Goal: Contribute content: Contribute content

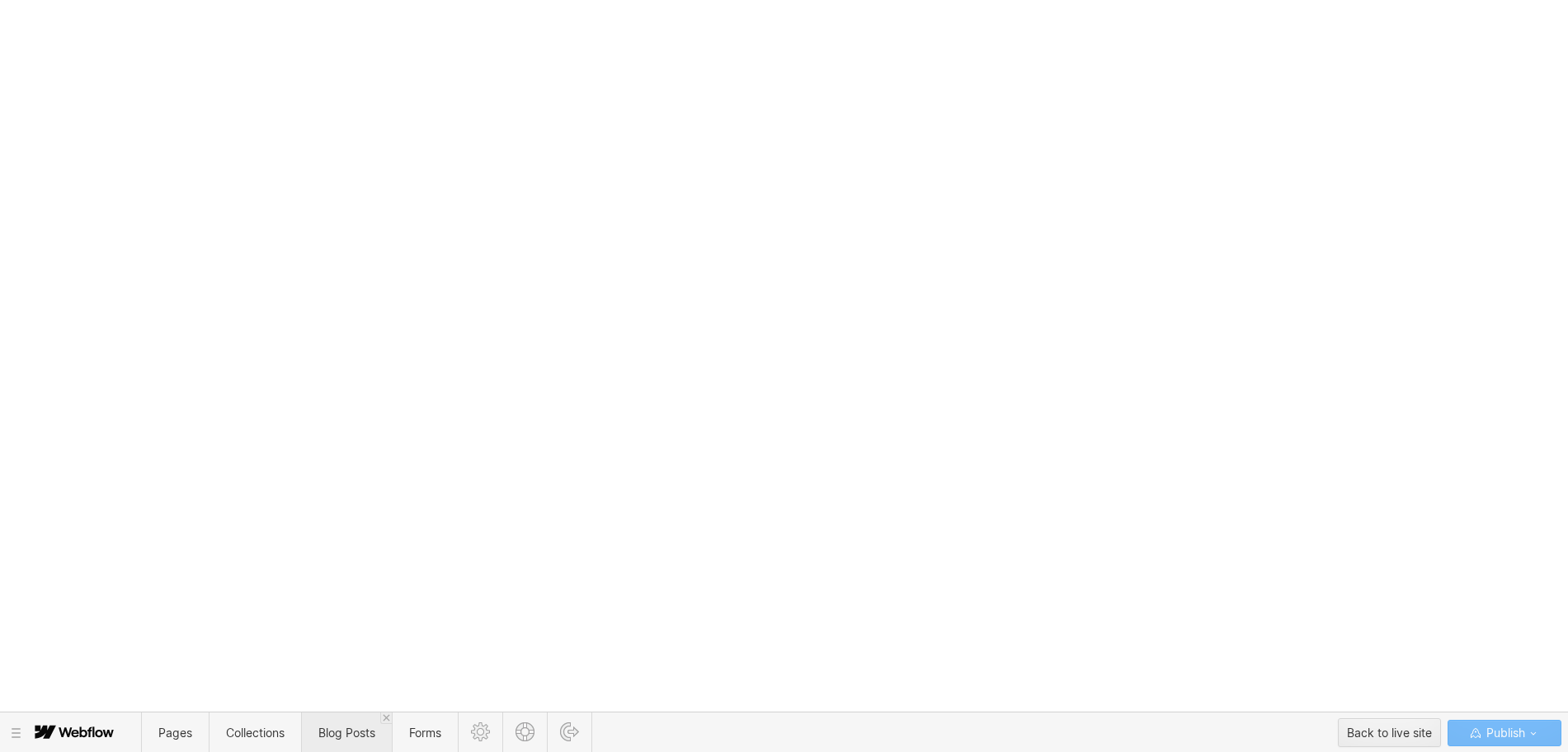
click at [353, 733] on span "Blog Posts" at bounding box center [347, 732] width 57 height 14
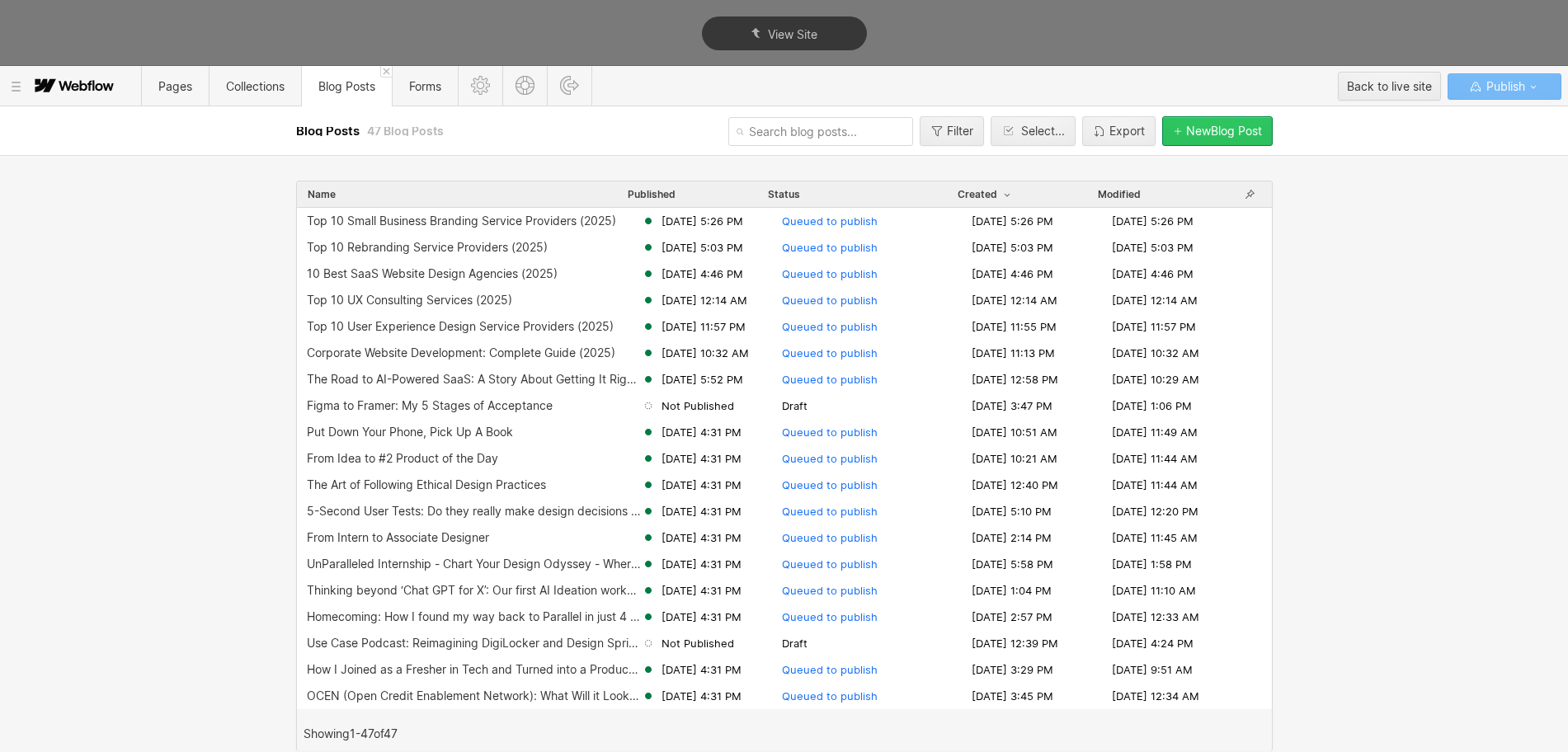
click at [1194, 131] on div "New Blog Post" at bounding box center [1224, 131] width 76 height 14
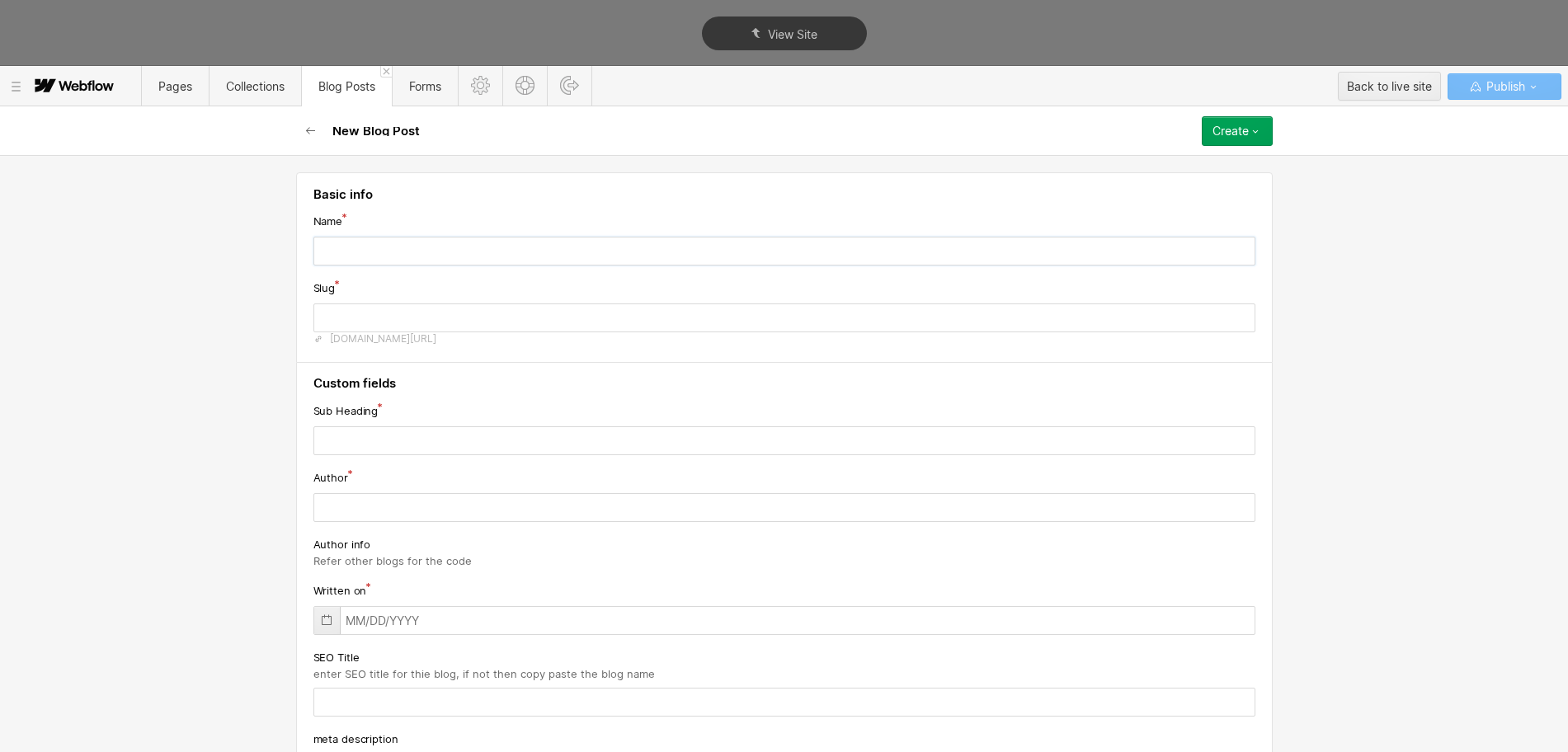
click at [425, 246] on input "text" at bounding box center [784, 251] width 942 height 29
paste input "Top 10 Best Branding Agencies (2025)"
type input "Top 10 Best Branding Agencies (2025)"
type input "top-10-best-branding-agencies-2025"
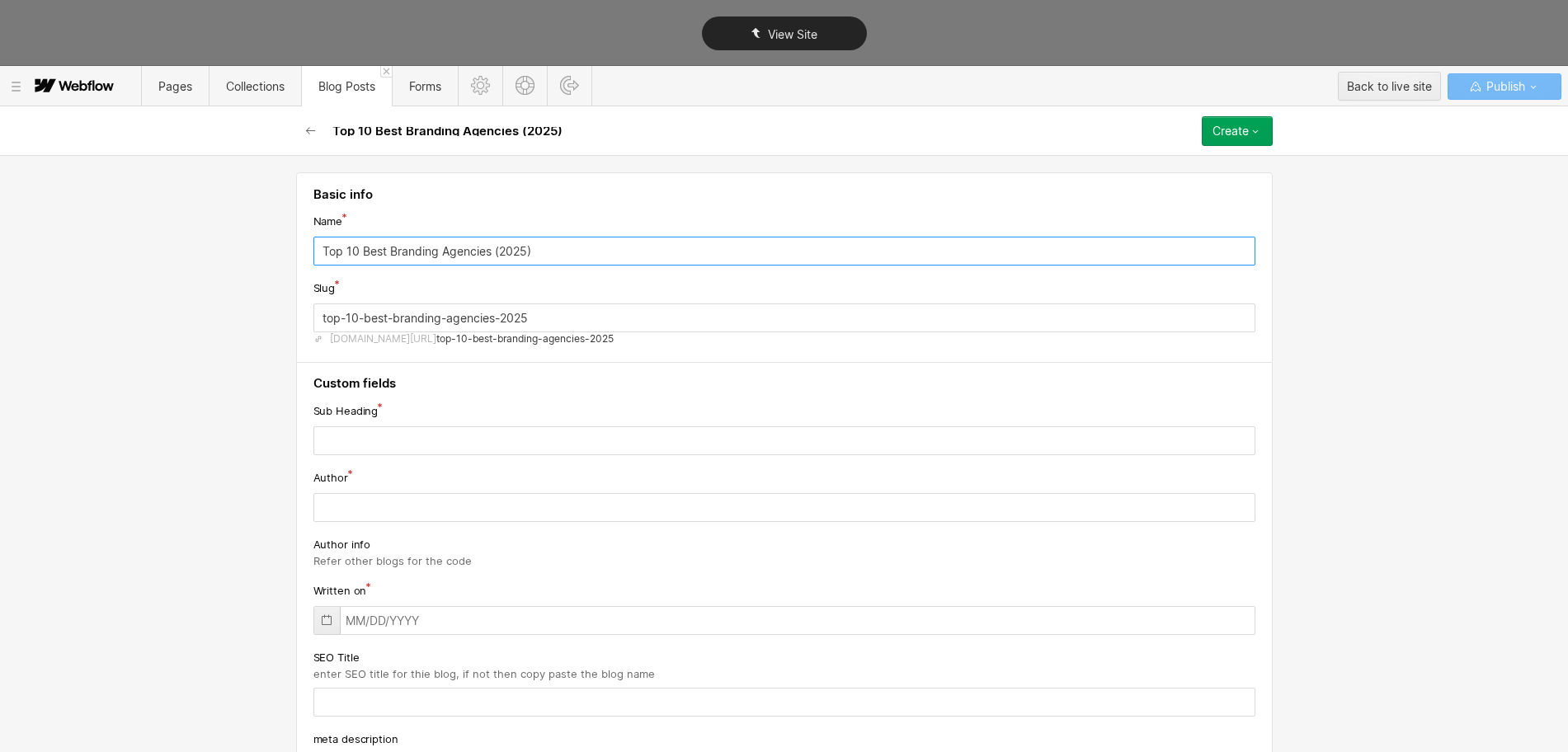
type input "Top 10 Best Branding Agencies (2025)"
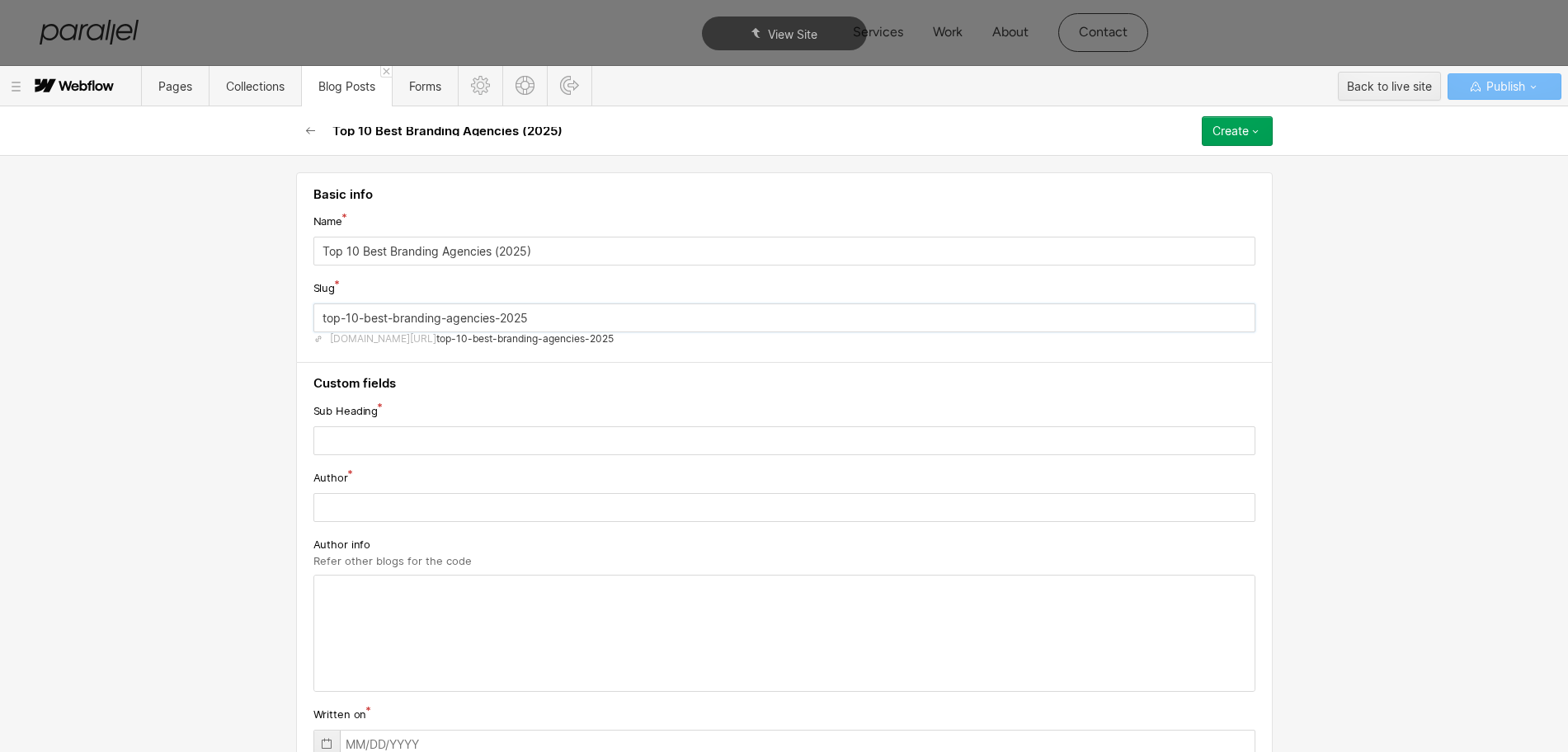
click at [402, 316] on input "top-10-best-branding-agencies-2025" at bounding box center [784, 318] width 942 height 29
paste input "branding-agency"
type input "top-branding-agency"
click at [403, 447] on input "text" at bounding box center [784, 441] width 942 height 29
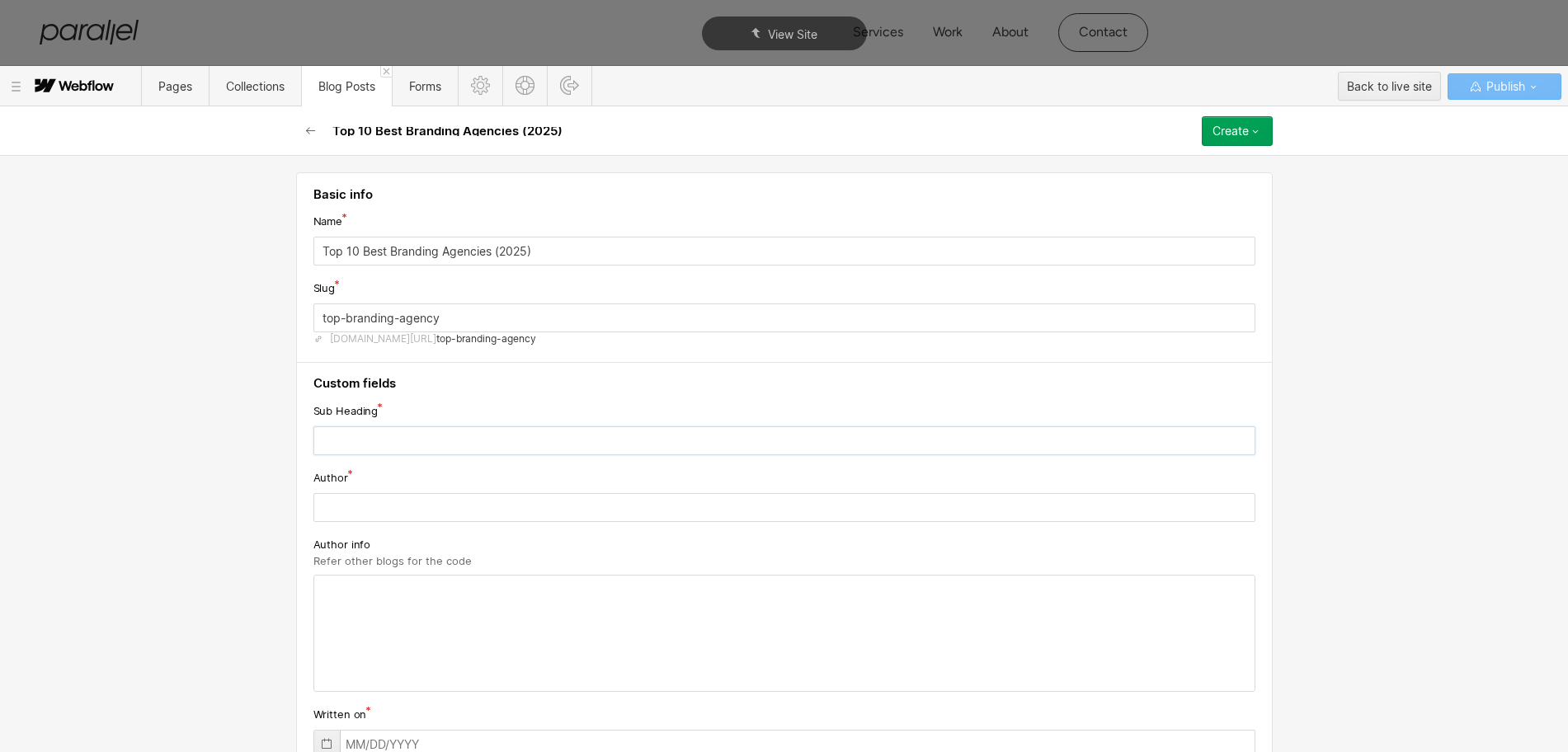
paste input "Find a top branding agency that delivers comprehensive brand strategy, design, …"
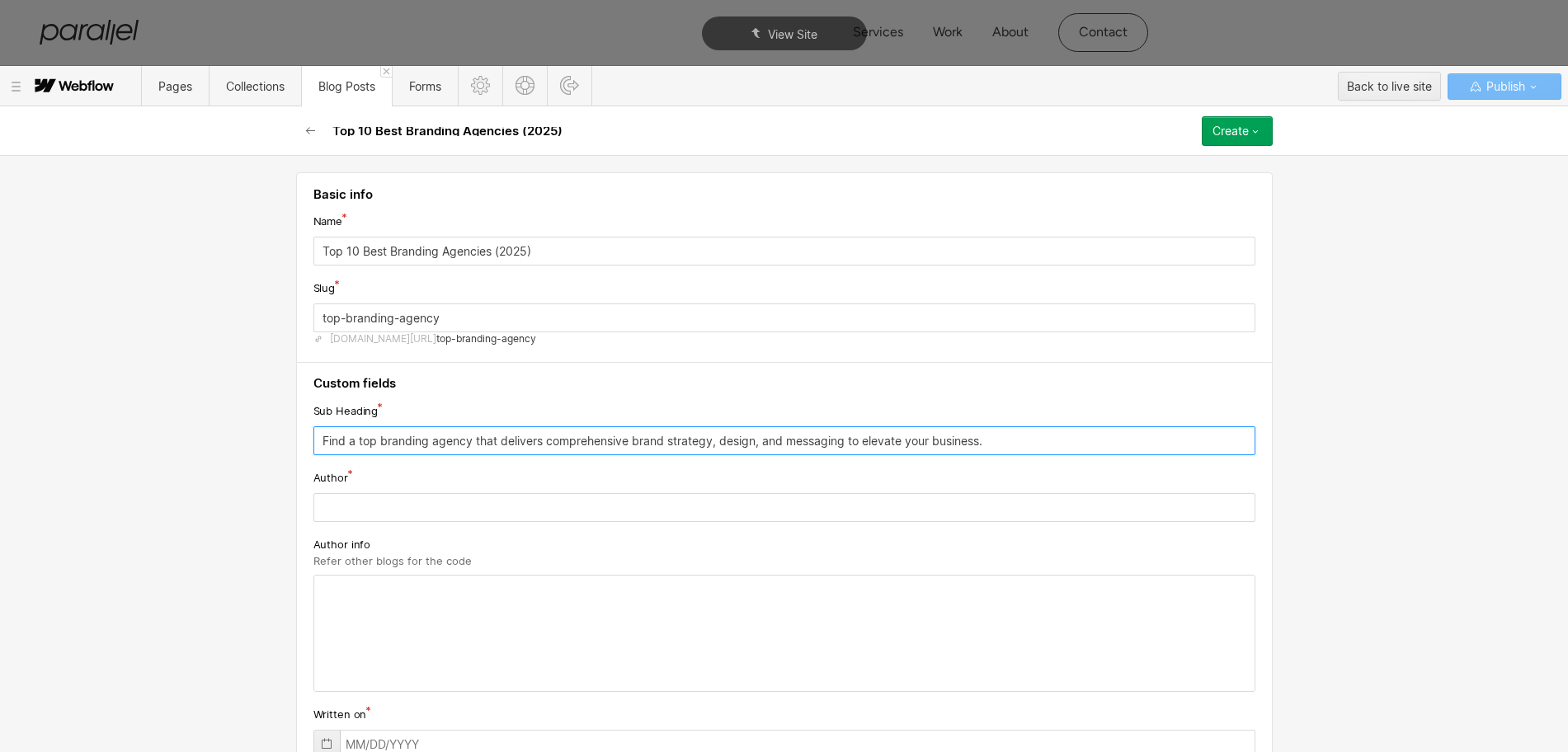
type input "Find a top branding agency that delivers comprehensive brand strategy, design, …"
click at [357, 501] on input "text" at bounding box center [784, 508] width 942 height 29
paste input "[PERSON_NAME]"
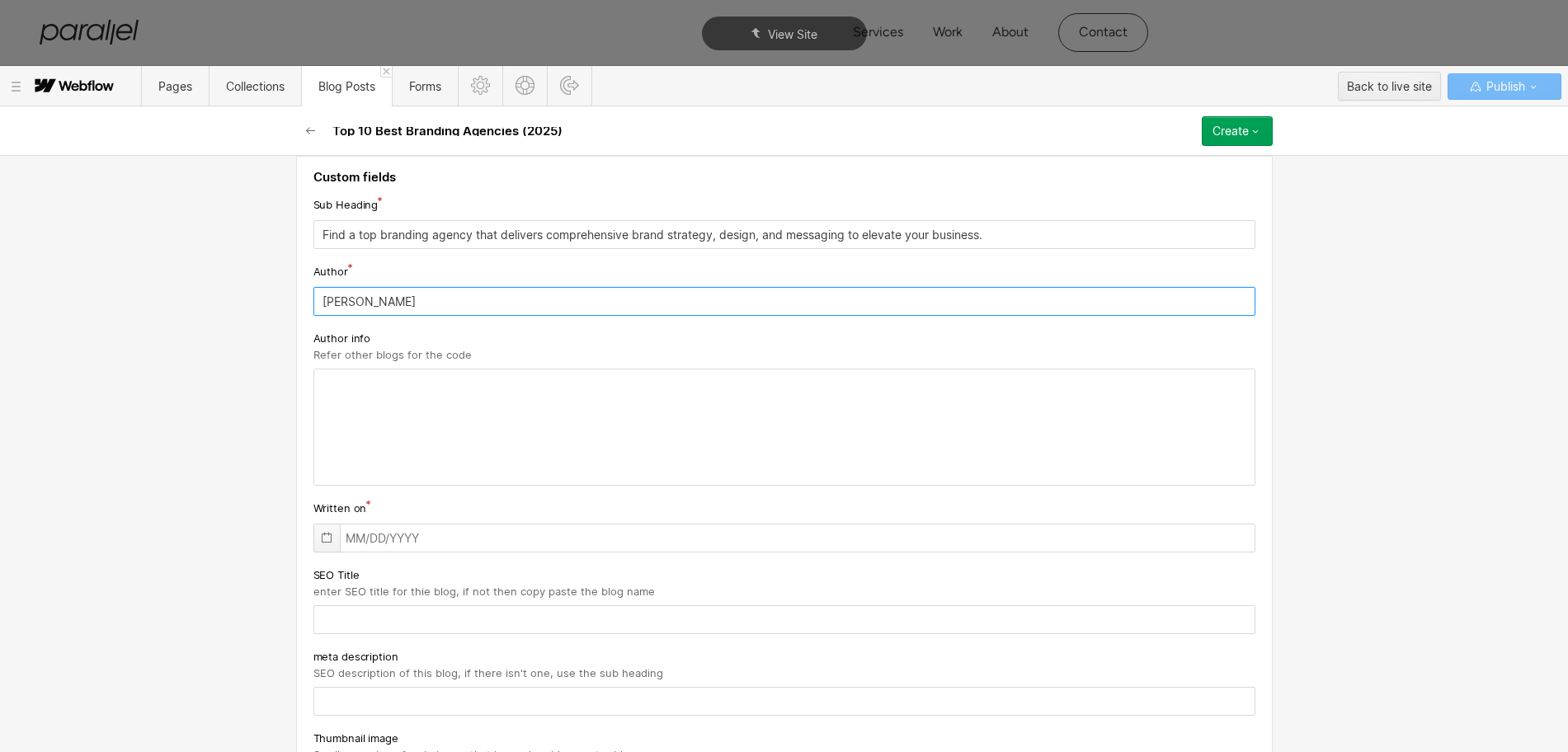
type input "[PERSON_NAME]"
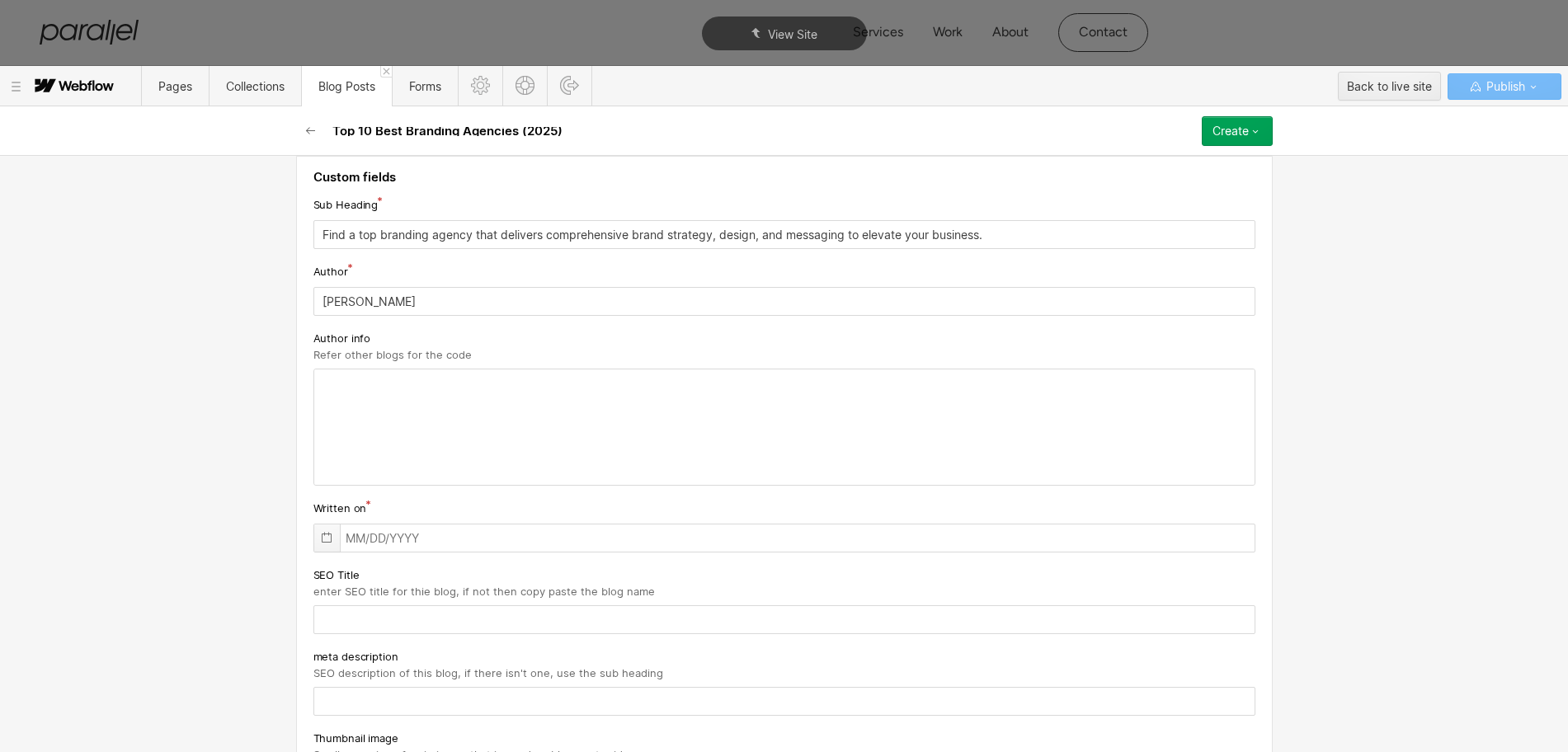
click at [320, 539] on icon at bounding box center [327, 538] width 14 height 14
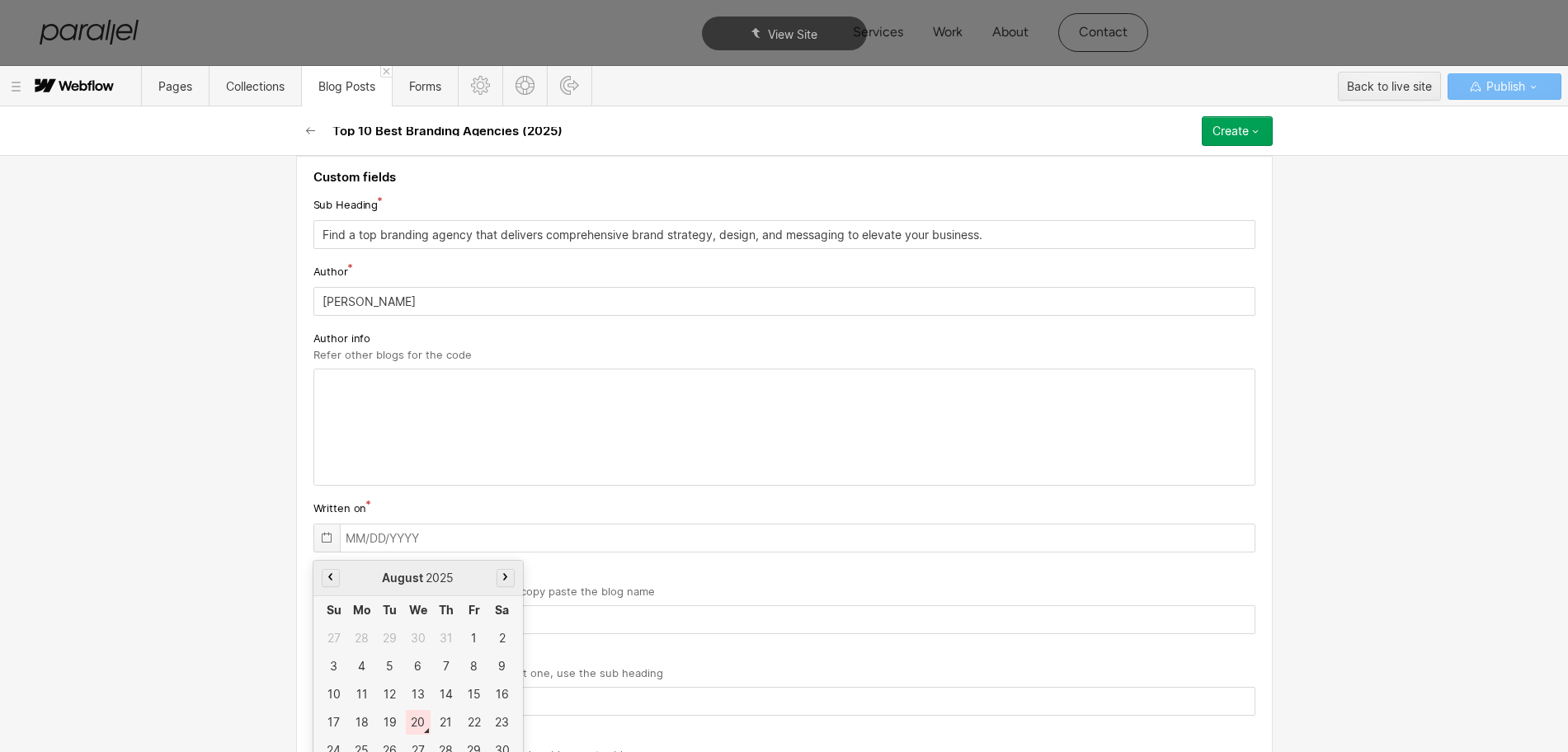
scroll to position [246, 0]
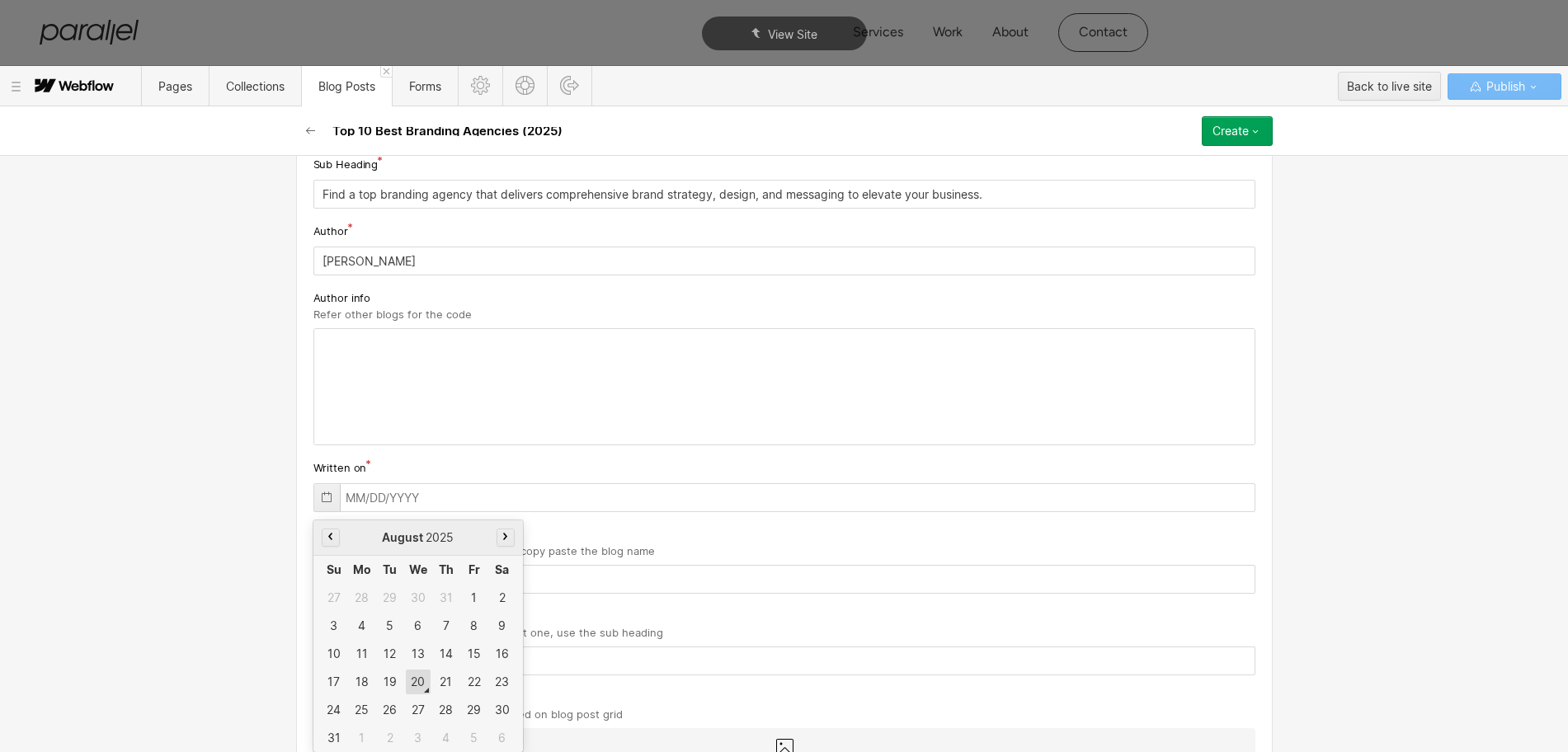
click at [407, 679] on div "20" at bounding box center [417, 682] width 24 height 24
type input "[DATE]"
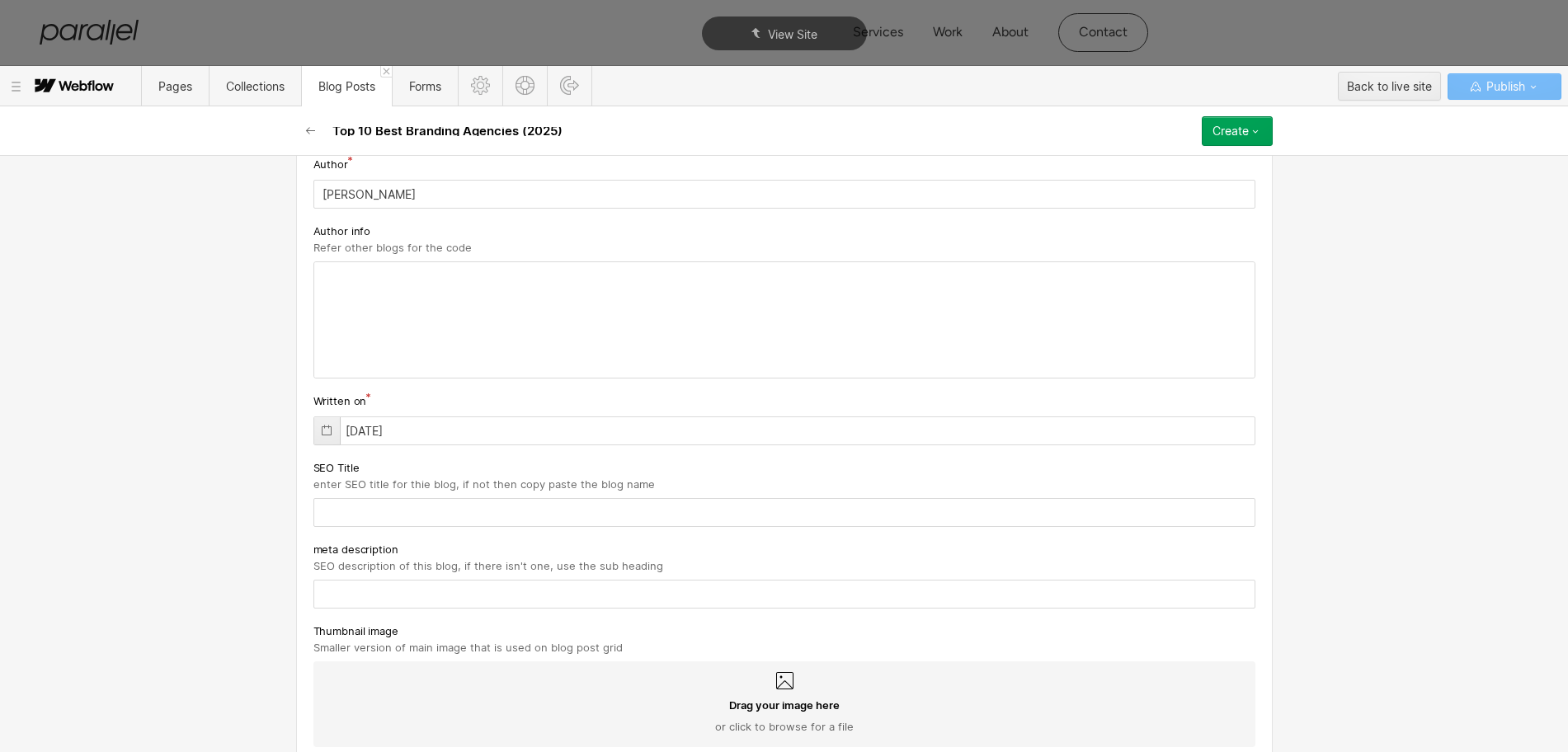
scroll to position [350, 0]
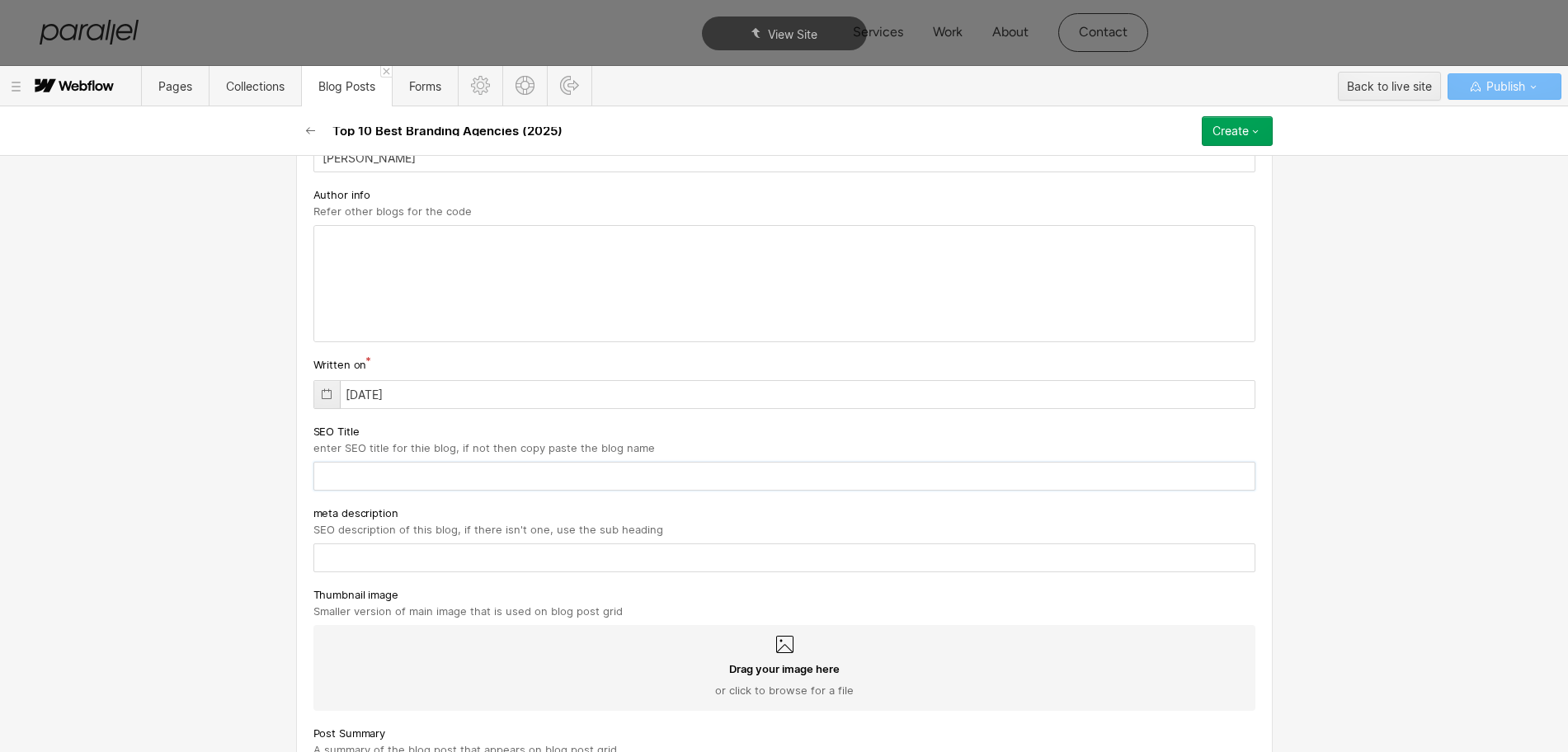
click at [348, 482] on input "text" at bounding box center [784, 477] width 942 height 29
paste input "Top 10 Best Branding Agencies (2025)"
type input "Top 10 Best Branding Agencies (2025)"
click at [378, 544] on input "text" at bounding box center [784, 558] width 942 height 29
paste input "Find a top branding agency that delivers comprehensive brand strategy, design, …"
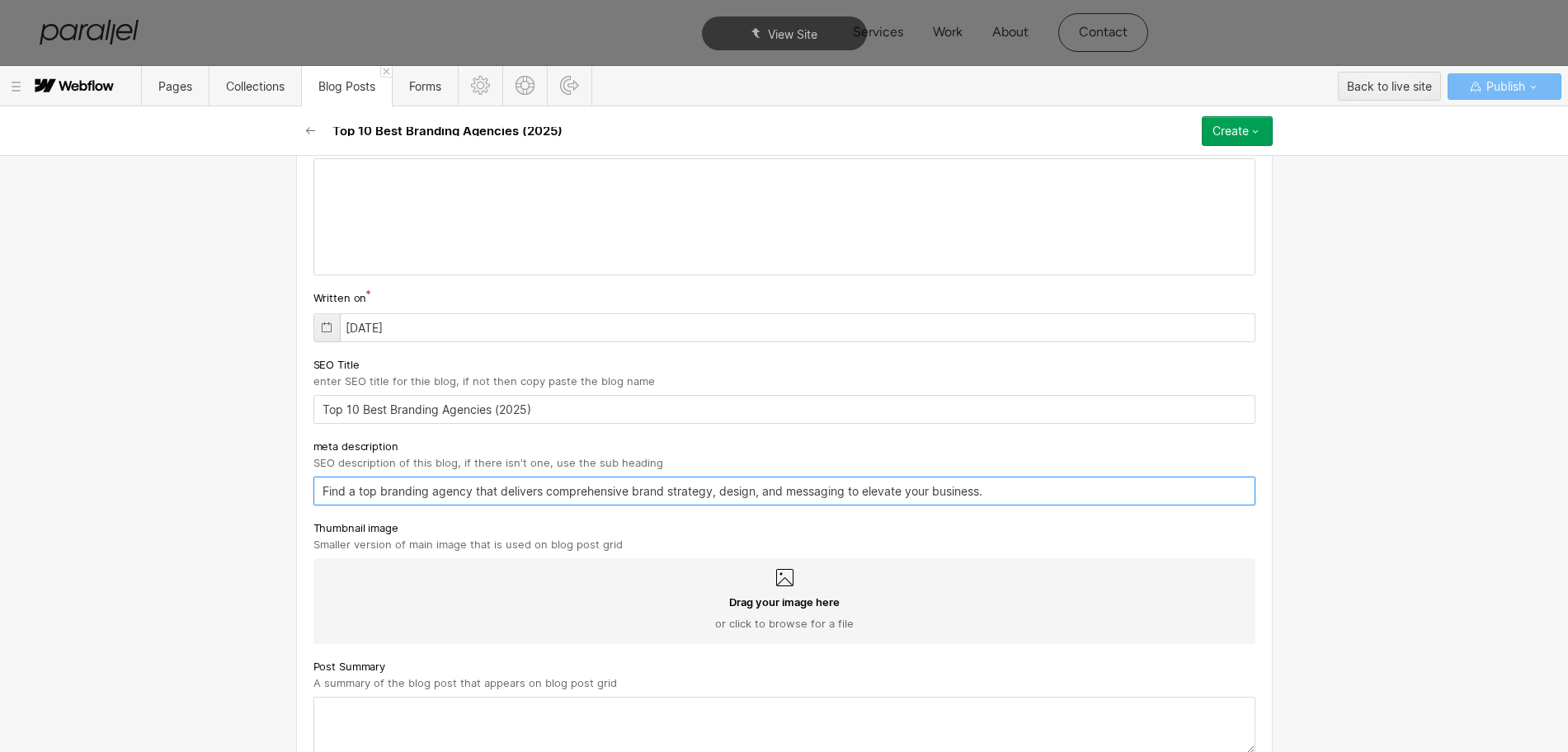
scroll to position [453, 0]
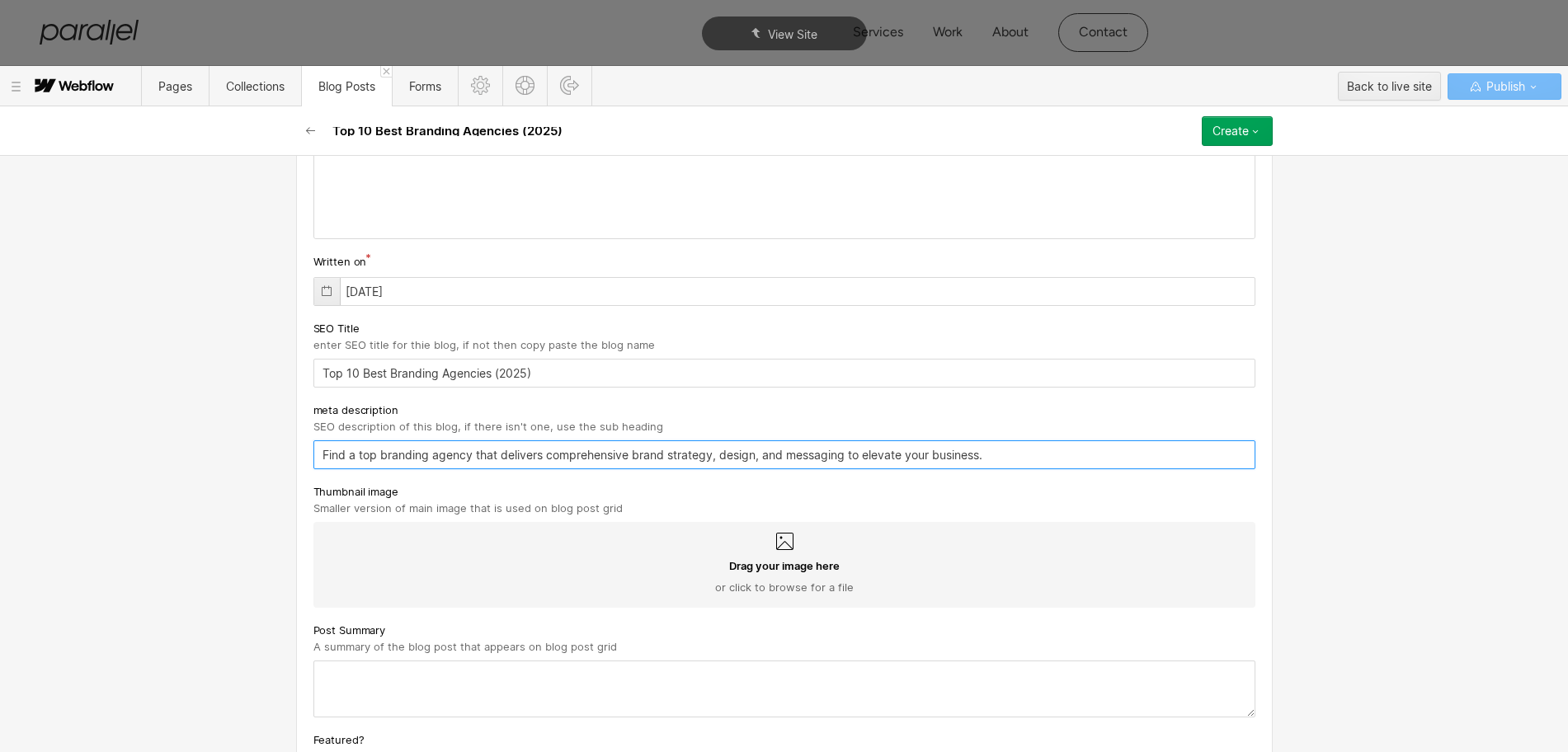
type input "Find a top branding agency that delivers comprehensive brand strategy, design, …"
click at [775, 548] on icon at bounding box center [784, 542] width 20 height 20
click at [0, 0] on input "Drag your image here or click to browse for a file" at bounding box center [0, 0] width 0 height 0
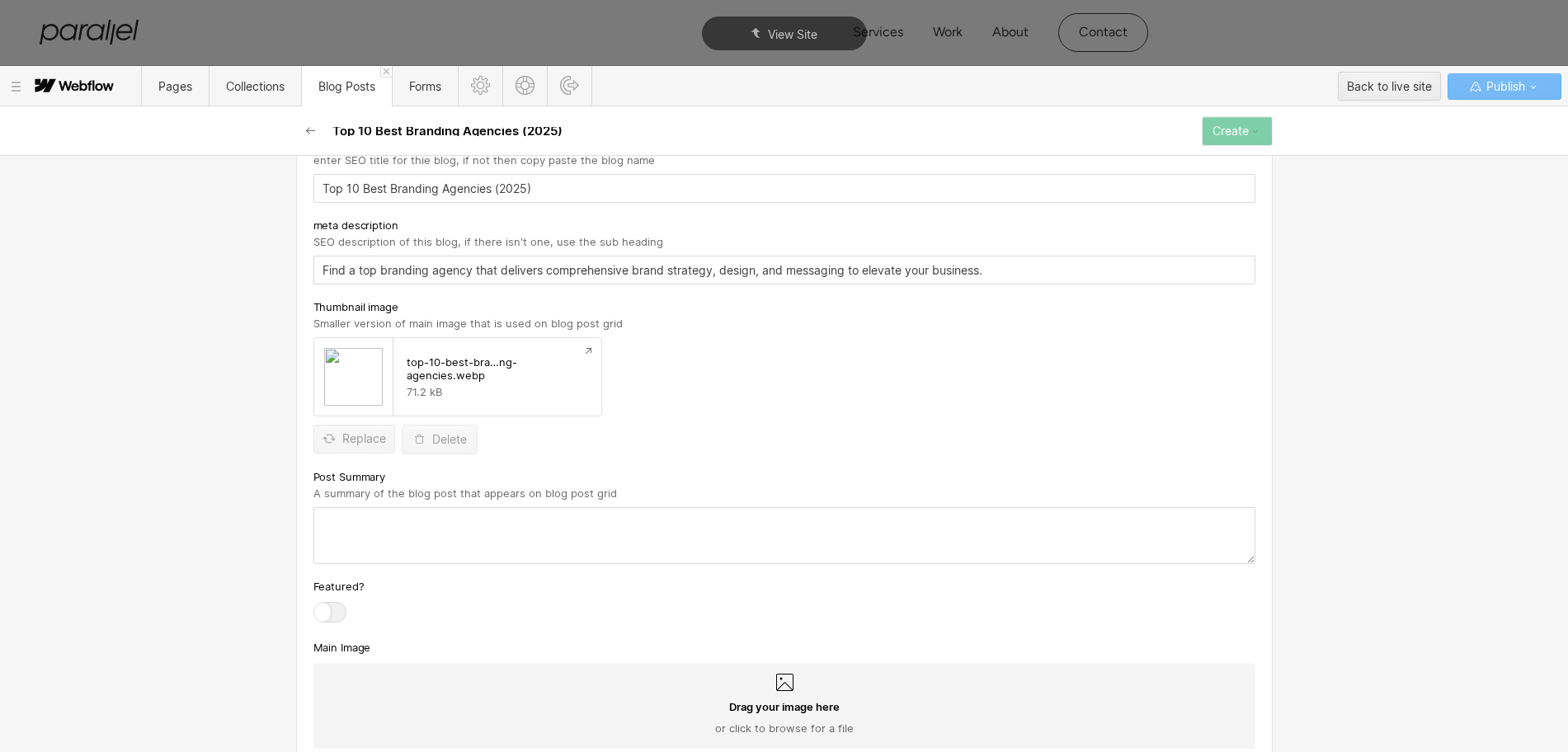
scroll to position [659, 0]
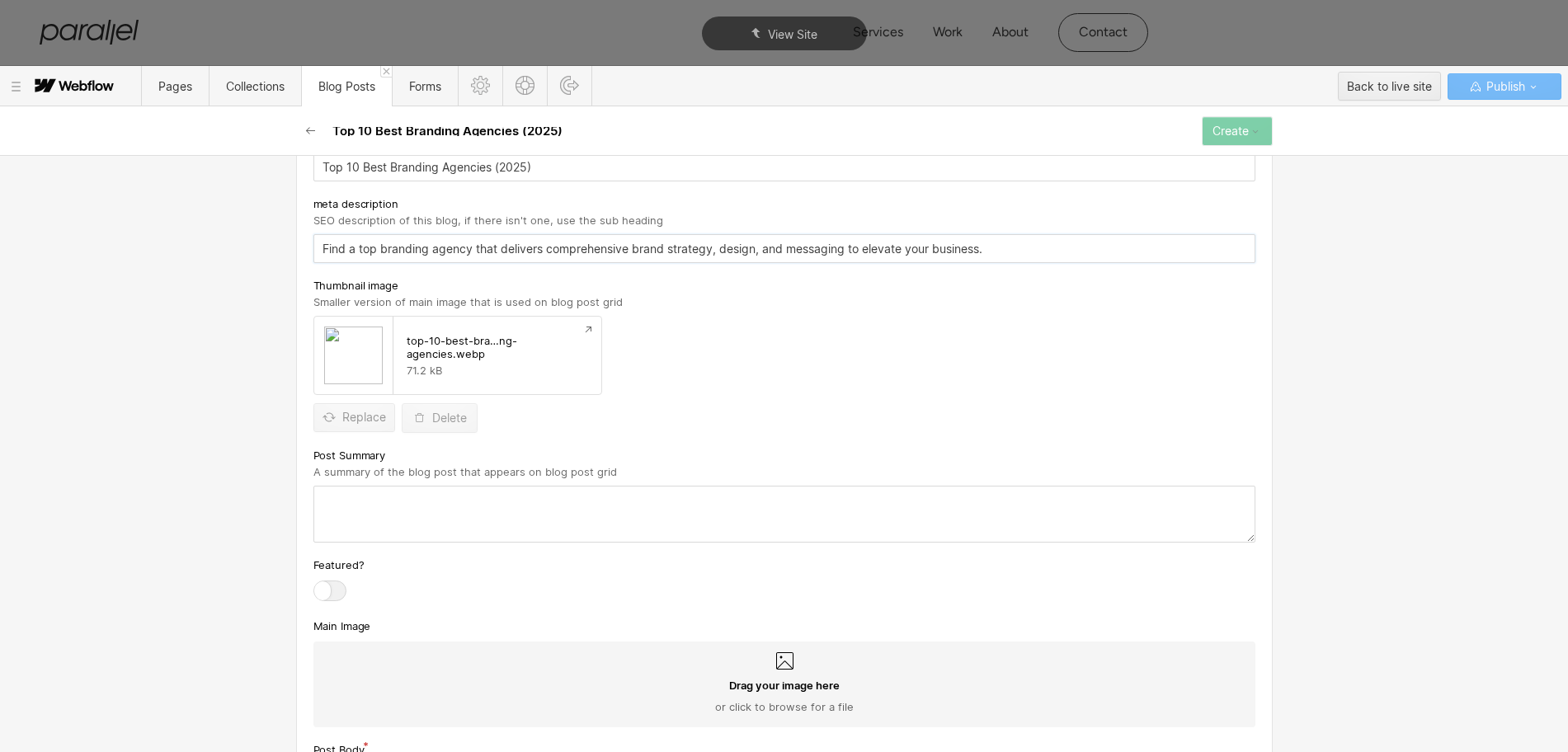
click at [382, 246] on input "Find a top branding agency that delivers comprehensive brand strategy, design, …" at bounding box center [784, 249] width 942 height 29
click at [342, 525] on textarea at bounding box center [784, 514] width 942 height 57
paste textarea "Find a top branding agency that delivers comprehensive brand strategy, design, …"
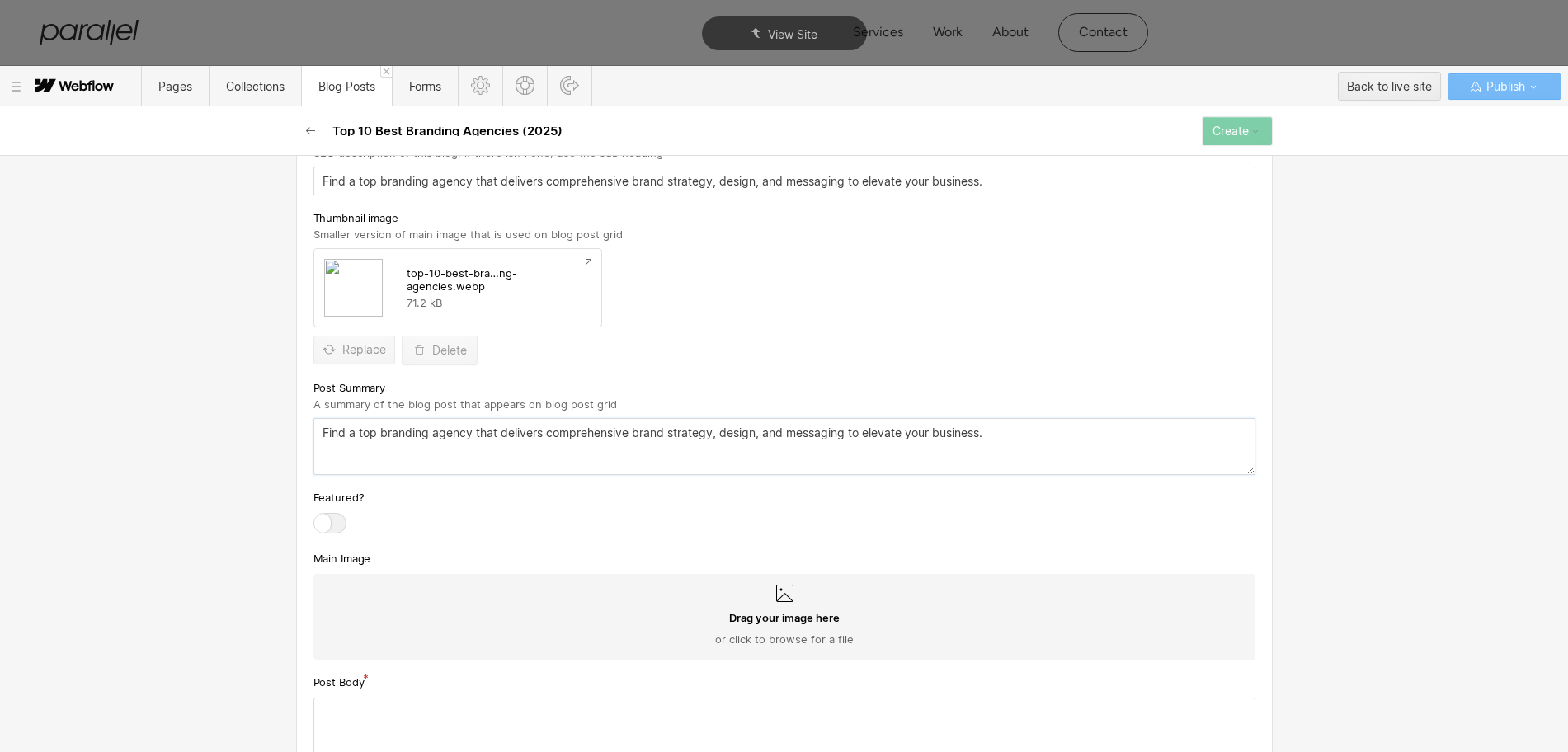
scroll to position [762, 0]
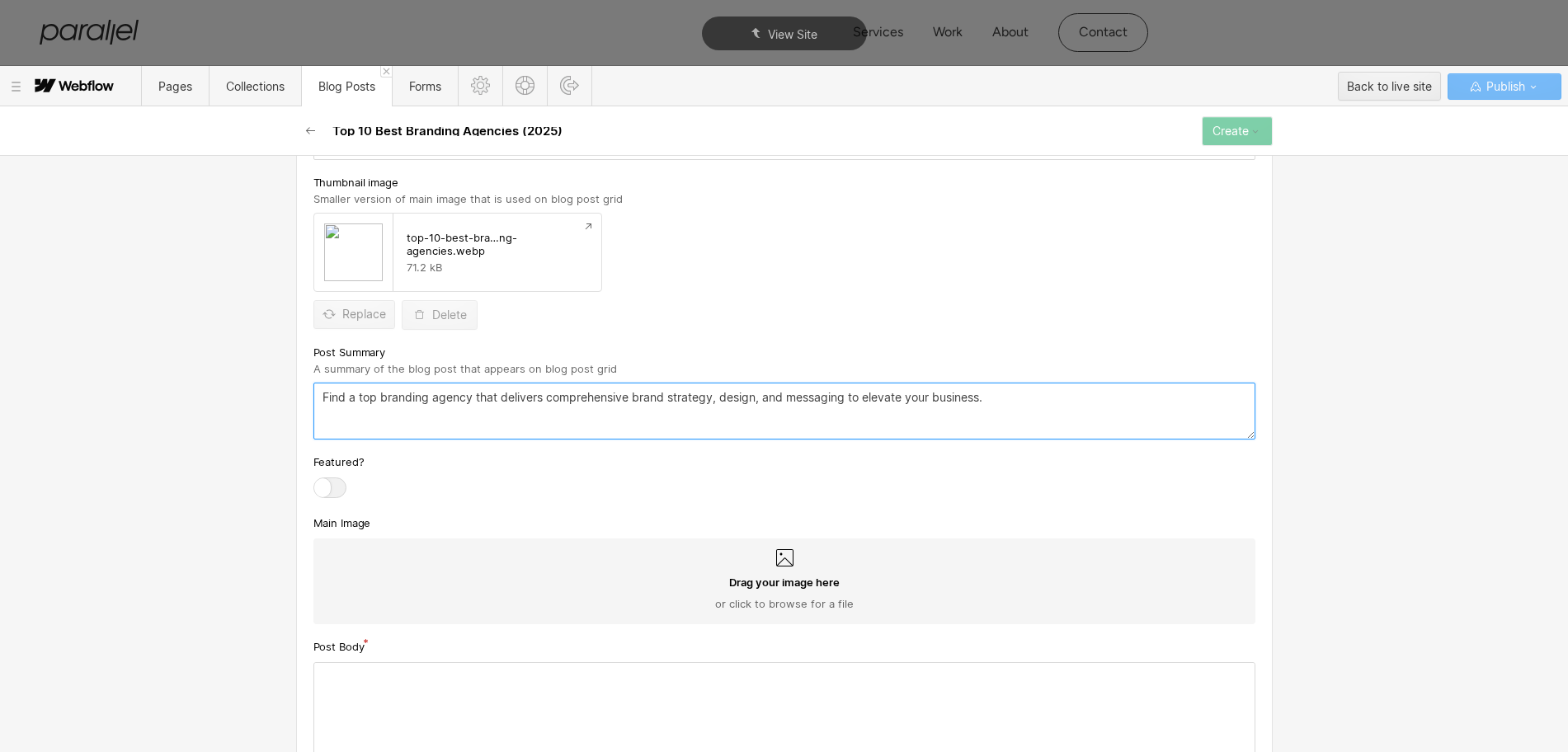
type textarea "Find a top branding agency that delivers comprehensive brand strategy, design, …"
click at [775, 563] on icon at bounding box center [784, 558] width 20 height 20
click at [0, 0] on input "Drag your image here or click to browse for a file" at bounding box center [0, 0] width 0 height 0
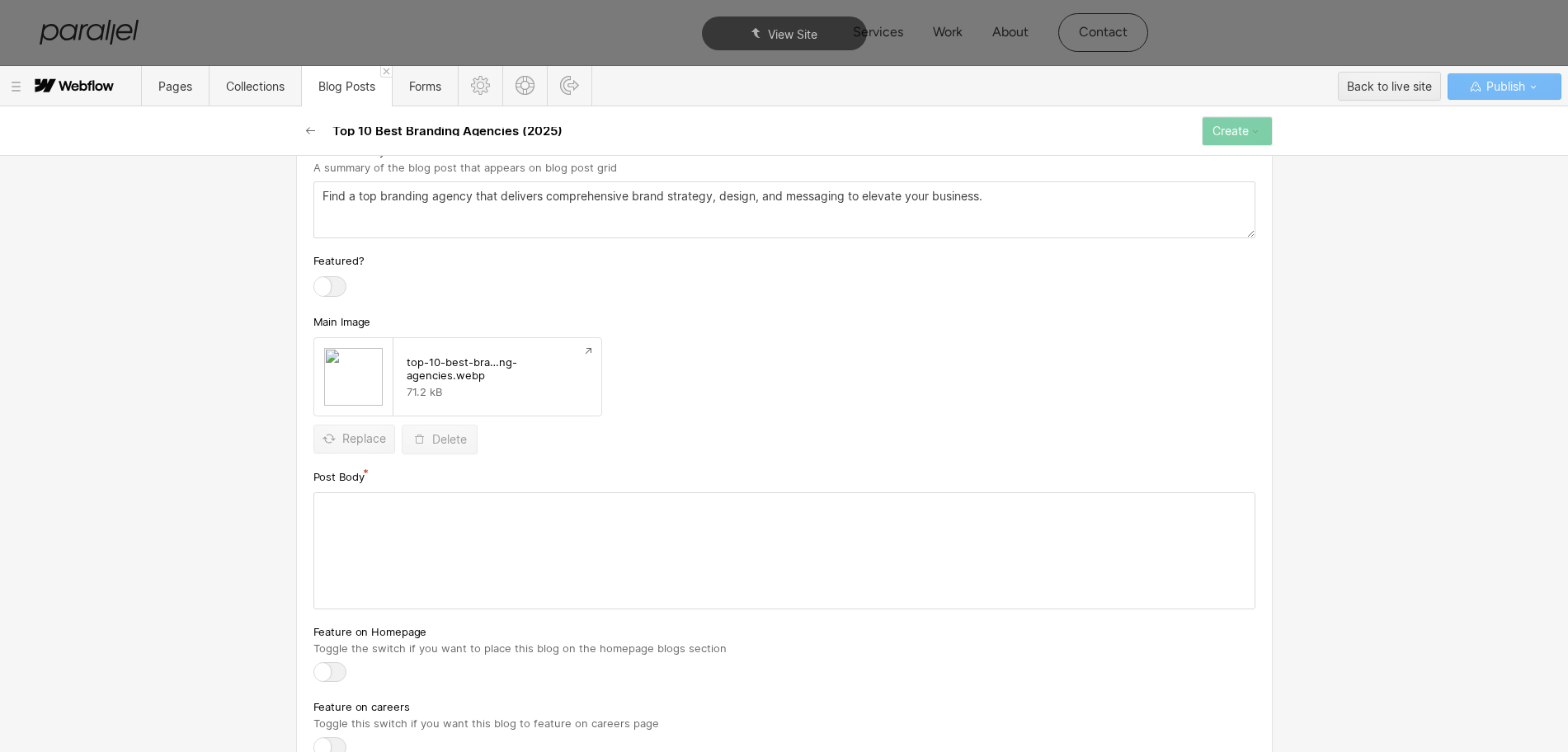
scroll to position [968, 0]
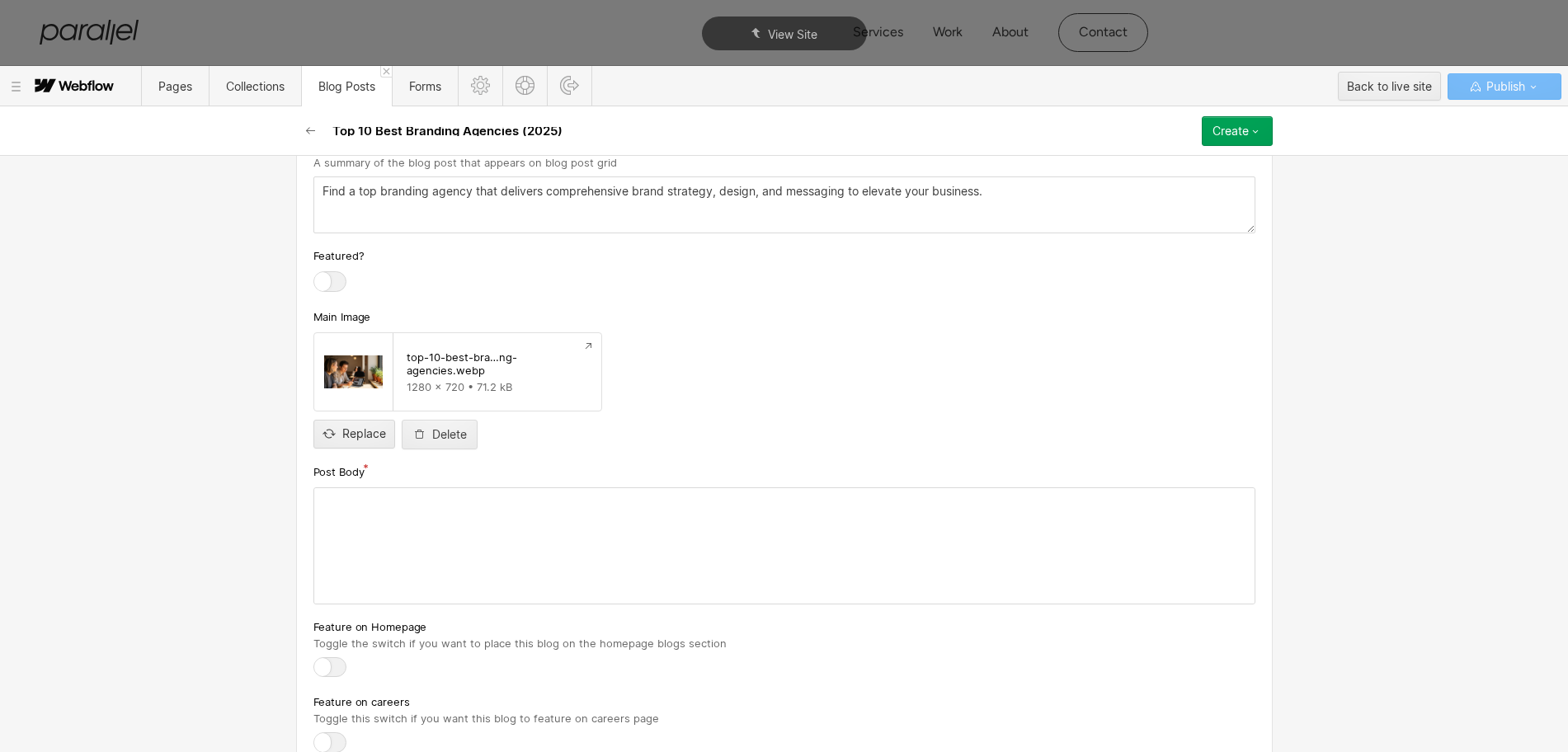
click at [471, 552] on div at bounding box center [784, 546] width 941 height 115
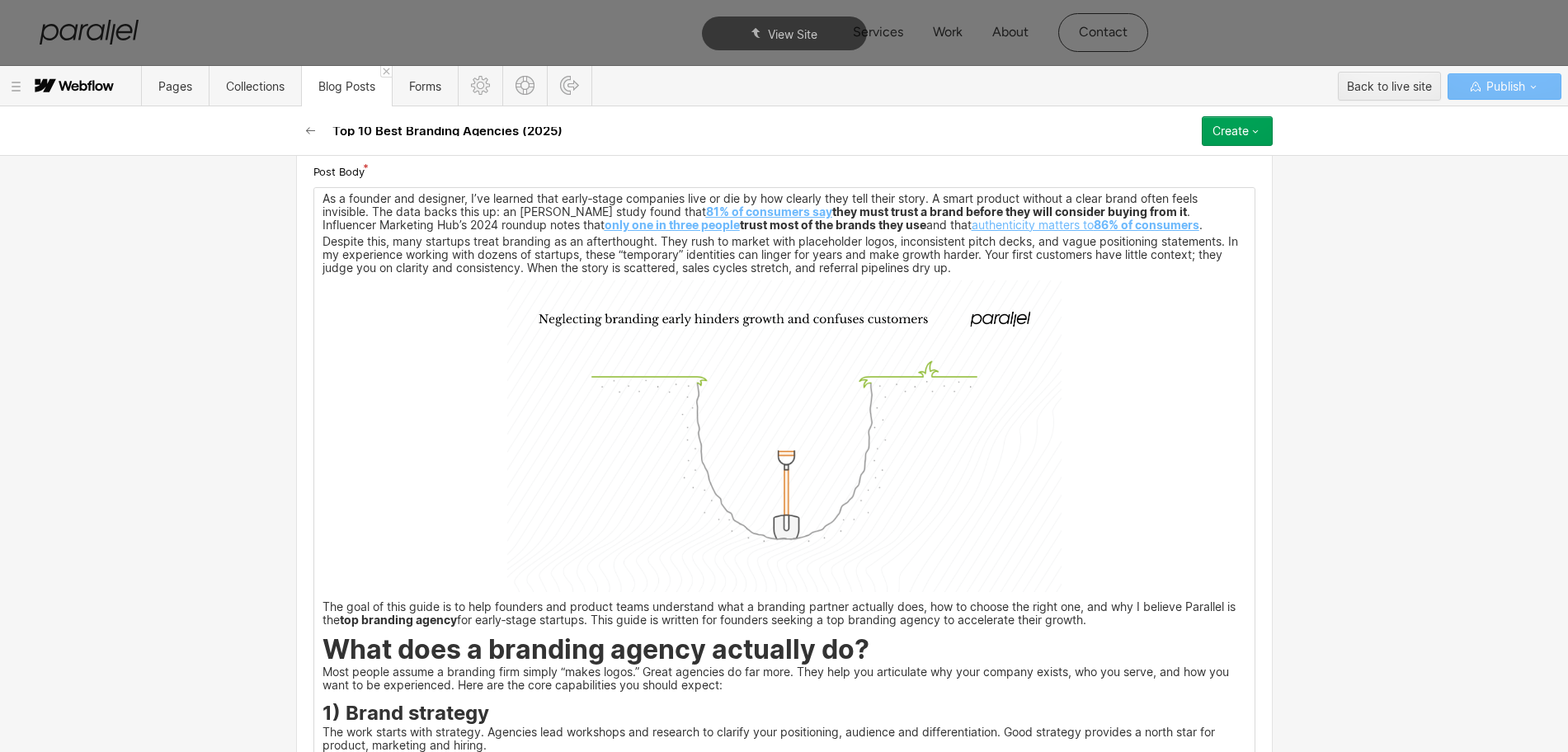
scroll to position [1277, 0]
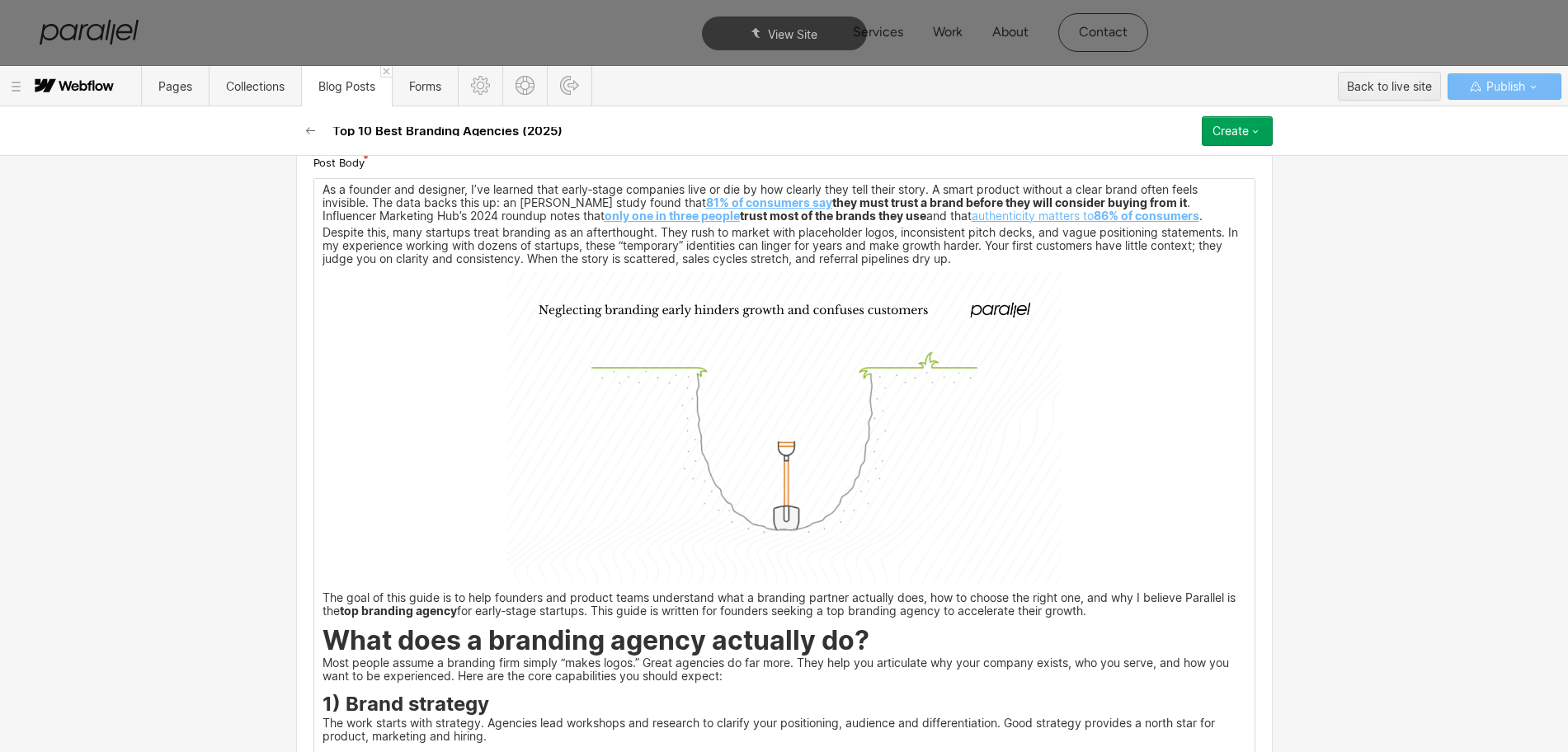
click at [761, 450] on img at bounding box center [784, 427] width 554 height 312
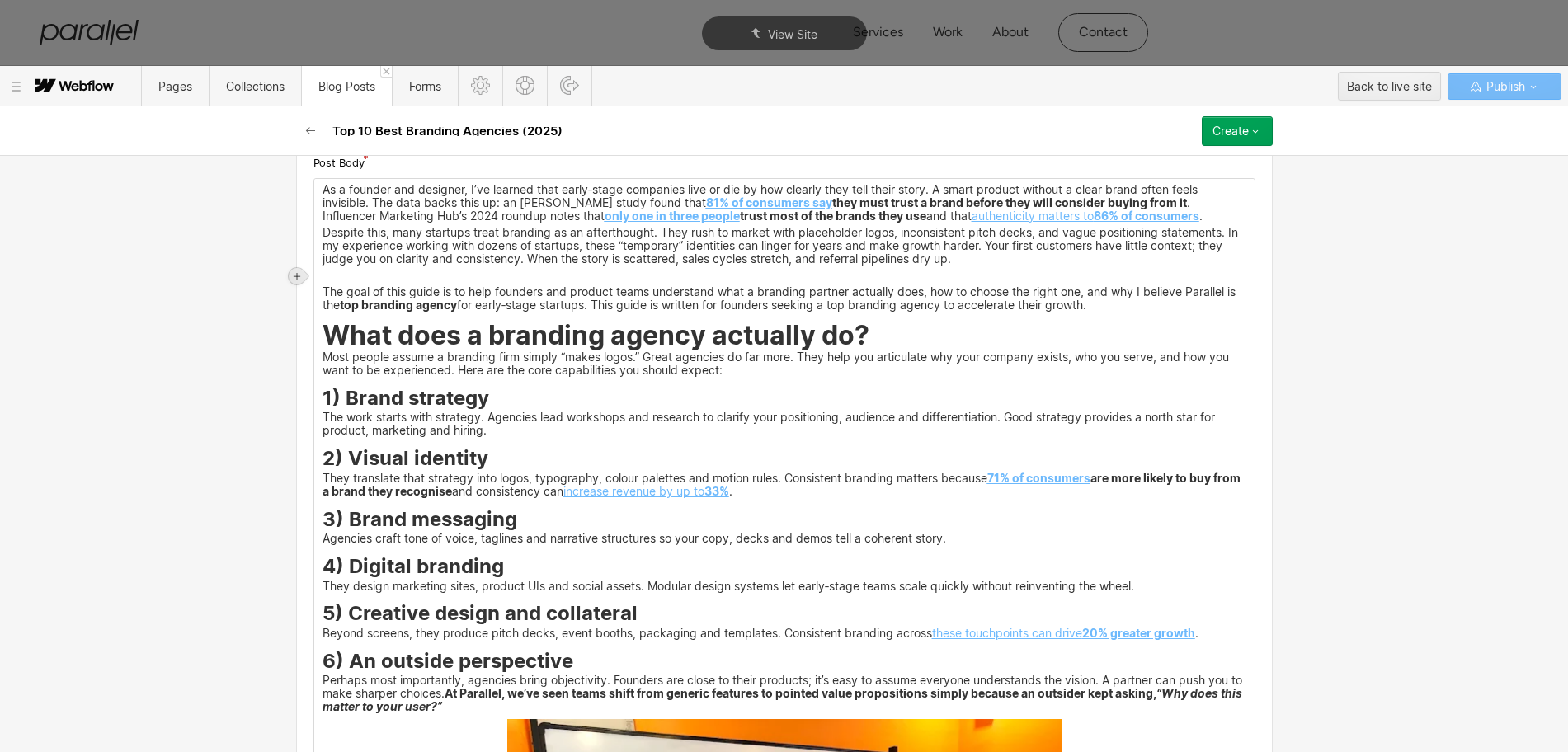
click at [297, 273] on icon at bounding box center [297, 275] width 7 height 7
click at [331, 278] on div at bounding box center [328, 275] width 31 height 25
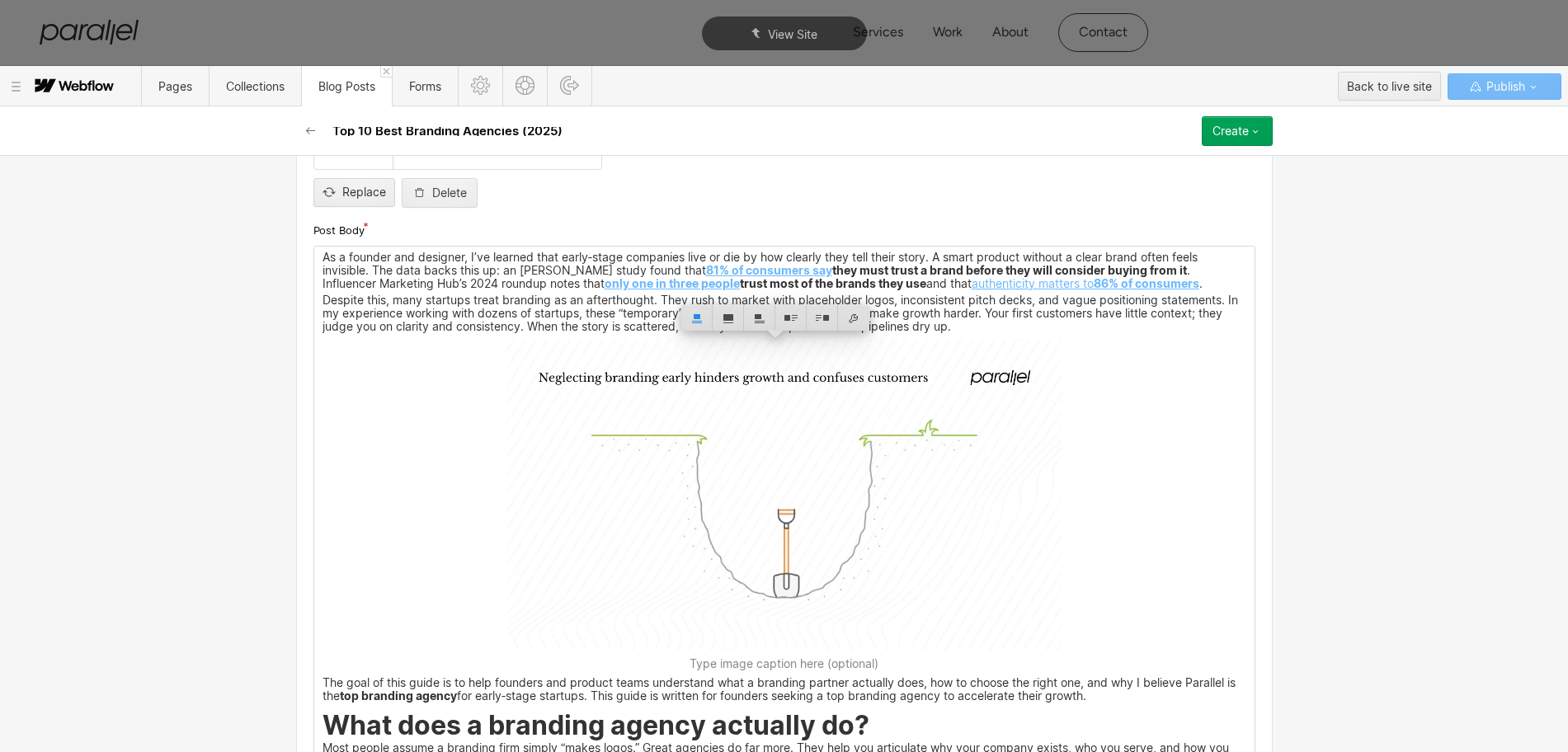
scroll to position [1174, 0]
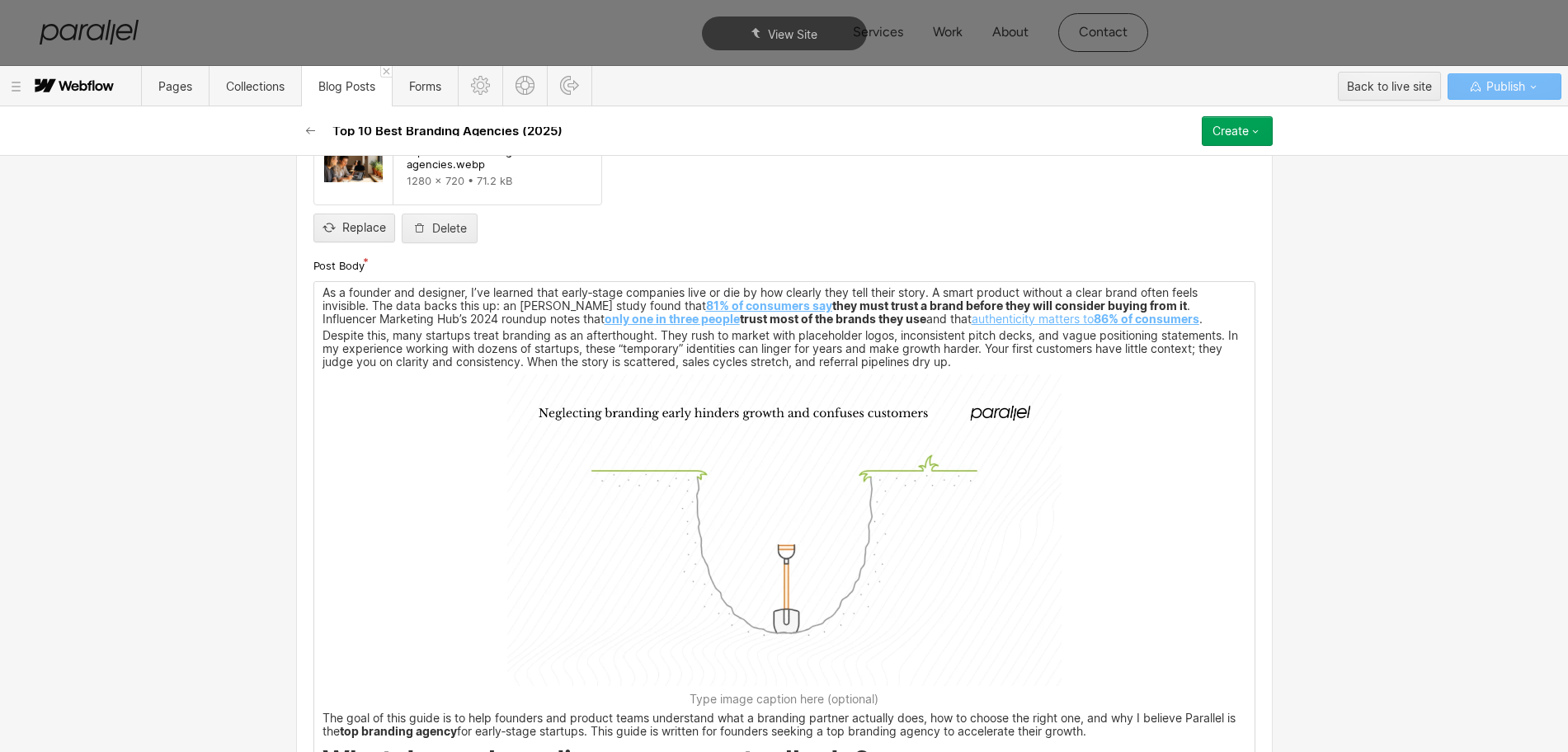
click at [827, 497] on img at bounding box center [784, 529] width 554 height 312
click at [856, 353] on div at bounding box center [854, 354] width 31 height 25
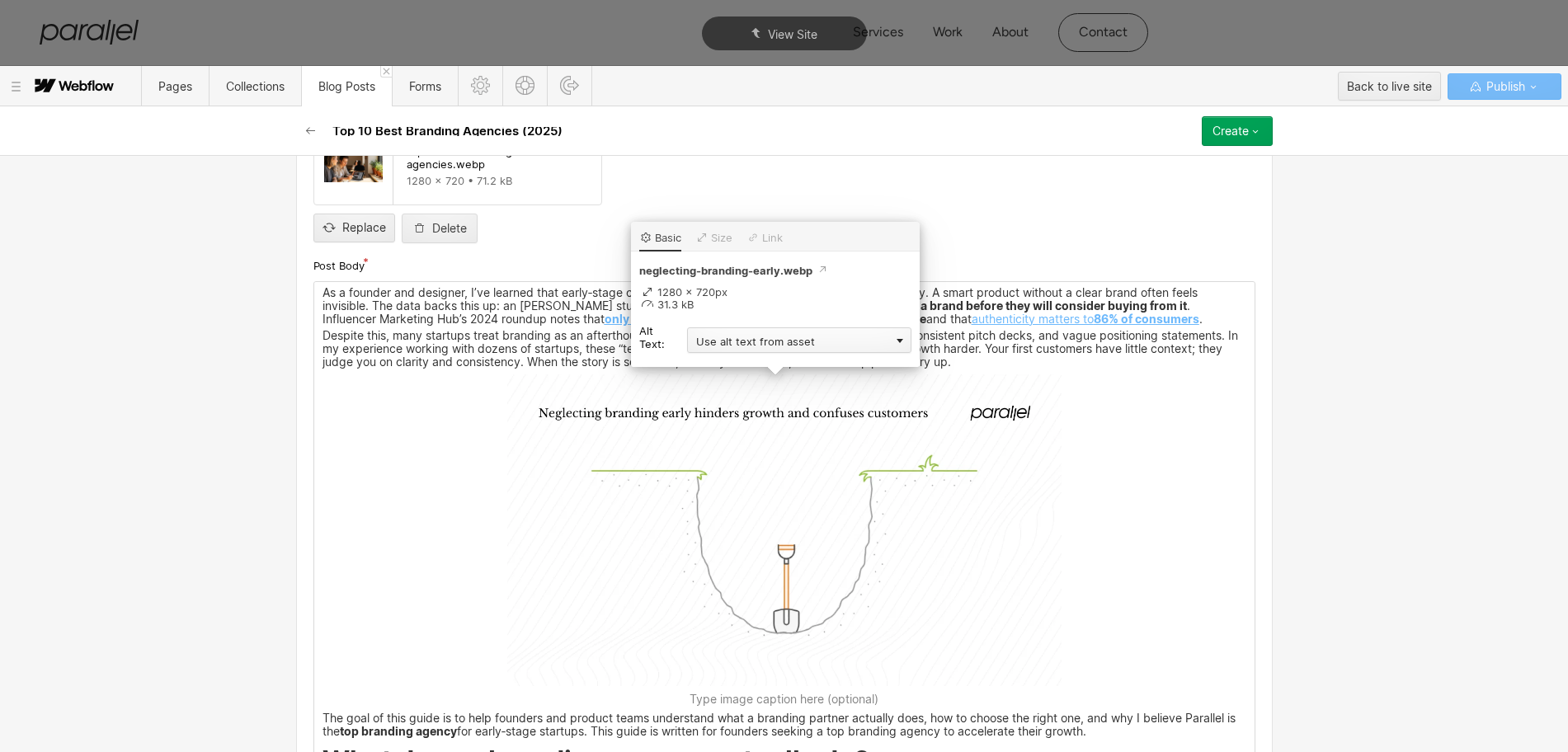
click at [742, 342] on div "Use alt text from asset" at bounding box center [799, 340] width 225 height 25
click at [729, 370] on div "Custom description" at bounding box center [799, 363] width 225 height 21
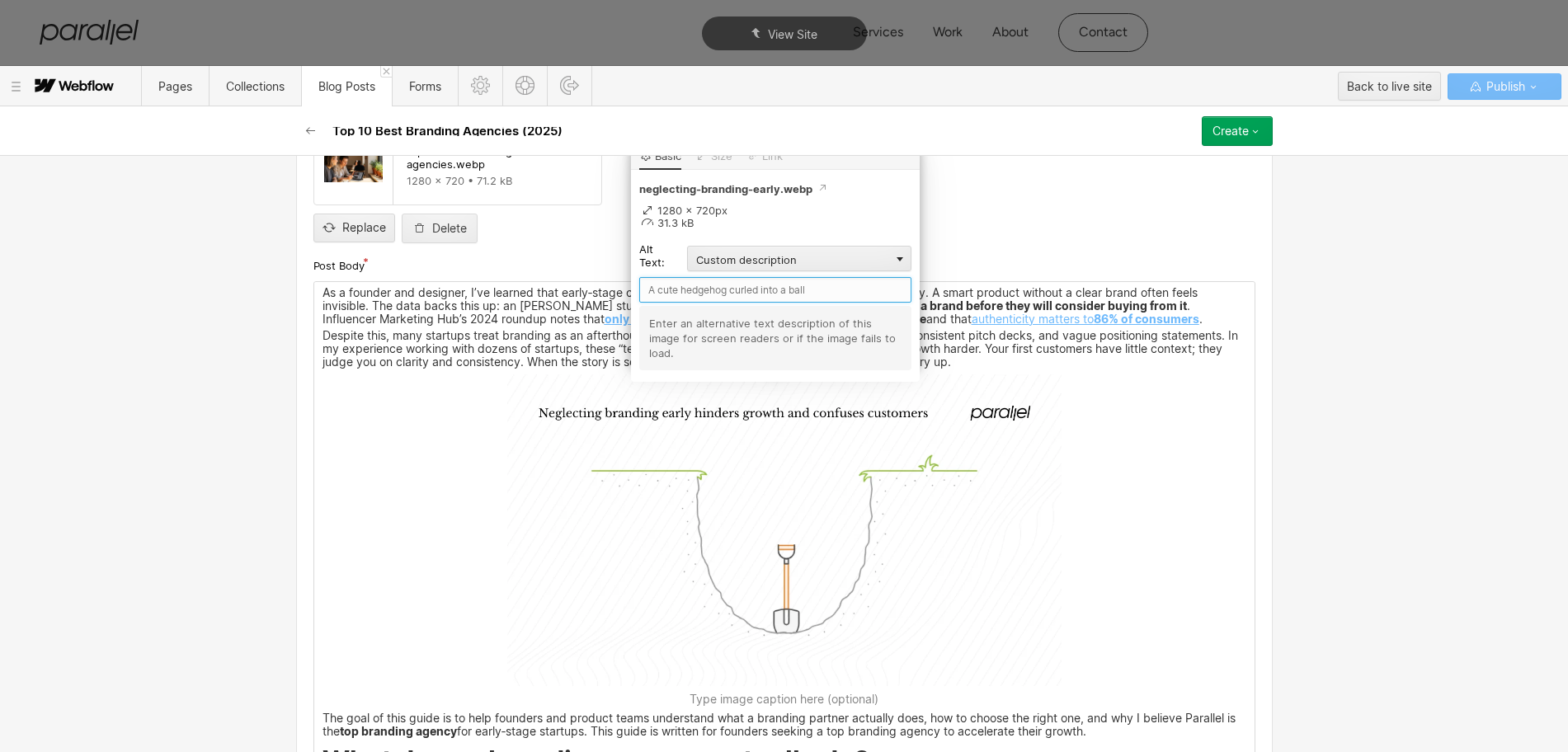
click at [691, 289] on input "text" at bounding box center [775, 290] width 273 height 25
type input "Neglecting Branding Early Hiders"
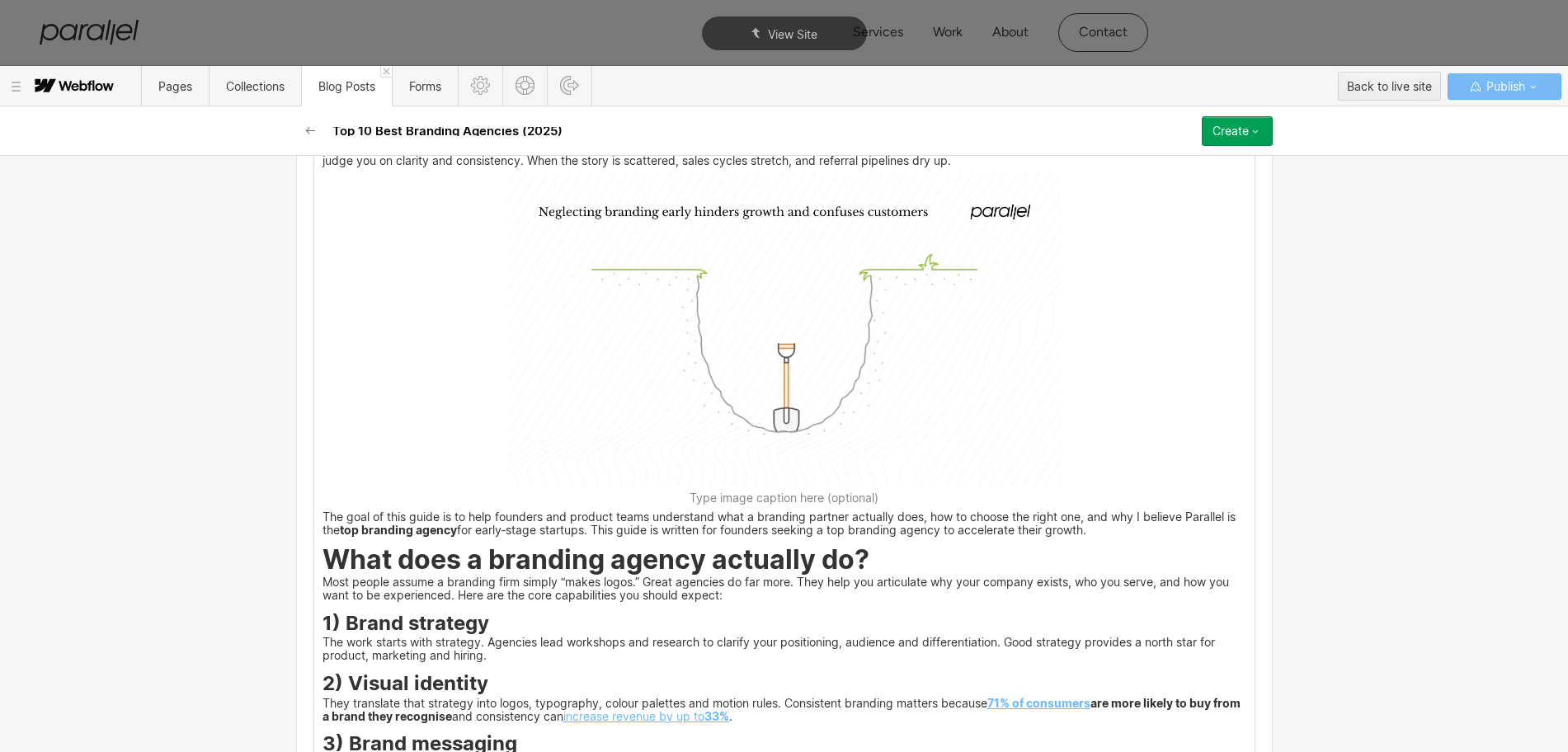
scroll to position [1380, 0]
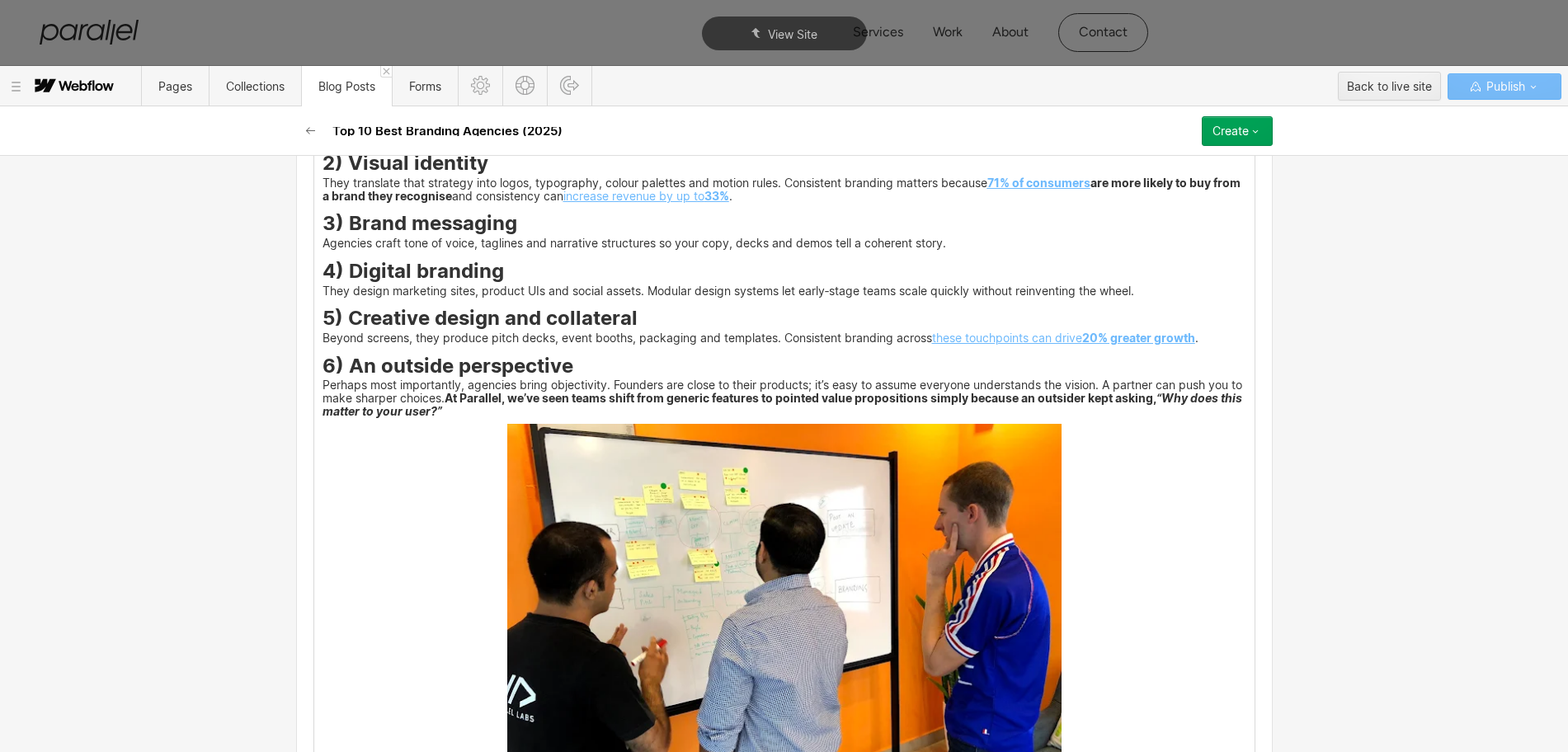
click at [682, 595] on img at bounding box center [784, 632] width 554 height 416
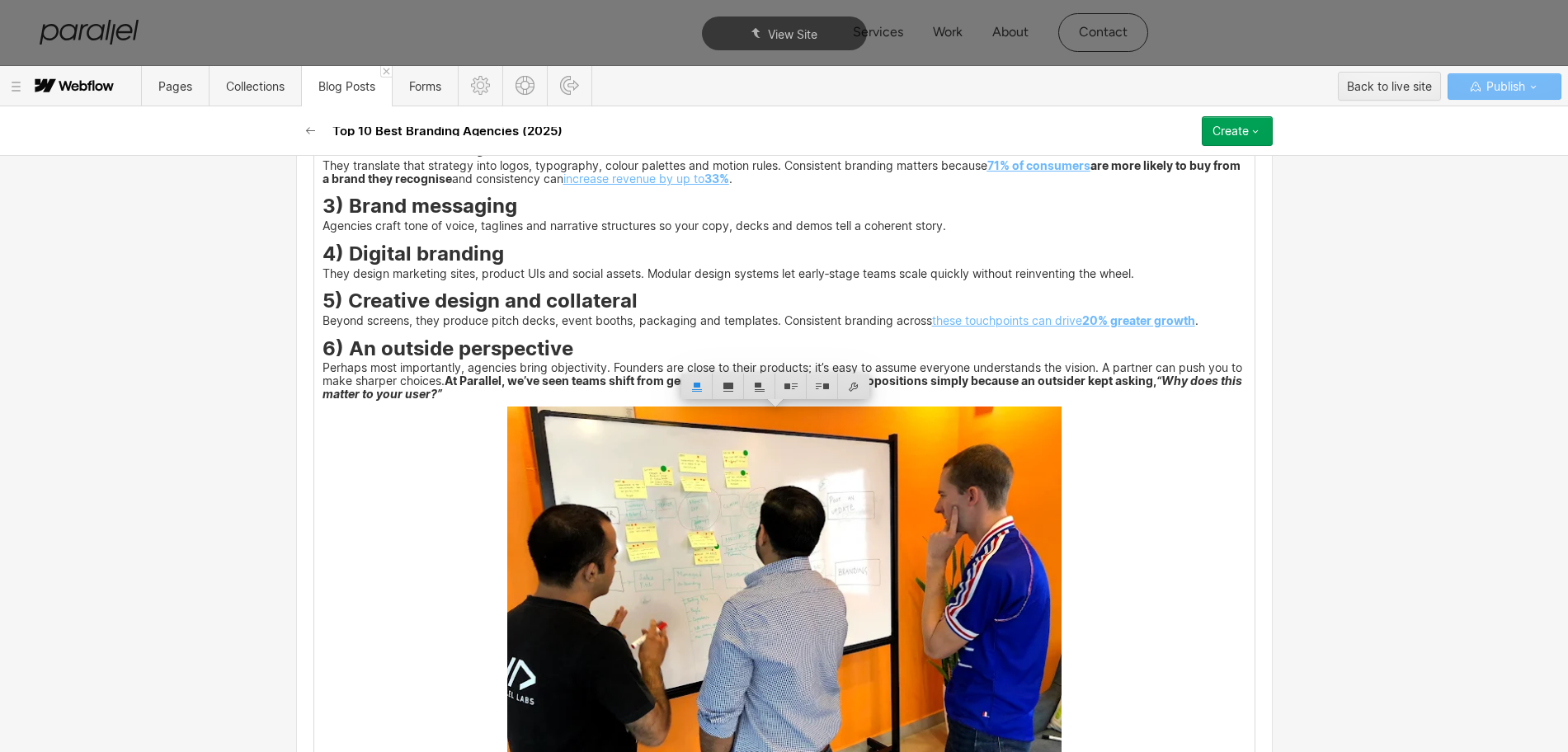
scroll to position [1878, 0]
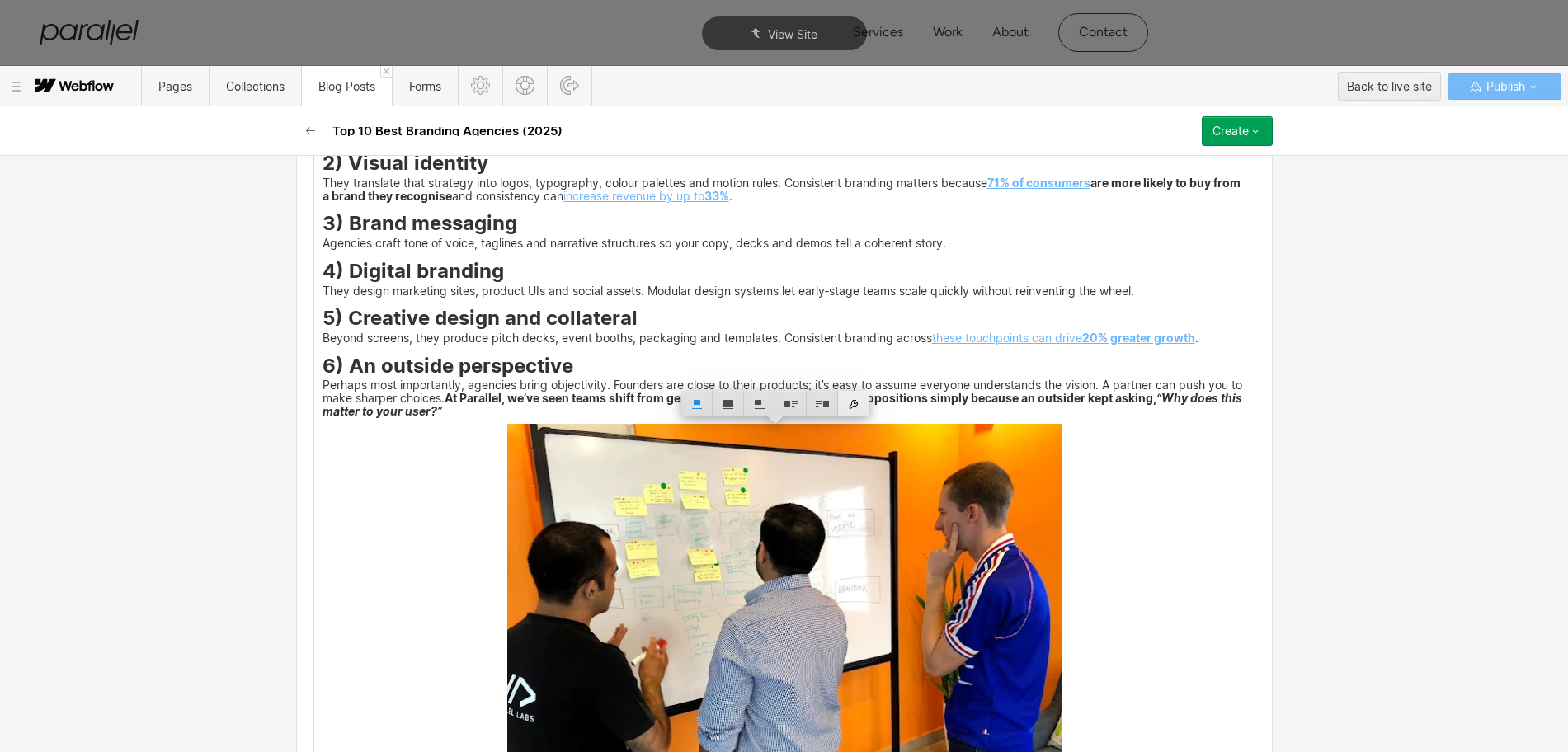
click at [861, 410] on div at bounding box center [854, 403] width 31 height 25
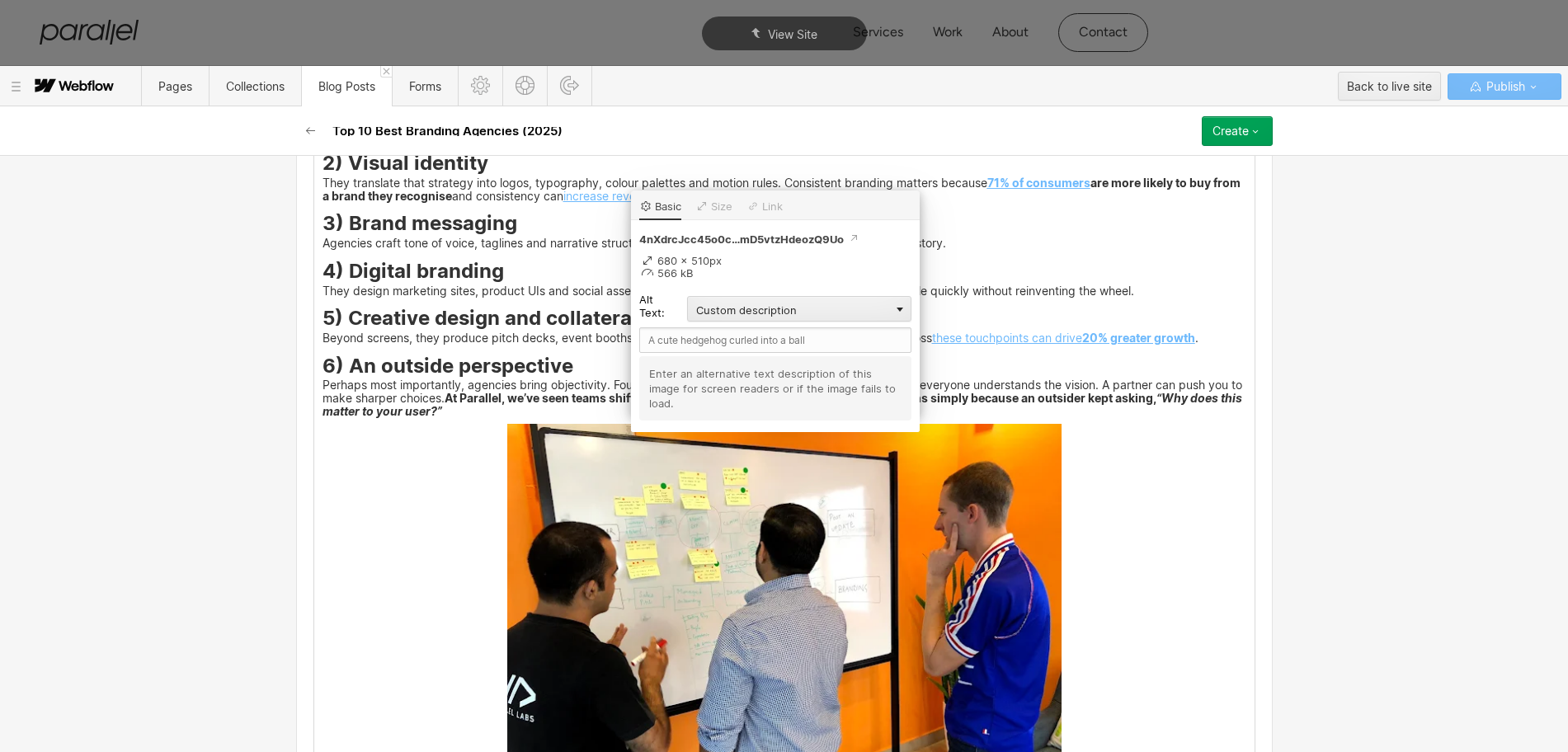
click at [861, 529] on img at bounding box center [784, 632] width 554 height 416
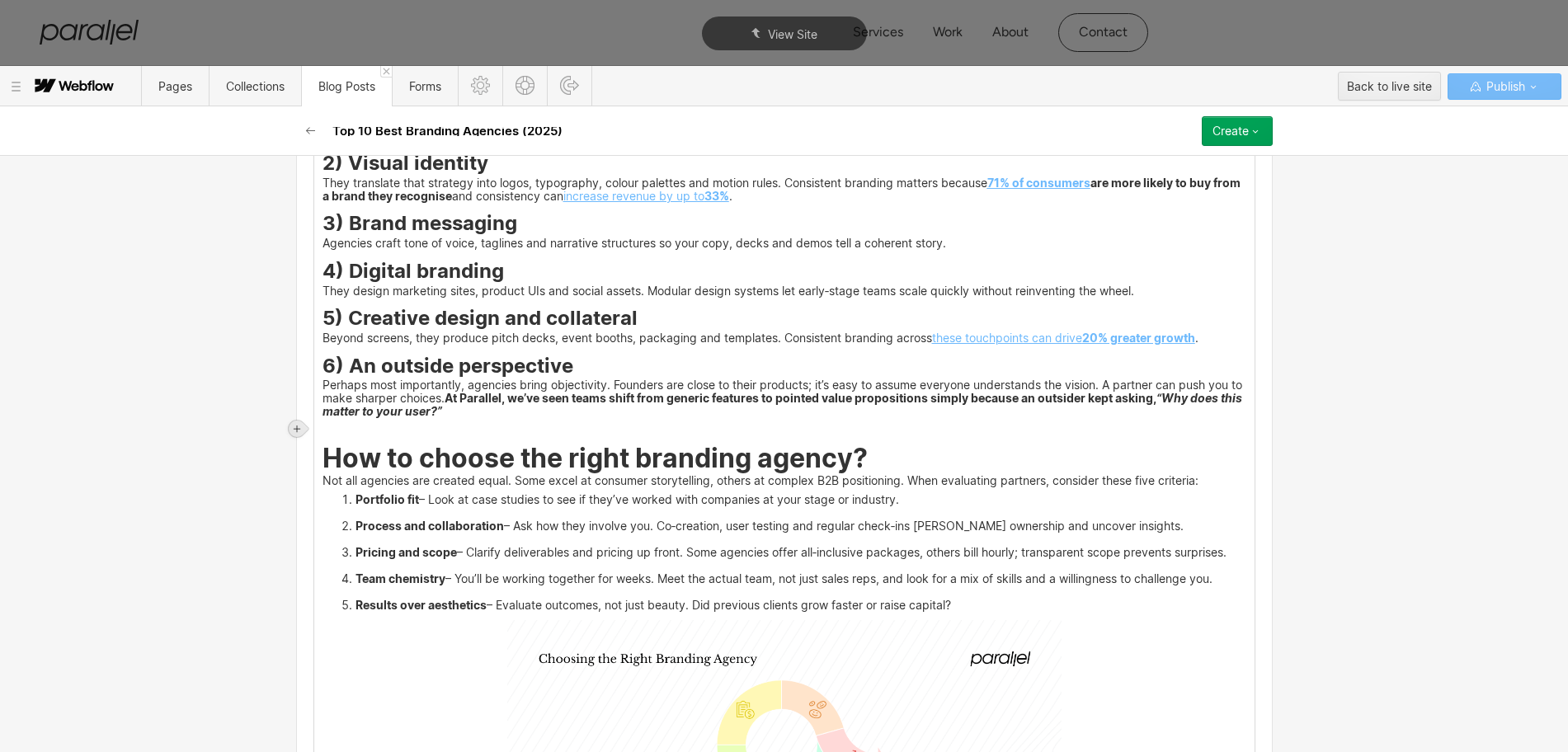
click at [295, 424] on icon at bounding box center [297, 429] width 10 height 10
click at [330, 434] on div at bounding box center [328, 429] width 31 height 25
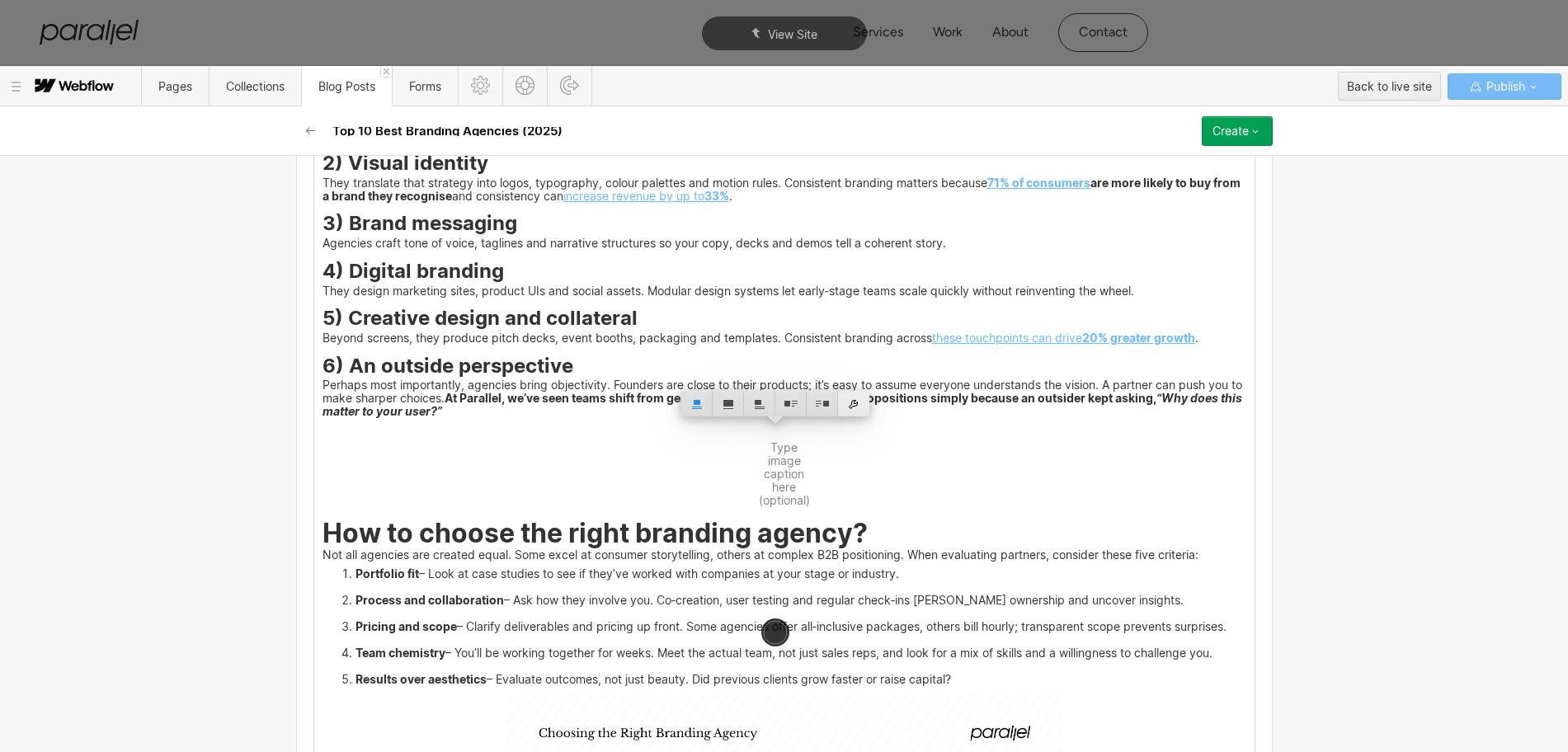
click at [859, 401] on div at bounding box center [854, 403] width 31 height 25
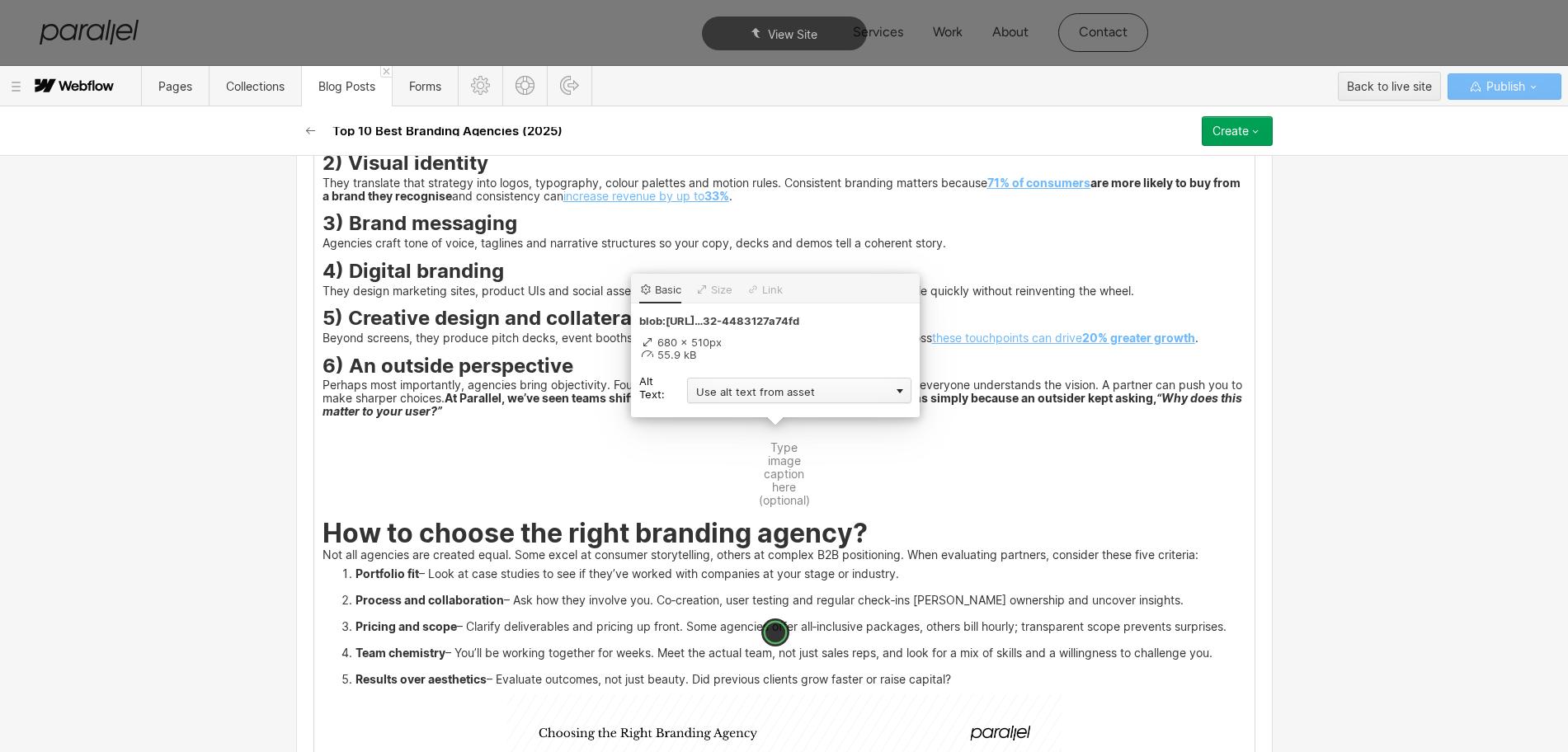
click at [718, 393] on div "Use alt text from asset" at bounding box center [799, 391] width 225 height 25
click at [712, 409] on div "Custom description" at bounding box center [799, 414] width 225 height 21
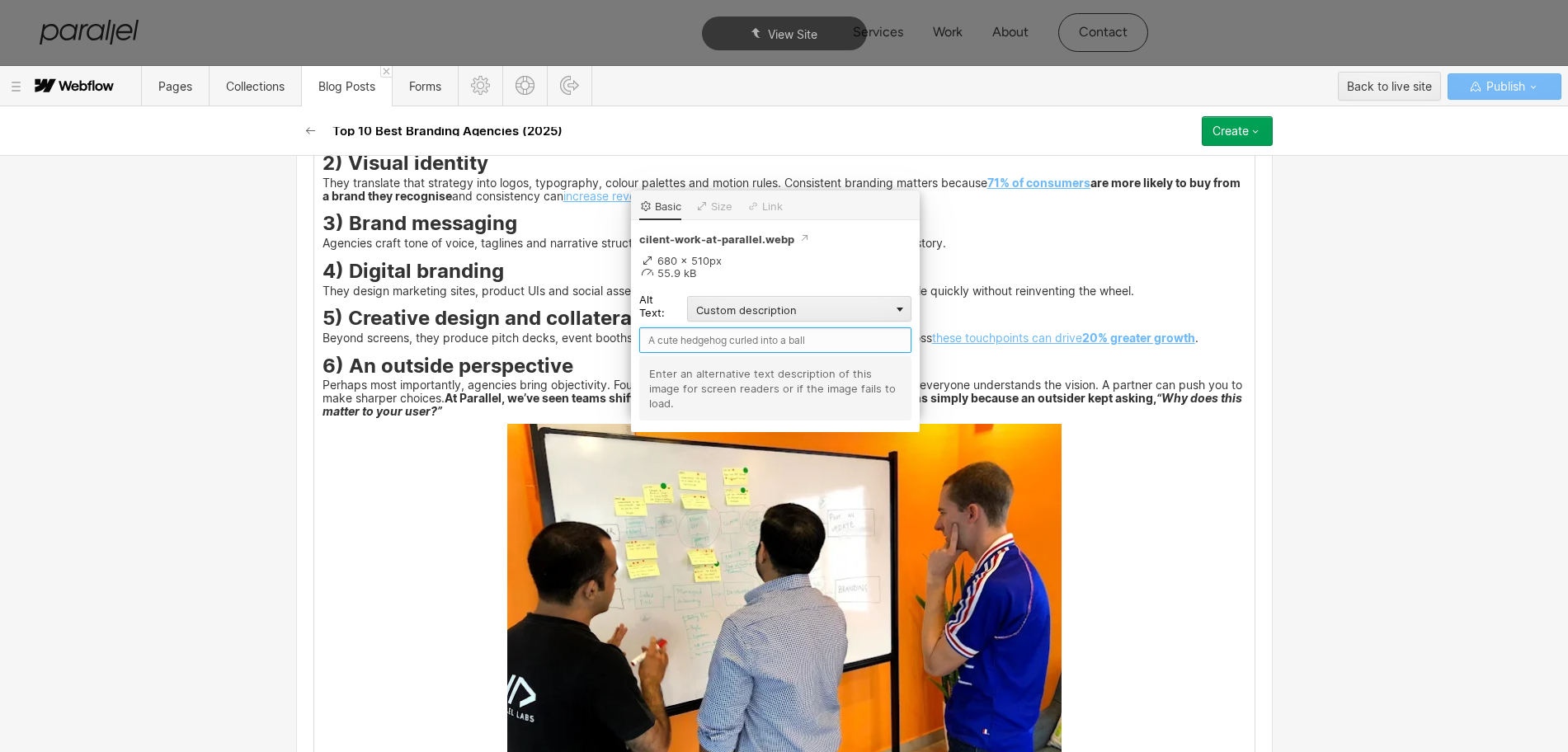
click at [655, 338] on input "text" at bounding box center [775, 340] width 273 height 25
type input "Client Work at Parallel"
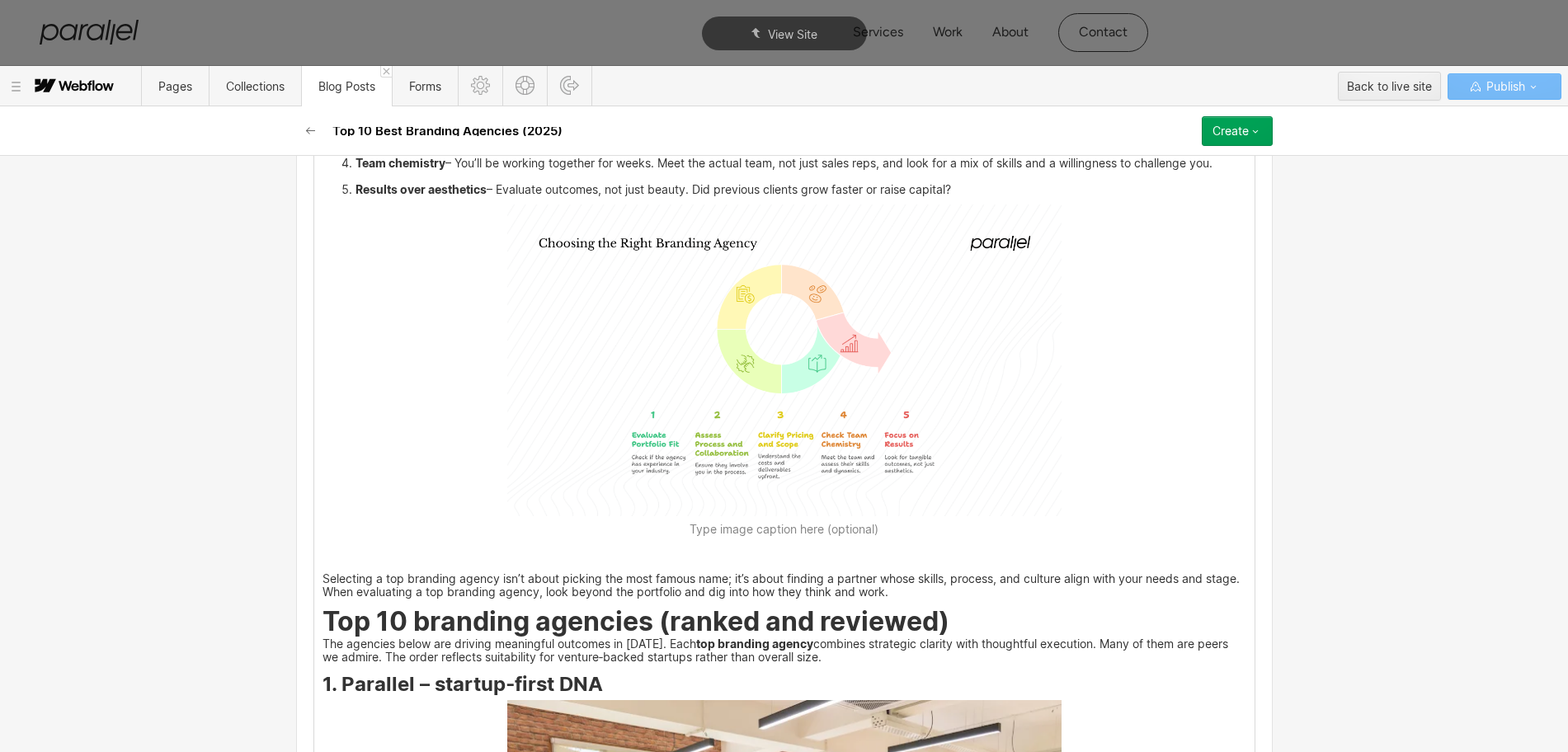
click at [638, 404] on img at bounding box center [784, 359] width 554 height 312
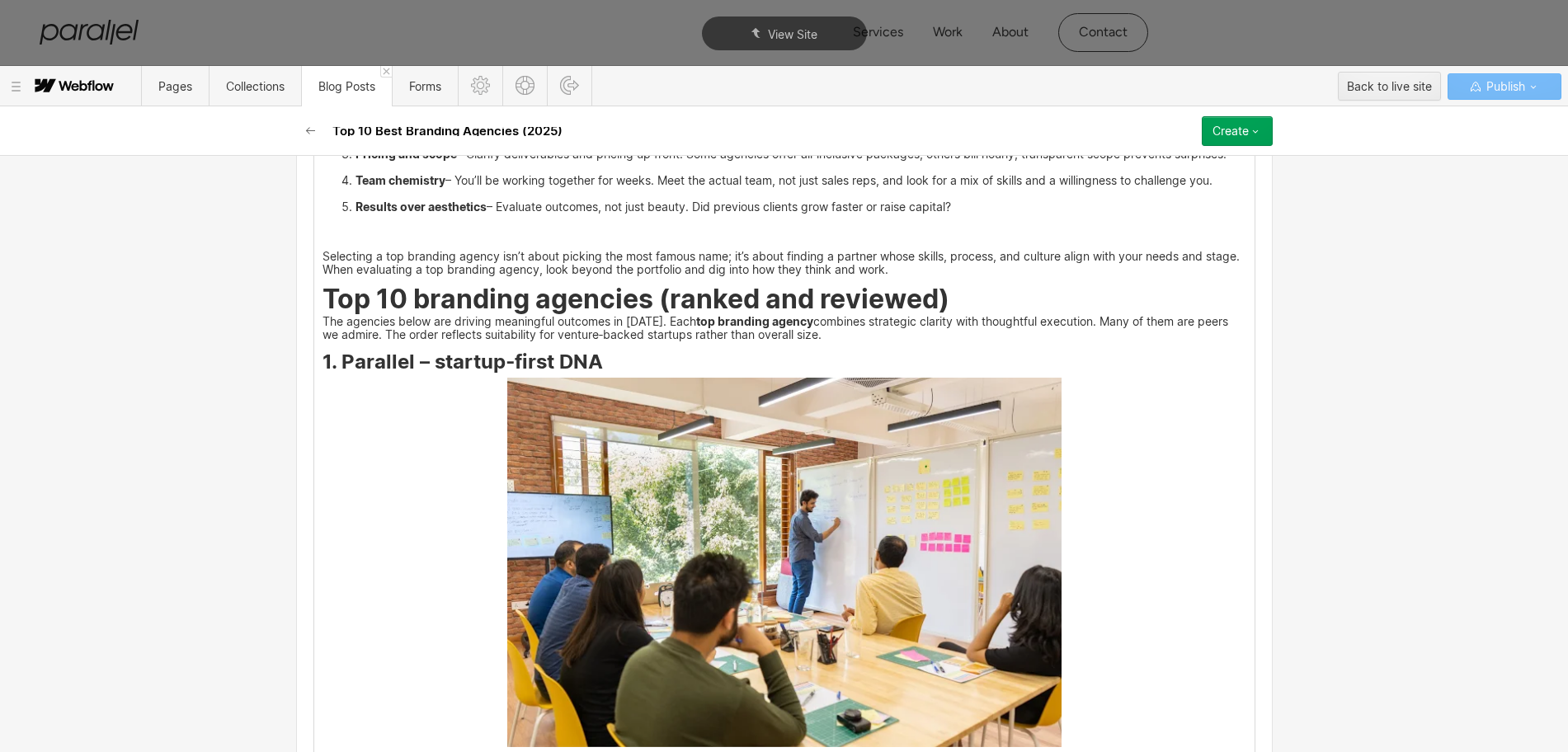
click at [322, 253] on p "Selecting a top branding agency isn’t about picking the most famous name; it’s …" at bounding box center [784, 264] width 924 height 23
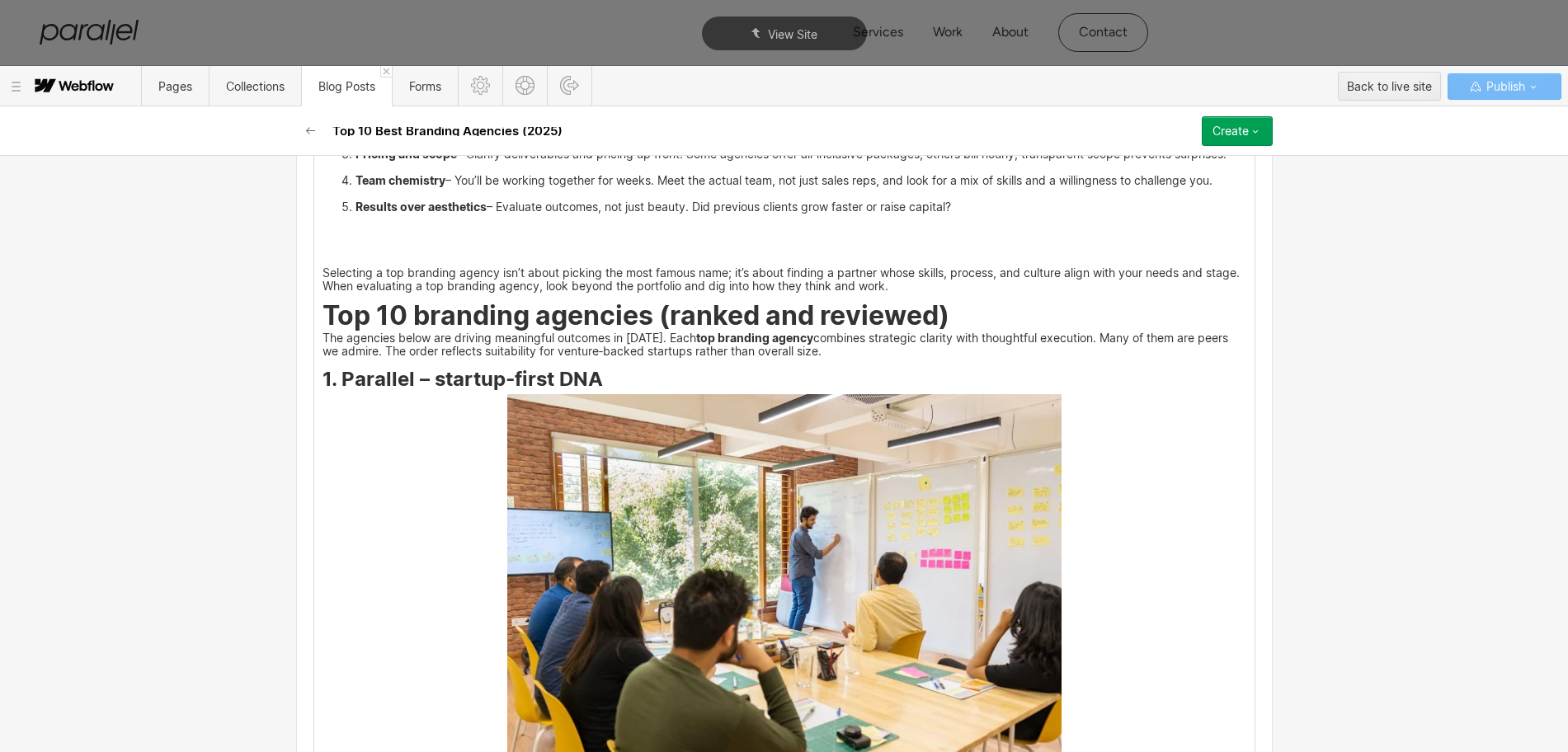
click at [322, 243] on p at bounding box center [784, 233] width 924 height 23
click at [322, 230] on p at bounding box center [784, 233] width 924 height 23
click at [298, 255] on icon at bounding box center [297, 257] width 10 height 10
click at [331, 255] on div at bounding box center [328, 256] width 31 height 25
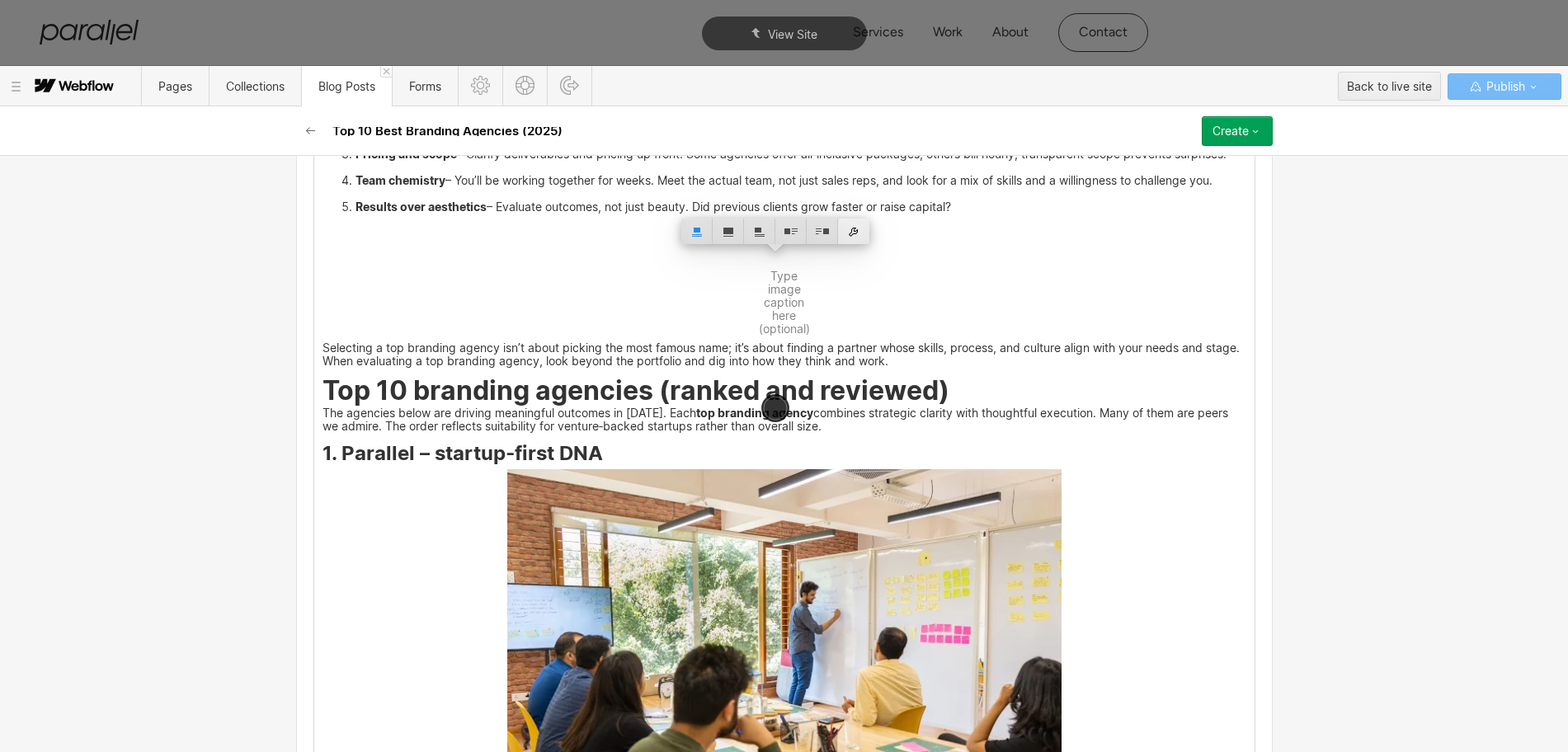
click at [858, 230] on div at bounding box center [854, 231] width 31 height 25
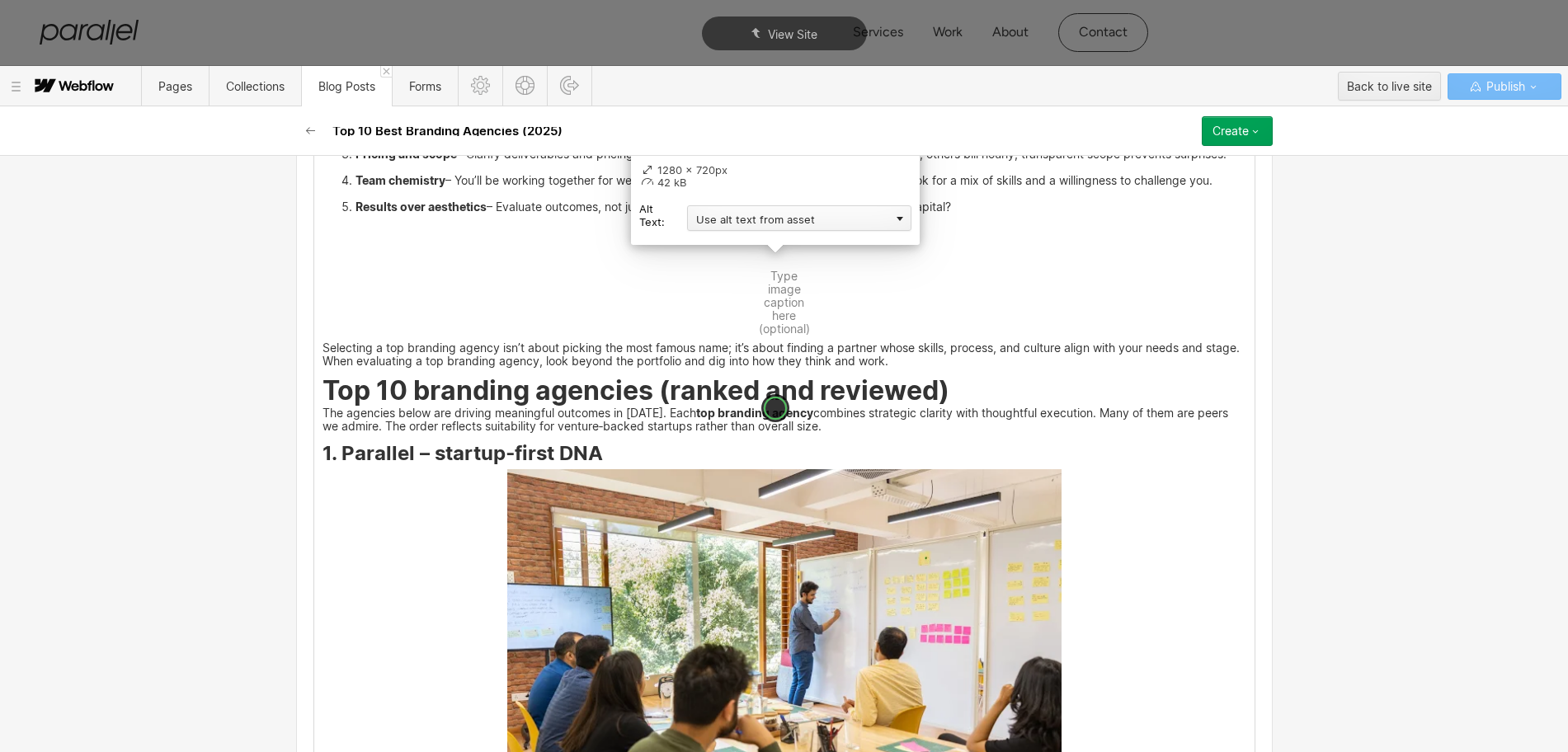
click at [734, 226] on div "Use alt text from asset" at bounding box center [799, 218] width 225 height 25
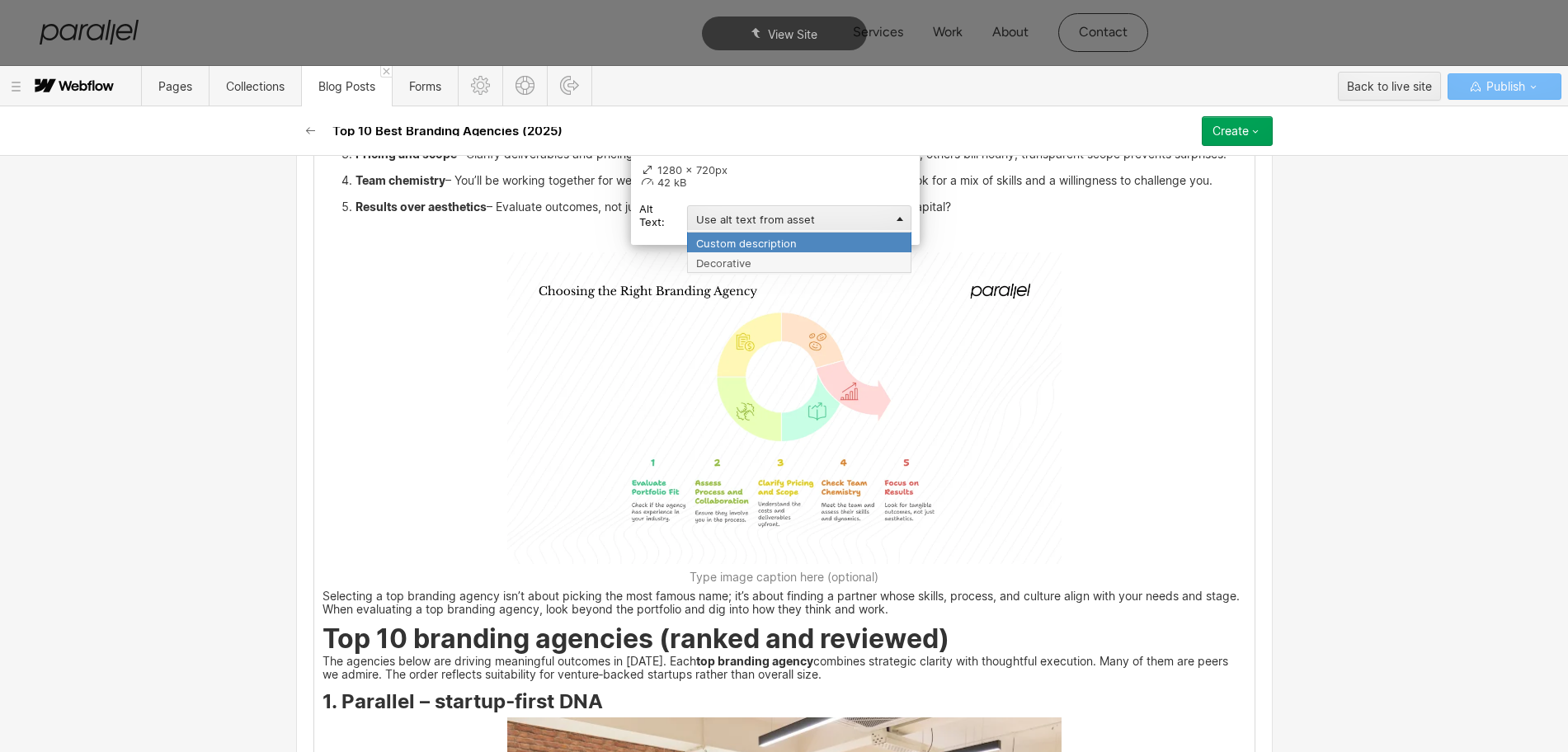
click at [723, 245] on div "Custom description" at bounding box center [799, 241] width 225 height 21
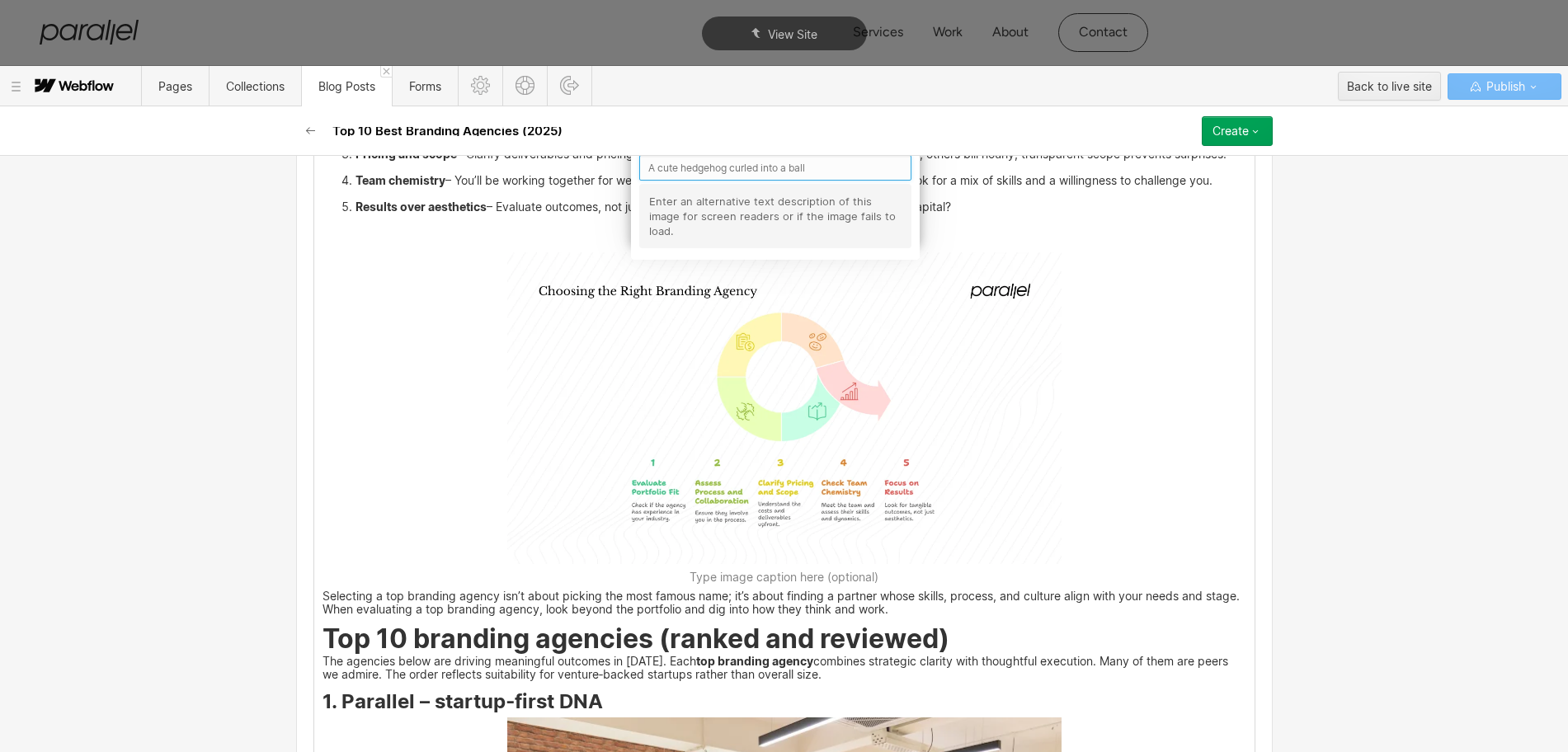
click at [665, 172] on input "text" at bounding box center [775, 168] width 273 height 25
type input "Choosing the right randing agency"
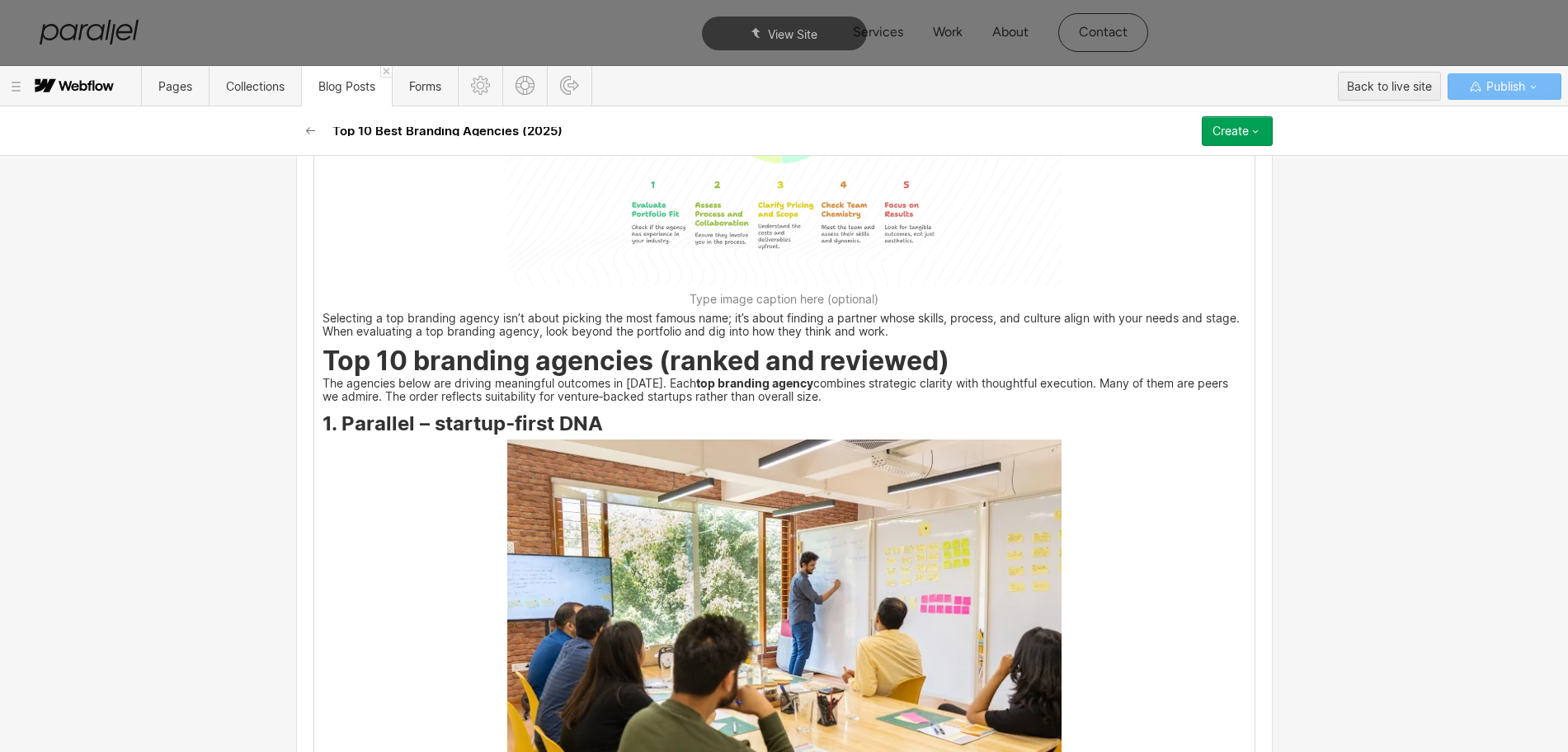
scroll to position [2995, 0]
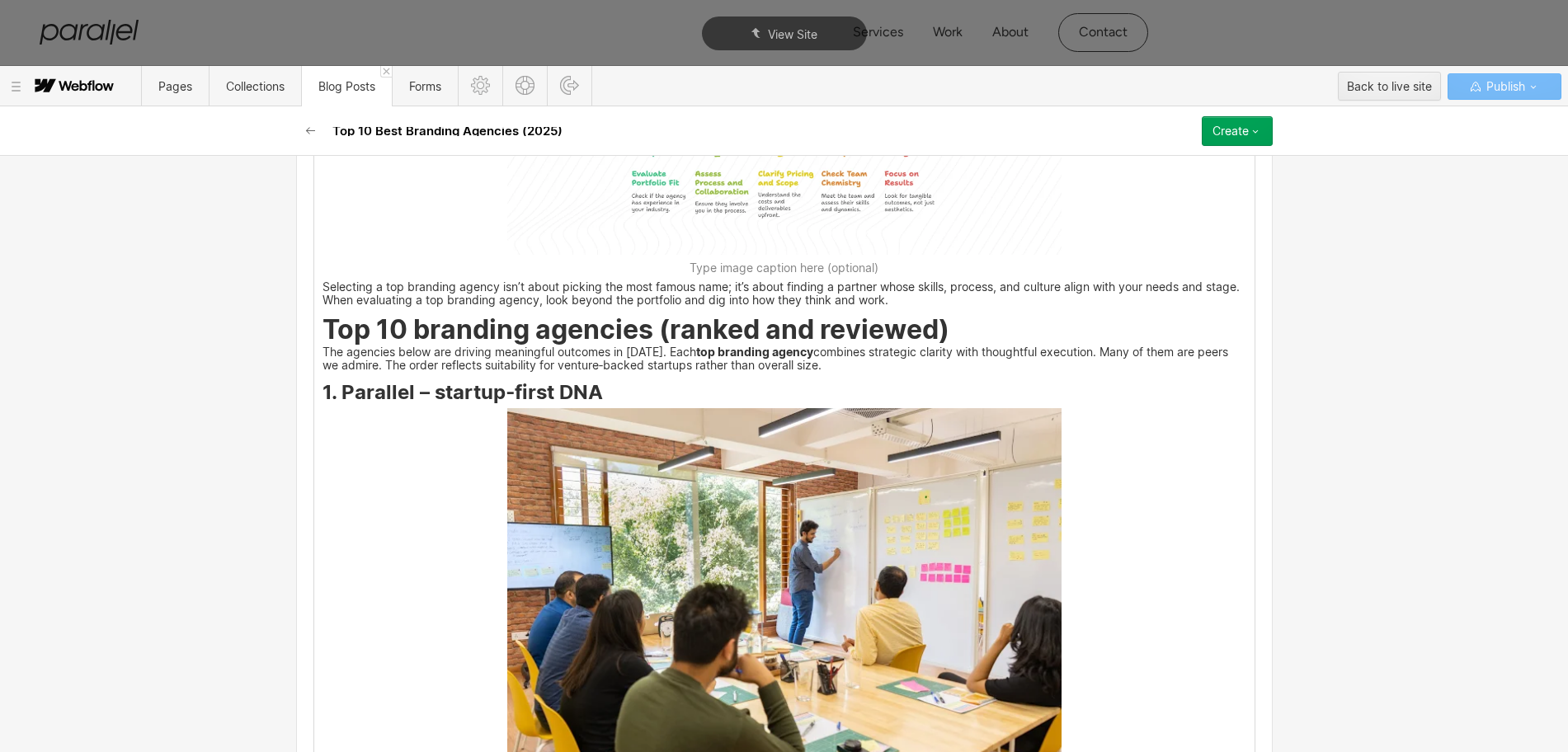
click at [802, 543] on img at bounding box center [784, 593] width 554 height 369
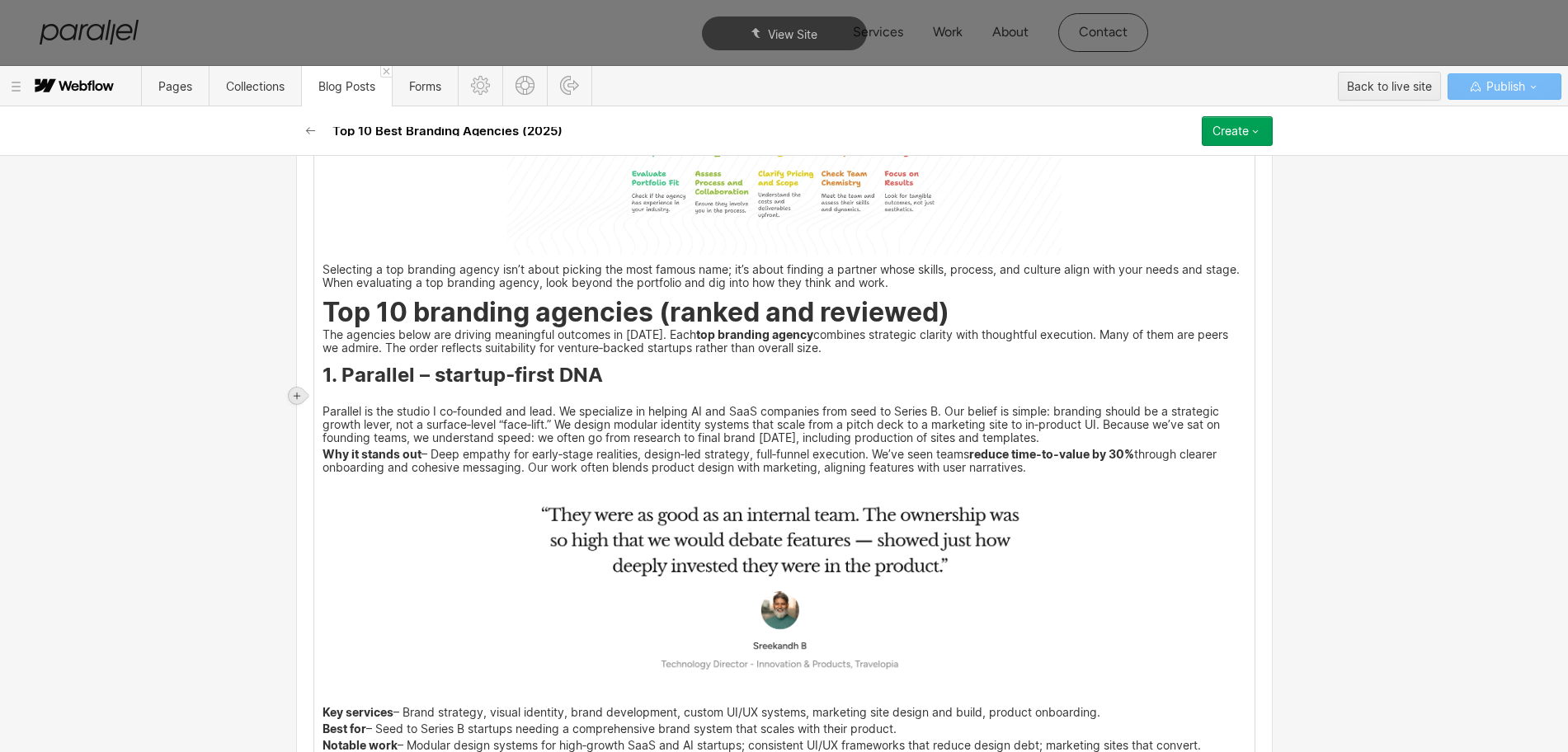
click at [295, 396] on icon at bounding box center [297, 396] width 7 height 7
click at [323, 398] on div at bounding box center [328, 396] width 31 height 25
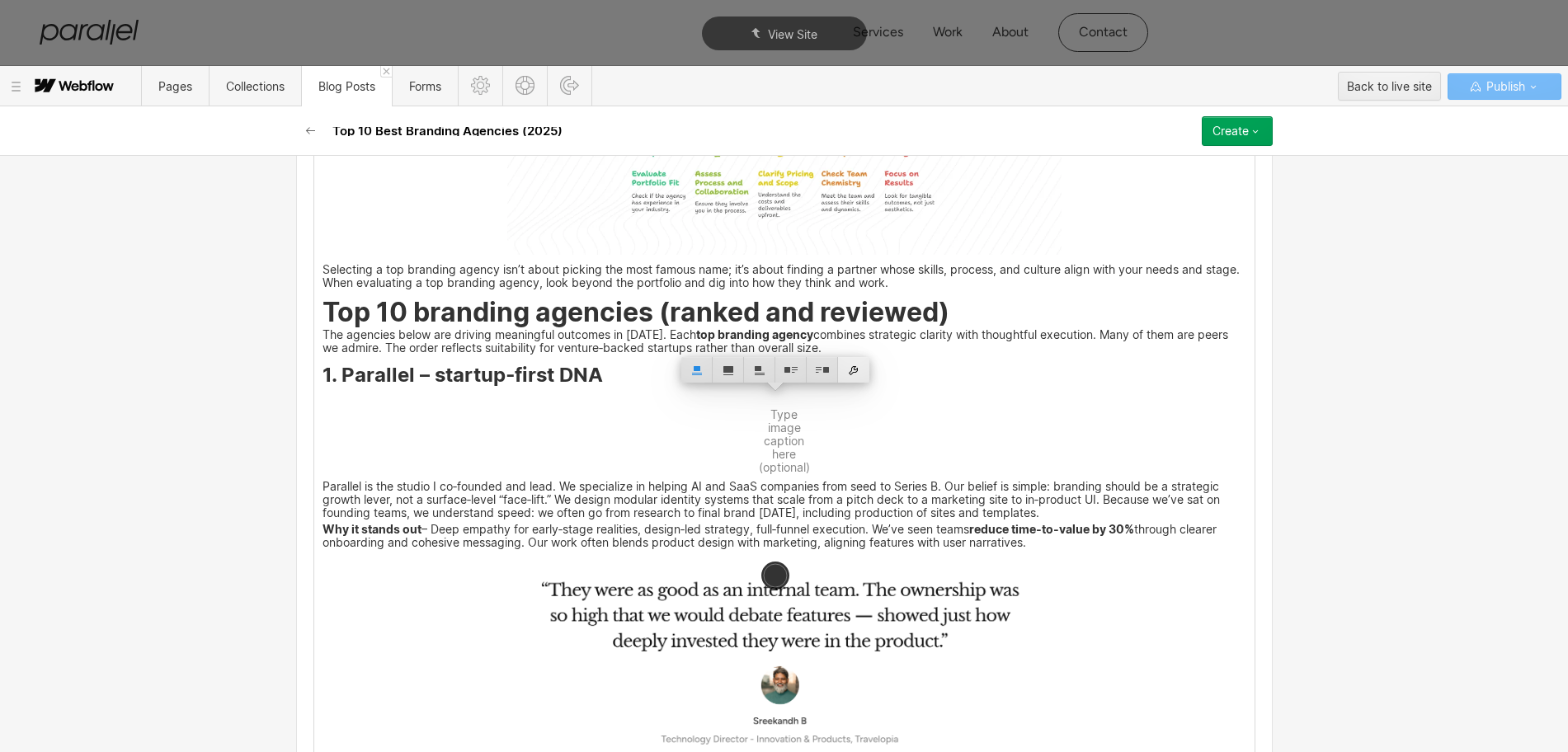
click at [851, 371] on div at bounding box center [854, 370] width 31 height 25
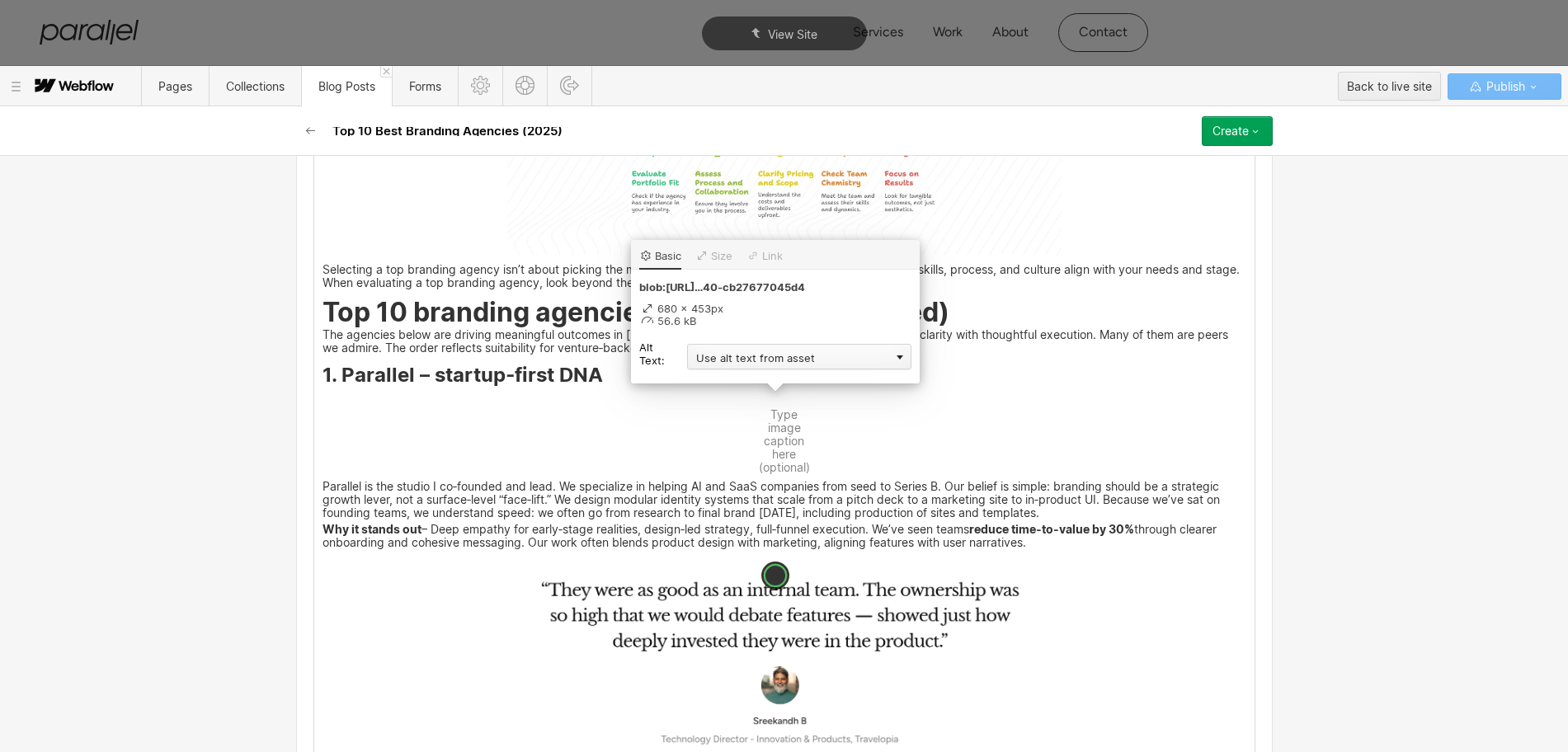
click at [738, 357] on div "Use alt text from asset" at bounding box center [799, 356] width 225 height 25
click at [725, 374] on div "Custom description" at bounding box center [799, 380] width 225 height 21
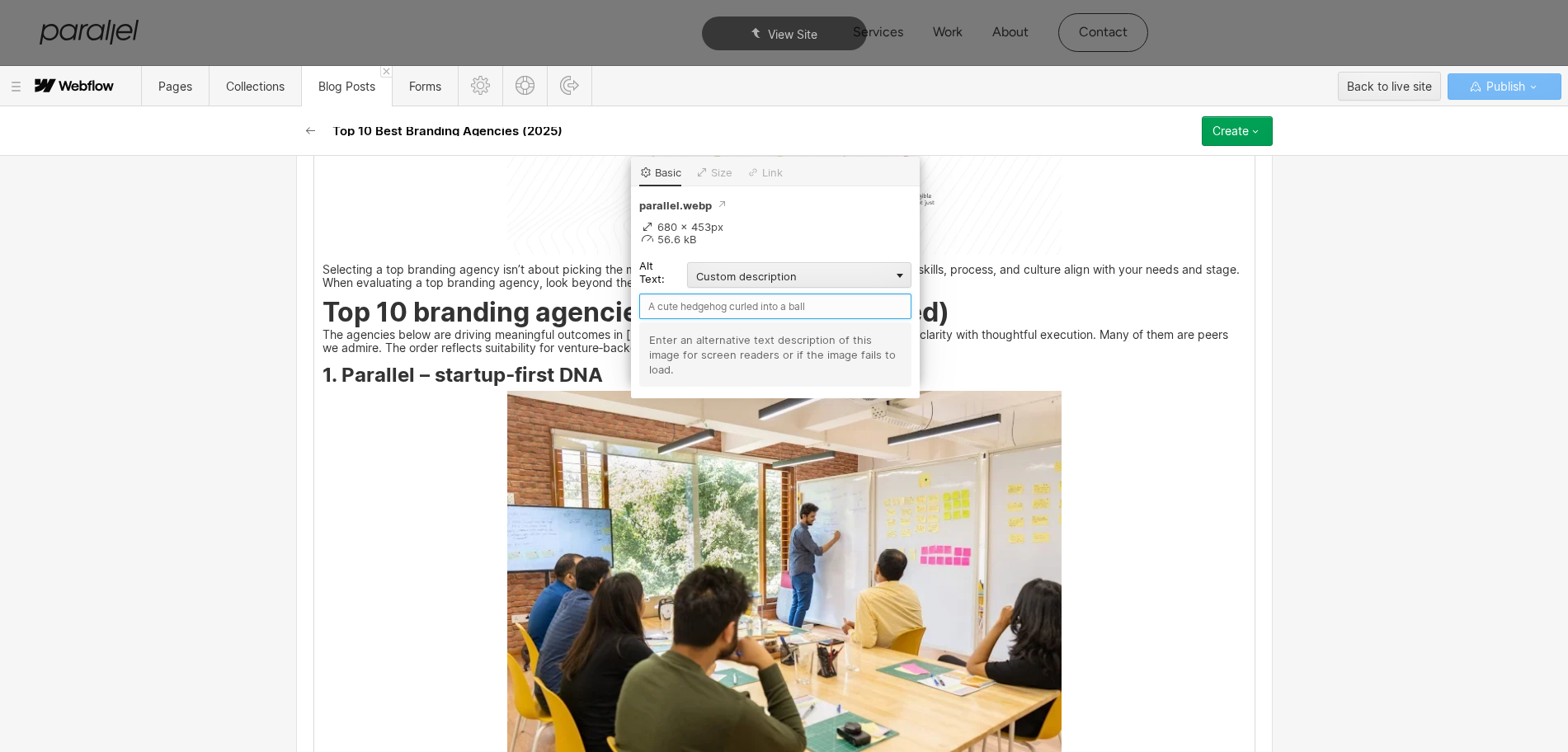
click at [667, 305] on input "text" at bounding box center [775, 307] width 273 height 25
type input "Parallel"
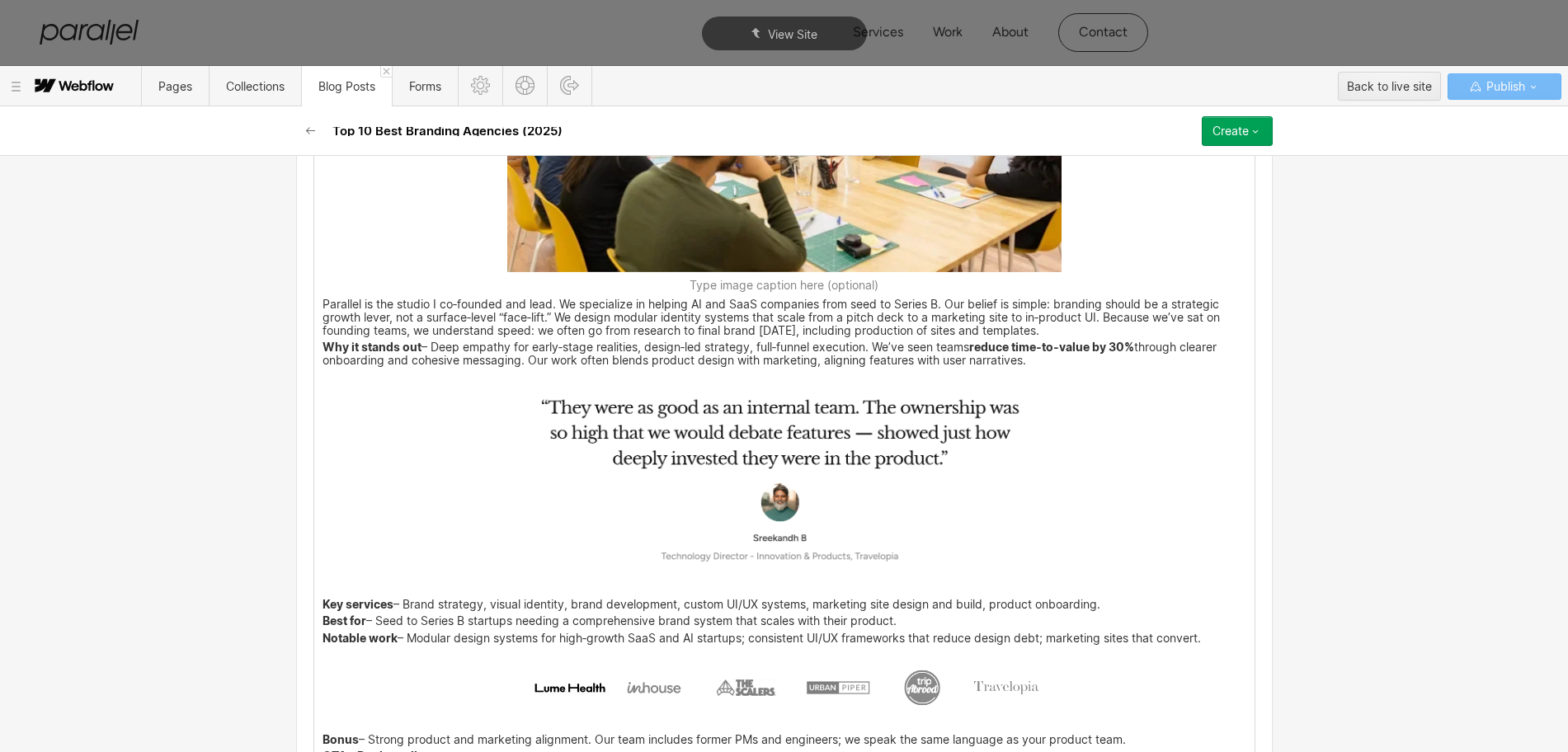
scroll to position [3510, 0]
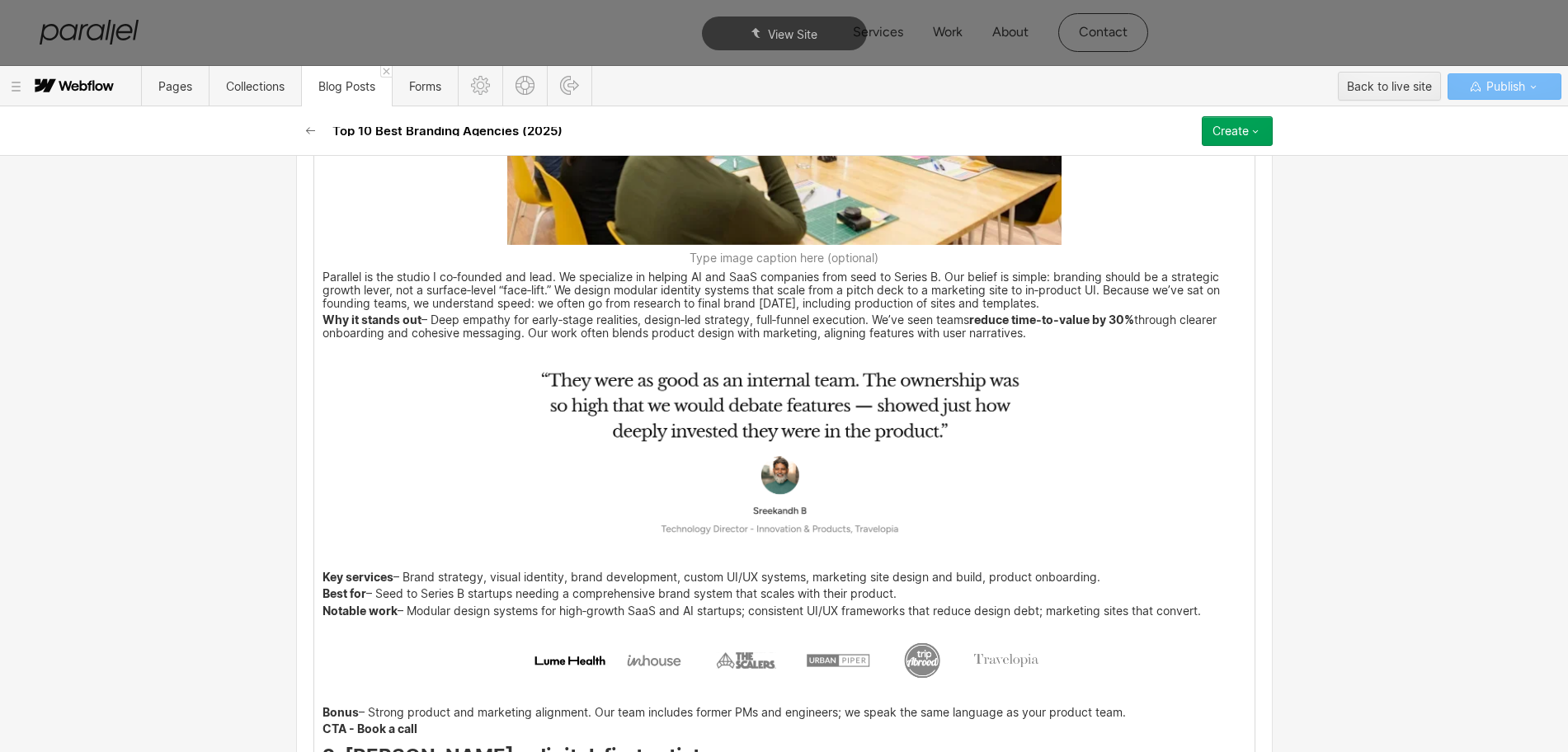
click at [713, 399] on img at bounding box center [784, 454] width 554 height 217
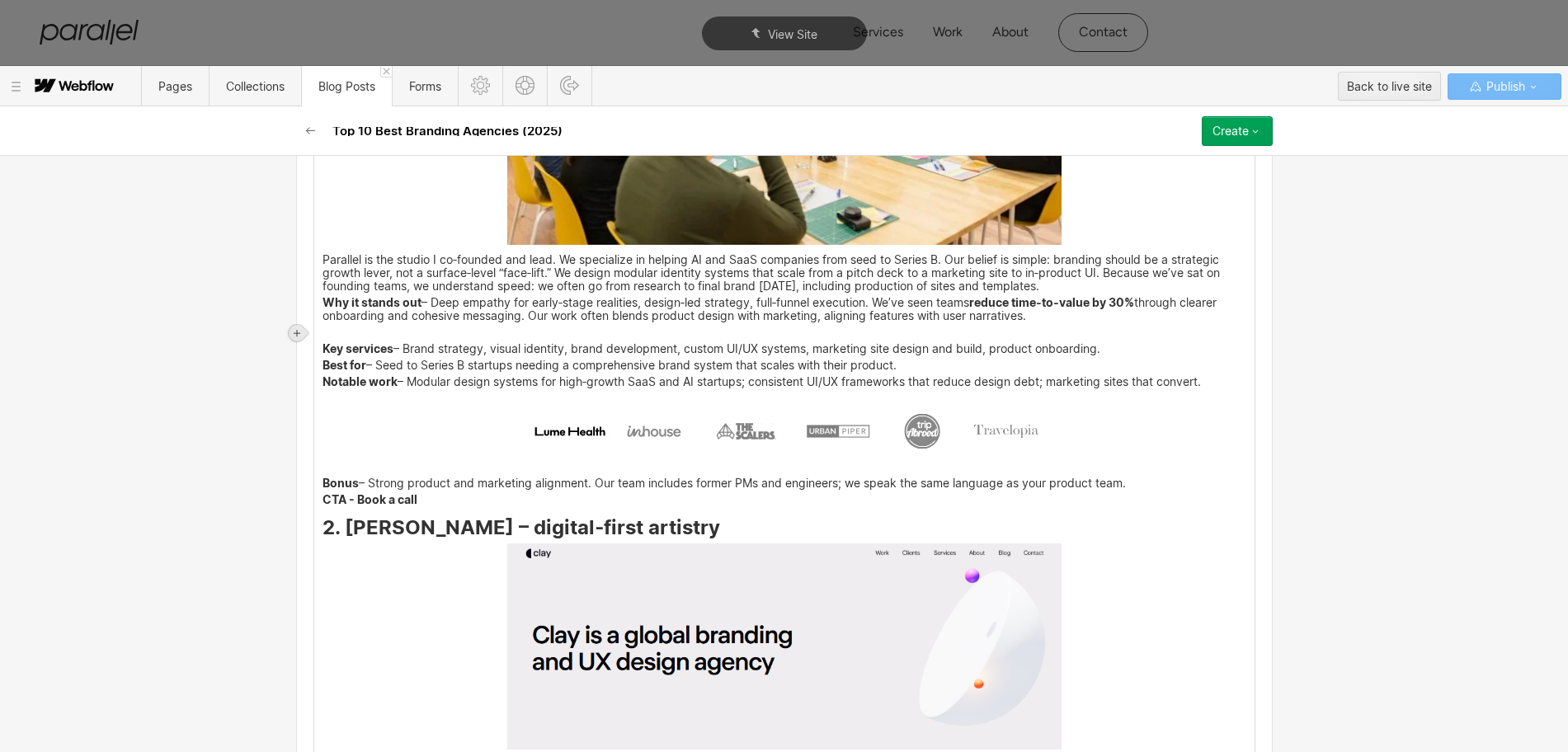
click at [293, 331] on icon at bounding box center [297, 333] width 10 height 10
click at [325, 331] on div at bounding box center [328, 333] width 31 height 25
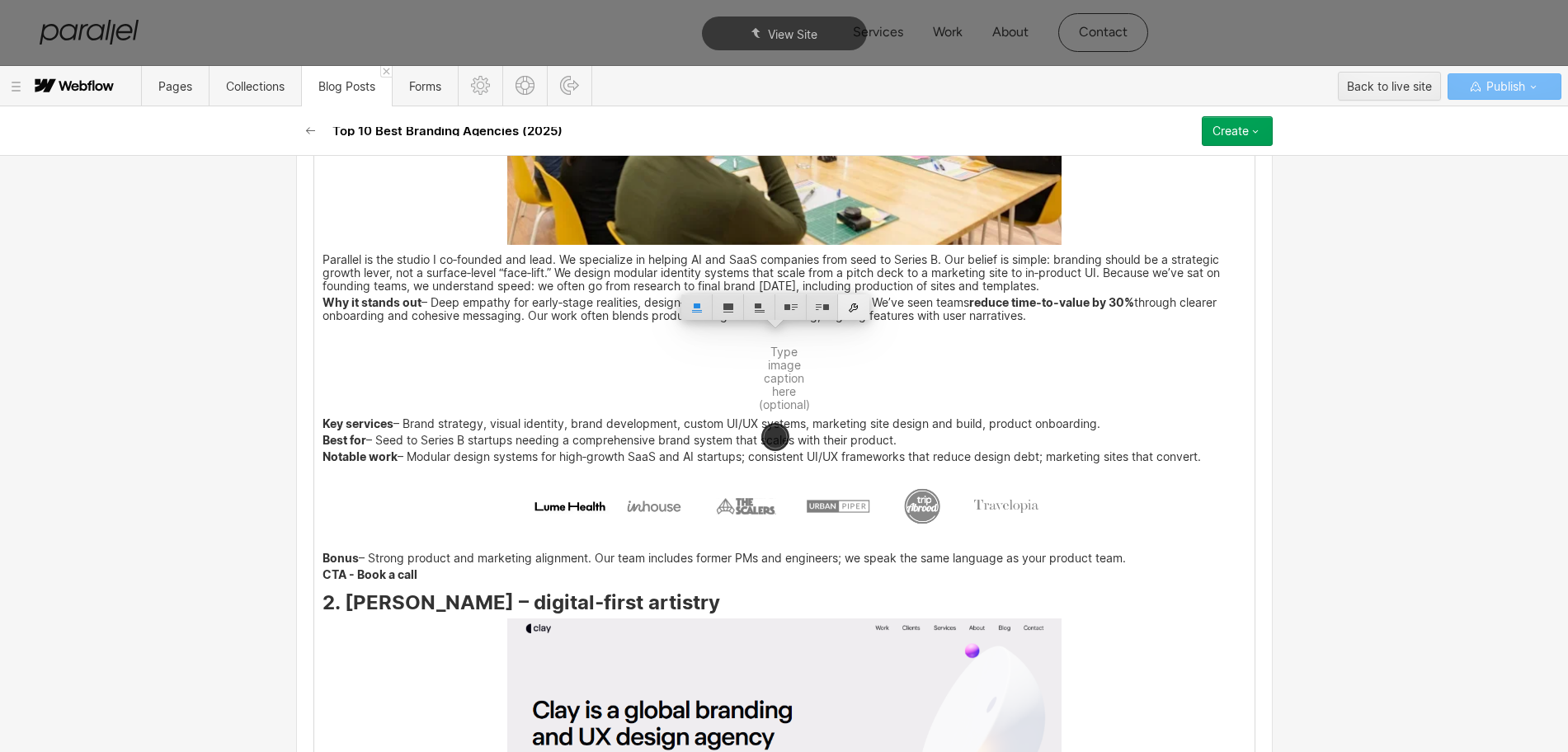
click at [851, 311] on div at bounding box center [854, 307] width 31 height 25
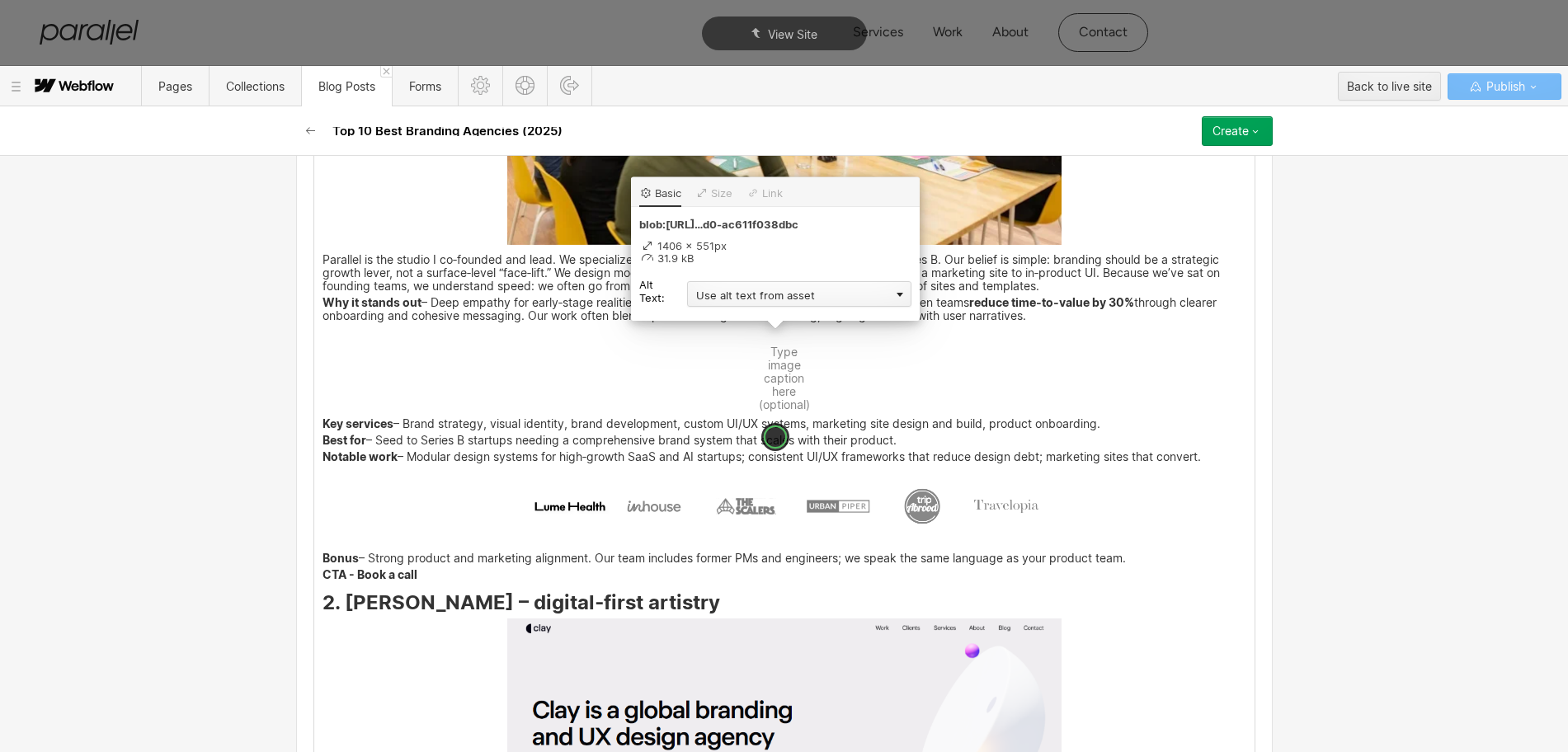
click at [707, 299] on div "Use alt text from asset" at bounding box center [799, 294] width 225 height 25
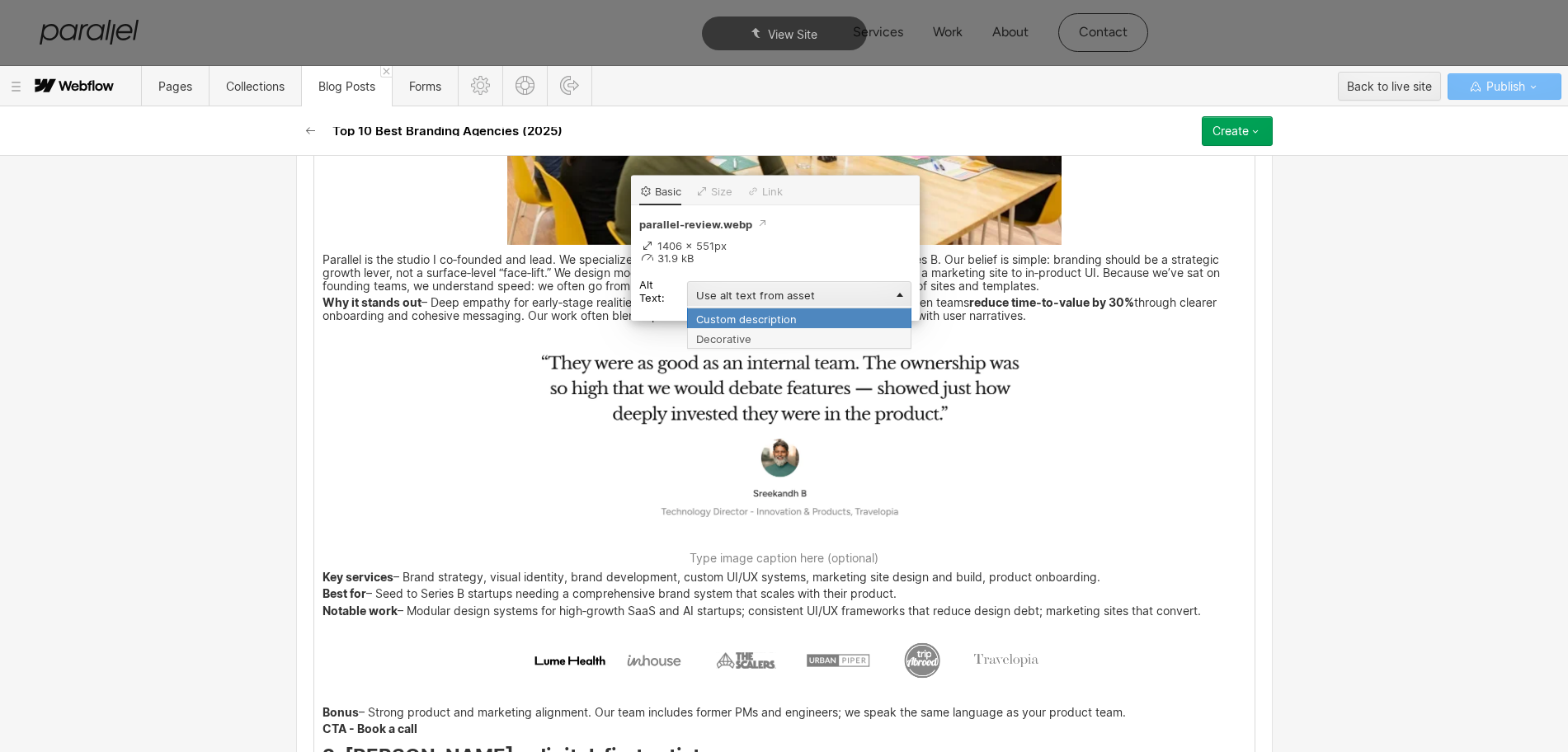
click at [705, 322] on div "Custom description" at bounding box center [799, 317] width 225 height 21
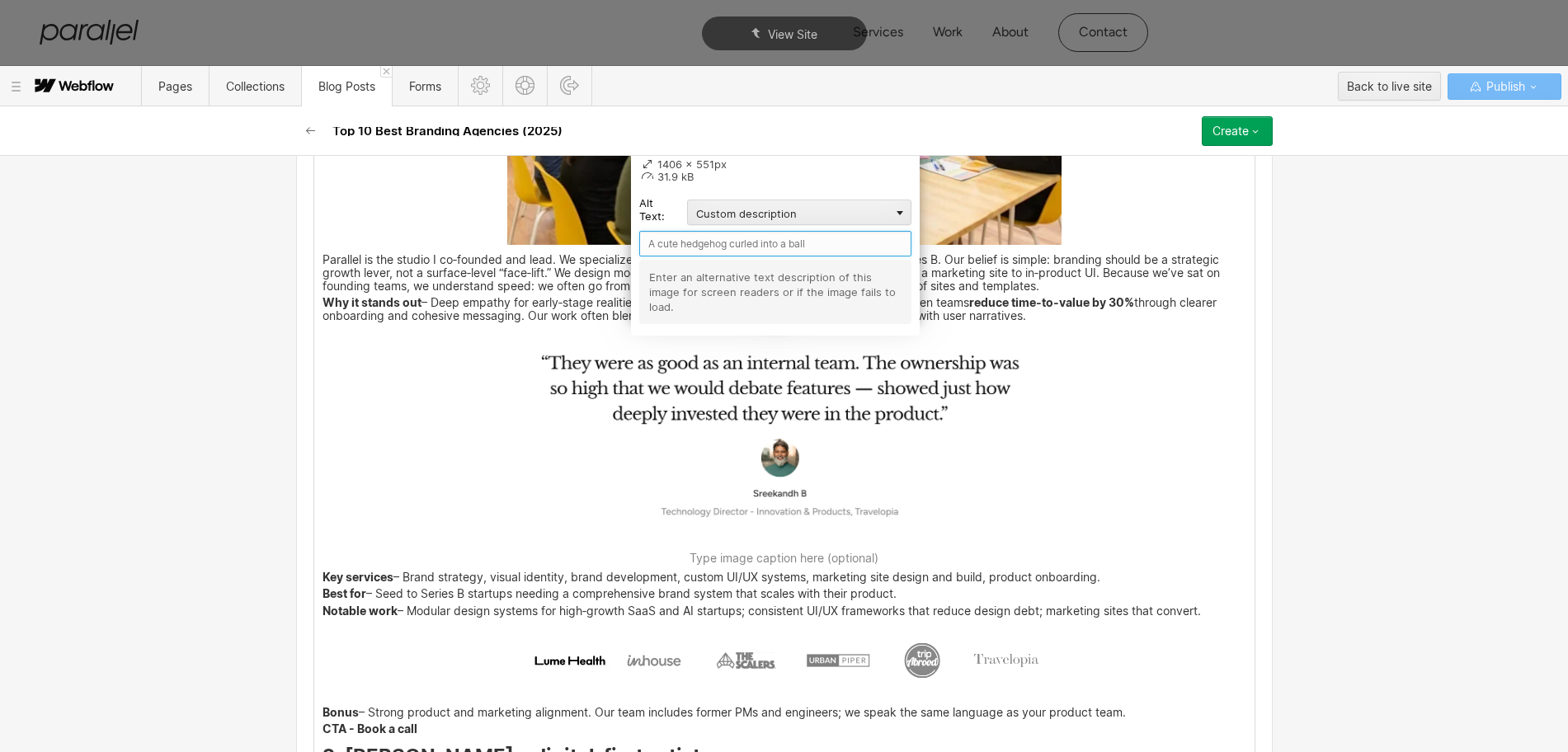
click at [658, 243] on input "text" at bounding box center [775, 243] width 273 height 25
type input "Parallel Review"
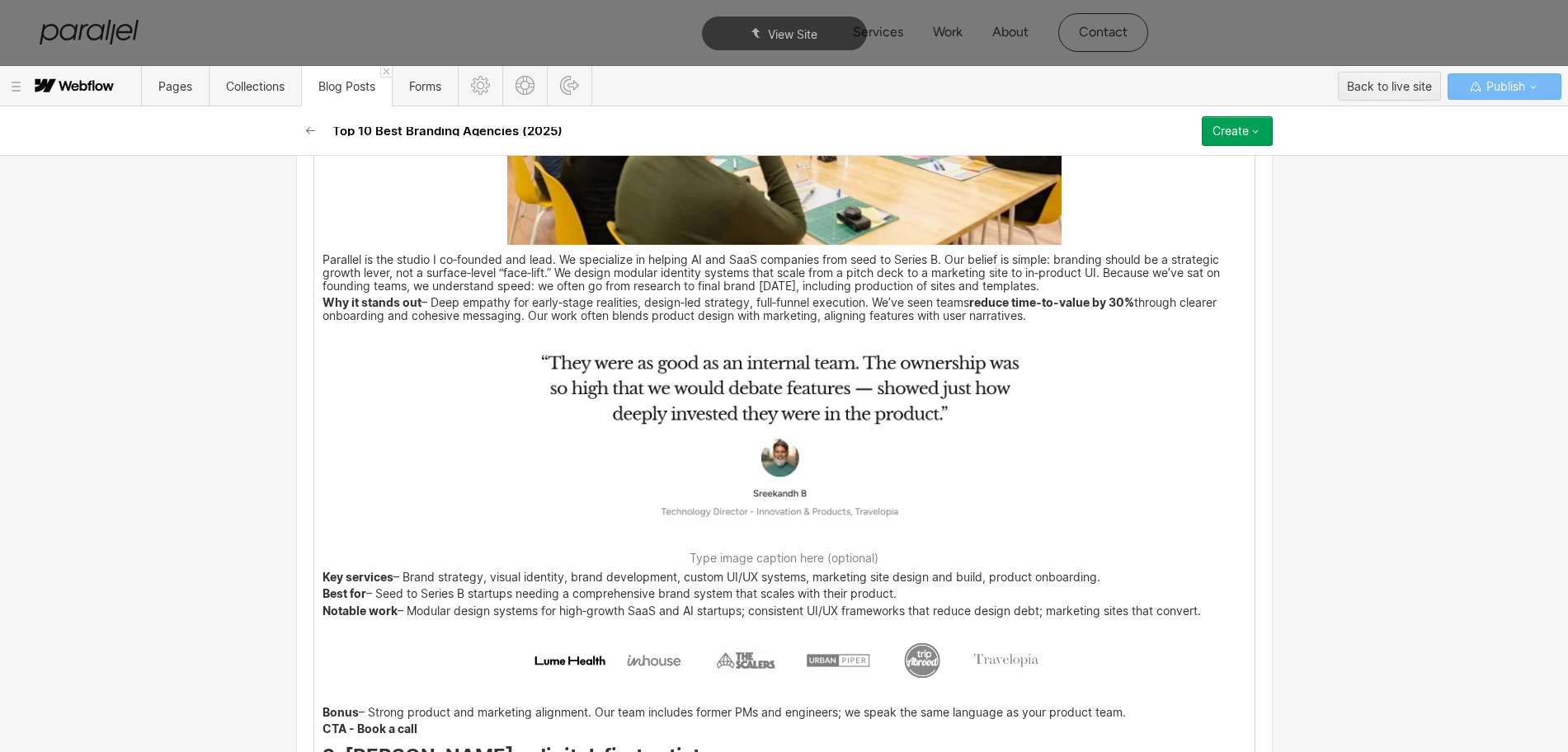
click at [714, 659] on img at bounding box center [784, 660] width 554 height 74
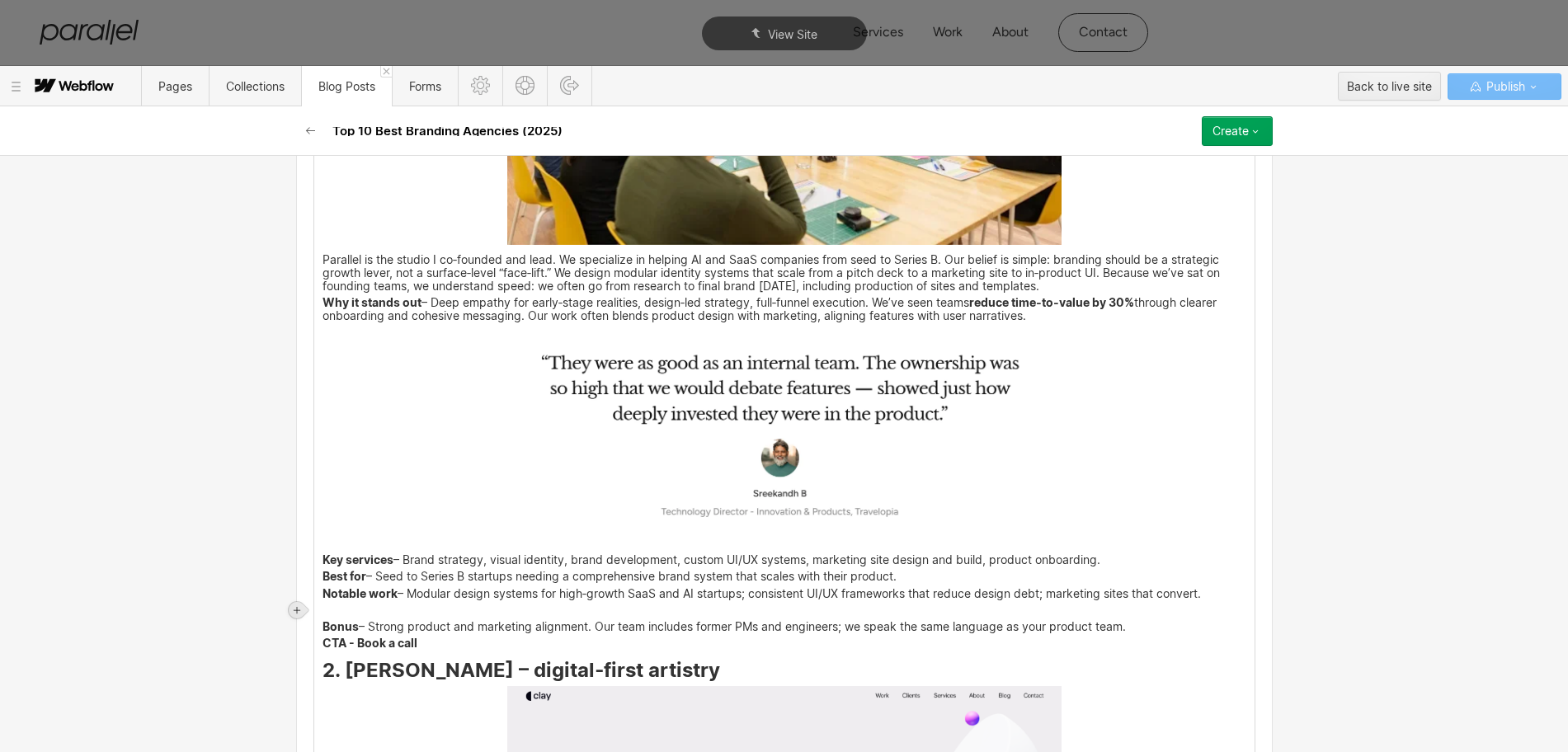
click at [295, 611] on icon at bounding box center [297, 610] width 10 height 10
click at [325, 606] on div at bounding box center [328, 609] width 31 height 25
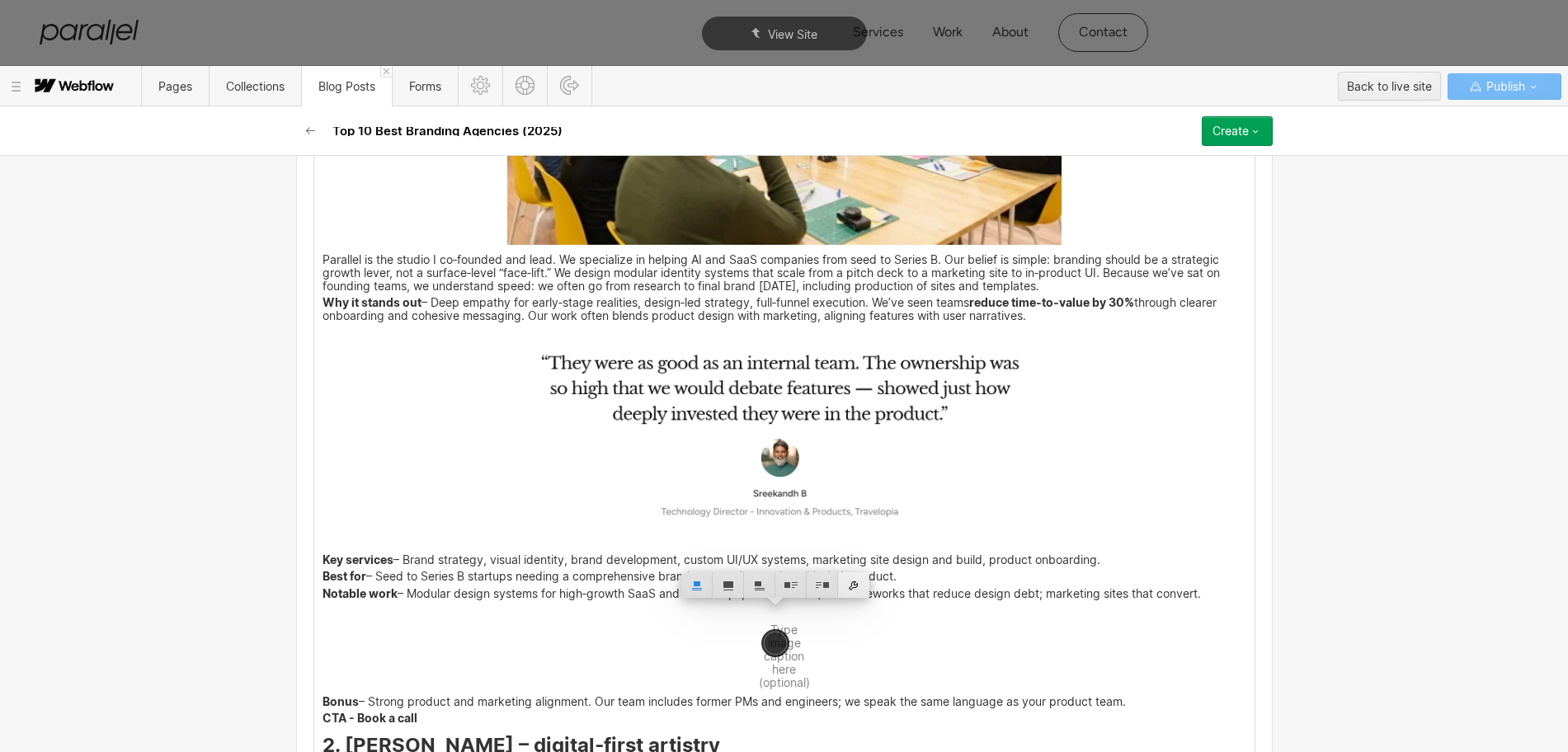
click at [848, 585] on div at bounding box center [854, 585] width 31 height 25
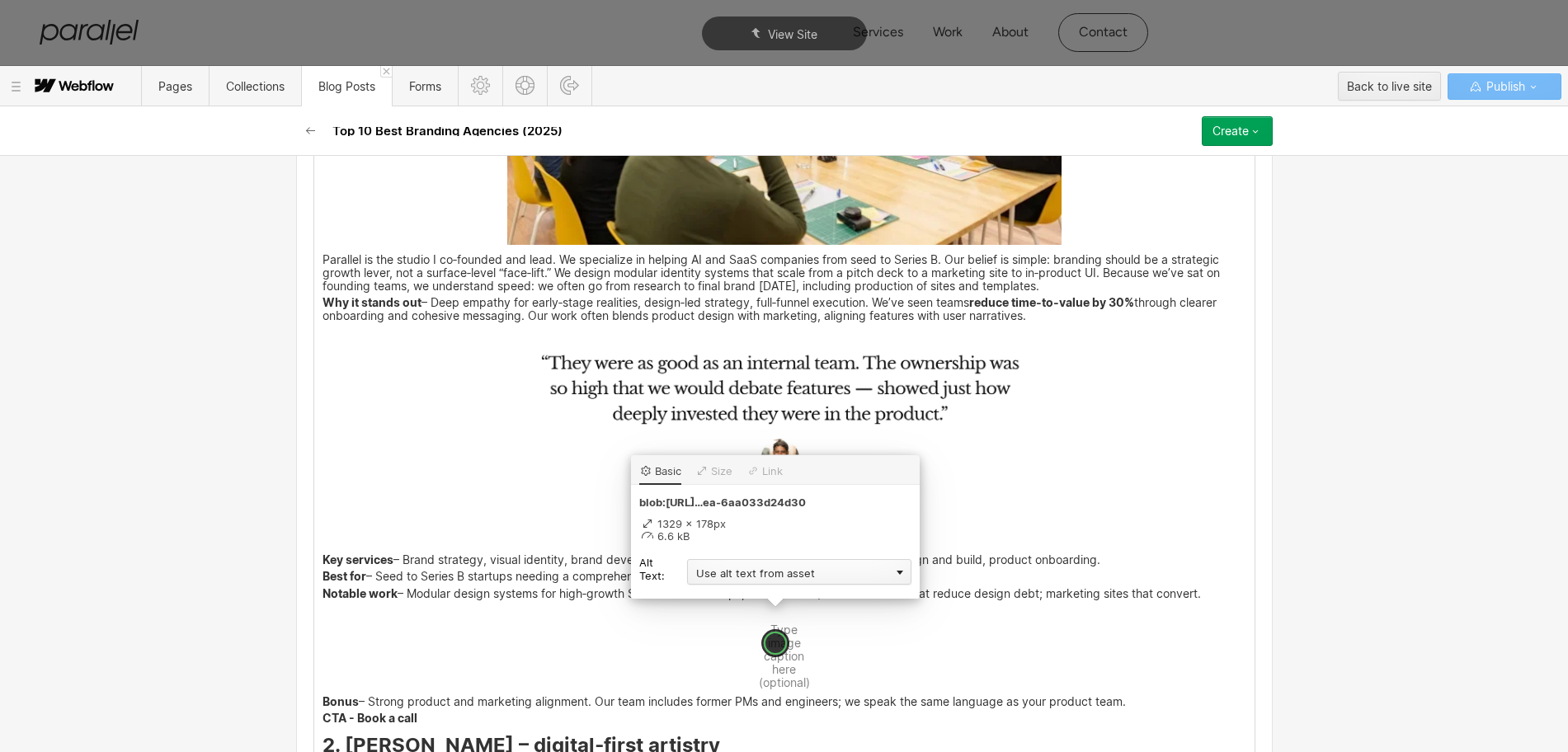
click at [723, 576] on div "Use alt text from asset" at bounding box center [799, 571] width 225 height 25
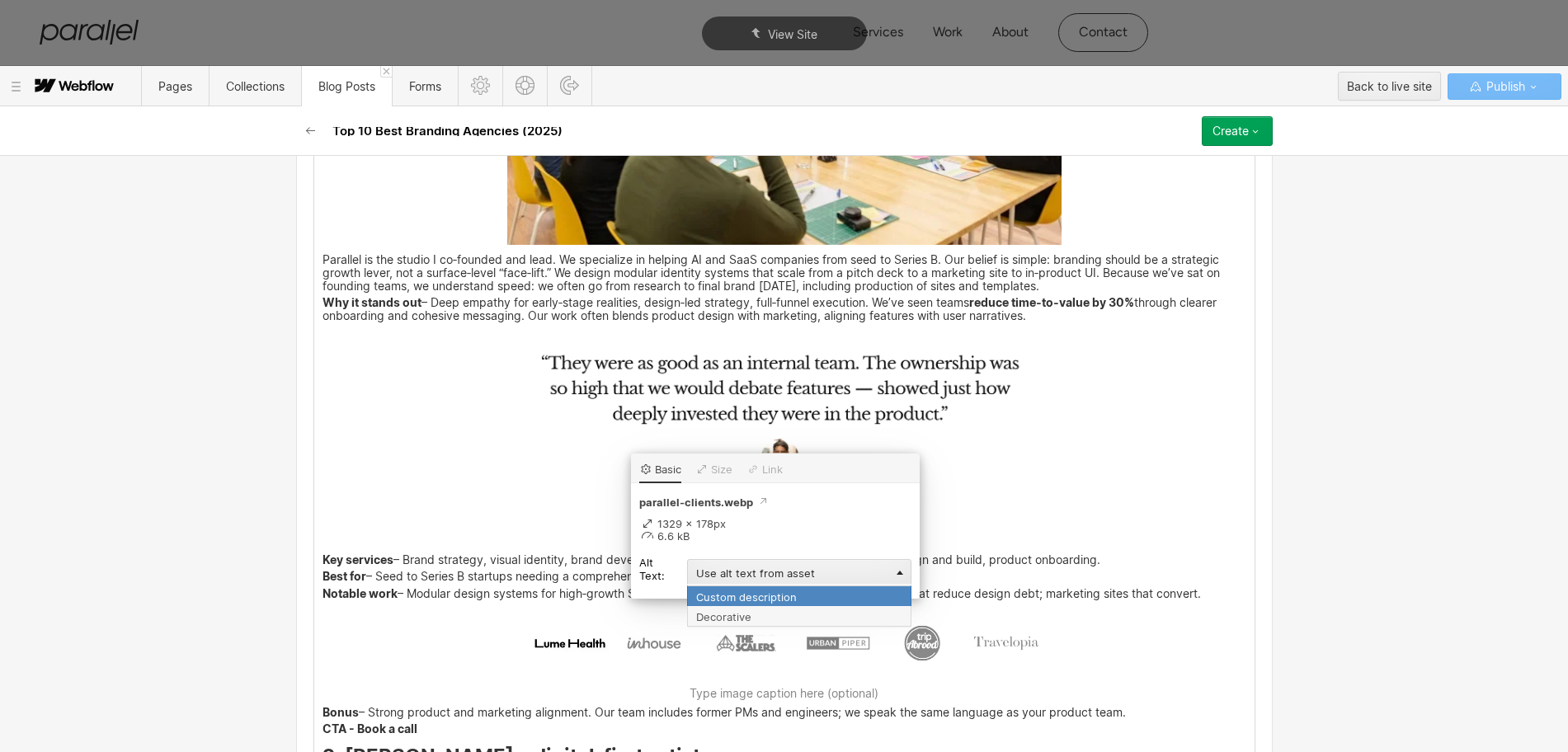
click at [723, 591] on div "Custom description" at bounding box center [799, 595] width 225 height 21
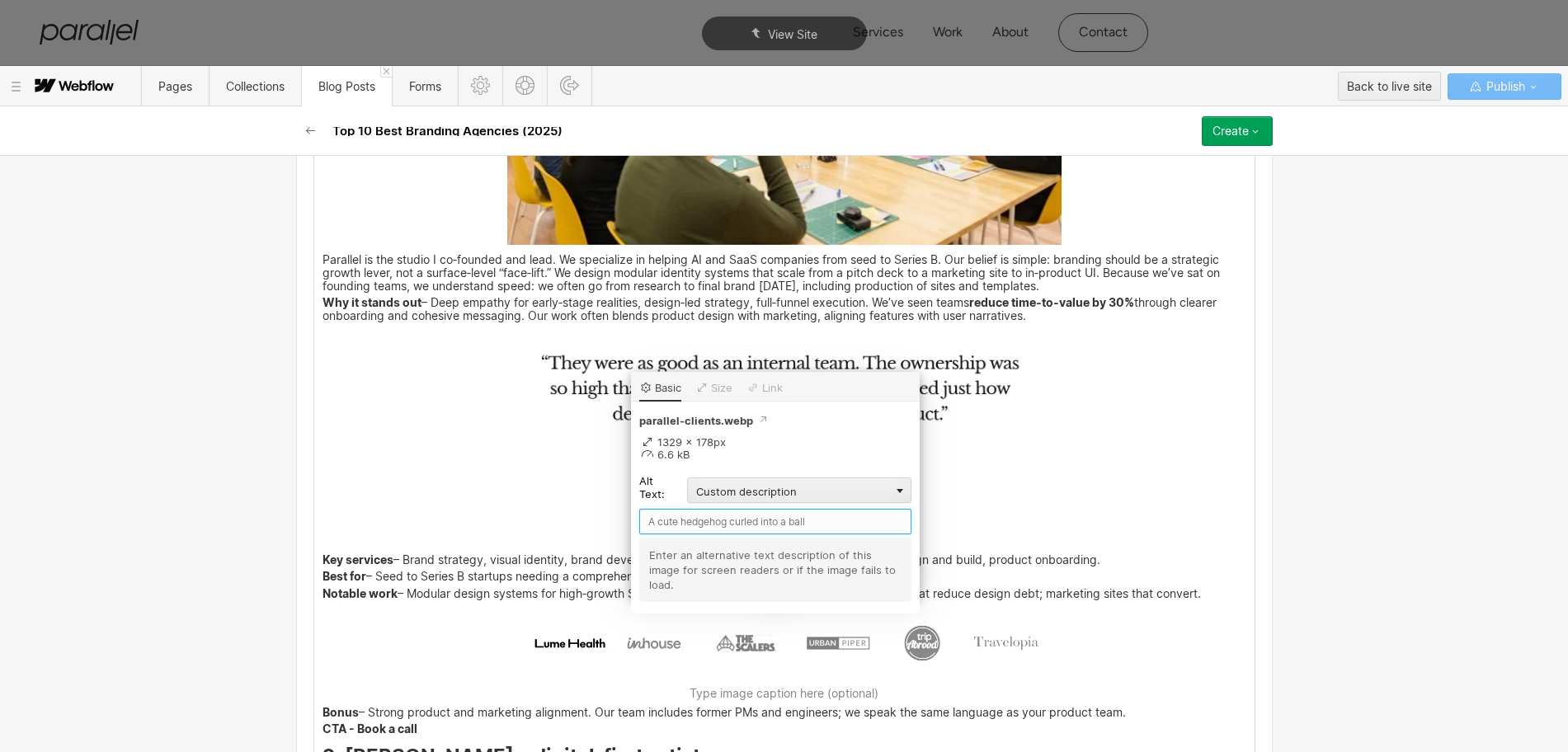
click at [662, 525] on input "text" at bounding box center [775, 522] width 273 height 25
type input "Parallel Clients"
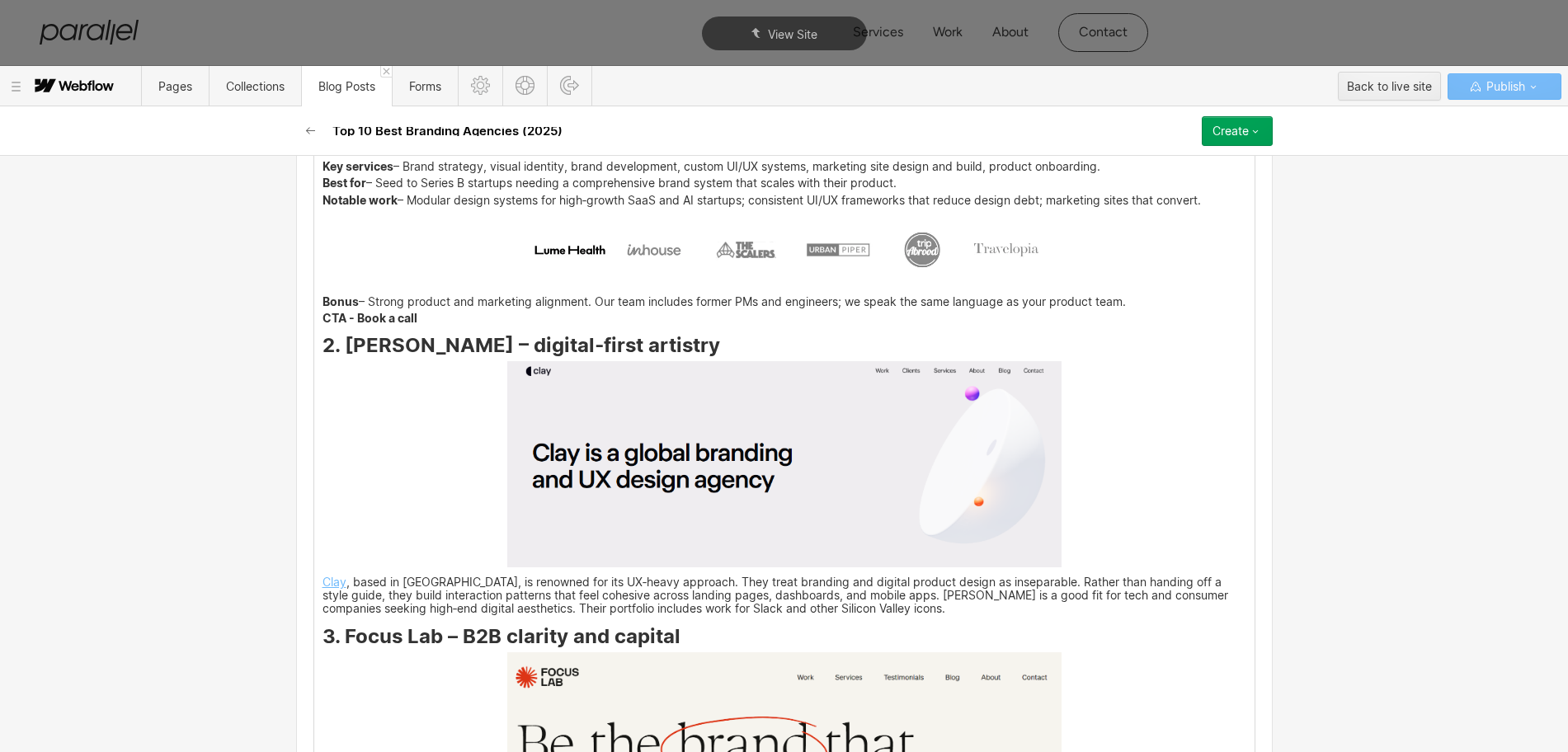
scroll to position [3922, 0]
click at [671, 499] on img at bounding box center [784, 462] width 554 height 206
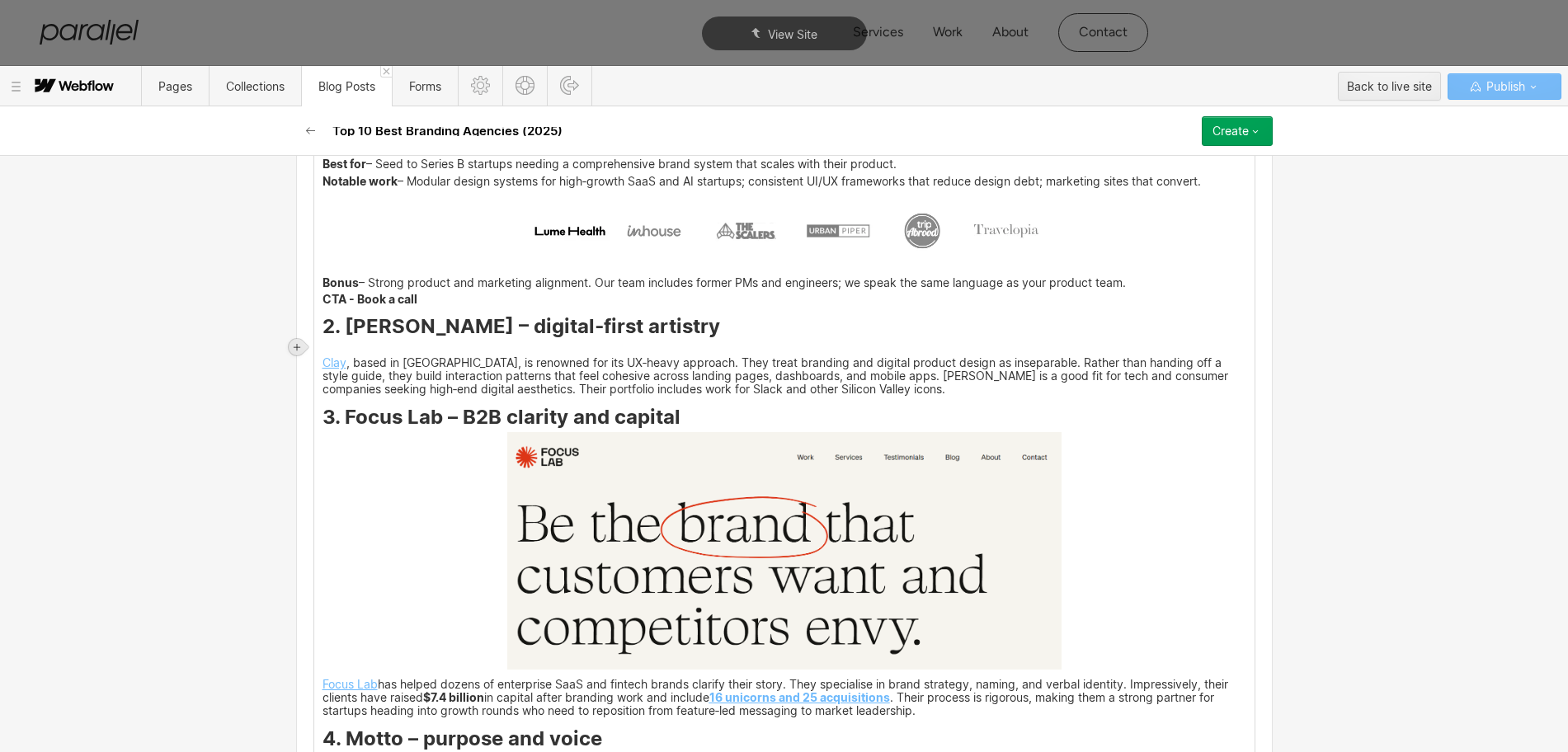
click at [296, 346] on icon at bounding box center [297, 347] width 10 height 10
click at [326, 350] on div at bounding box center [328, 347] width 31 height 25
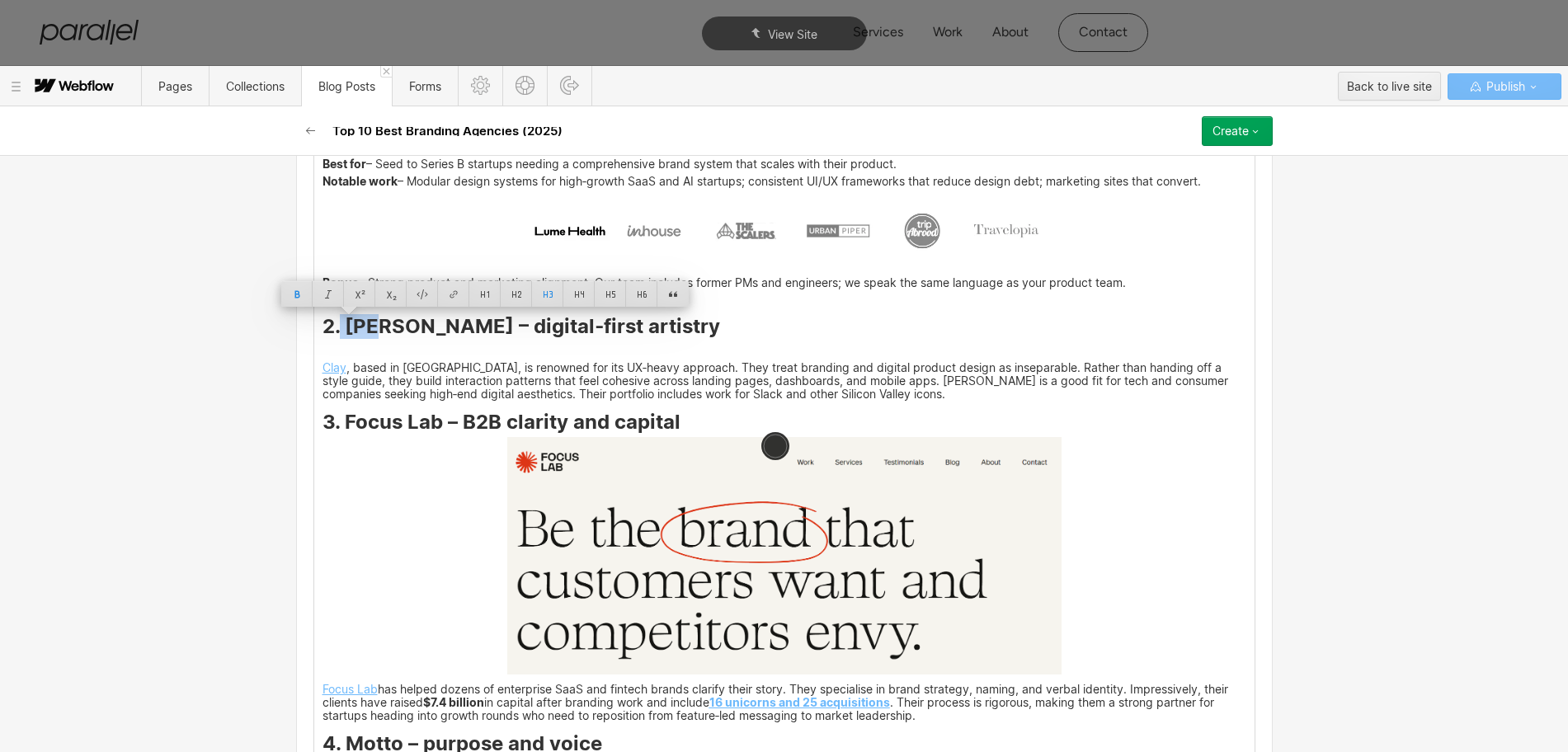
drag, startPoint x: 333, startPoint y: 325, endPoint x: 373, endPoint y: 331, distance: 40.4
click at [373, 331] on strong "2. [PERSON_NAME] – digital‑first artistry" at bounding box center [521, 326] width 398 height 23
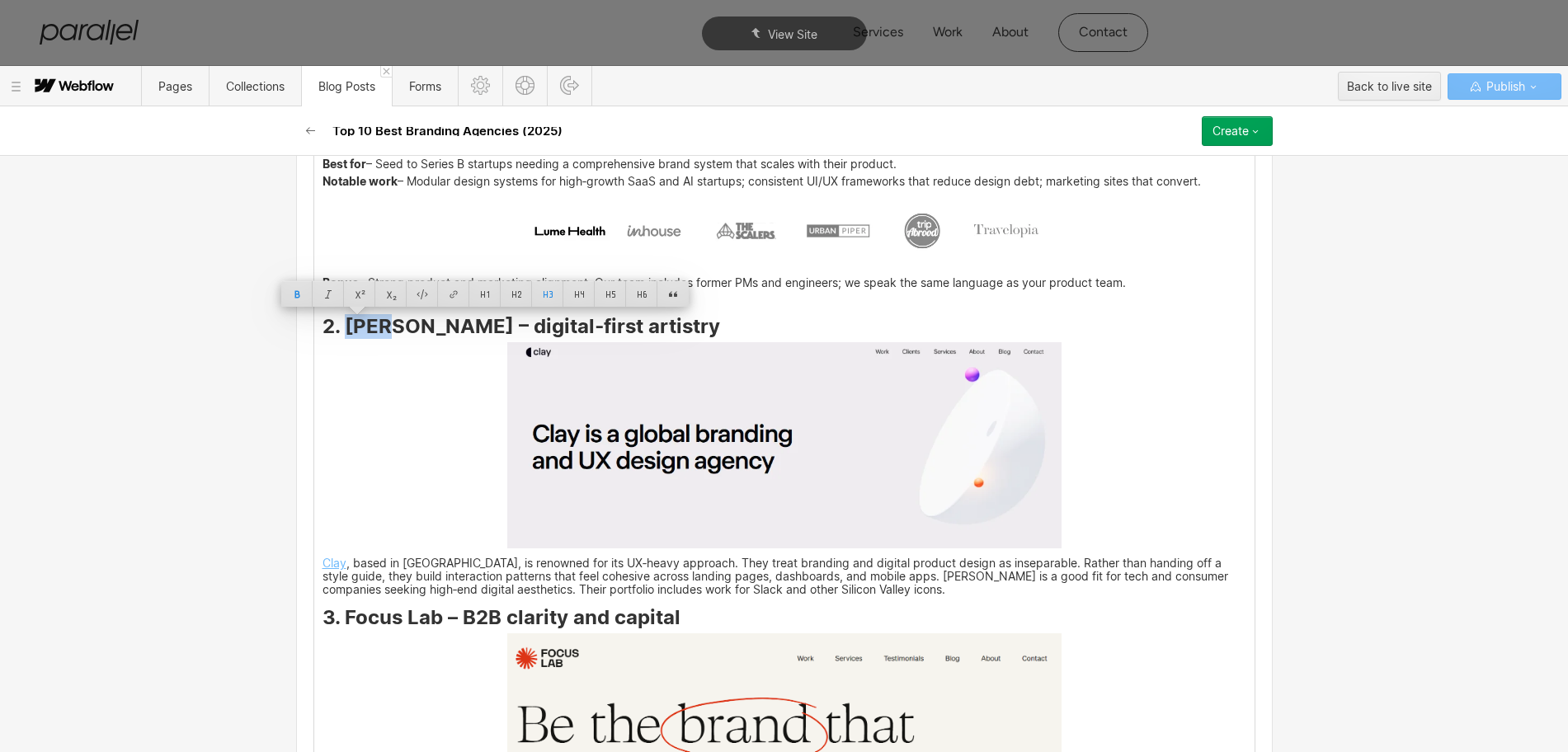
drag, startPoint x: 378, startPoint y: 332, endPoint x: 338, endPoint y: 336, distance: 40.2
click at [338, 336] on strong "2. [PERSON_NAME] – digital‑first artistry" at bounding box center [521, 326] width 398 height 23
copy strong "Clay"
click at [924, 423] on img at bounding box center [784, 444] width 554 height 206
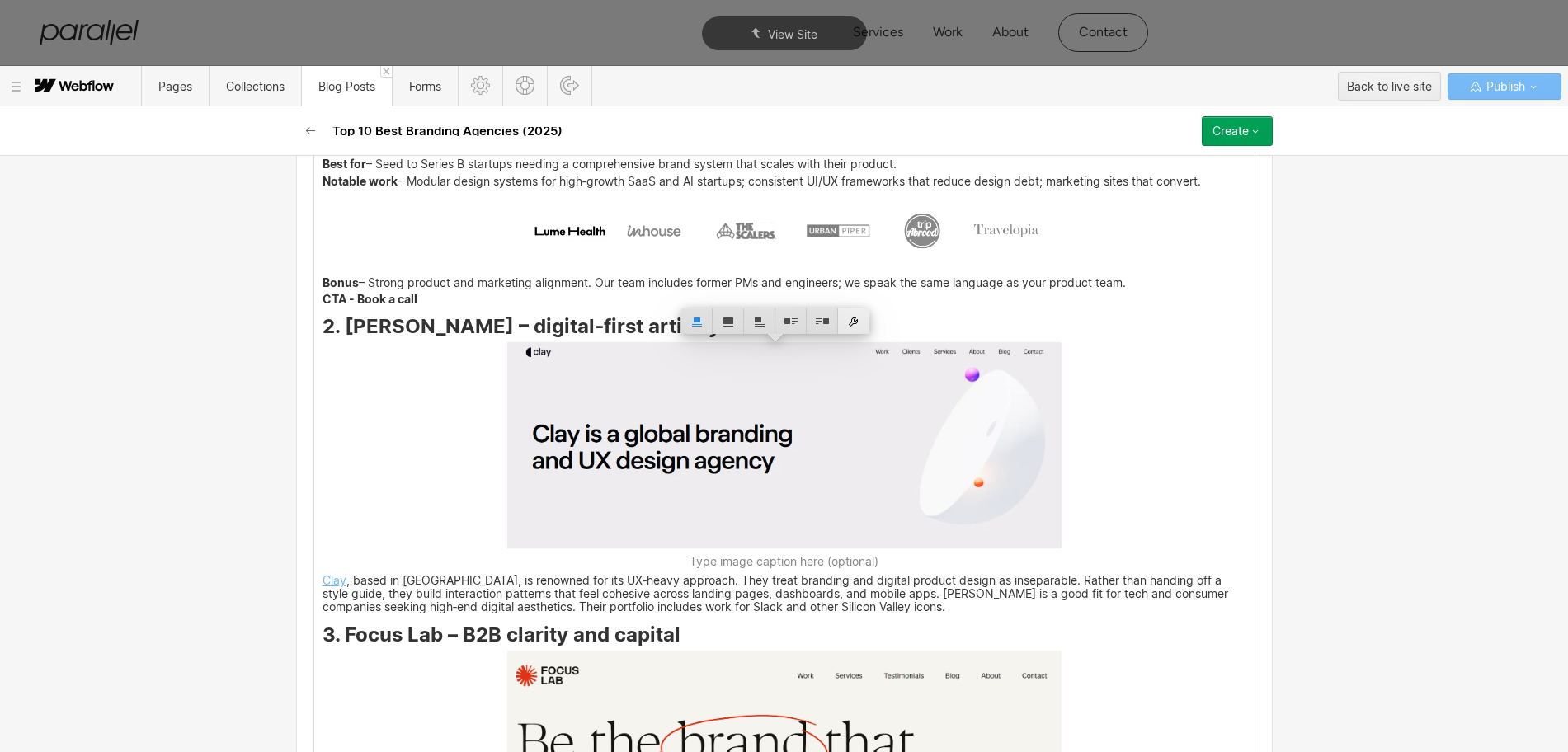
click at [853, 320] on div at bounding box center [854, 321] width 31 height 25
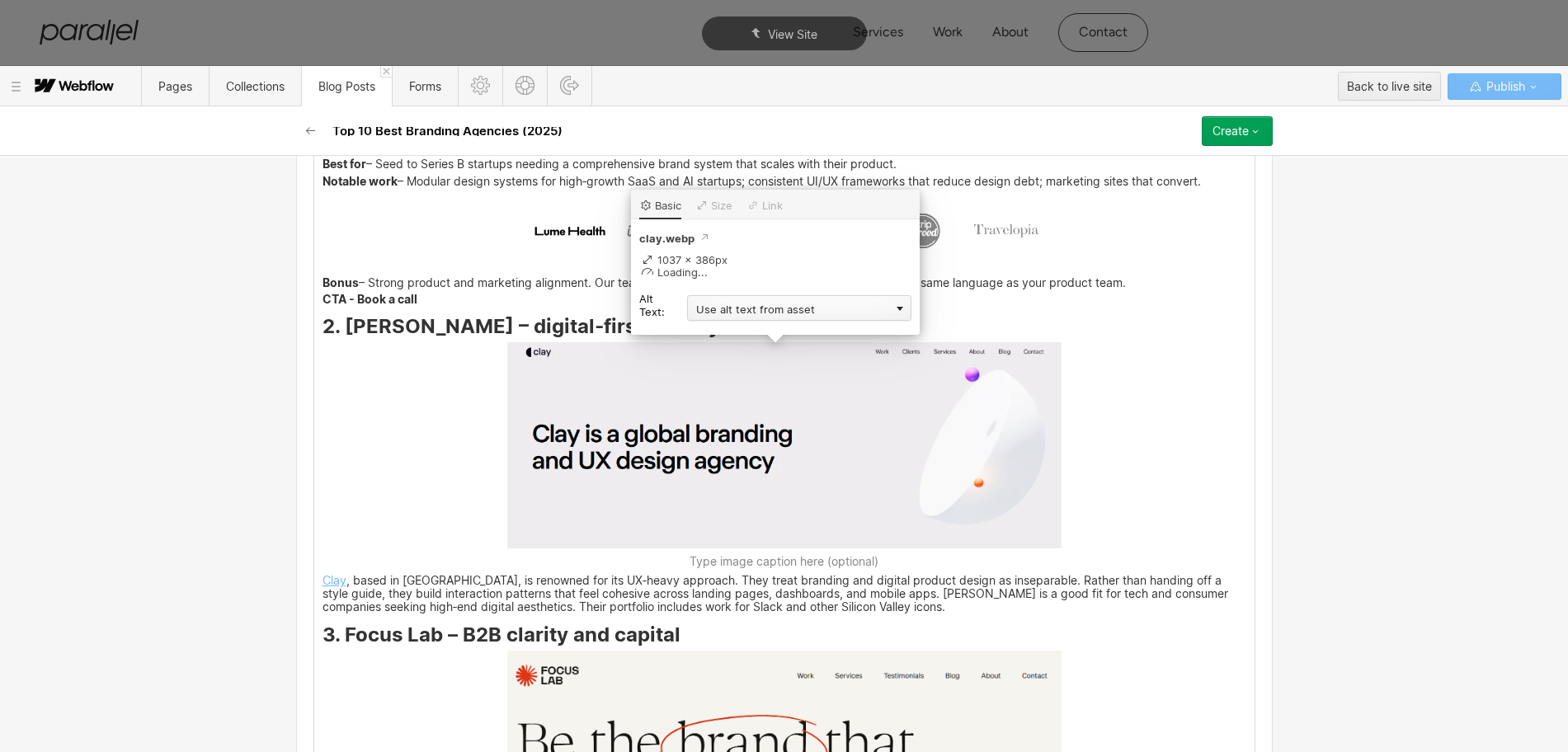
click at [724, 311] on div "Use alt text from asset" at bounding box center [799, 308] width 225 height 25
click at [709, 331] on div "Custom description" at bounding box center [799, 331] width 225 height 21
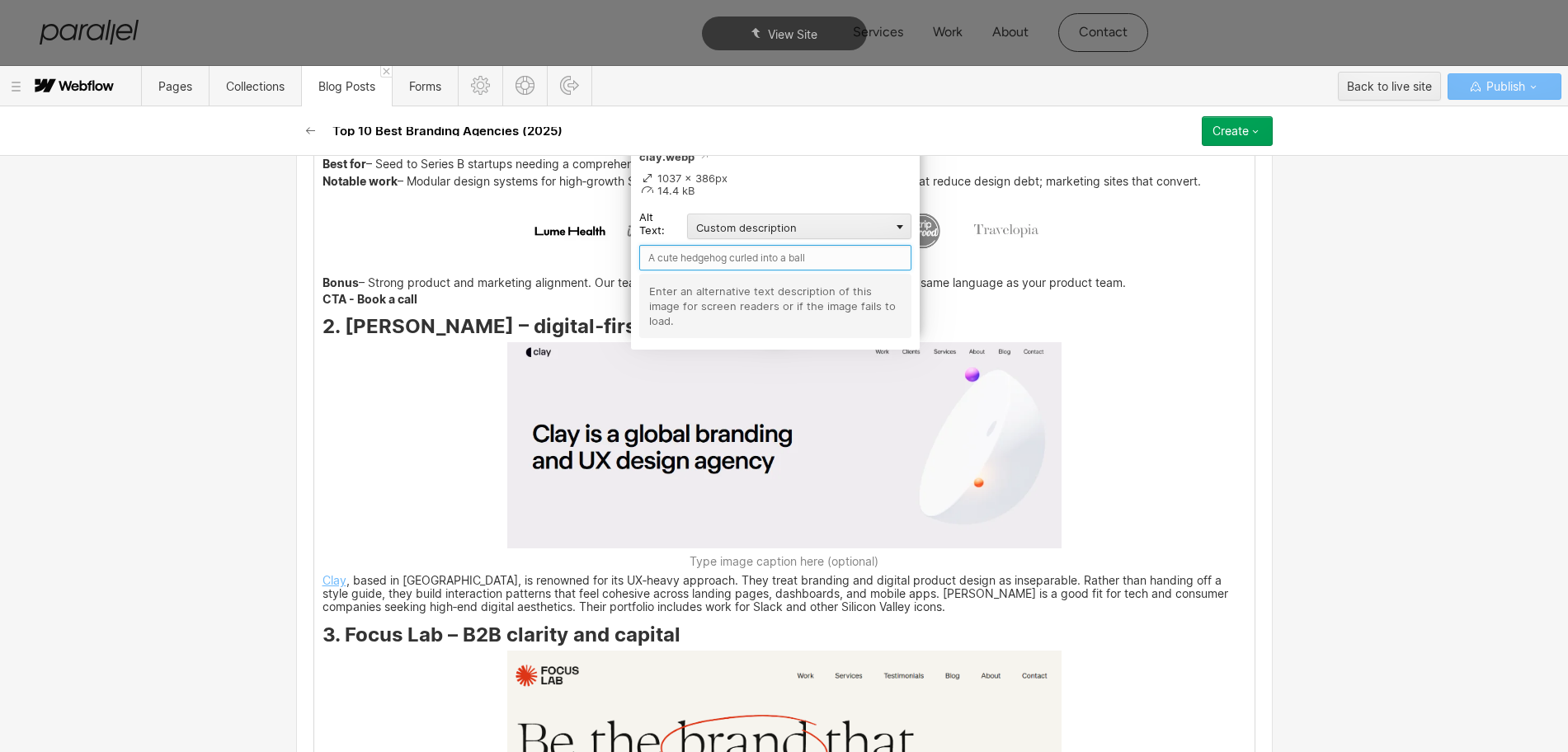
click at [671, 258] on input "text" at bounding box center [775, 258] width 273 height 25
paste input "Clay"
type input "Clay"
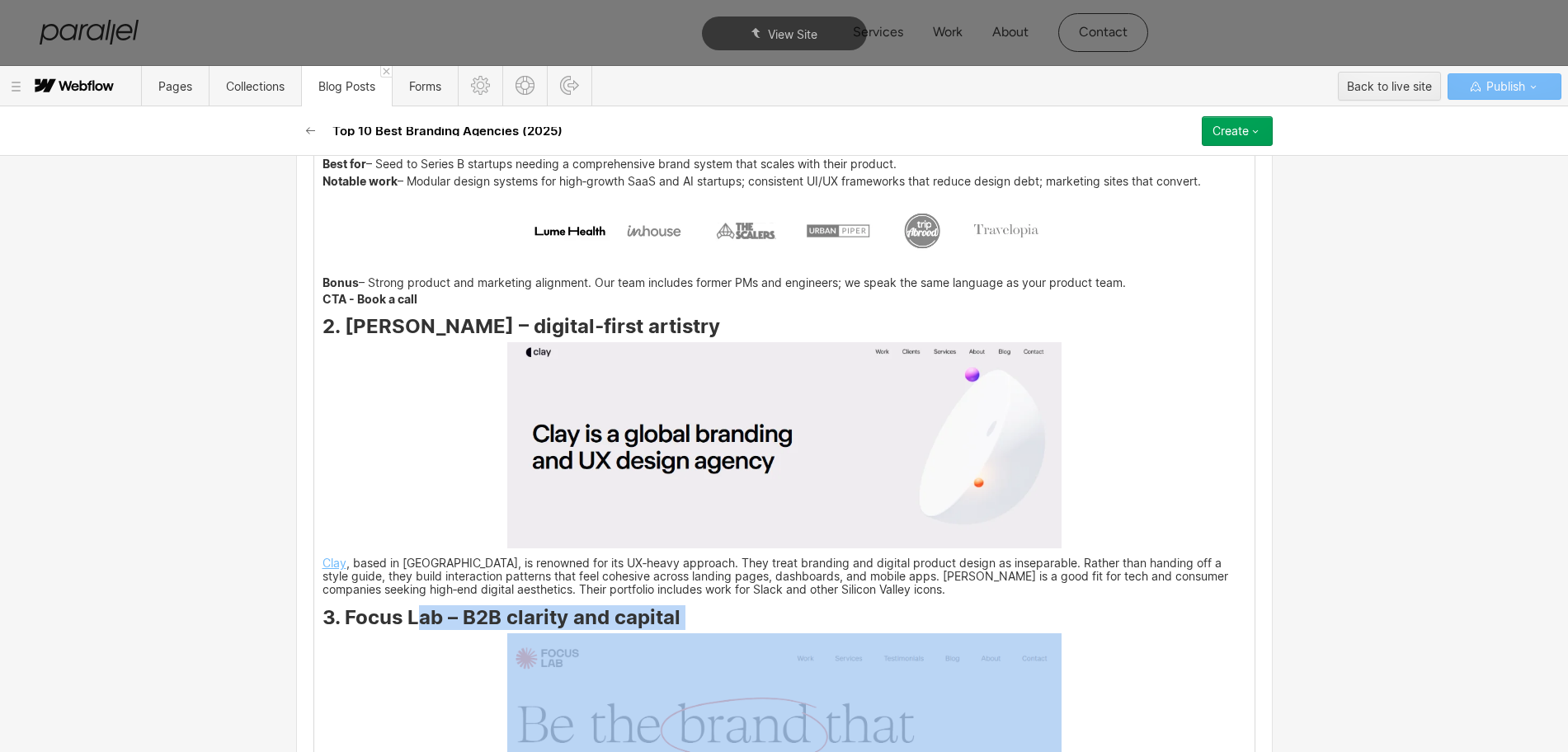
drag, startPoint x: 337, startPoint y: 636, endPoint x: 409, endPoint y: 628, distance: 72.4
click at [409, 628] on strong "3. Focus Lab – B2B clarity and capital" at bounding box center [501, 617] width 358 height 23
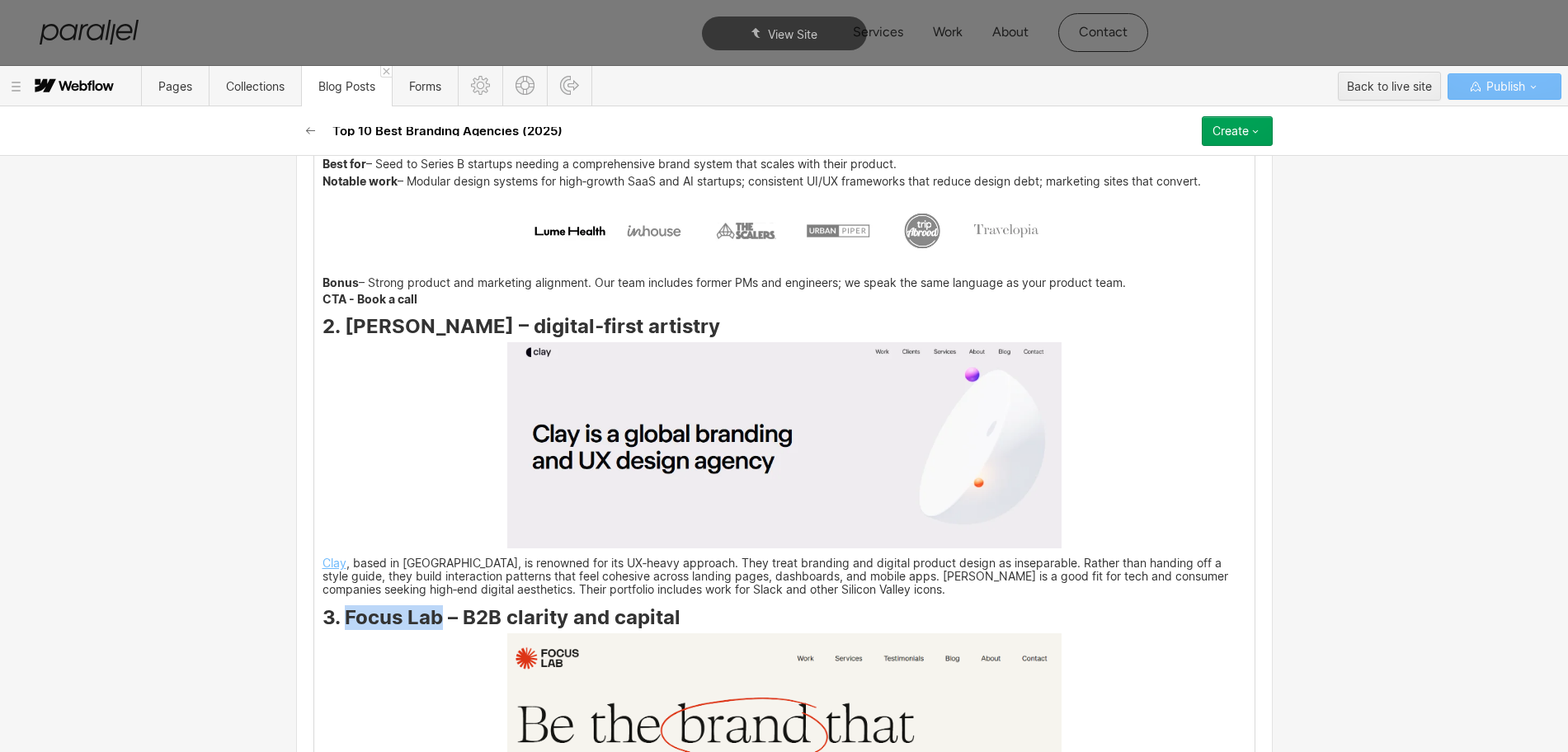
drag, startPoint x: 336, startPoint y: 621, endPoint x: 432, endPoint y: 627, distance: 96.2
click at [432, 627] on strong "3. Focus Lab – B2B clarity and capital" at bounding box center [501, 617] width 358 height 23
copy strong "Focus Lab"
click at [698, 687] on img at bounding box center [784, 751] width 554 height 237
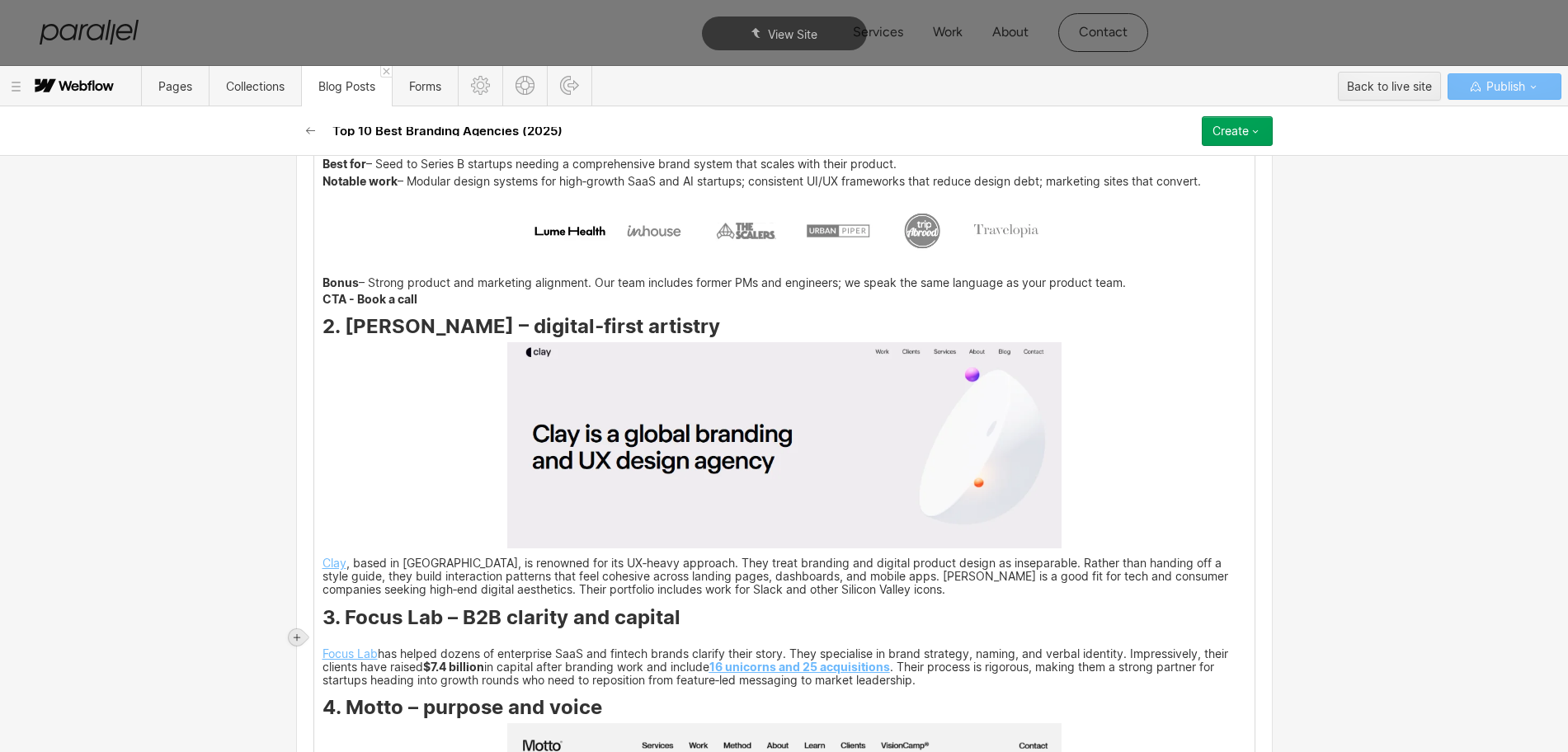
click at [295, 633] on icon at bounding box center [297, 638] width 10 height 10
click at [328, 642] on div at bounding box center [328, 637] width 31 height 25
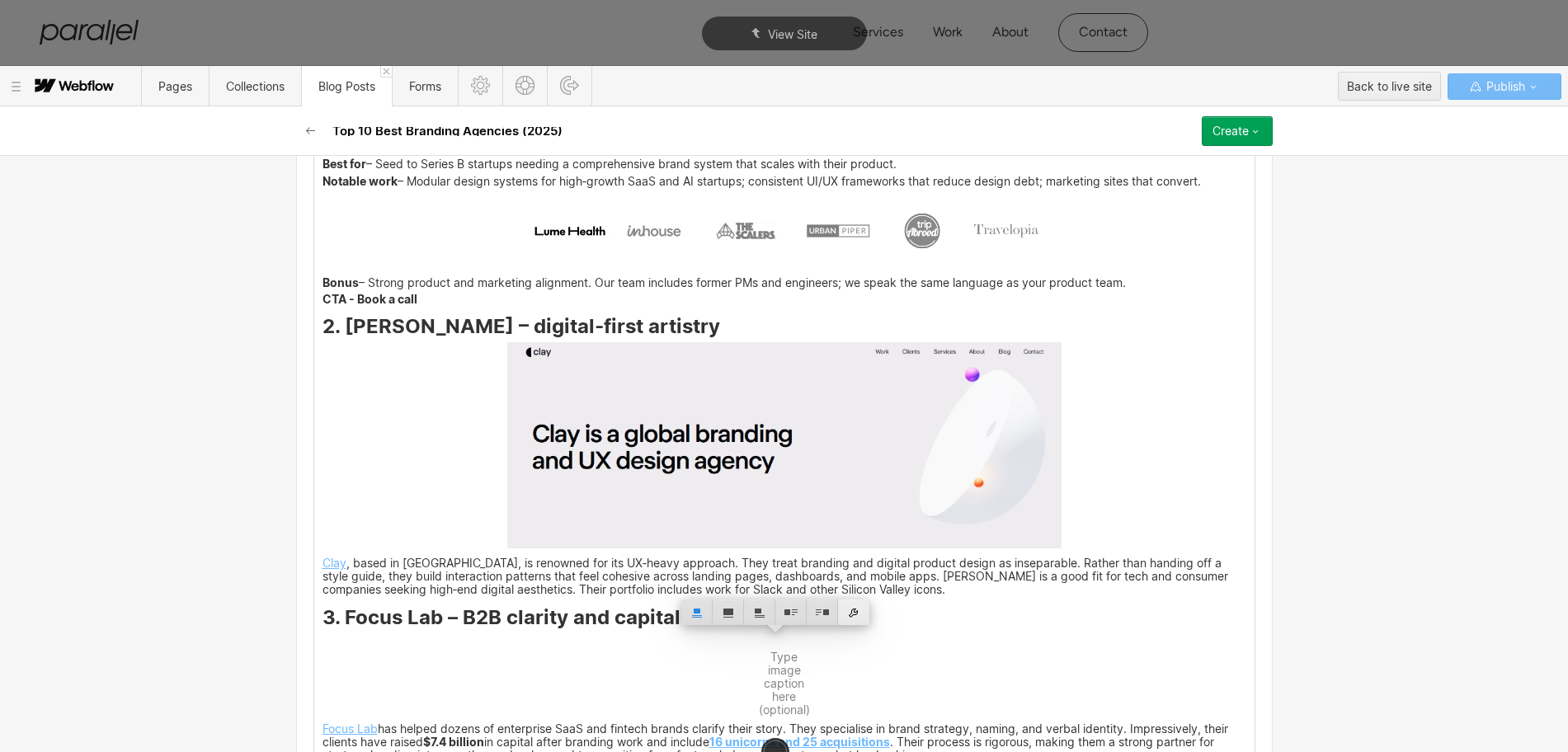
click at [840, 610] on div at bounding box center [854, 612] width 31 height 25
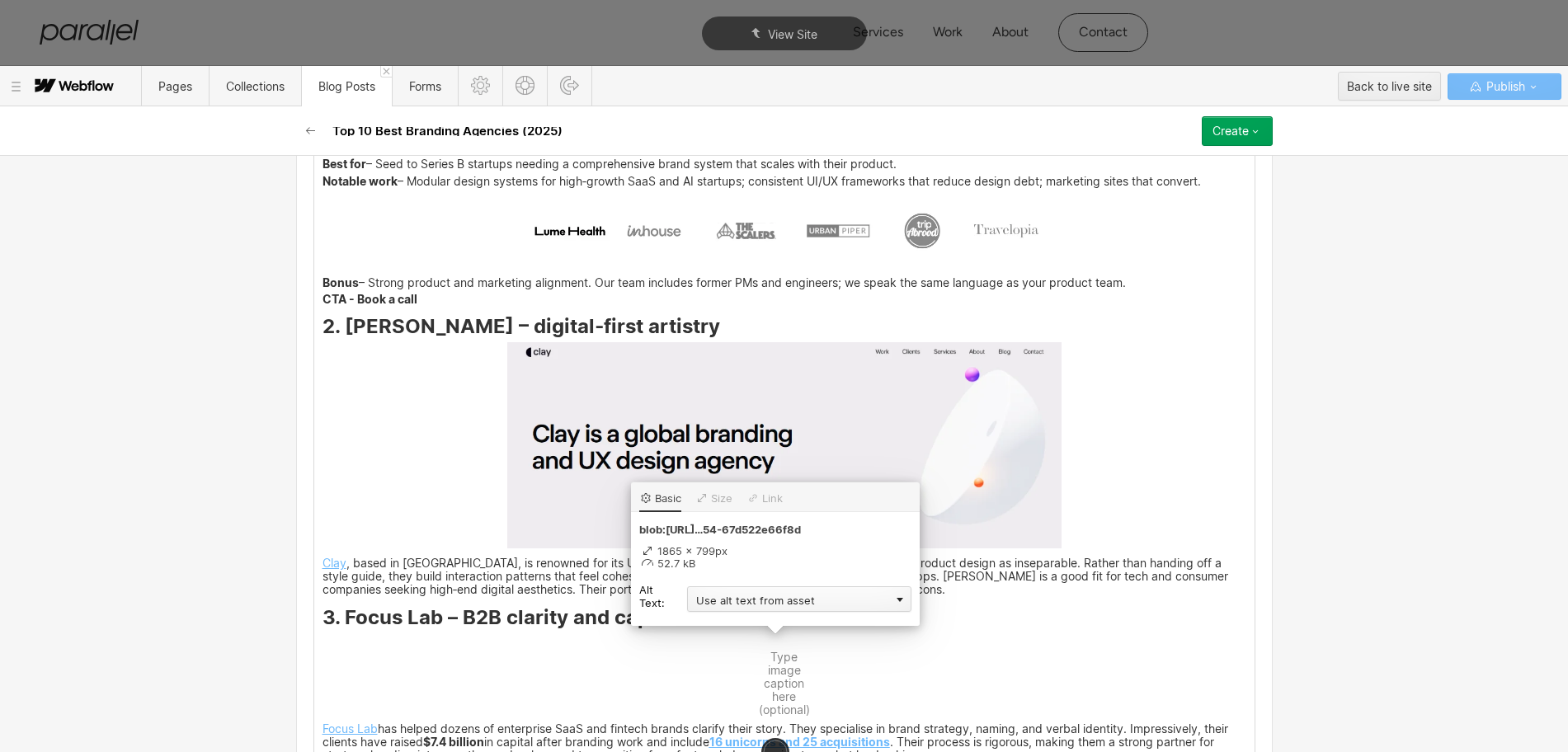
click at [771, 602] on div "Use alt text from asset" at bounding box center [799, 599] width 225 height 25
click at [700, 621] on div "Custom description" at bounding box center [799, 622] width 225 height 21
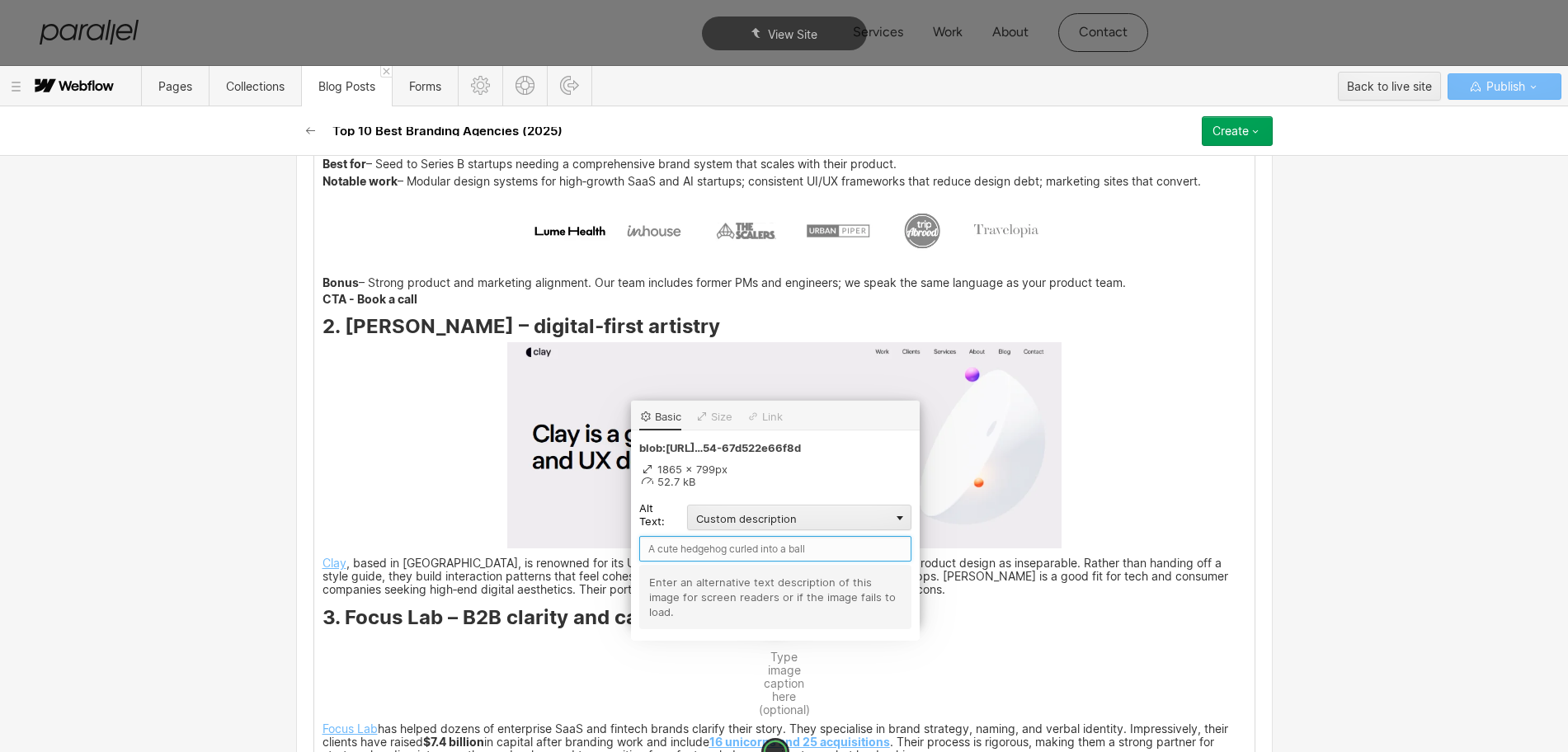
click at [689, 555] on input "text" at bounding box center [775, 549] width 273 height 25
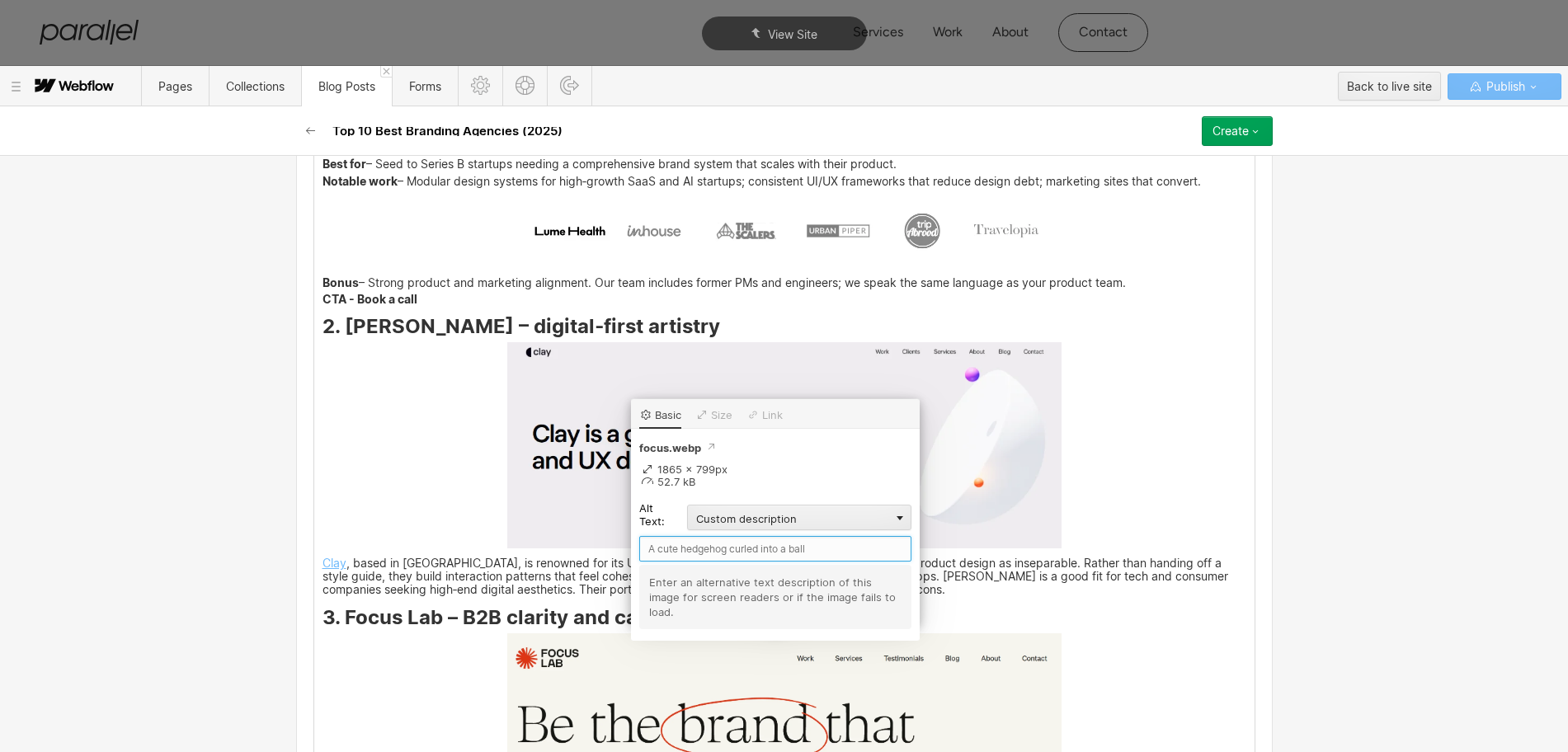
paste input "Focus Lab"
type input "Focus Lab"
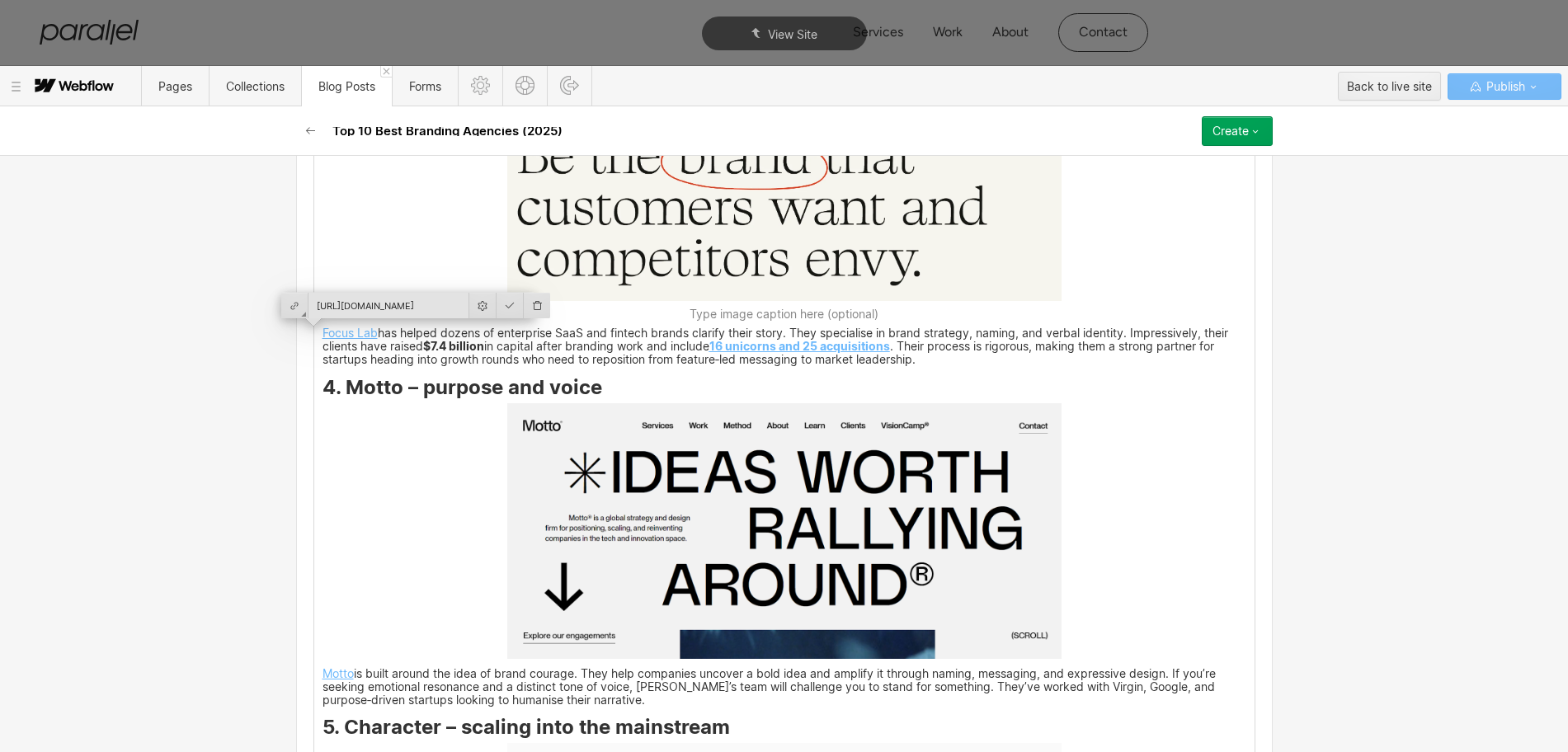
scroll to position [4541, 0]
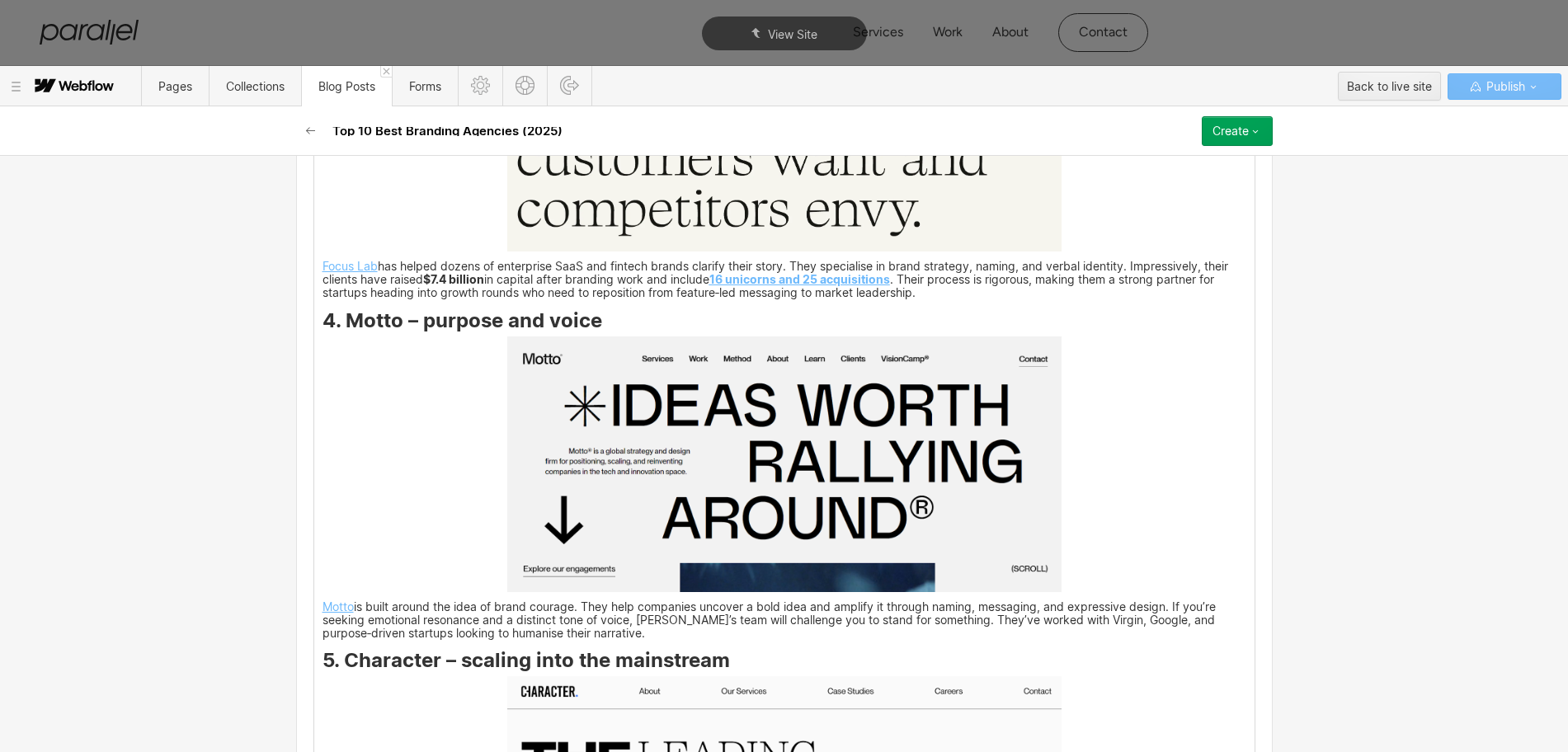
drag, startPoint x: 335, startPoint y: 340, endPoint x: 373, endPoint y: 342, distance: 38.1
click at [373, 342] on div "As a founder and designer, I’ve learned that early‑stage companies live or die …" at bounding box center [784, 284] width 941 height 6740
drag, startPoint x: 338, startPoint y: 323, endPoint x: 395, endPoint y: 322, distance: 57.0
click at [395, 322] on strong "4. Motto – purpose and voice" at bounding box center [462, 320] width 279 height 23
copy strong "Motto"
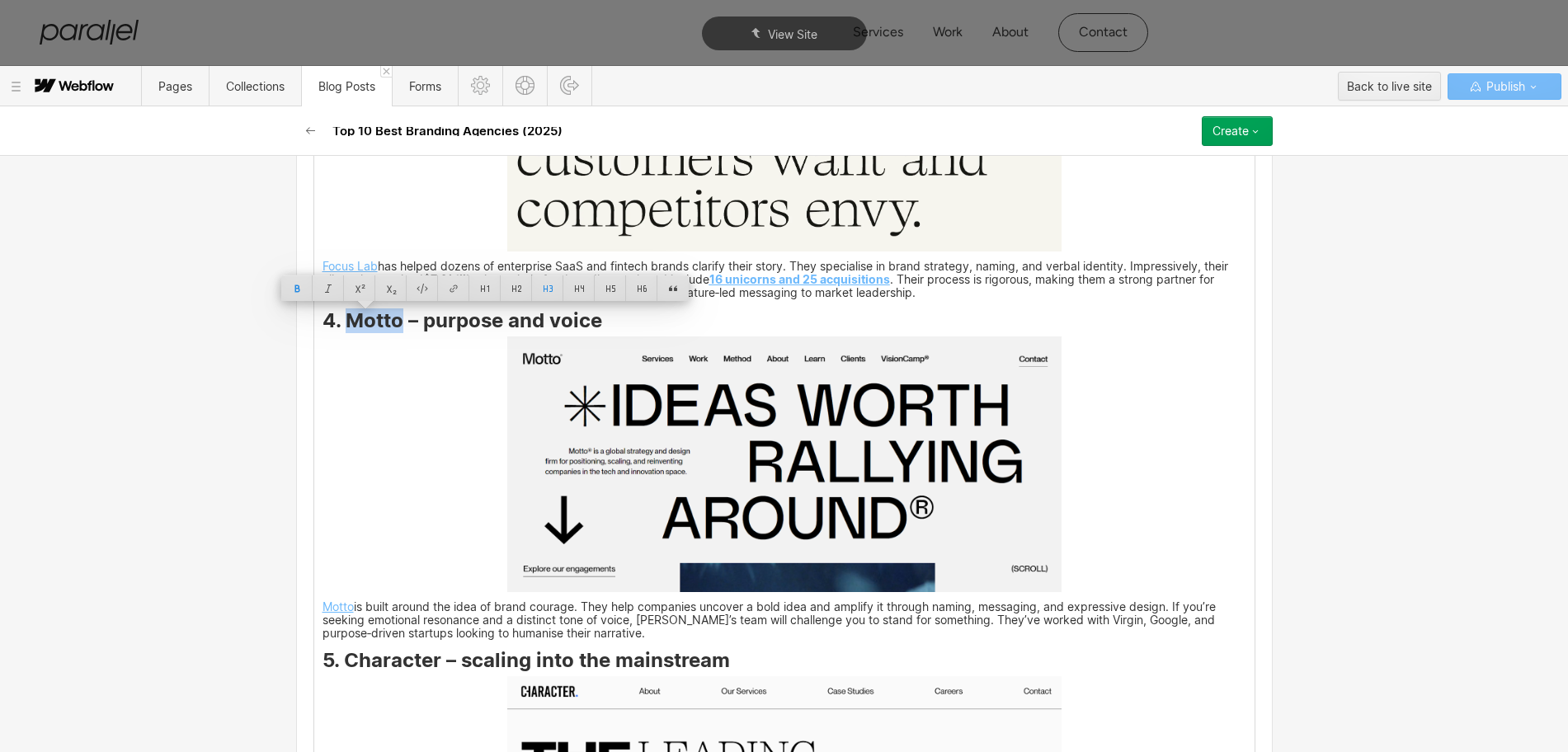
click at [670, 451] on img at bounding box center [784, 464] width 554 height 256
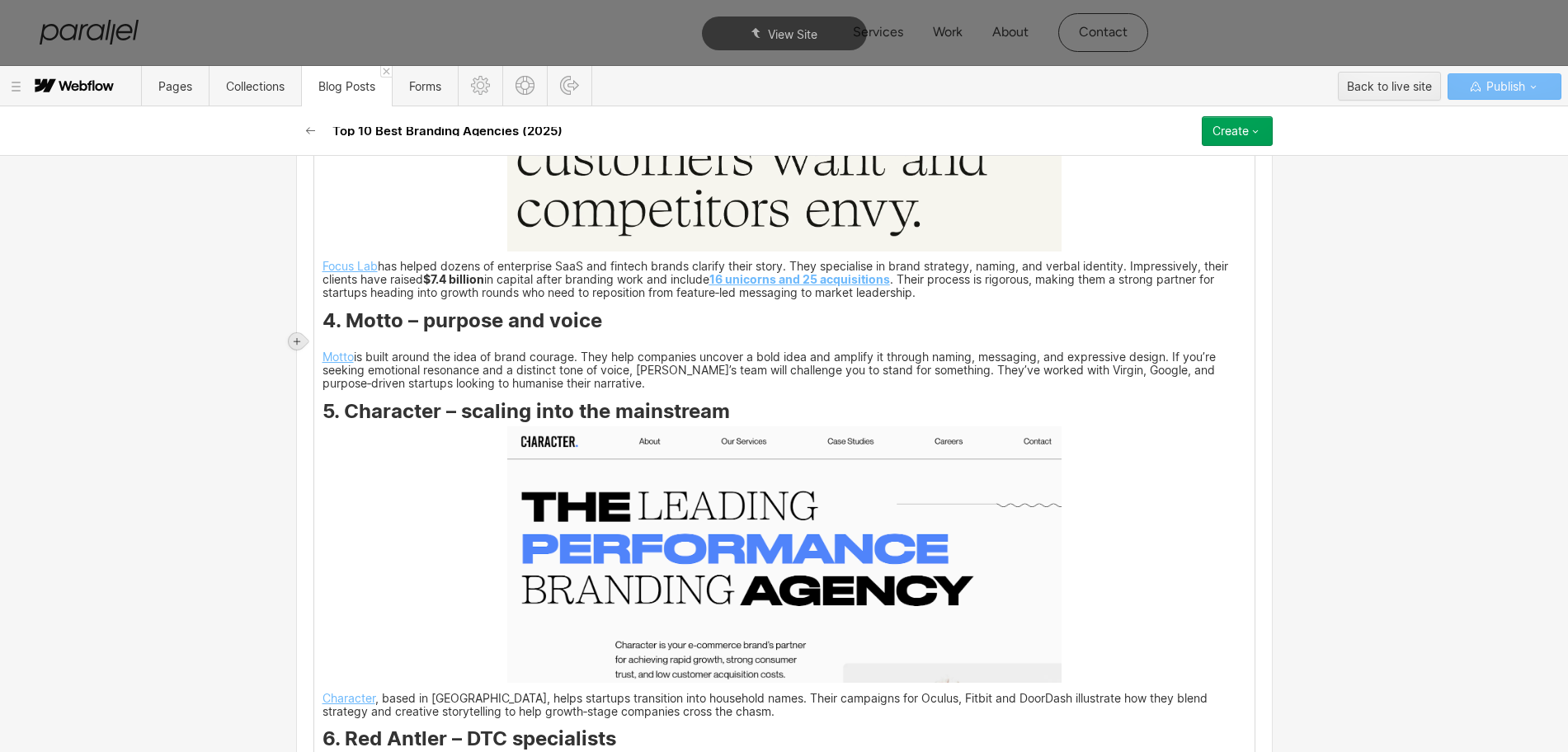
click at [294, 337] on icon at bounding box center [297, 341] width 10 height 10
click at [328, 342] on div at bounding box center [328, 341] width 31 height 25
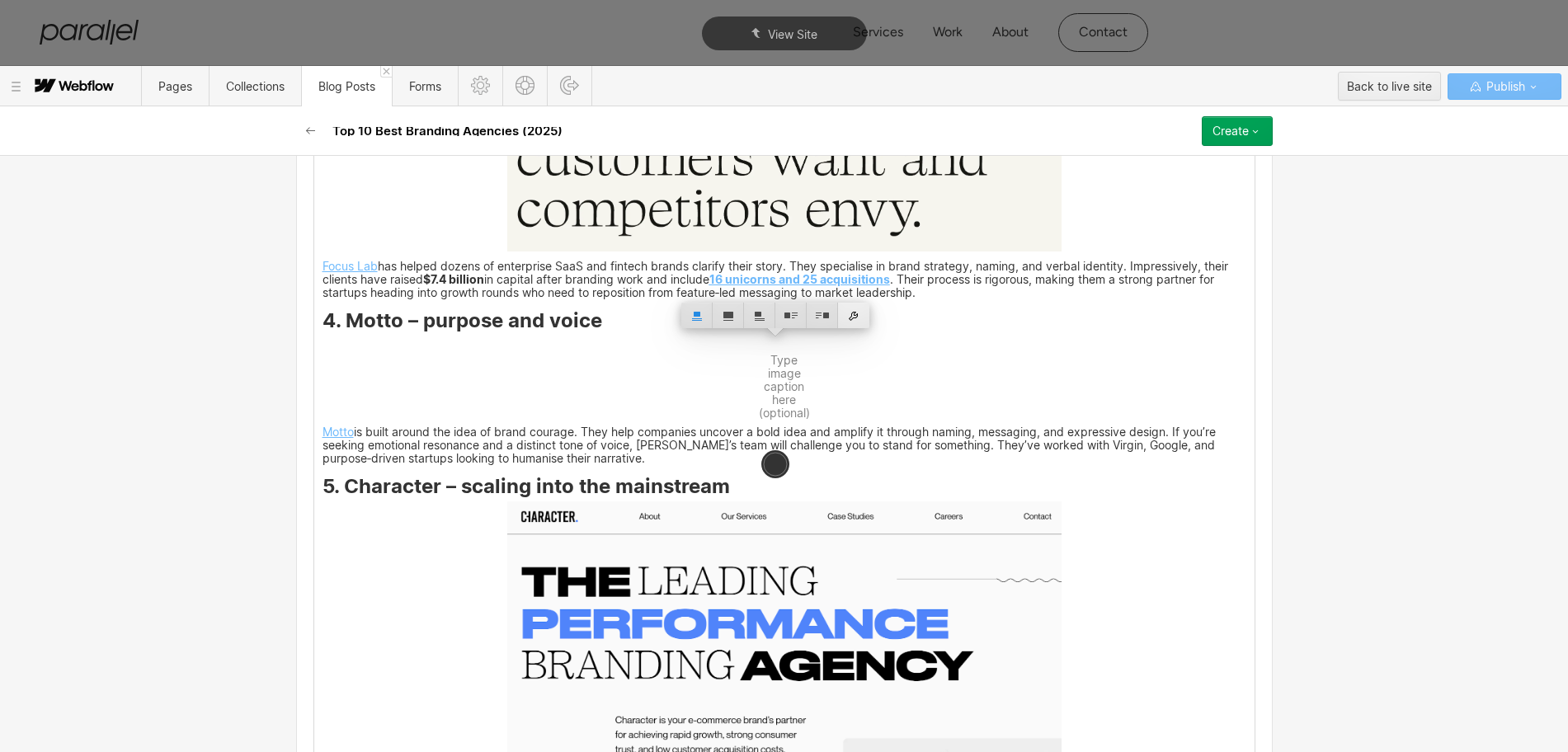
click at [863, 314] on div at bounding box center [854, 315] width 31 height 25
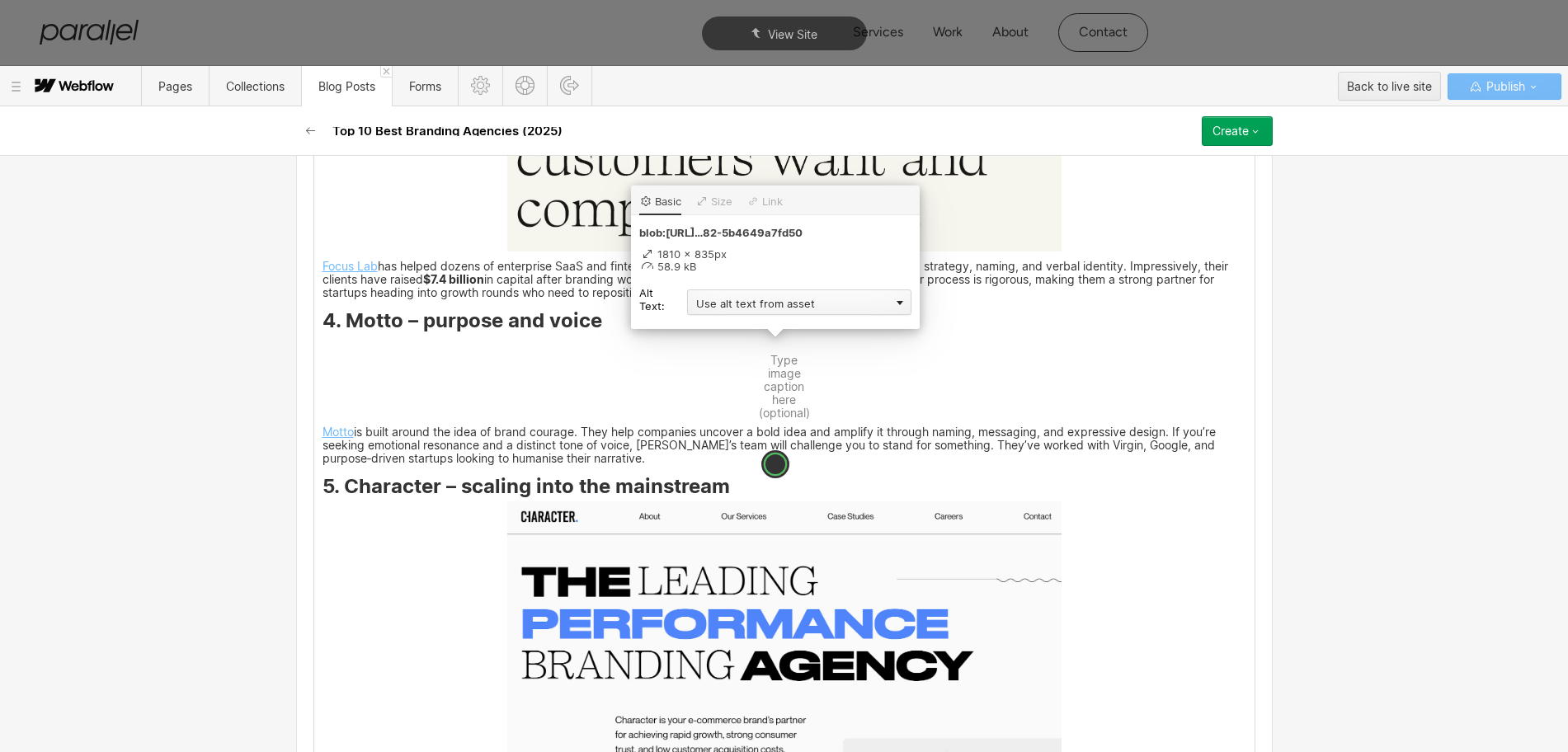
click at [740, 303] on div "Use alt text from asset" at bounding box center [799, 302] width 225 height 25
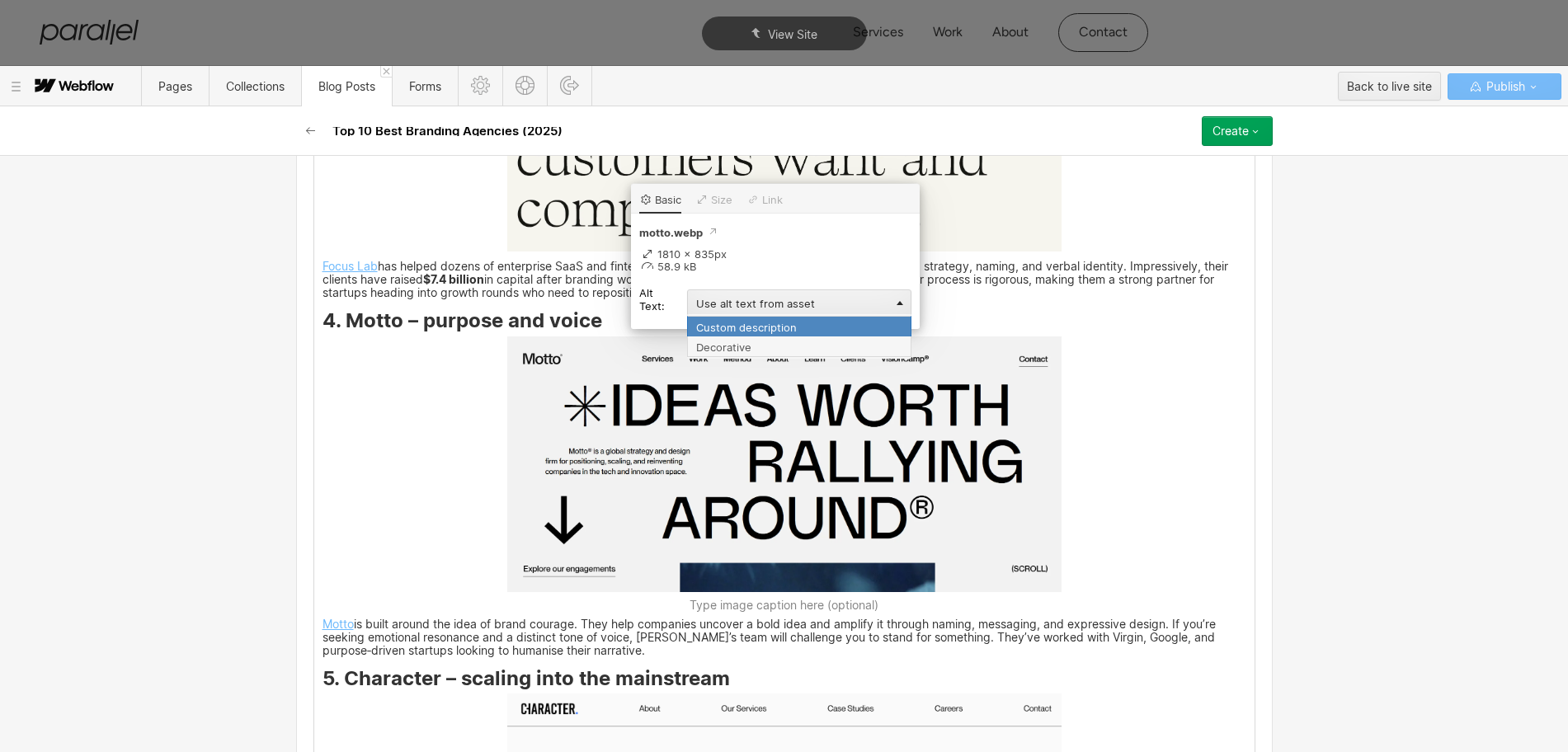
click at [719, 324] on div "Custom description" at bounding box center [799, 325] width 225 height 21
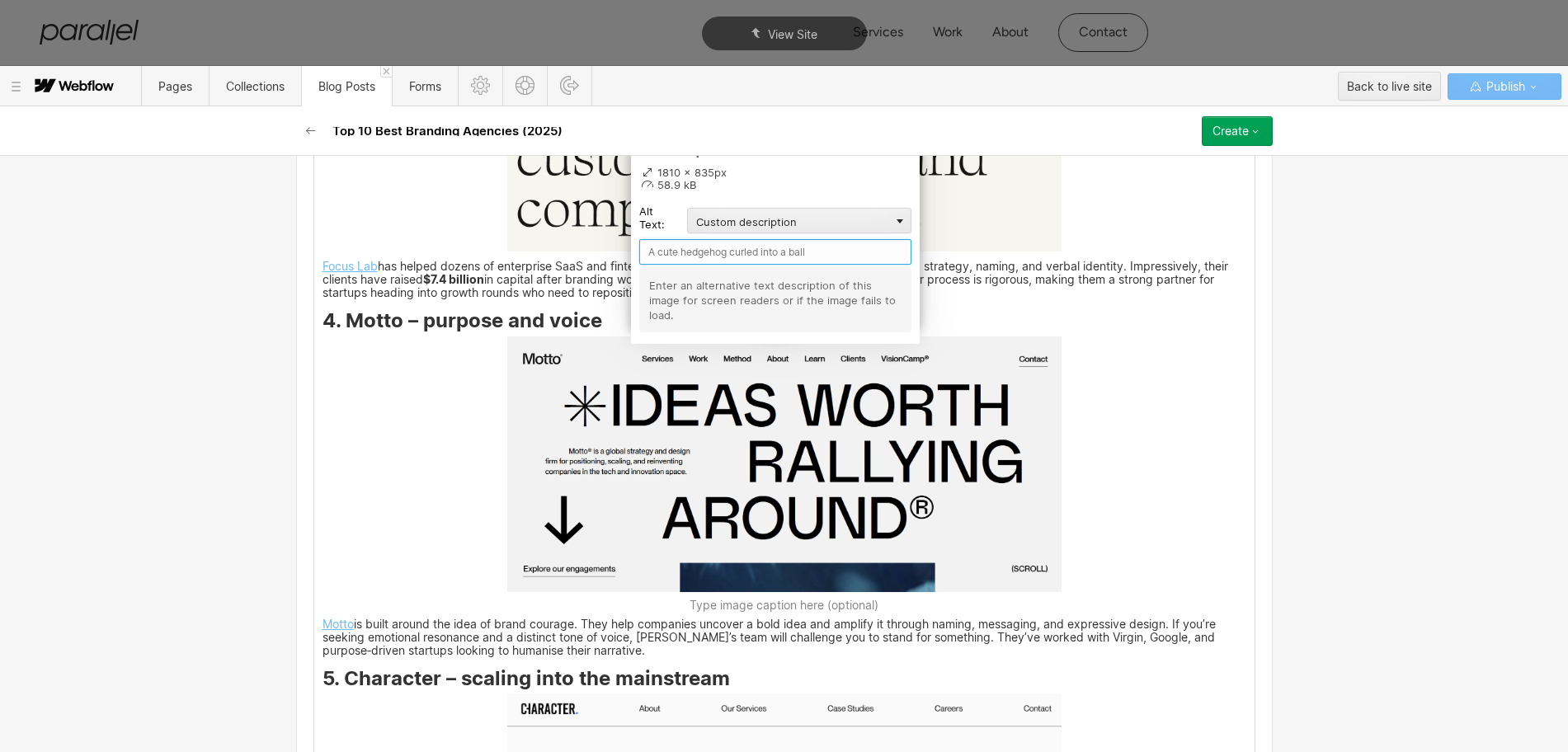
click at [665, 255] on input "text" at bounding box center [775, 252] width 273 height 25
paste input "Motto"
type input "Motto"
click at [1101, 427] on div "As a founder and designer, I’ve learned that early‑stage companies live or die …" at bounding box center [784, 293] width 941 height 6756
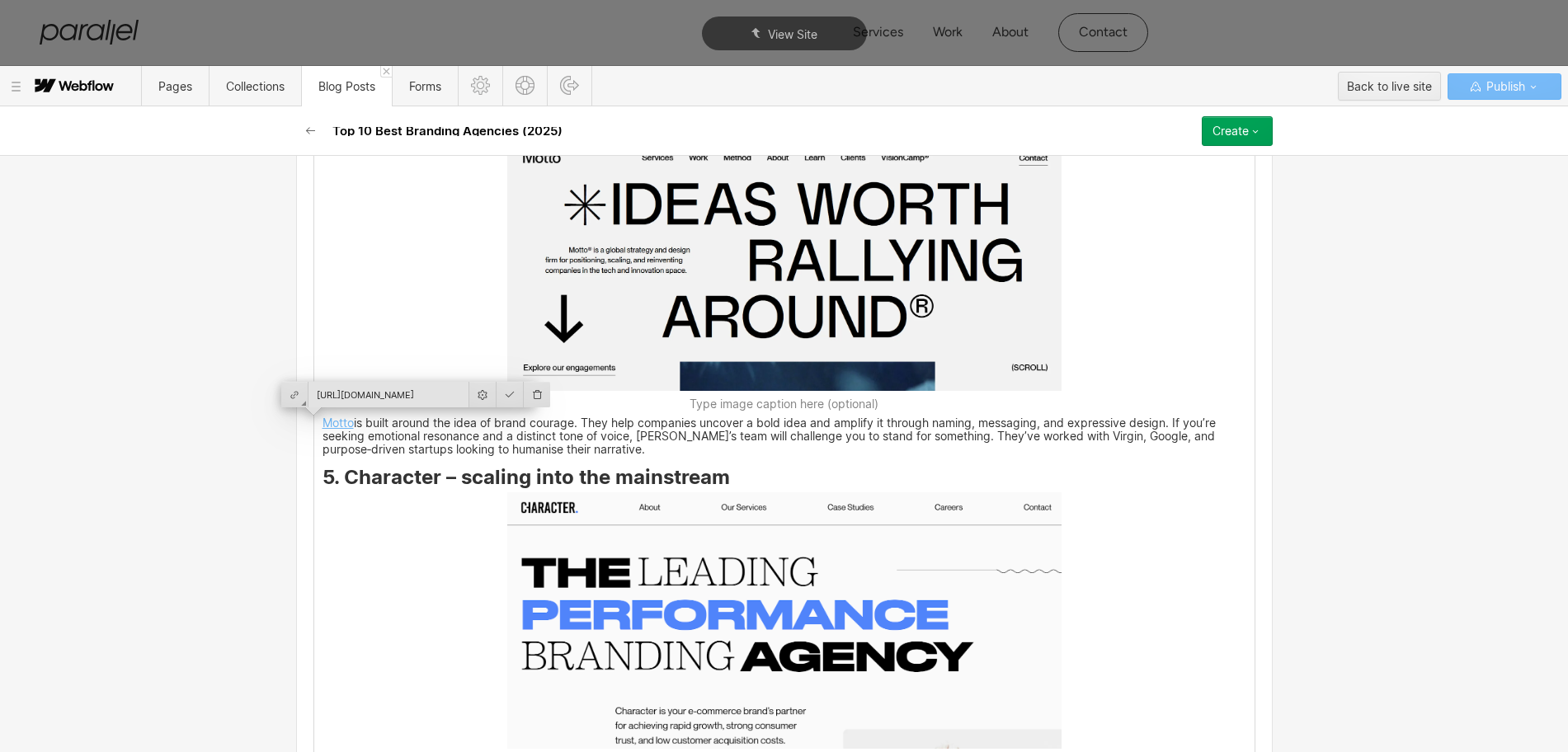
scroll to position [4747, 0]
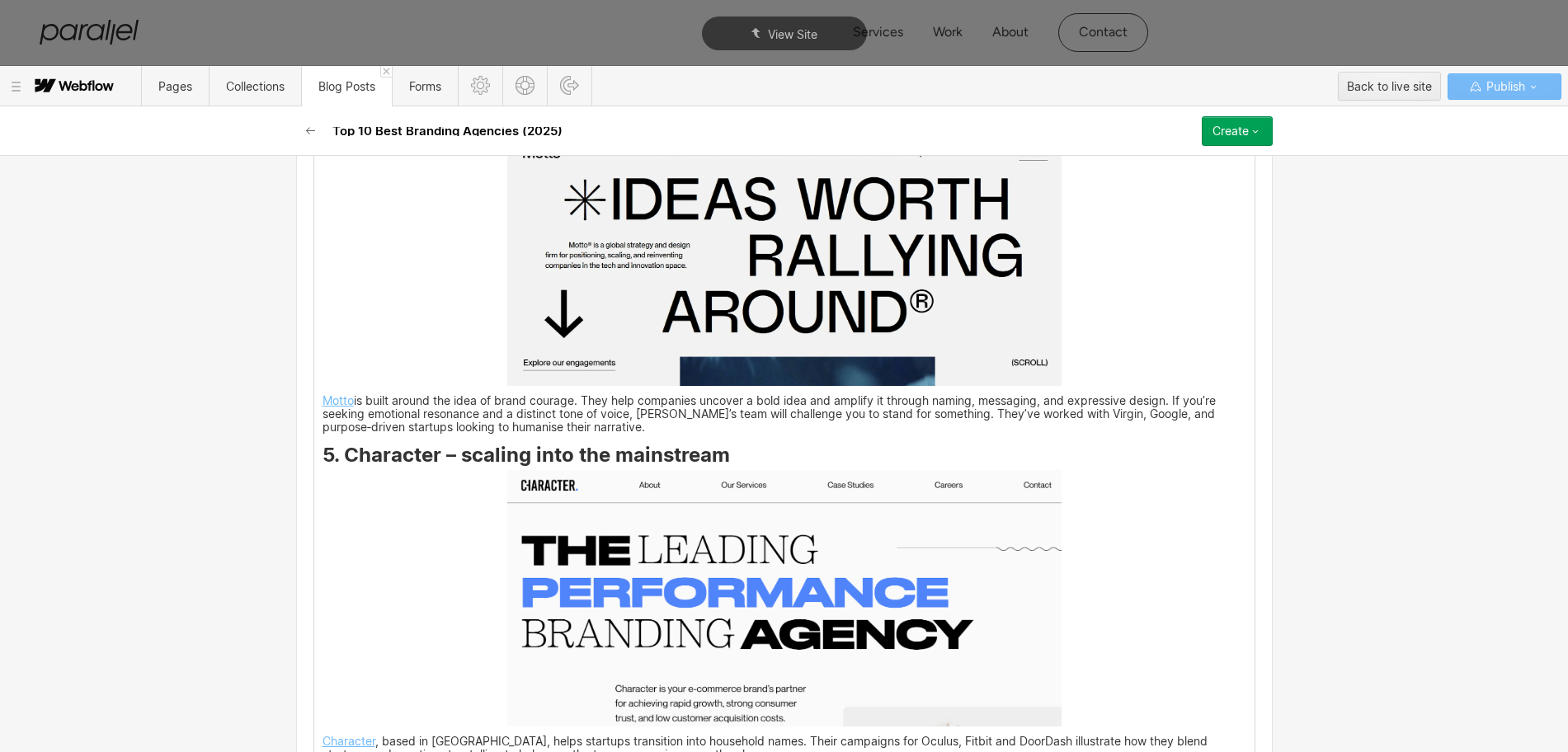
drag, startPoint x: 337, startPoint y: 474, endPoint x: 414, endPoint y: 478, distance: 77.1
click at [414, 478] on div "As a founder and designer, I’ve learned that early‑stage companies live or die …" at bounding box center [784, 78] width 941 height 6740
drag, startPoint x: 341, startPoint y: 455, endPoint x: 430, endPoint y: 463, distance: 89.4
click at [430, 463] on strong "5. Character – scaling into the mainstream" at bounding box center [526, 454] width 407 height 23
copy strong "Character"
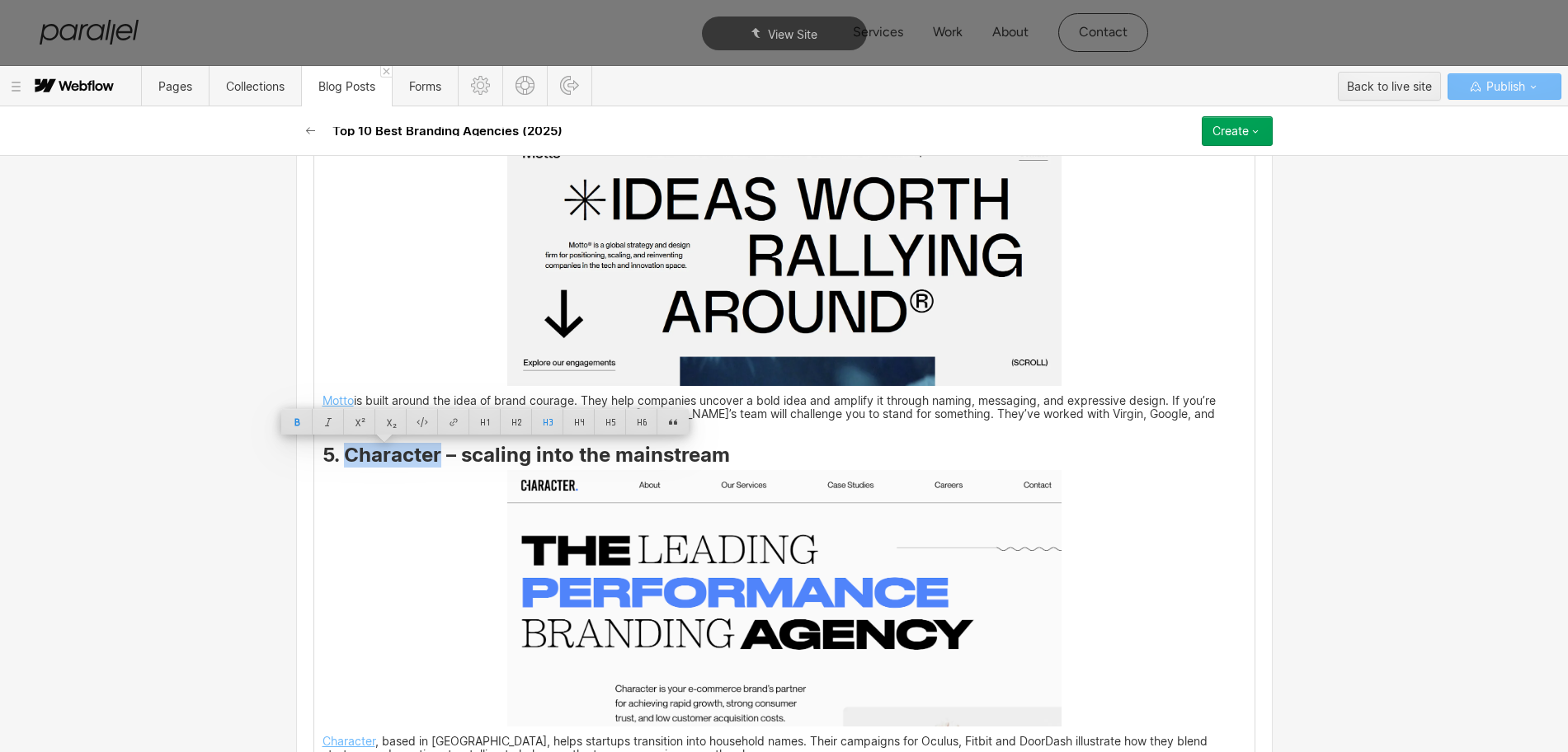
click at [771, 630] on img at bounding box center [784, 598] width 554 height 257
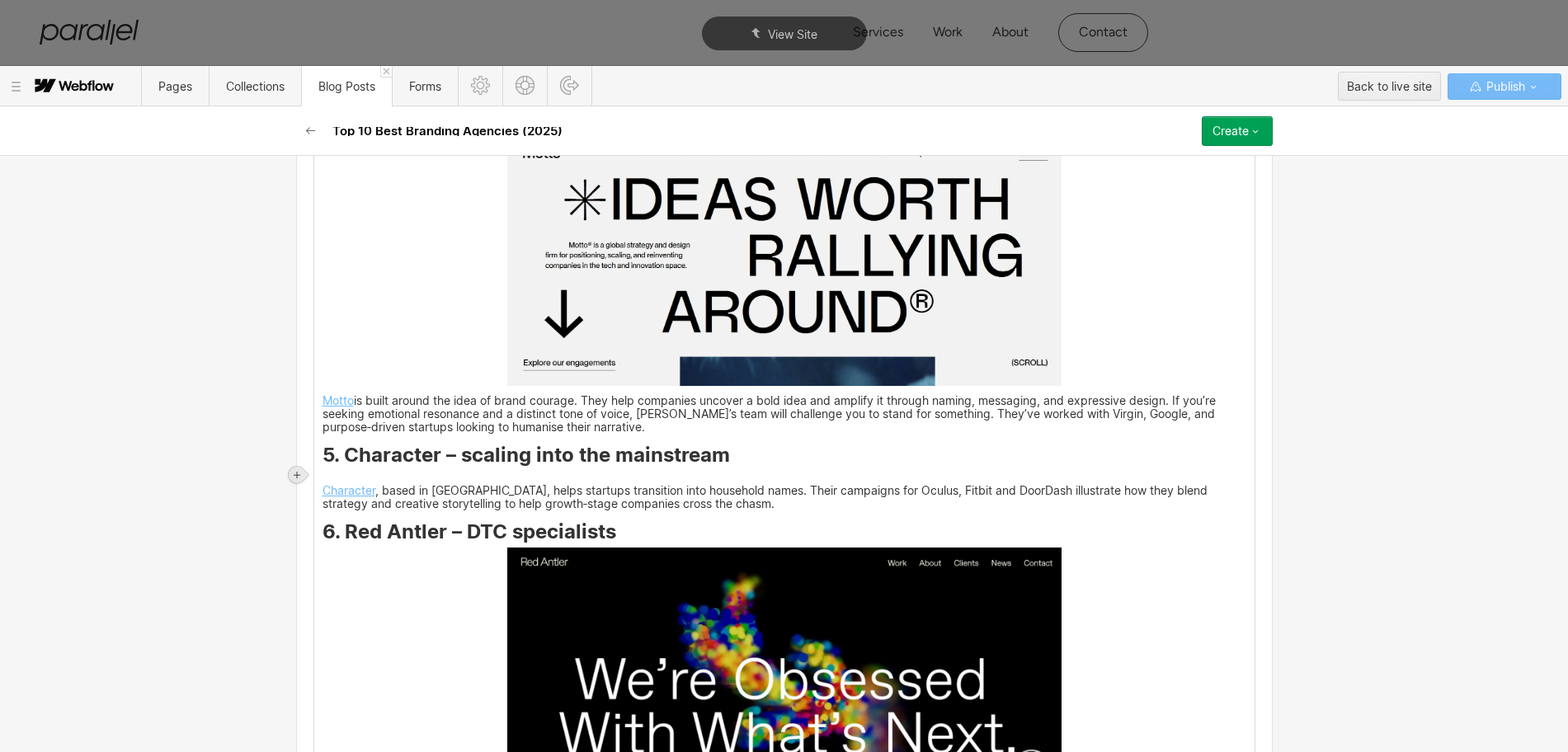
click at [305, 477] on div at bounding box center [297, 476] width 23 height 23
click at [328, 480] on div at bounding box center [328, 475] width 31 height 25
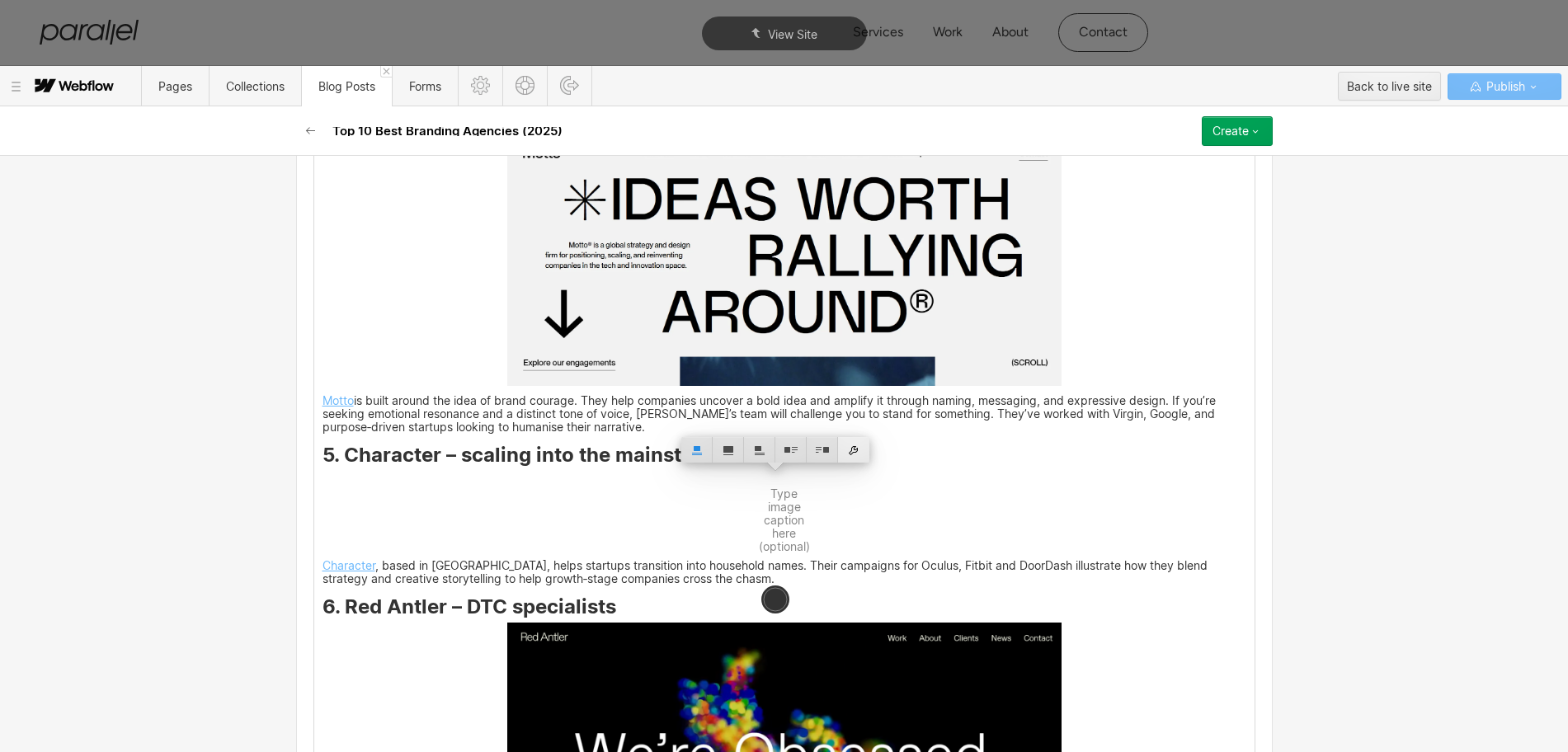
click at [851, 452] on div at bounding box center [854, 449] width 31 height 25
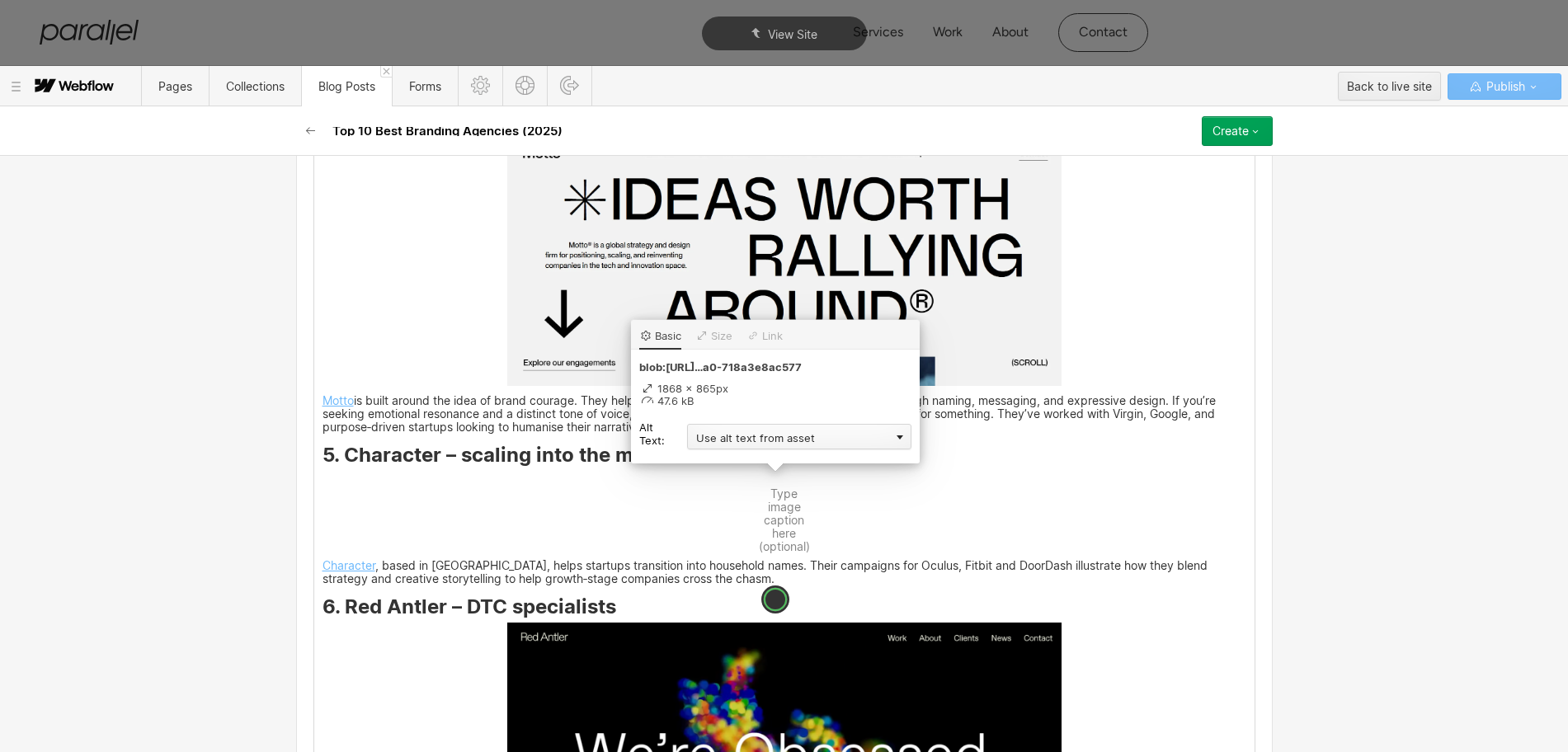
click at [721, 441] on div "Use alt text from asset" at bounding box center [799, 437] width 225 height 25
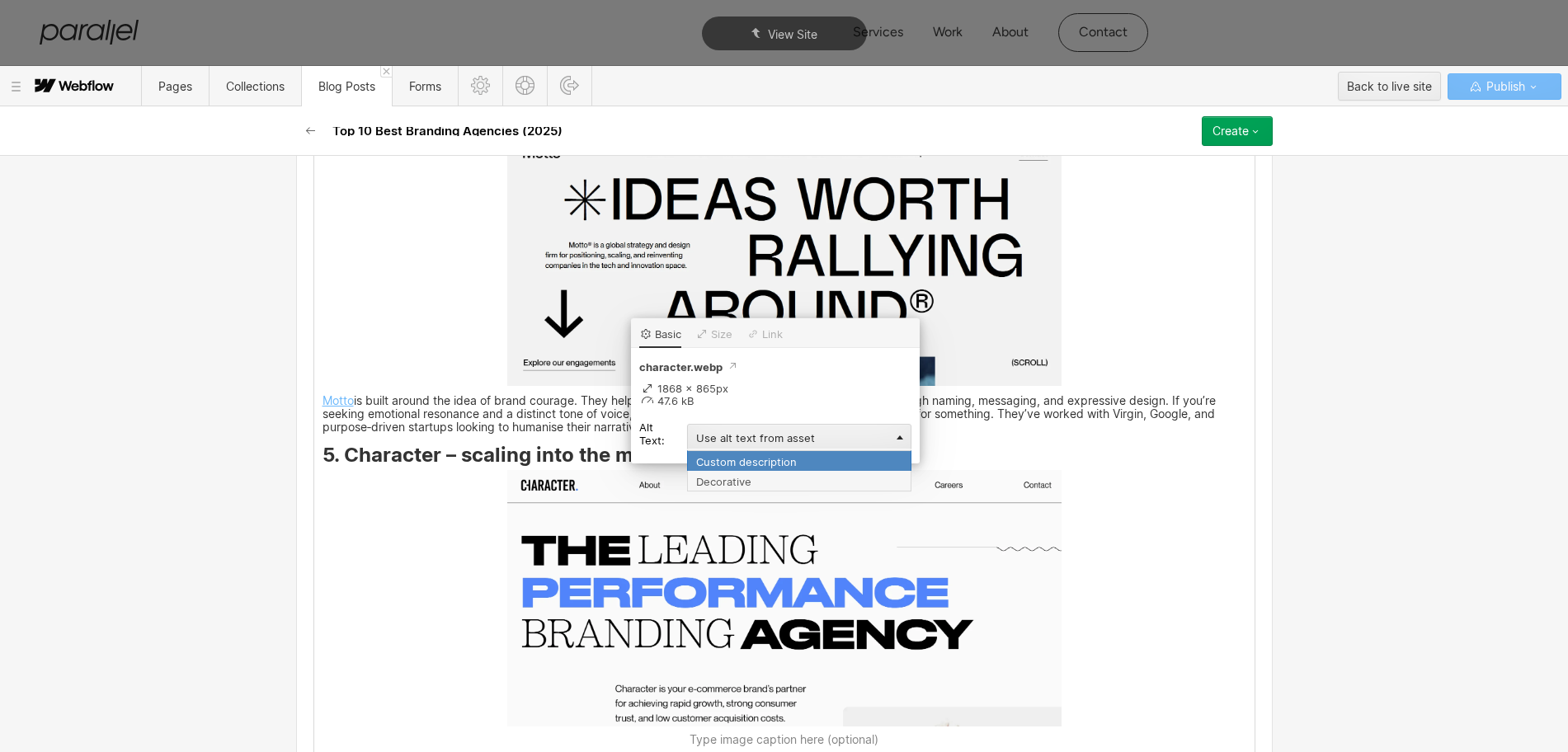
click at [698, 458] on div "Custom description" at bounding box center [799, 460] width 225 height 21
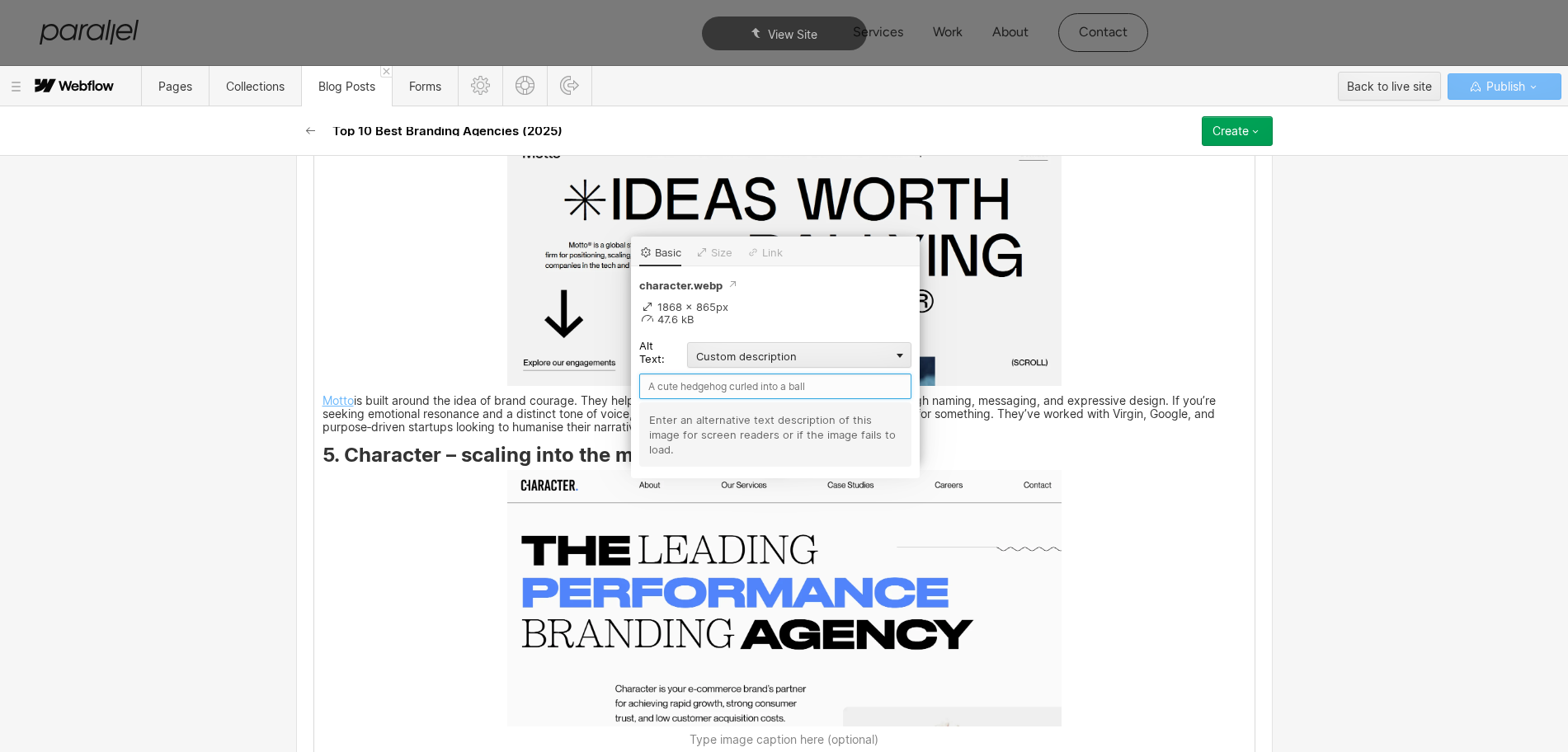
click at [669, 385] on input "text" at bounding box center [775, 386] width 273 height 25
paste input "Character"
type input "Character"
click at [1132, 586] on div "As a founder and designer, I’ve learned that early‑stage companies live or die …" at bounding box center [784, 87] width 941 height 6756
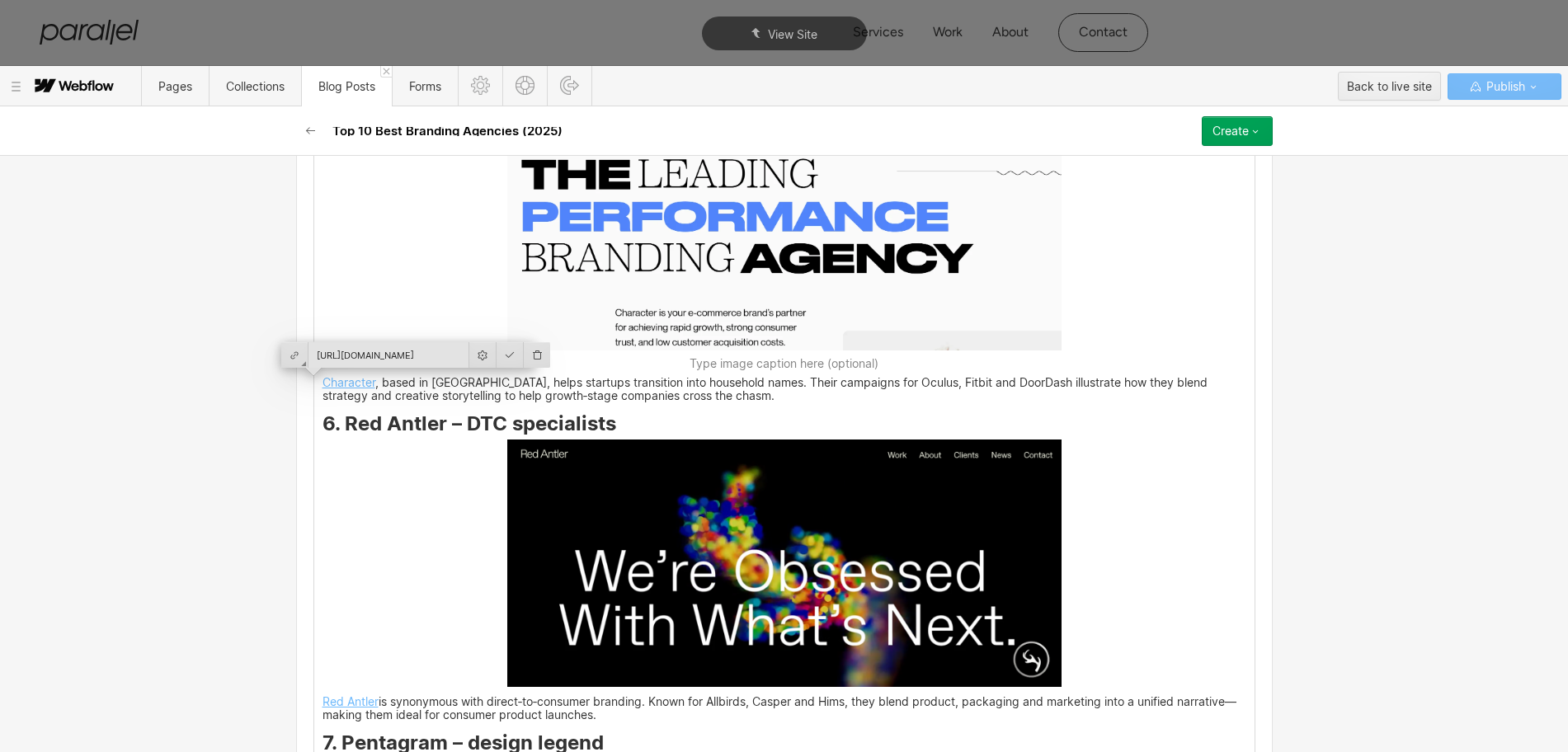
scroll to position [5160, 0]
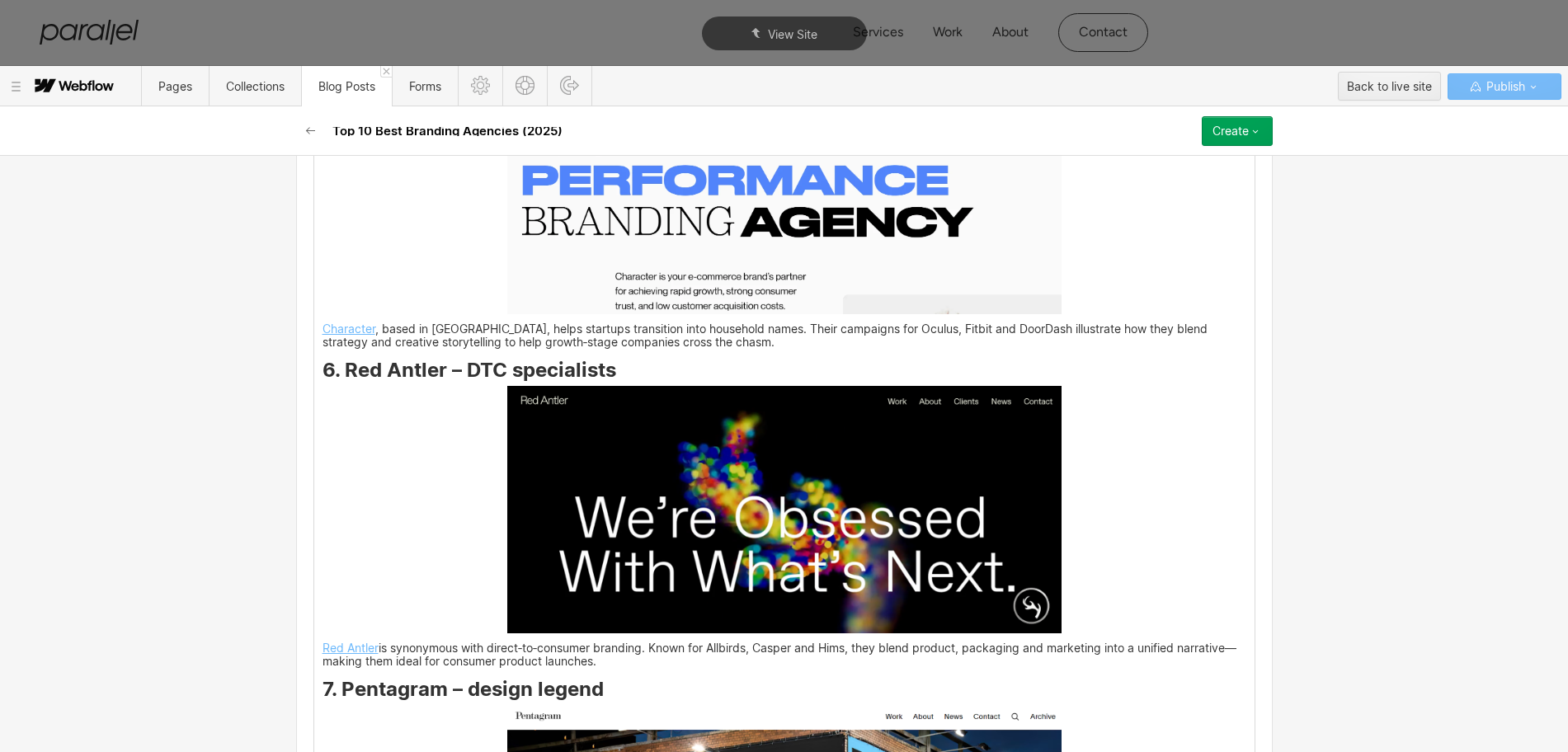
drag, startPoint x: 336, startPoint y: 391, endPoint x: 394, endPoint y: 393, distance: 58.0
drag, startPoint x: 437, startPoint y: 377, endPoint x: 337, endPoint y: 376, distance: 100.0
click at [337, 376] on strong "6. Red Antler – DTC specialists" at bounding box center [469, 369] width 294 height 23
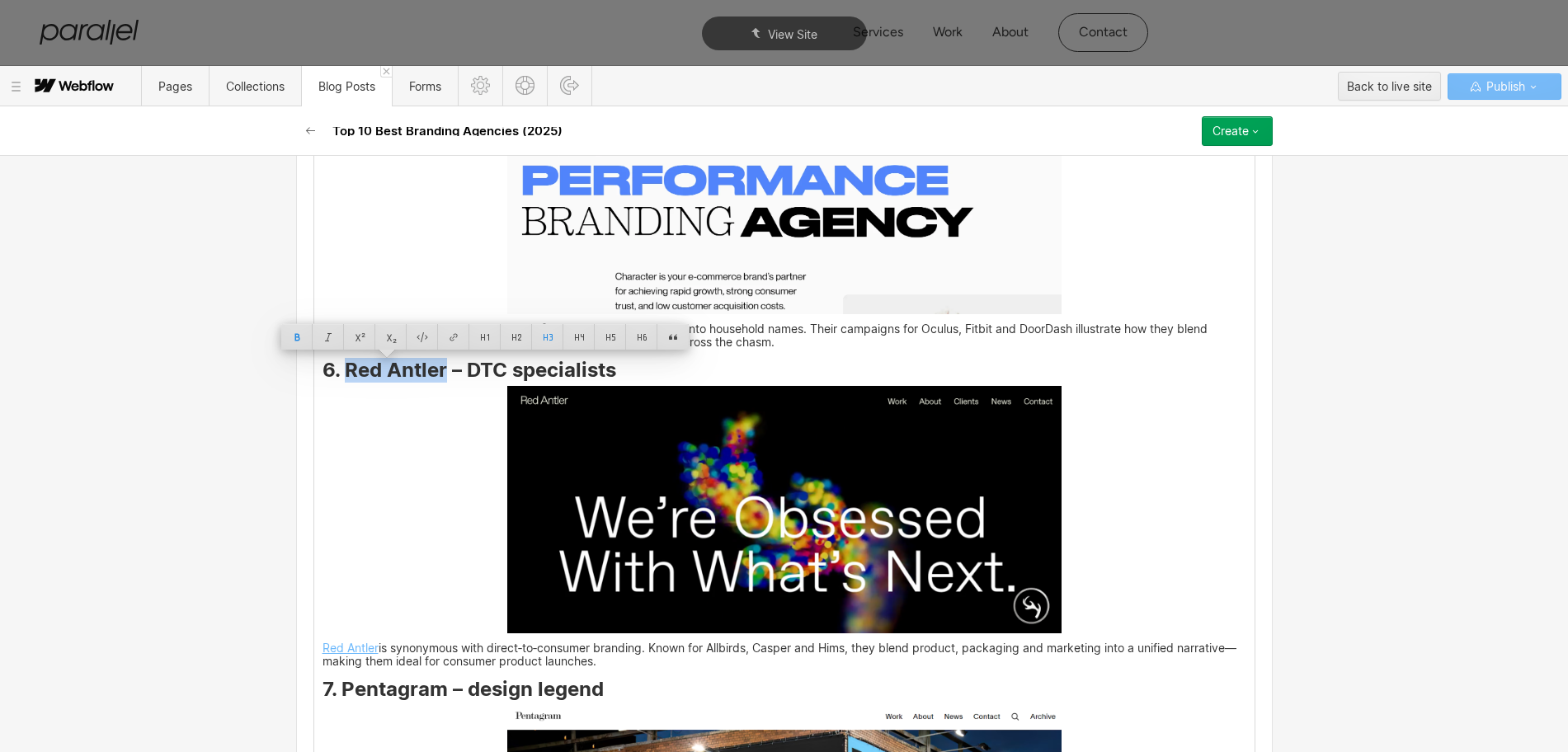
copy strong "Red Antler"
click at [712, 551] on img at bounding box center [784, 510] width 554 height 248
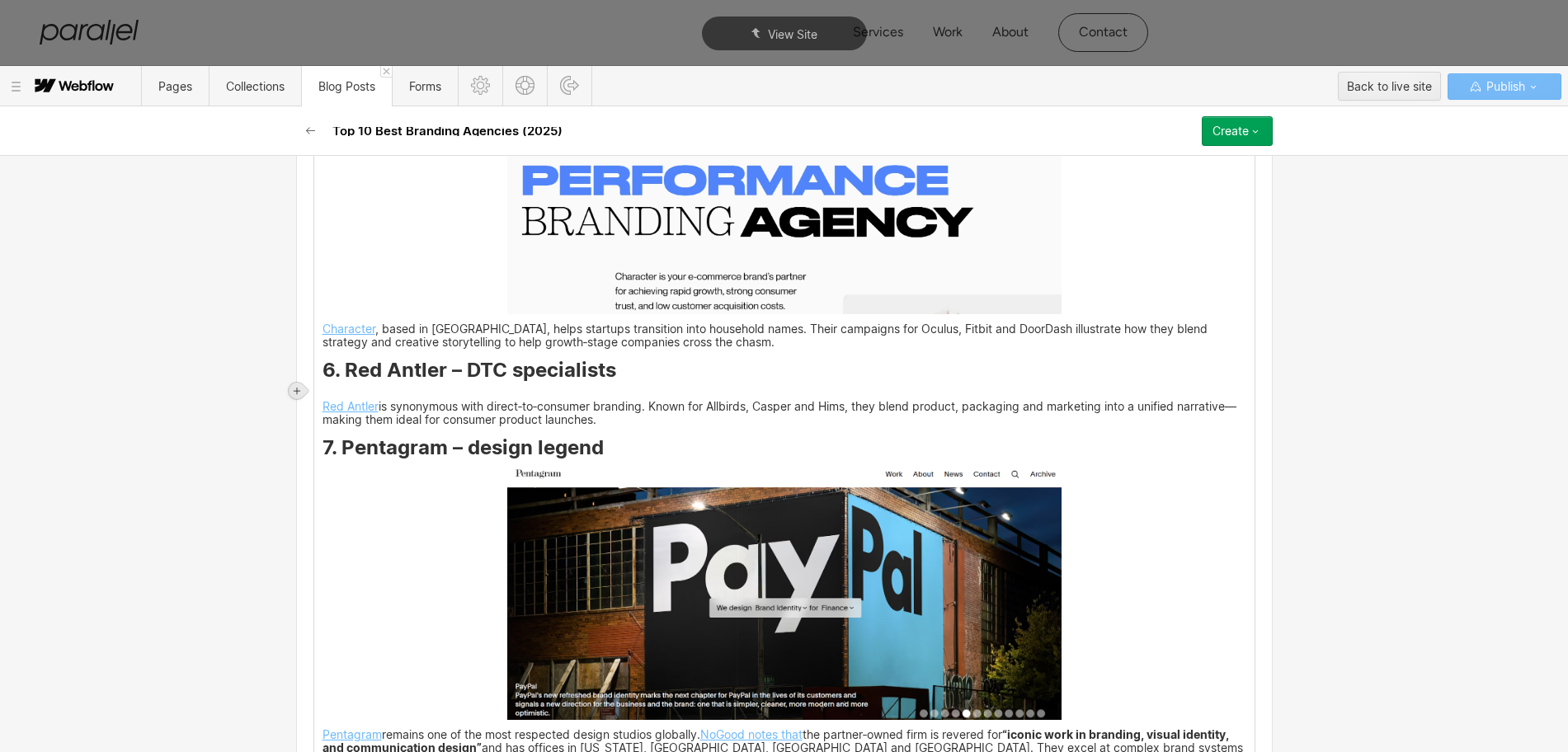
click at [300, 390] on icon at bounding box center [297, 391] width 7 height 7
click at [330, 391] on div at bounding box center [328, 391] width 31 height 25
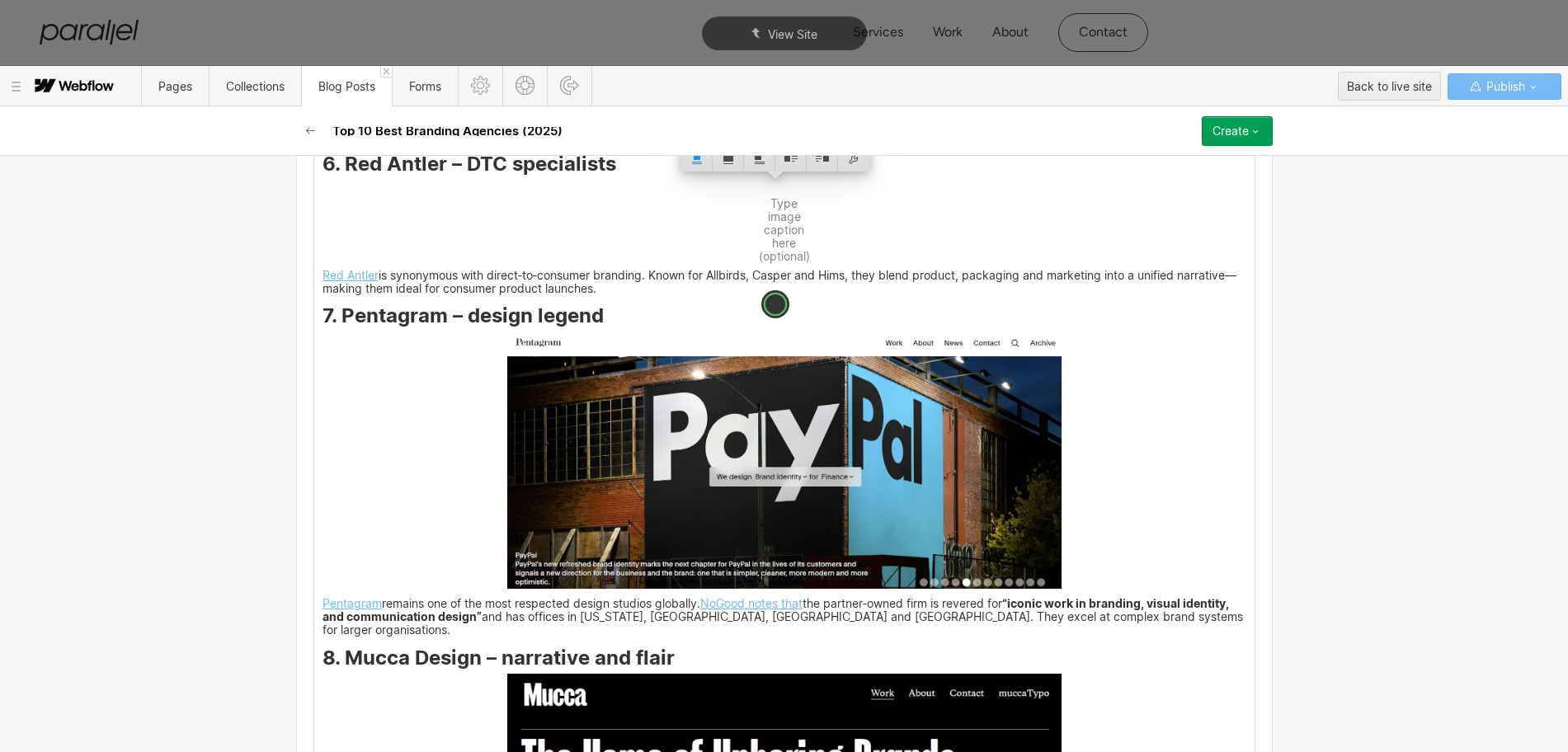
scroll to position [5469, 0]
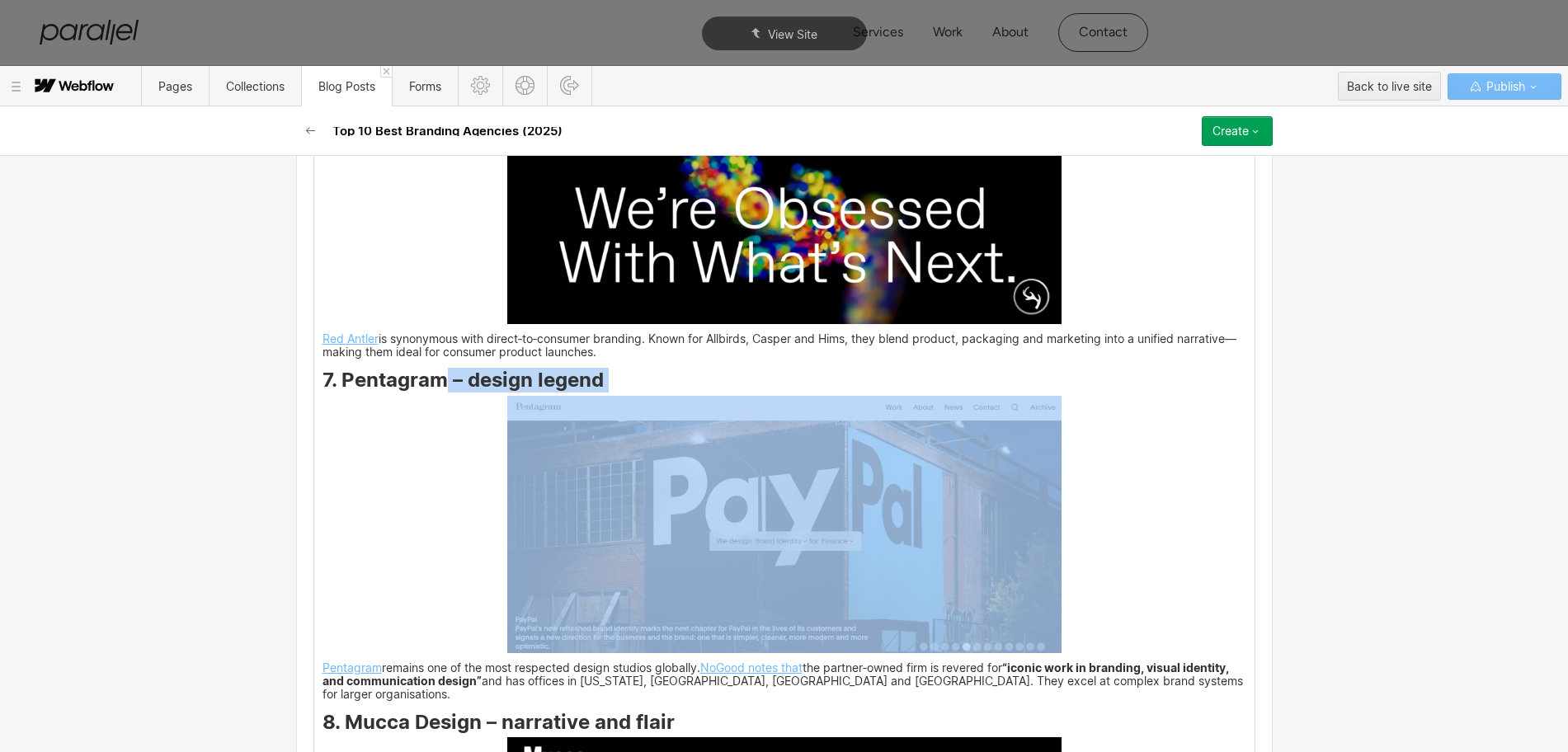
drag, startPoint x: 336, startPoint y: 399, endPoint x: 437, endPoint y: 389, distance: 101.5
click at [437, 389] on strong "7. Pentagram – design legend" at bounding box center [463, 380] width 281 height 23
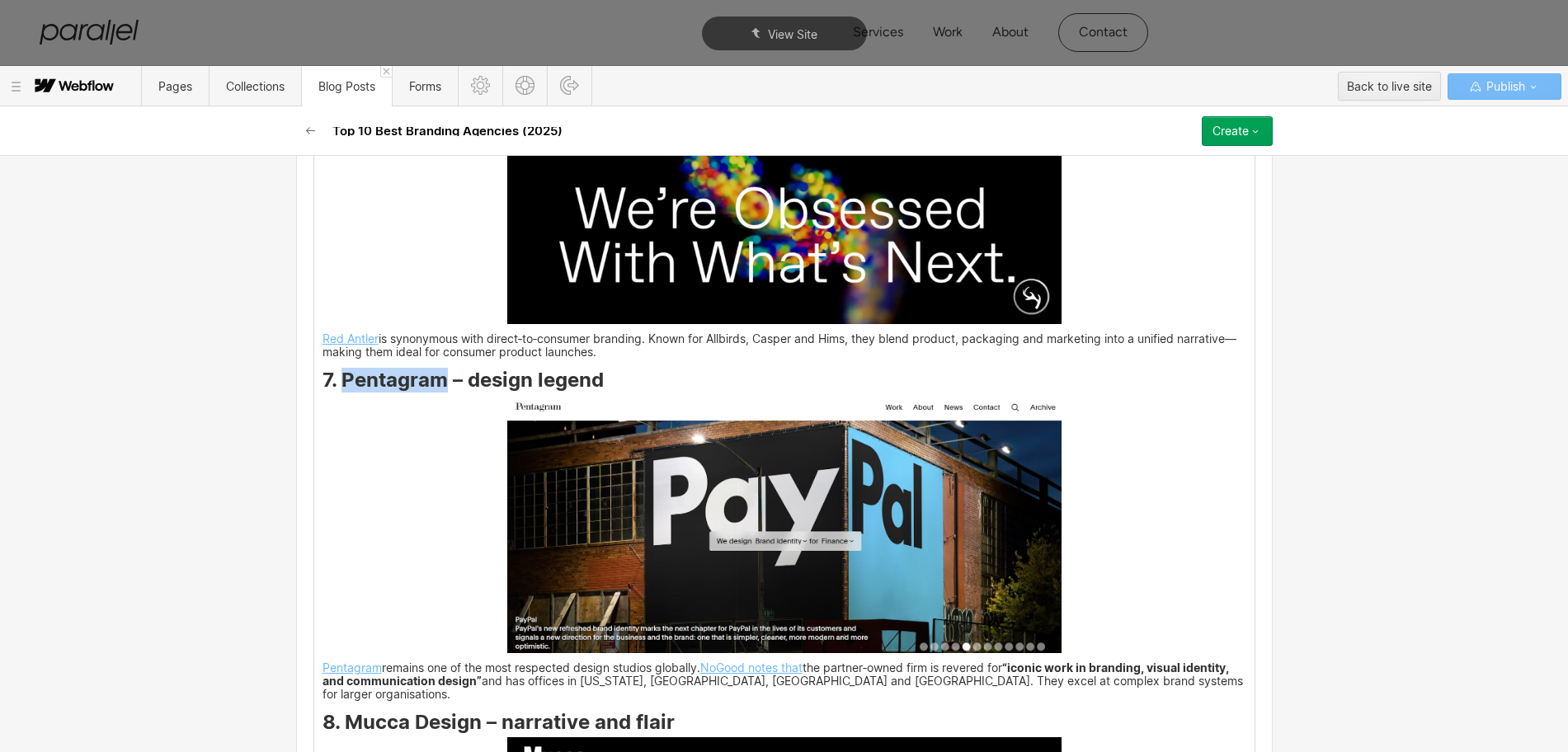
drag, startPoint x: 337, startPoint y: 379, endPoint x: 442, endPoint y: 381, distance: 105.0
click at [442, 381] on strong "7. Pentagram – design legend" at bounding box center [463, 380] width 281 height 23
copy strong "Pentagram"
click at [723, 522] on img at bounding box center [784, 523] width 554 height 257
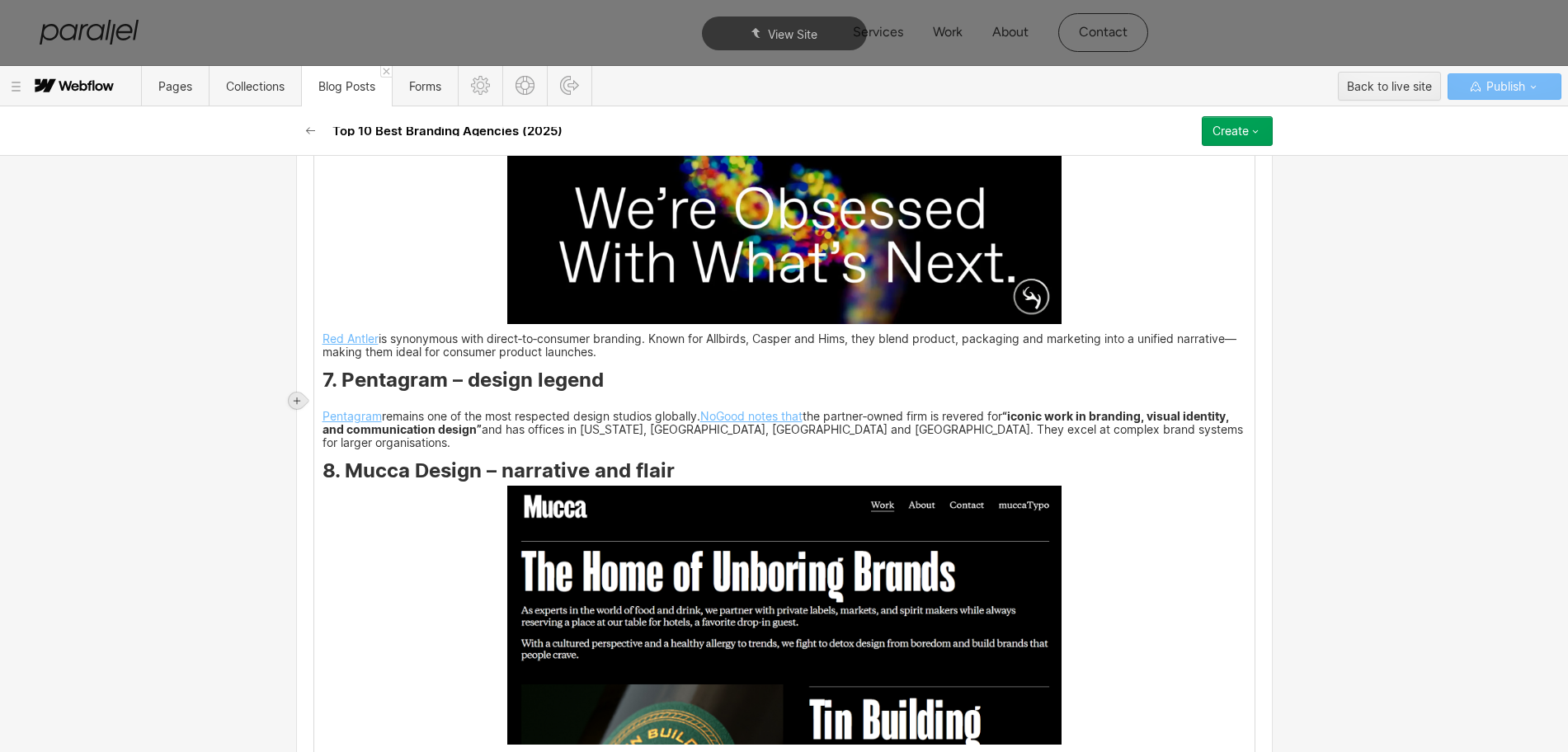
click at [294, 399] on icon at bounding box center [297, 400] width 7 height 7
click at [331, 399] on div at bounding box center [328, 400] width 31 height 25
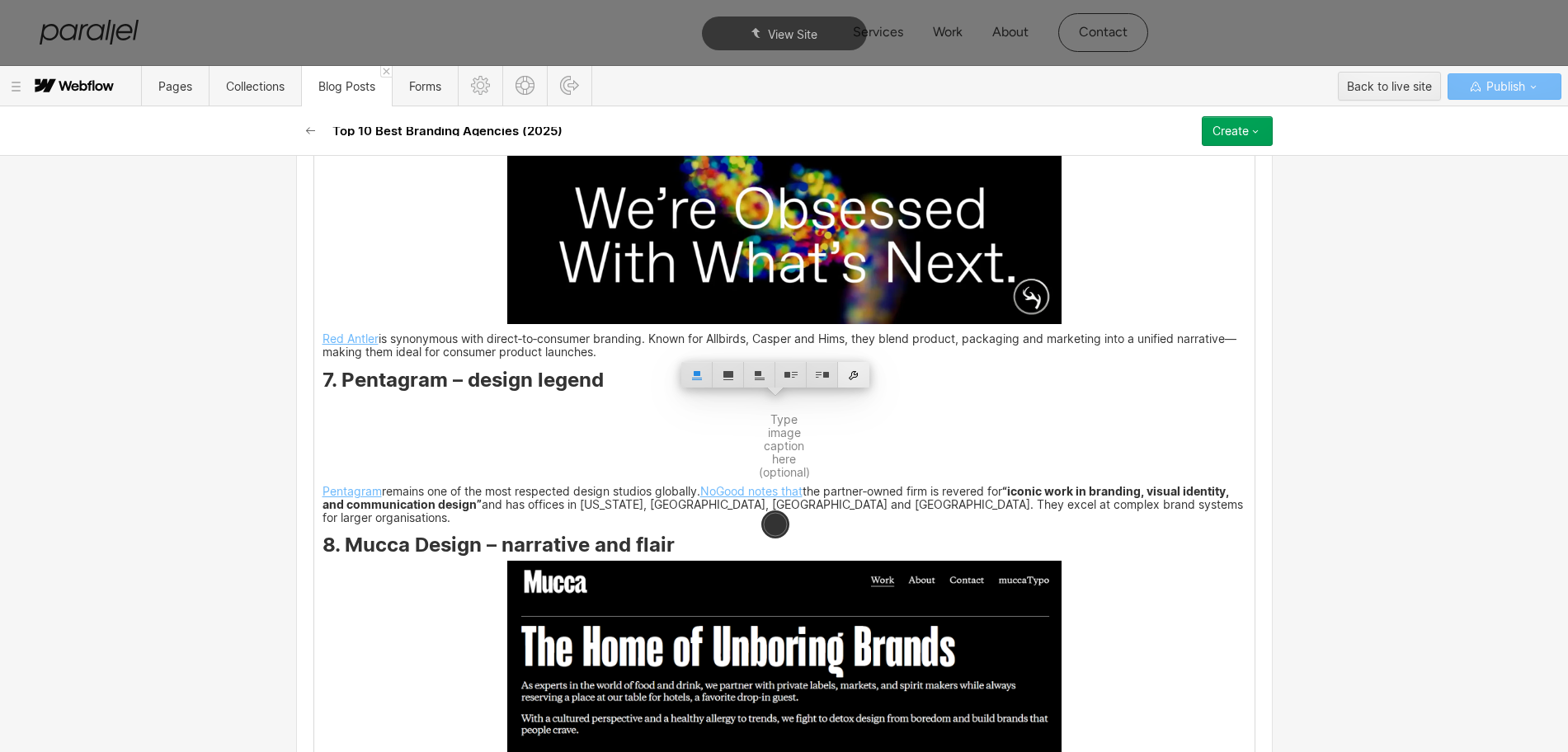
click at [854, 383] on div at bounding box center [854, 375] width 31 height 25
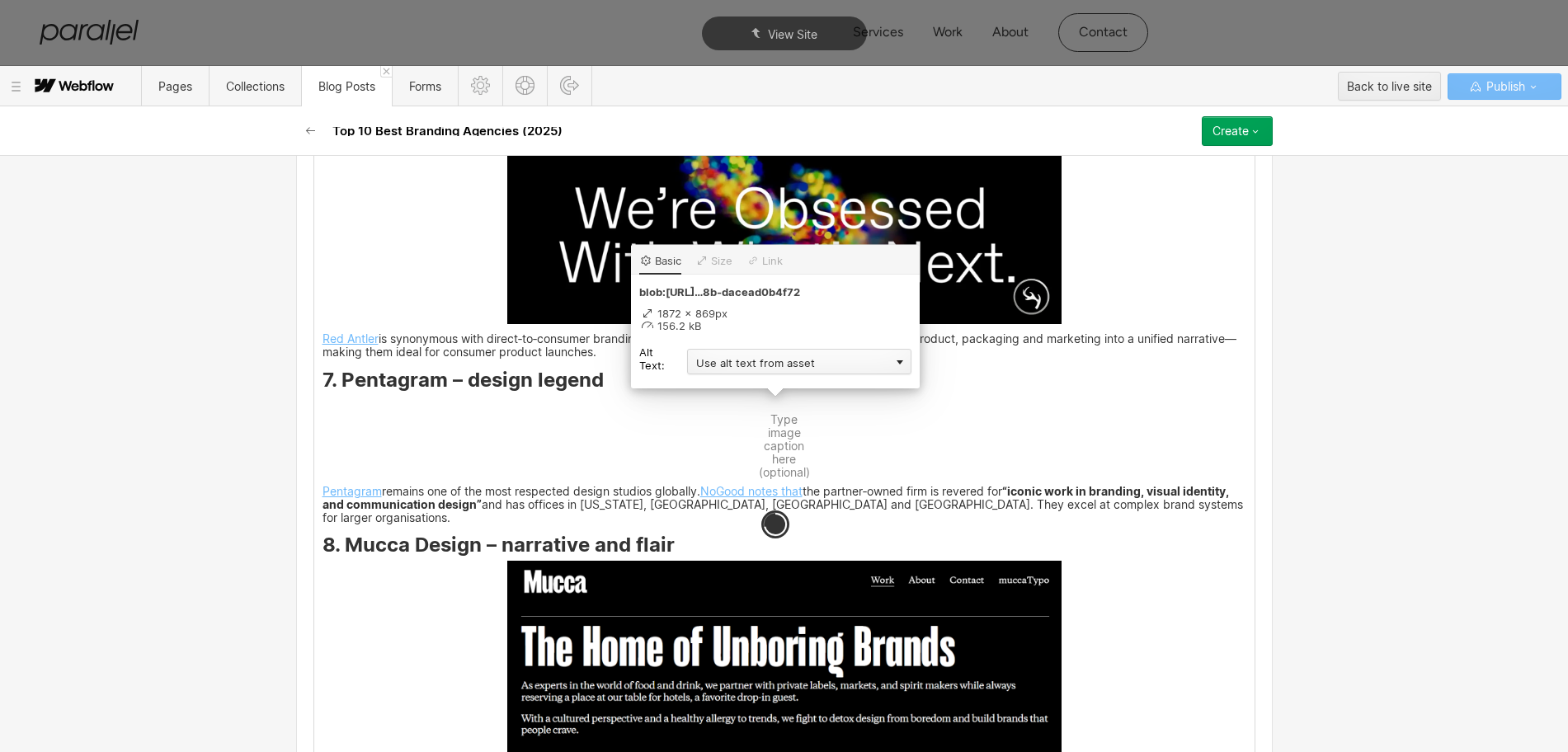
click at [751, 357] on div "Use alt text from asset" at bounding box center [799, 361] width 225 height 25
click at [726, 383] on div "Custom description" at bounding box center [799, 385] width 225 height 21
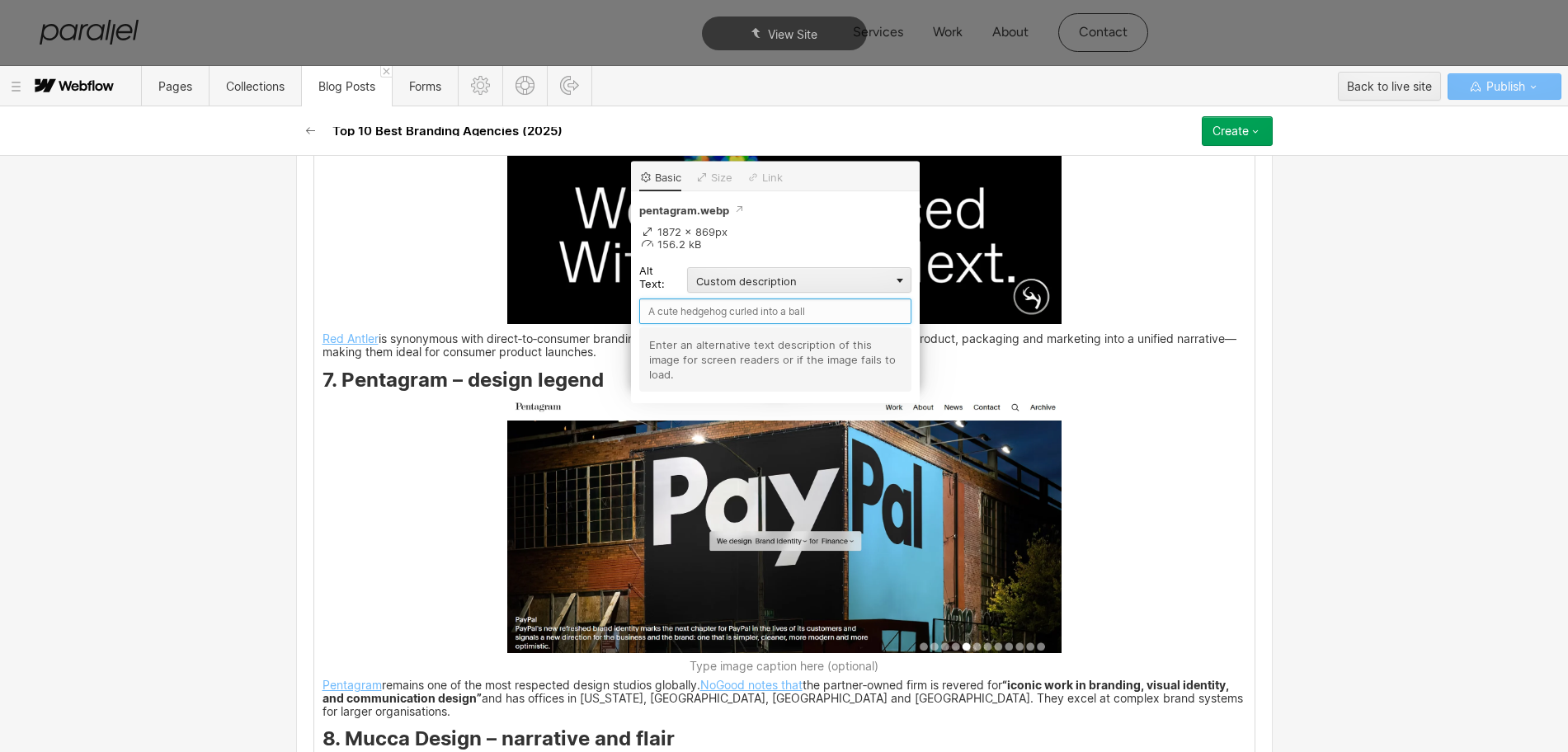
click at [660, 310] on input "text" at bounding box center [775, 312] width 273 height 25
paste input "Pentagram"
type input "Pentagram"
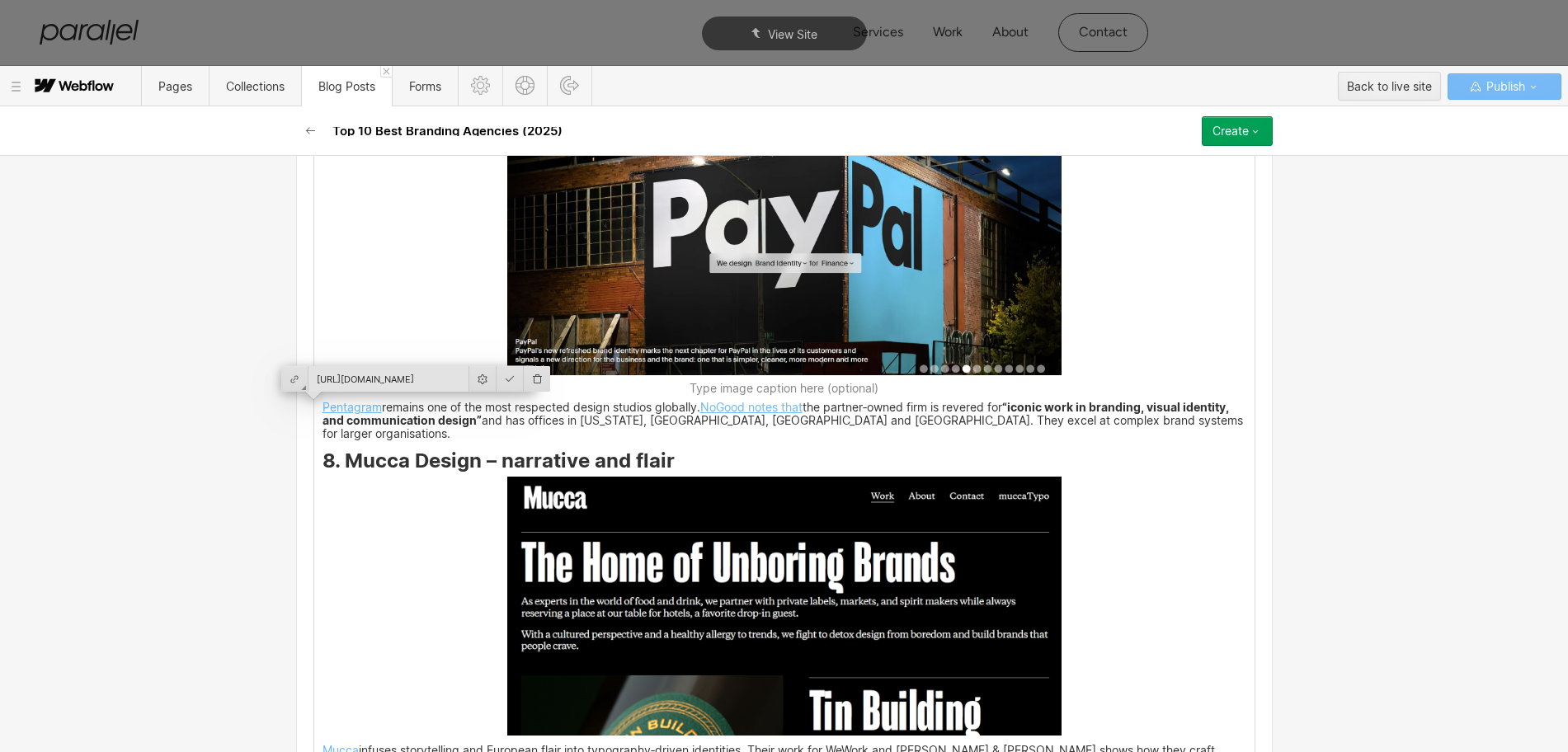
scroll to position [5778, 0]
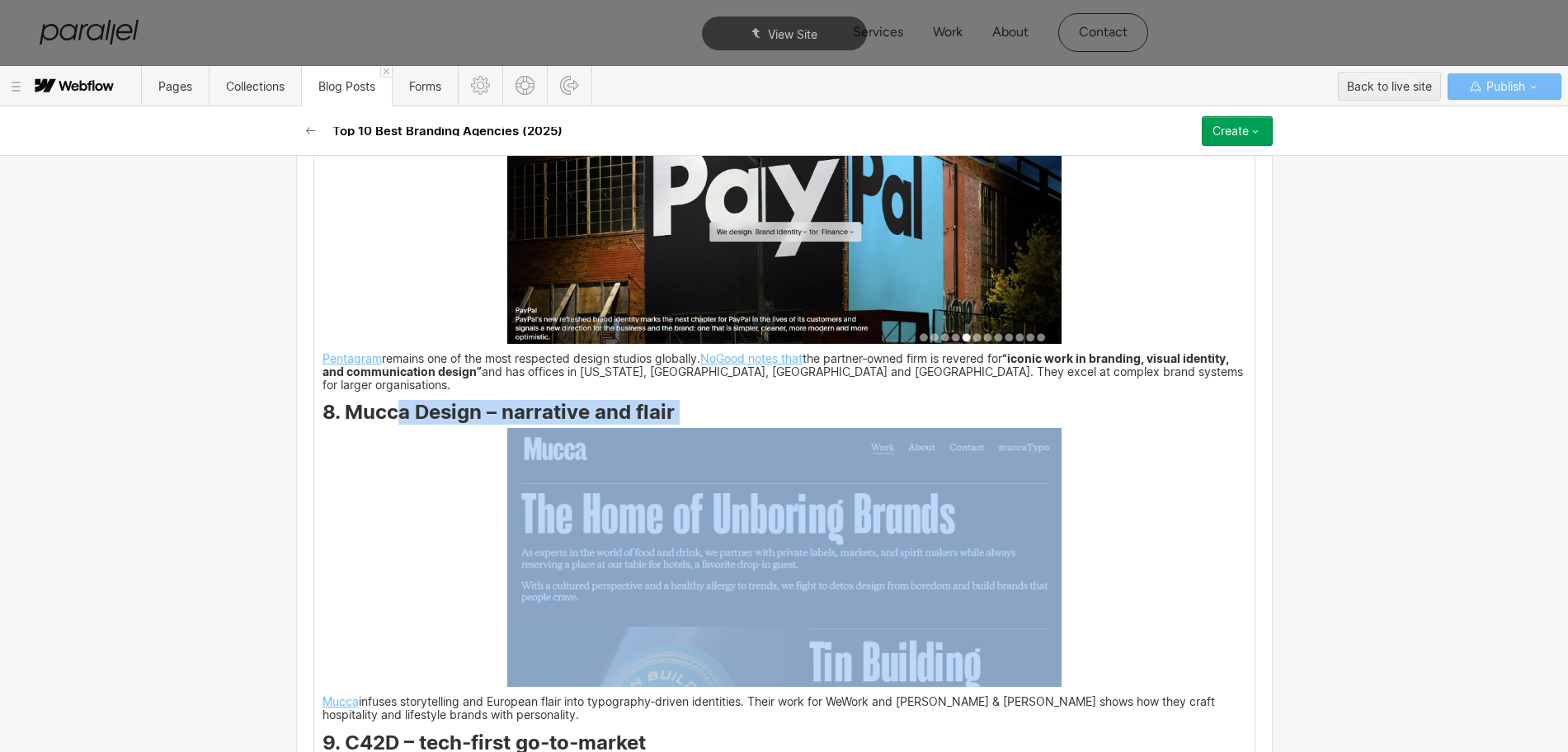
drag, startPoint x: 340, startPoint y: 417, endPoint x: 390, endPoint y: 404, distance: 51.7
click at [390, 404] on strong "8. Mucca Design – narrative and flair" at bounding box center [498, 411] width 353 height 23
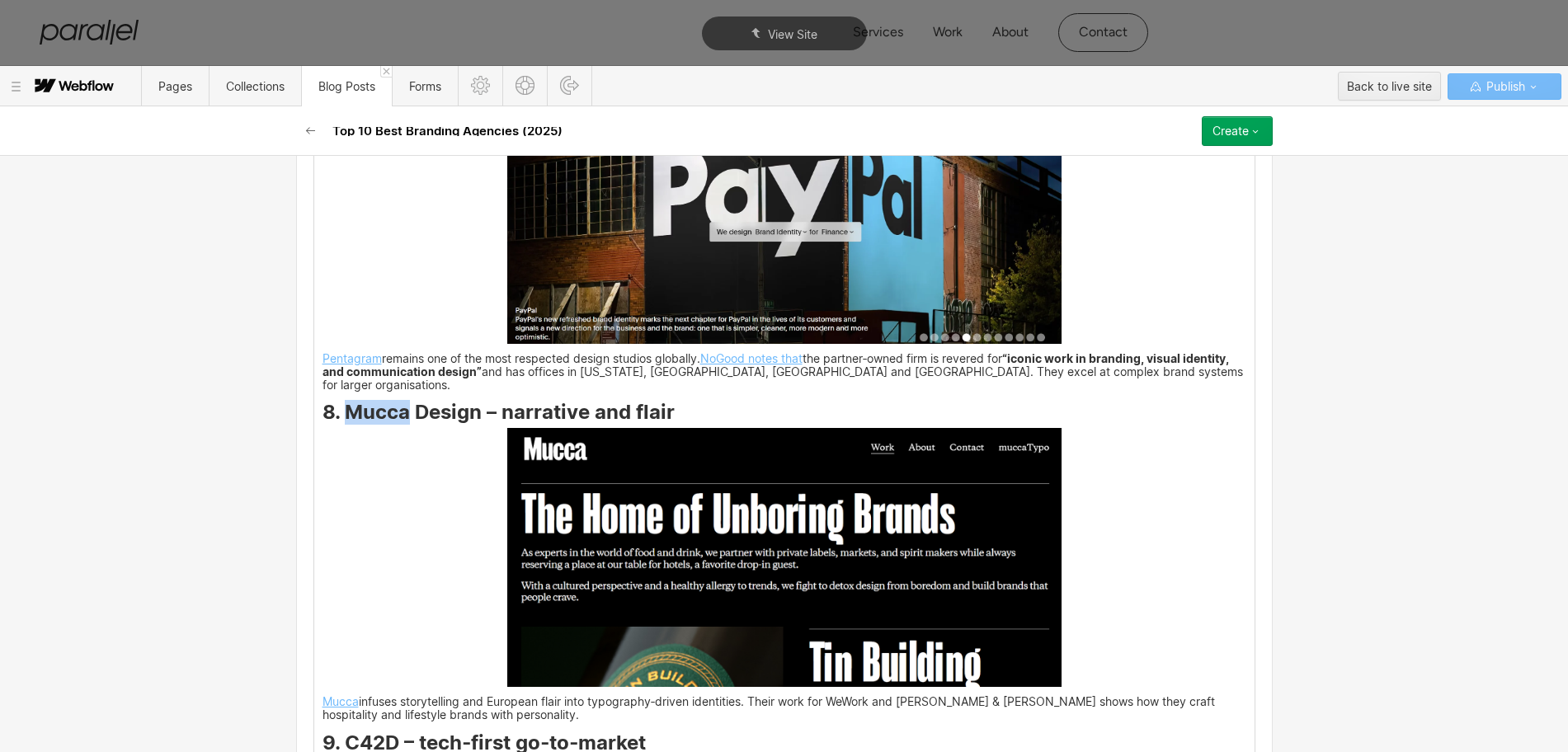
drag, startPoint x: 341, startPoint y: 405, endPoint x: 403, endPoint y: 404, distance: 62.0
click at [403, 404] on strong "8. Mucca Design – narrative and flair" at bounding box center [498, 411] width 353 height 23
copy strong "Mucca"
click at [740, 554] on img at bounding box center [784, 557] width 554 height 259
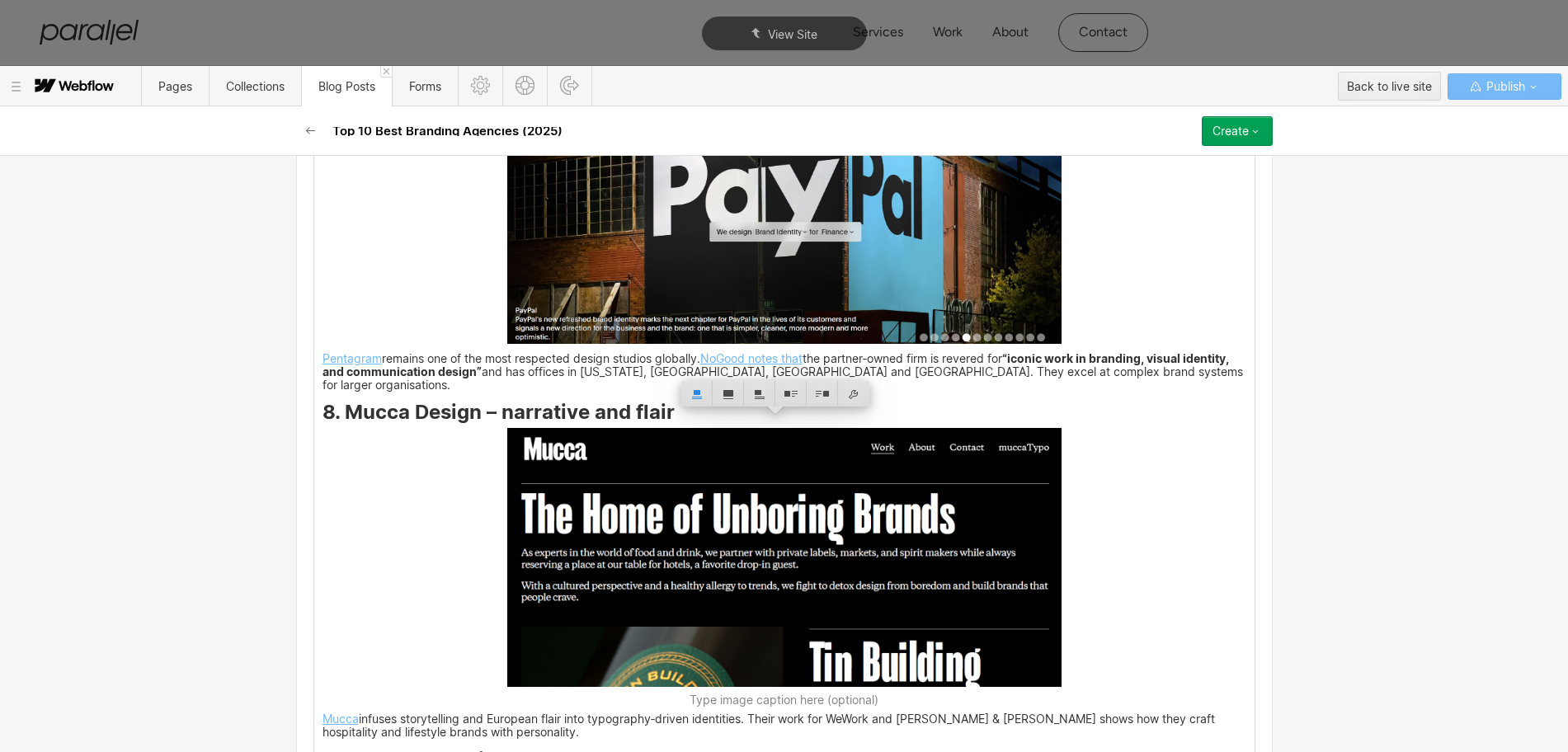
click at [698, 527] on img at bounding box center [784, 557] width 554 height 259
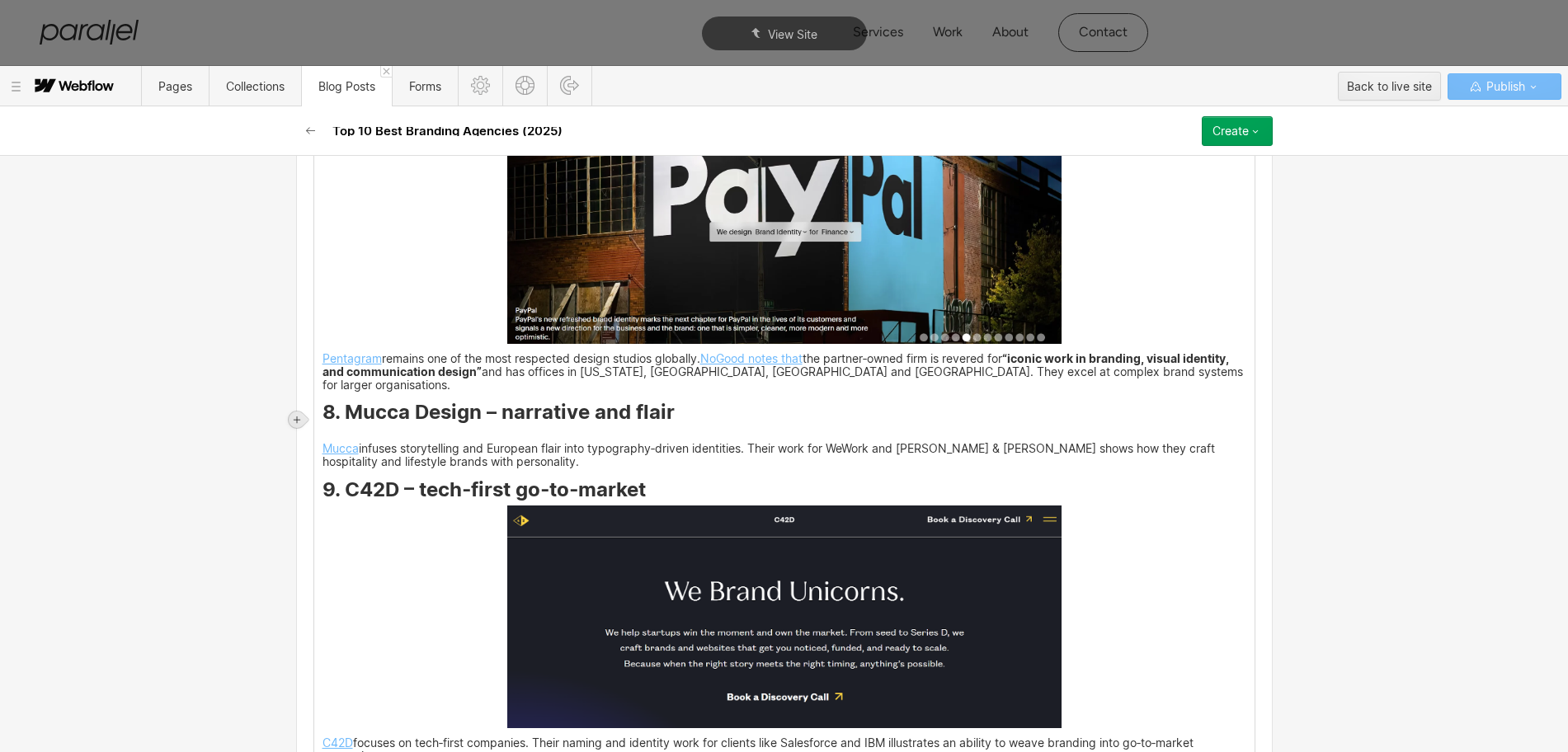
click at [299, 419] on icon at bounding box center [297, 419] width 7 height 7
click at [326, 419] on div at bounding box center [328, 419] width 31 height 25
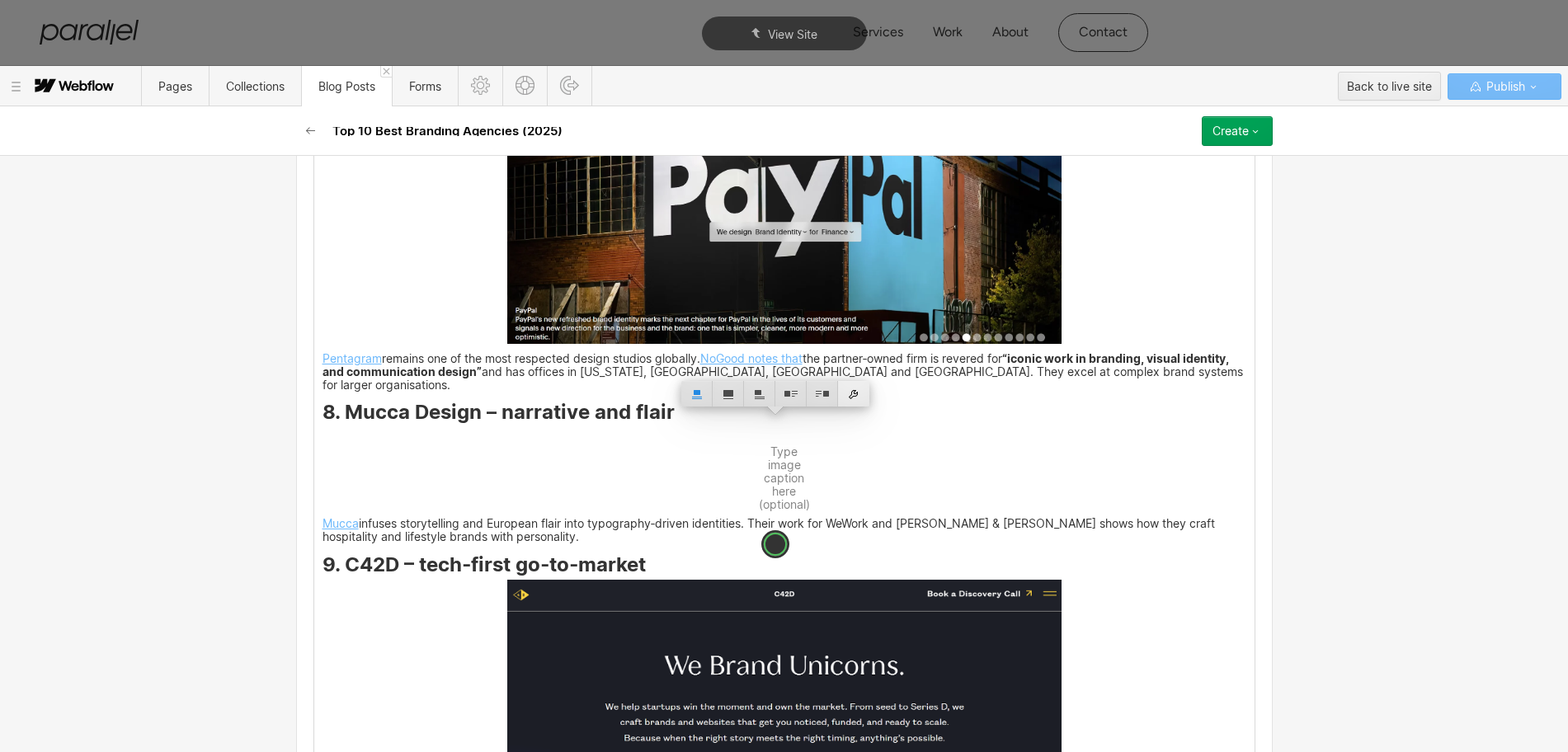
click at [858, 396] on div at bounding box center [854, 394] width 31 height 25
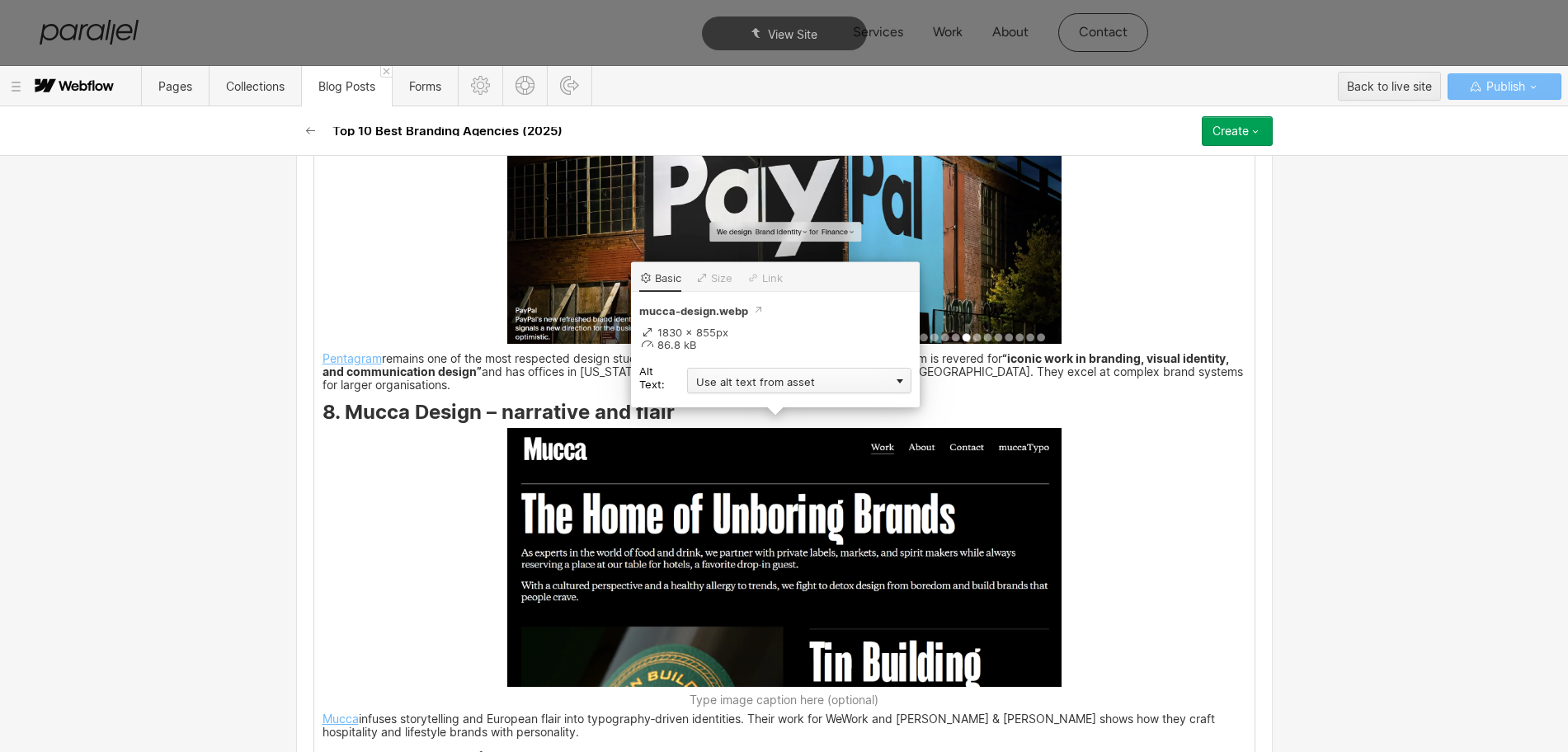
click at [723, 386] on div "Use alt text from asset" at bounding box center [799, 381] width 225 height 25
click at [714, 405] on div "Custom description" at bounding box center [799, 404] width 225 height 21
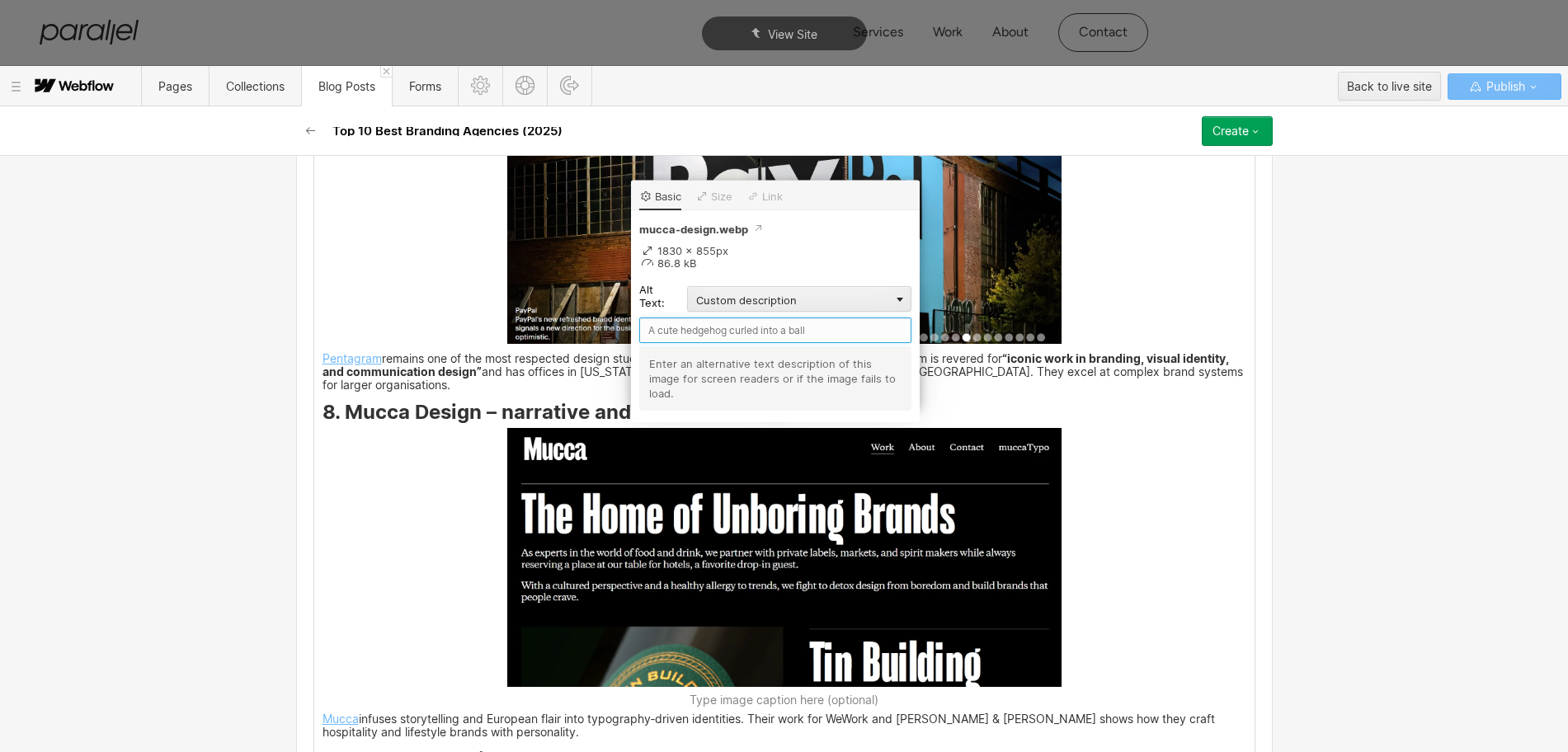
click at [670, 326] on input "text" at bounding box center [775, 330] width 273 height 25
paste input "Mucca"
type input "Mucca"
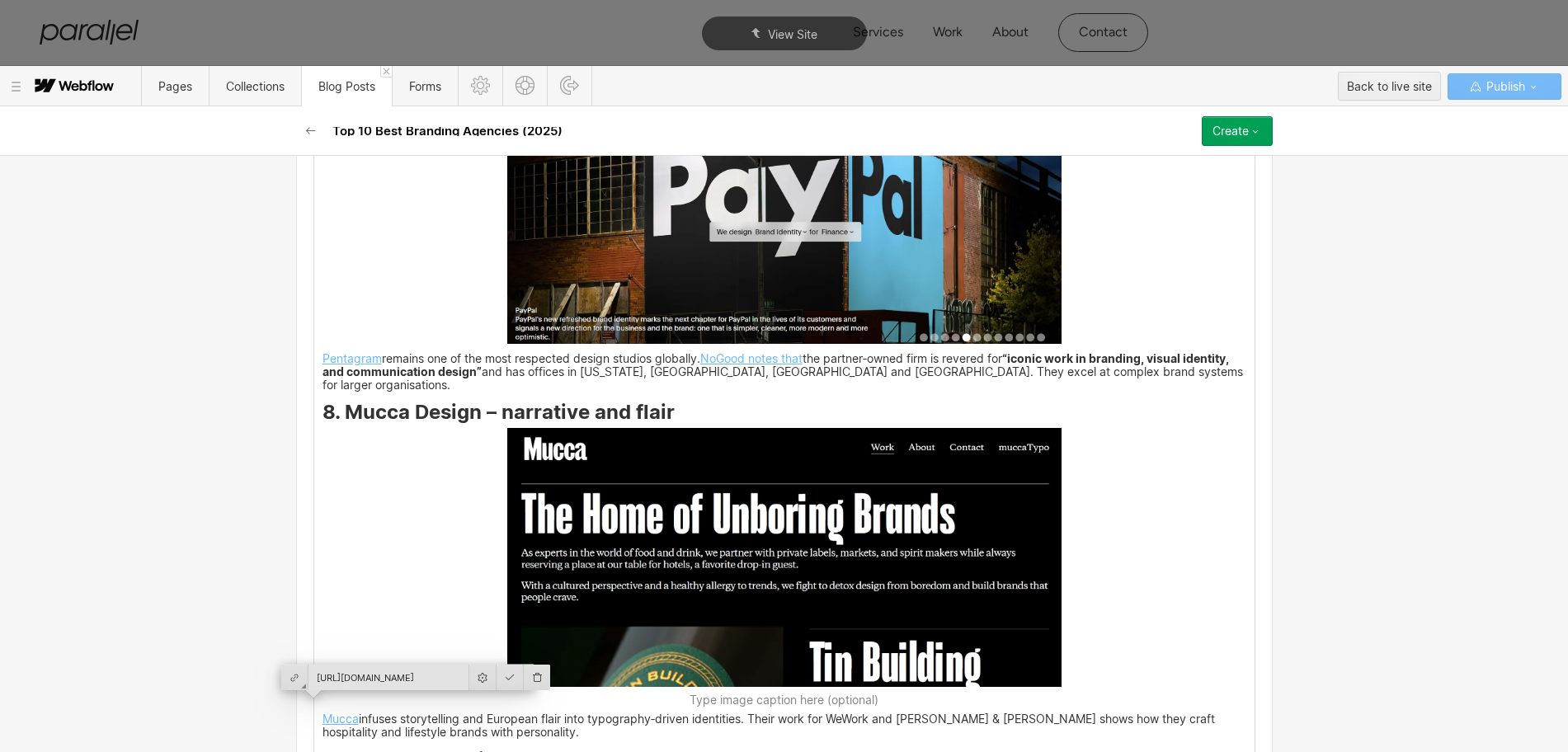
scroll to position [6087, 0]
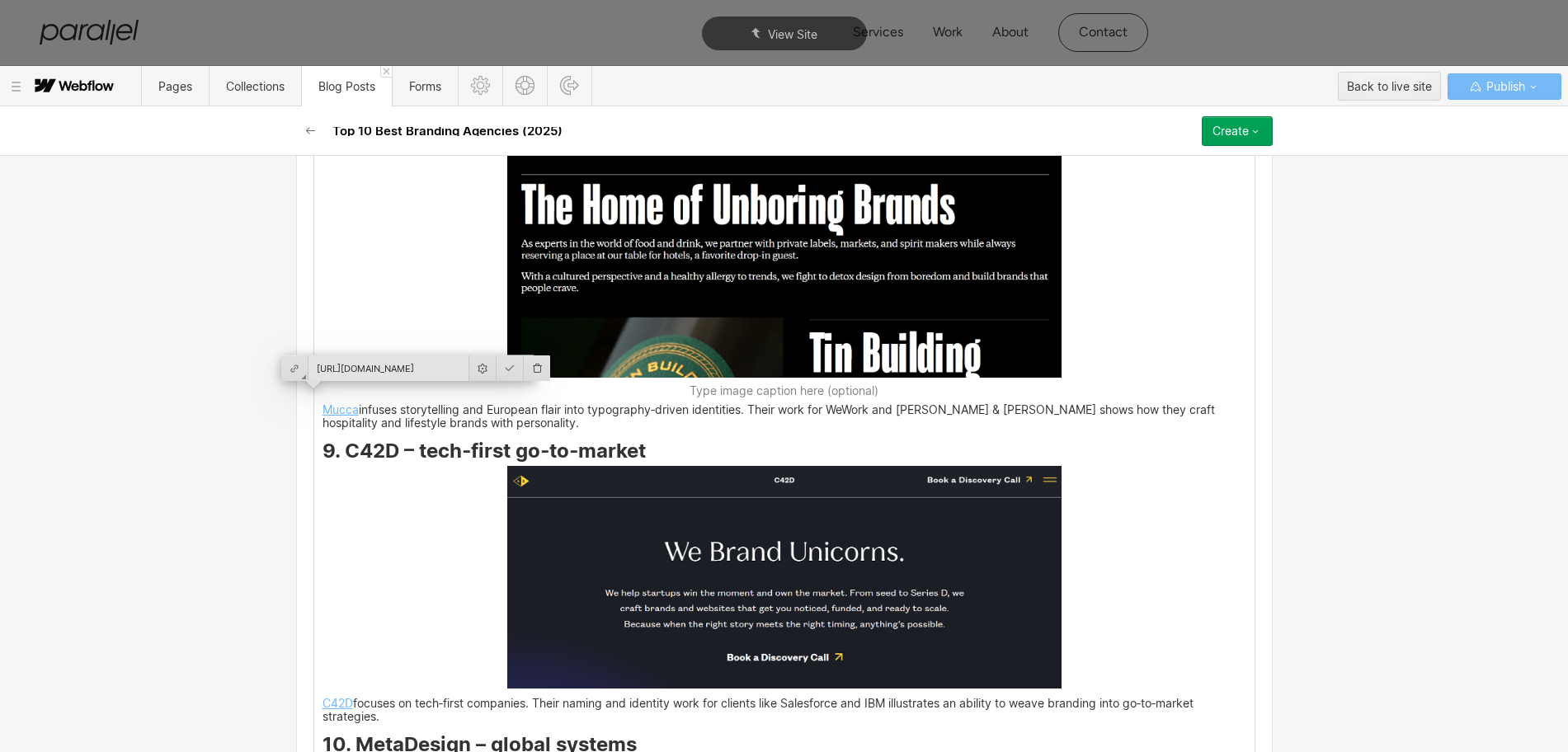
click at [830, 558] on img at bounding box center [784, 577] width 554 height 223
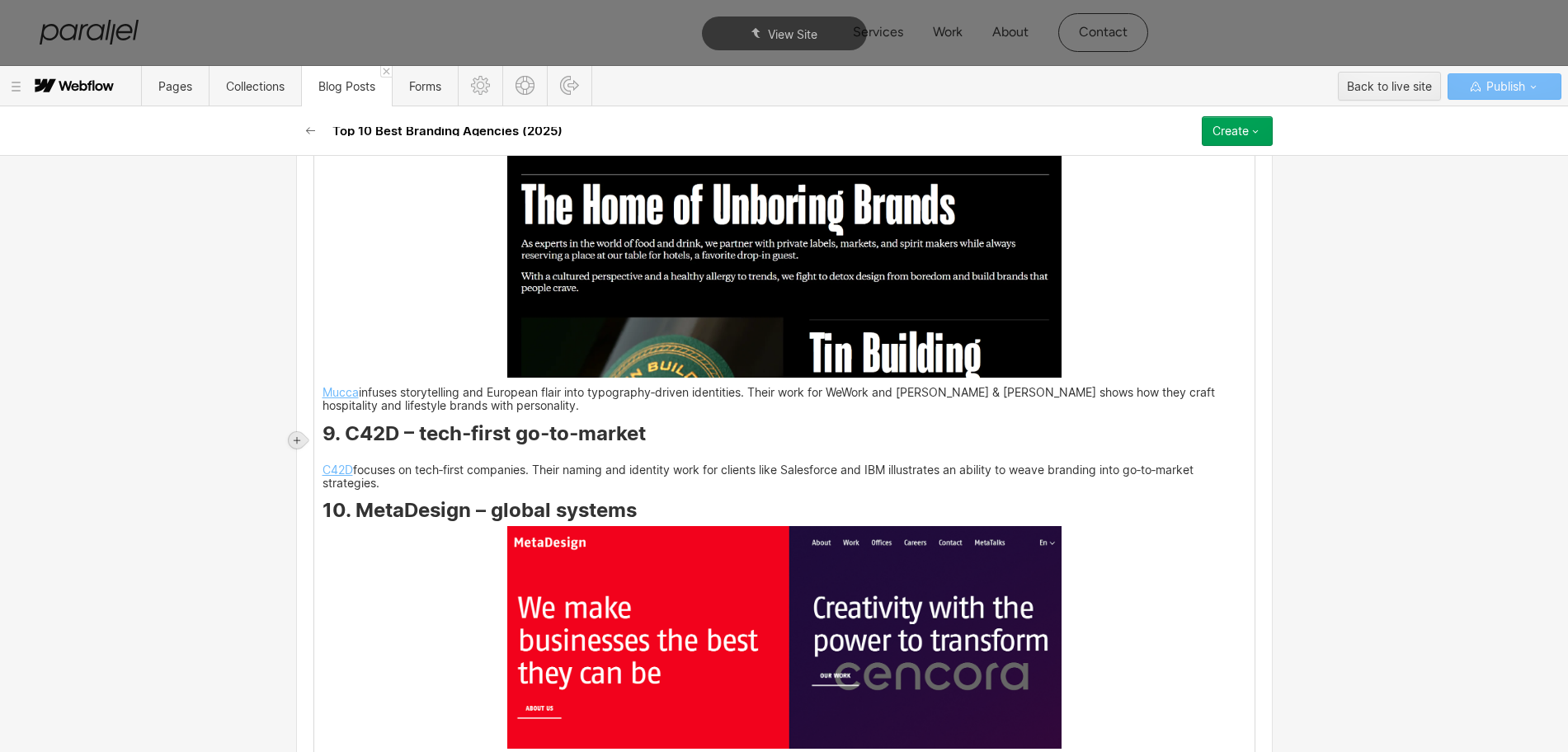
click at [298, 440] on icon at bounding box center [297, 439] width 7 height 7
click at [326, 447] on div at bounding box center [328, 439] width 31 height 25
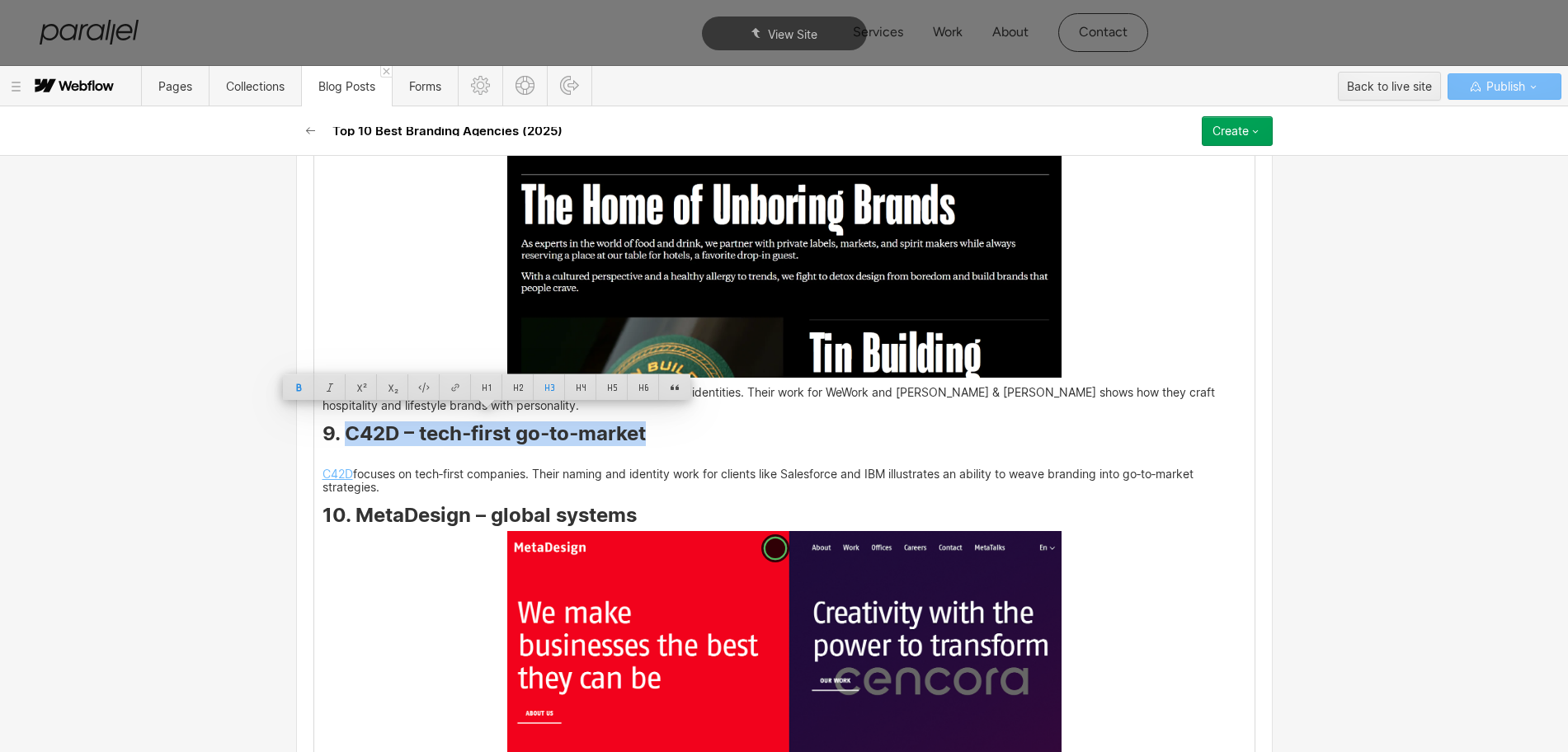
drag, startPoint x: 338, startPoint y: 423, endPoint x: 639, endPoint y: 424, distance: 301.0
click at [639, 424] on strong "9. C42D – tech‑first go‑to‑market" at bounding box center [484, 433] width 323 height 23
copy strong "C42D – tech‑first go‑to‑market"
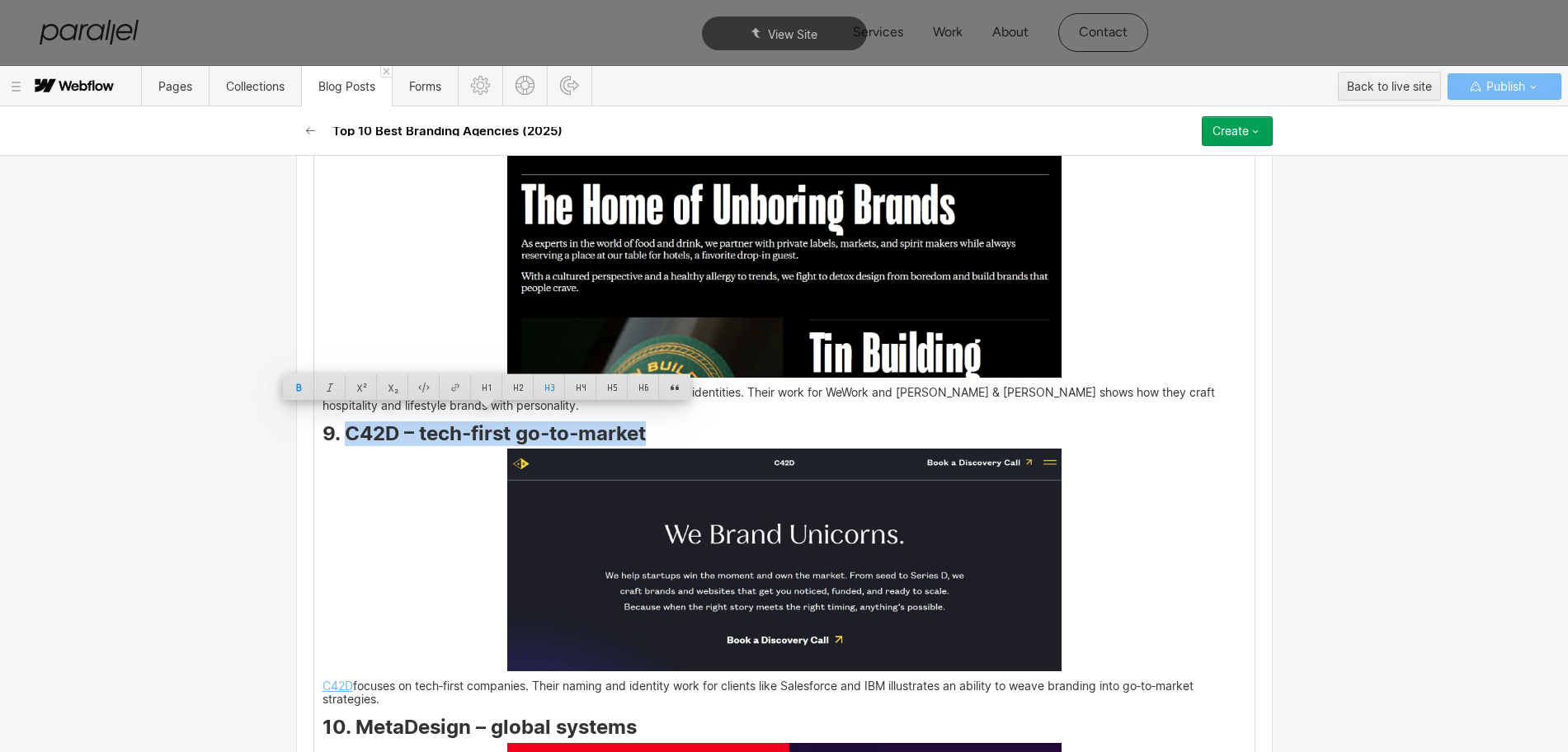
click at [846, 592] on img at bounding box center [784, 560] width 554 height 223
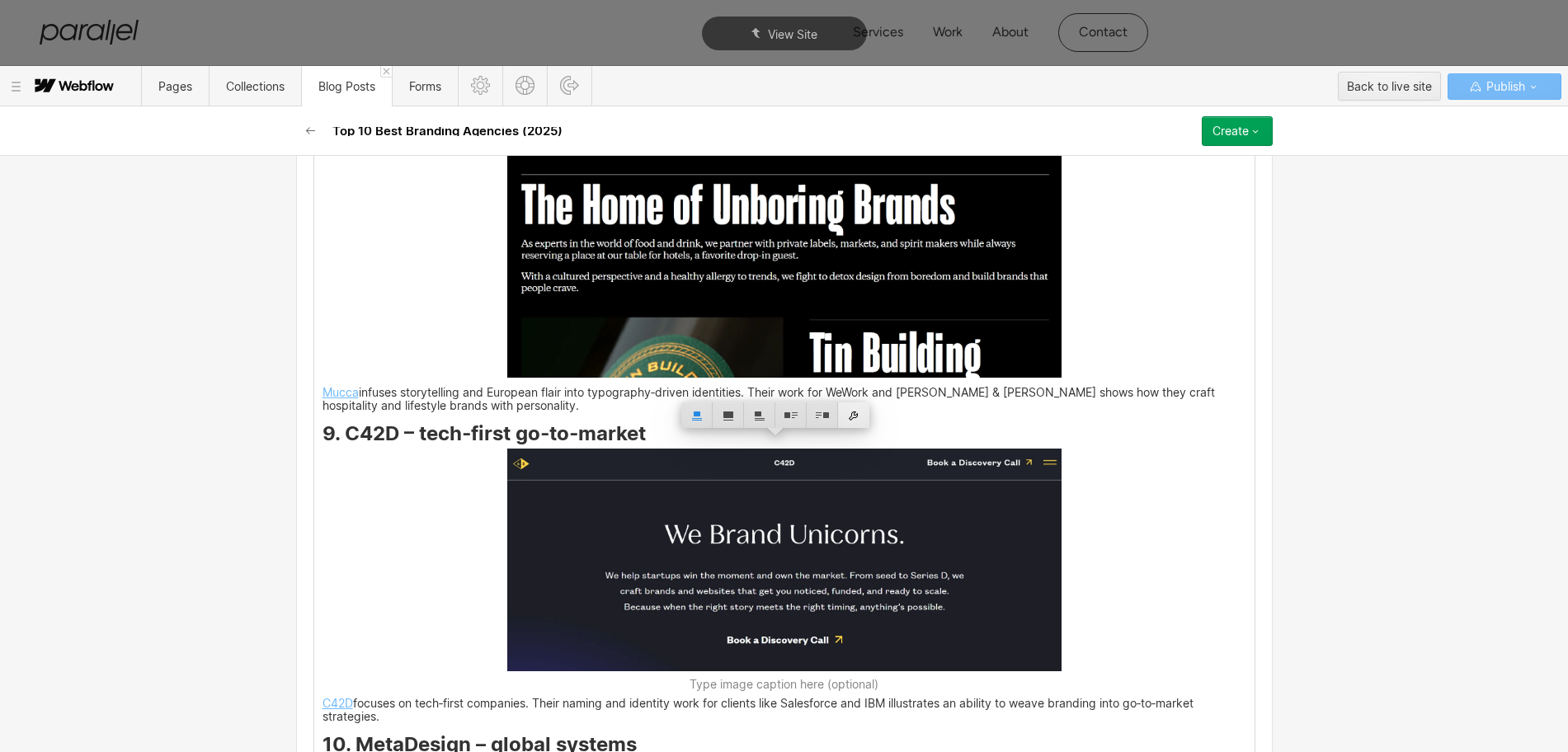
click at [851, 425] on div at bounding box center [854, 415] width 31 height 25
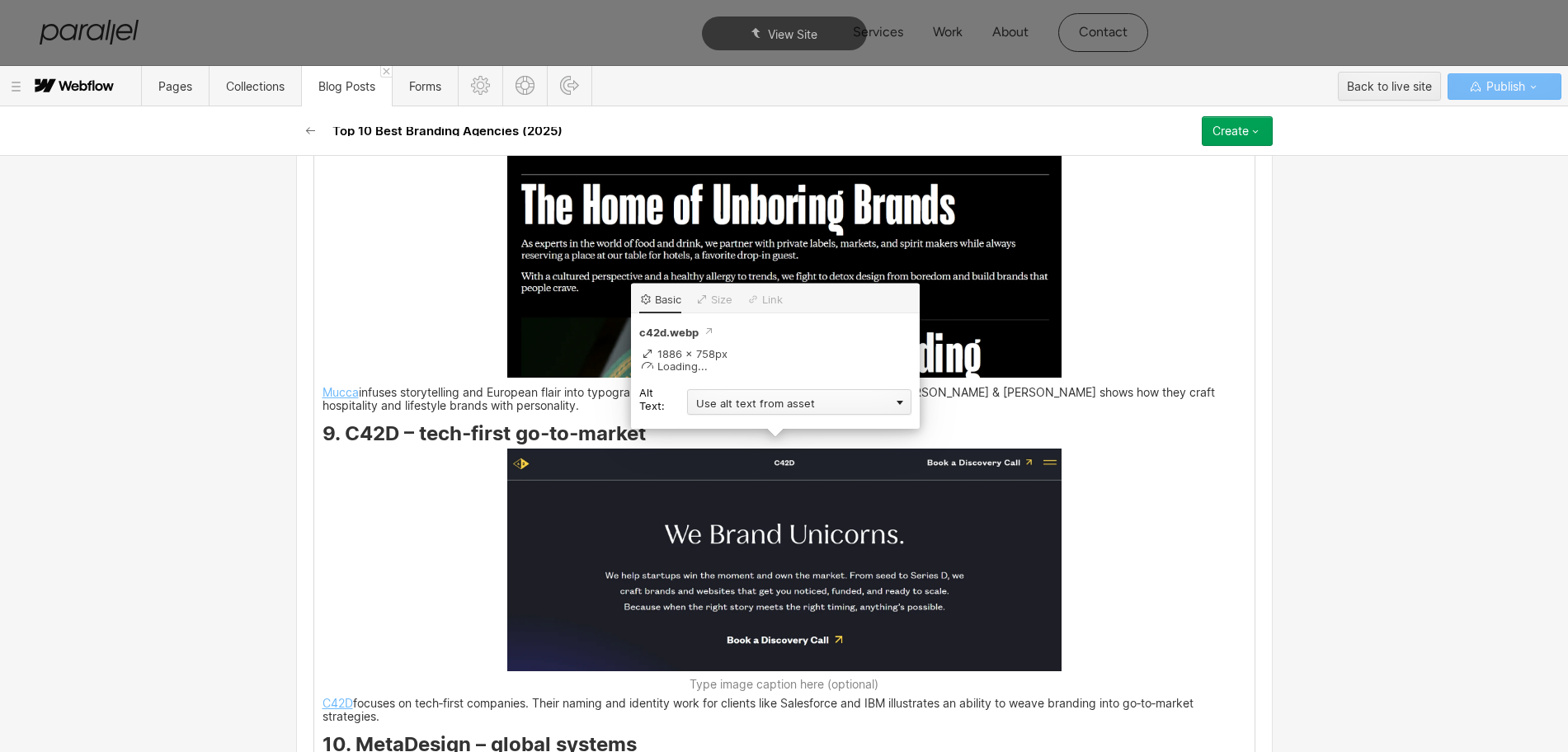
click at [715, 399] on div "Use alt text from asset" at bounding box center [799, 402] width 225 height 25
click at [696, 428] on div "Custom description" at bounding box center [799, 426] width 225 height 21
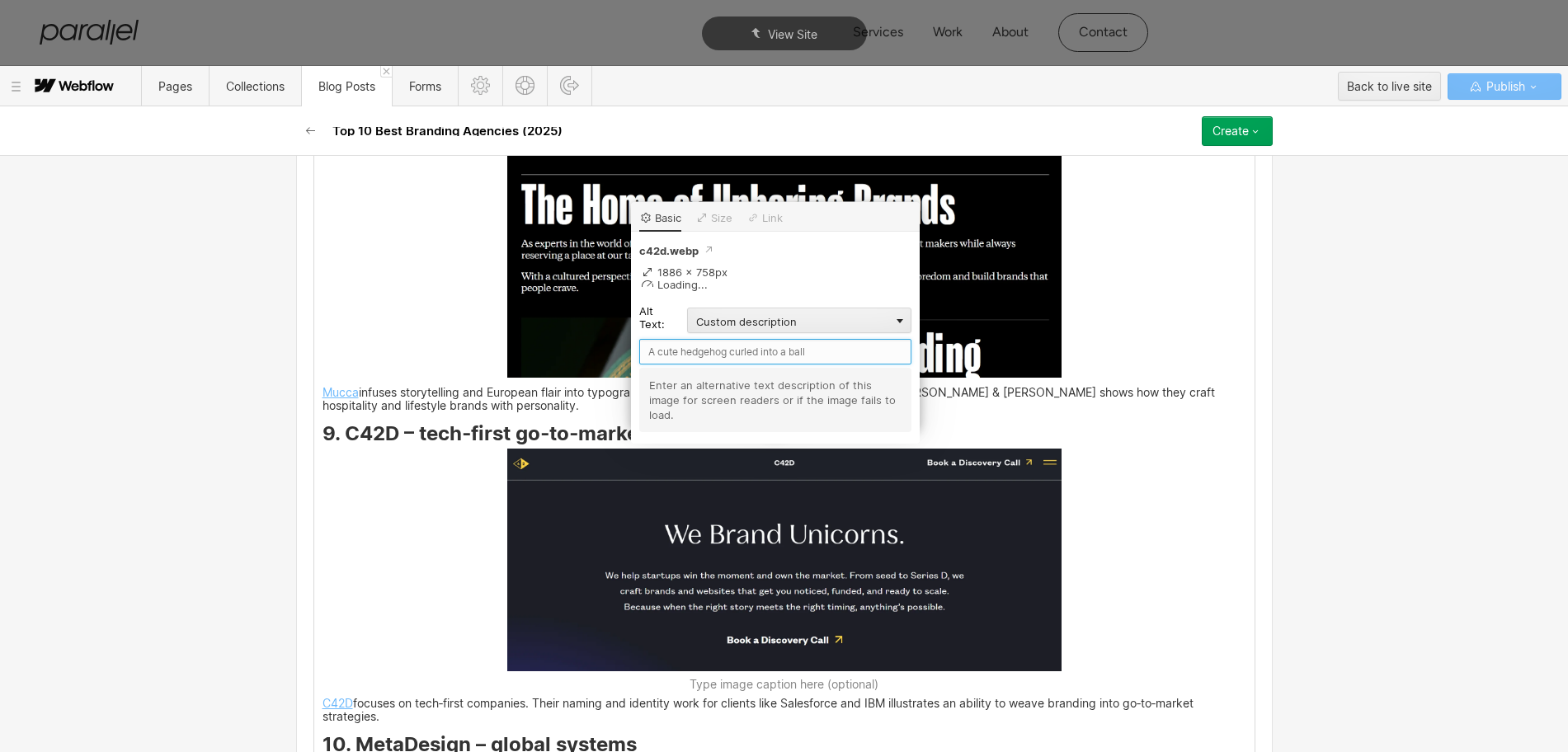
click at [676, 355] on input "text" at bounding box center [775, 352] width 273 height 25
paste input "C42D – tech‑first go‑to‑market"
type input "C42D – tech‑first go‑to‑market"
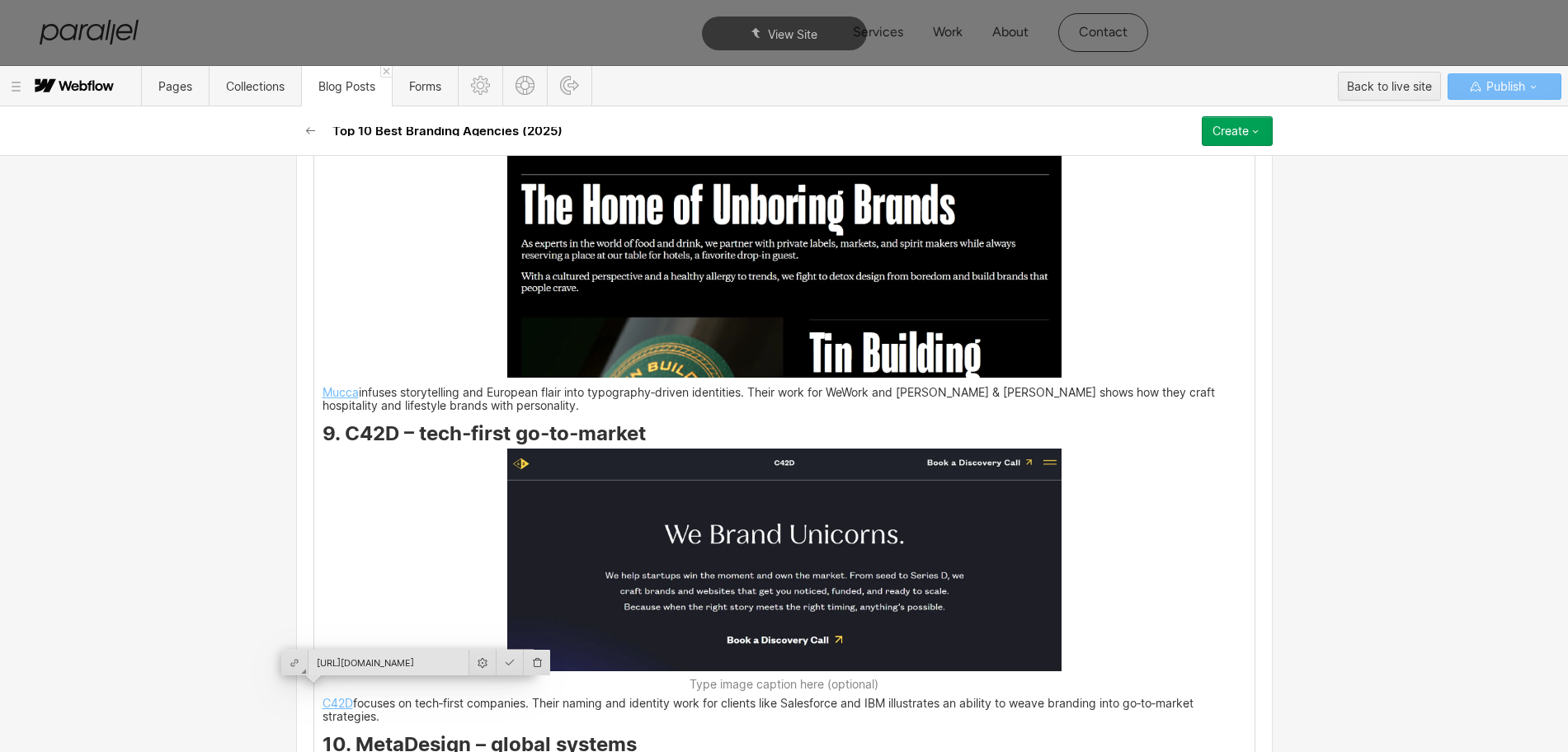
scroll to position [6396, 0]
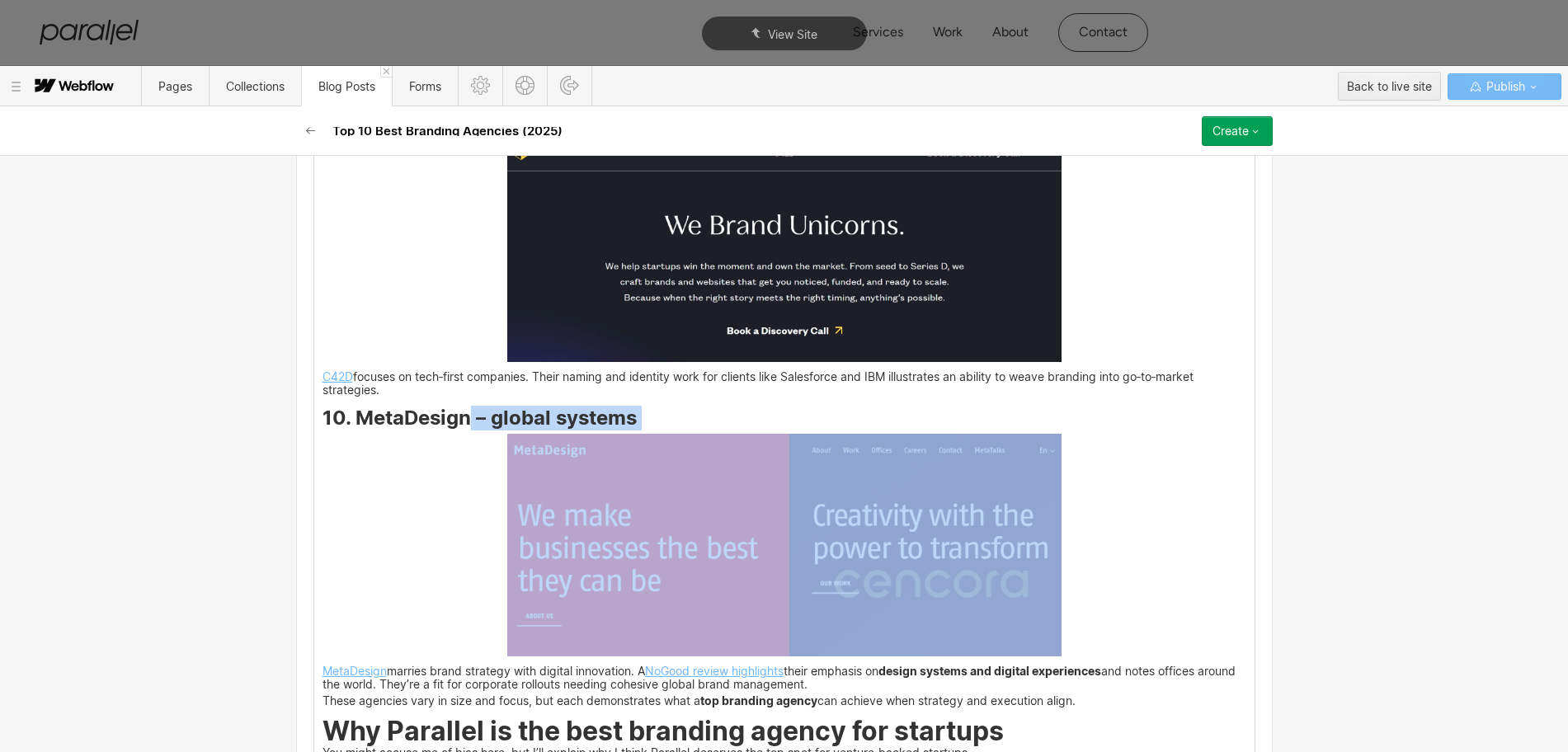
drag, startPoint x: 348, startPoint y: 422, endPoint x: 462, endPoint y: 410, distance: 114.6
click at [462, 410] on strong "10. MetaDesign – global systems" at bounding box center [480, 417] width 315 height 23
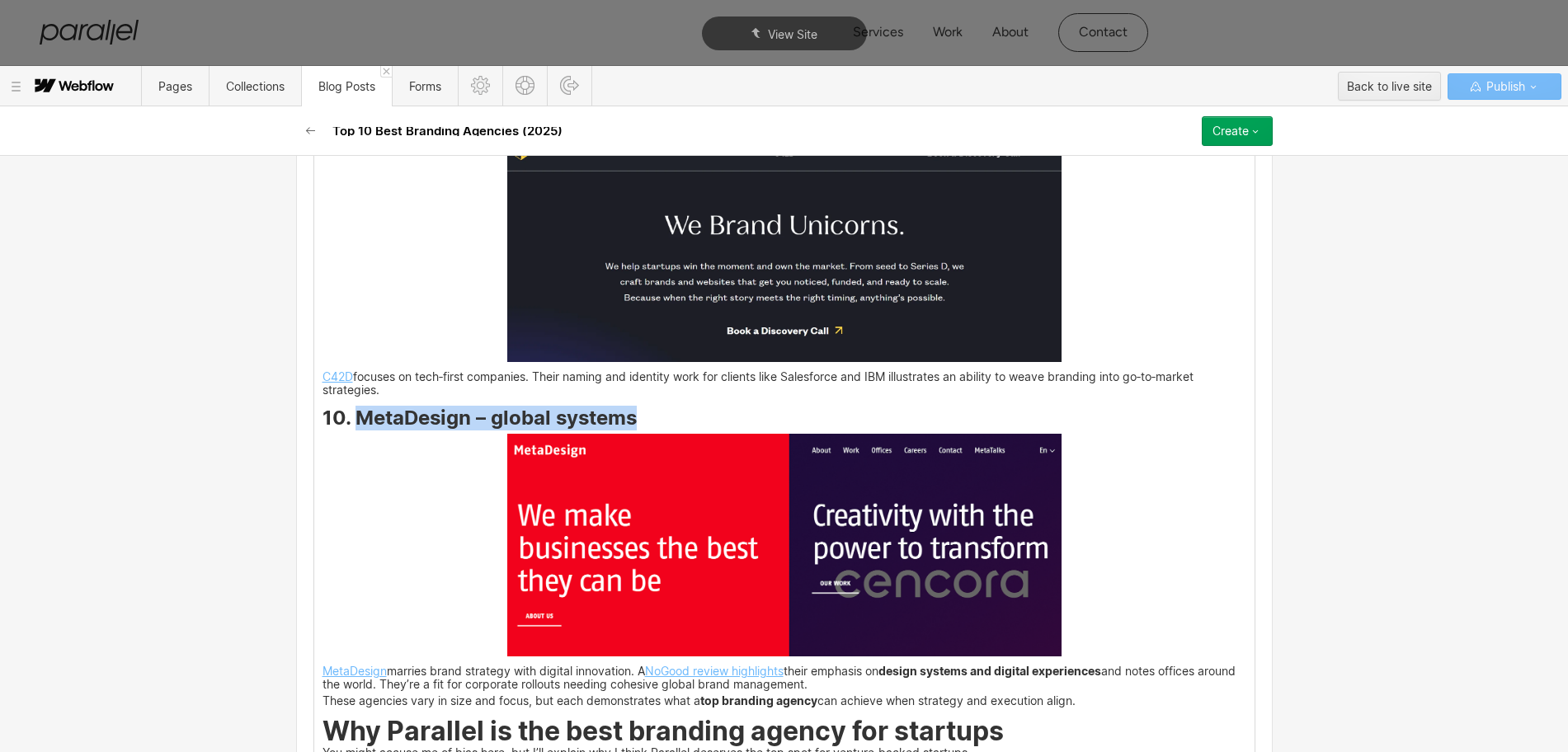
drag, startPoint x: 353, startPoint y: 407, endPoint x: 626, endPoint y: 409, distance: 273.0
click at [626, 409] on strong "10. MetaDesign – global systems" at bounding box center [480, 417] width 315 height 23
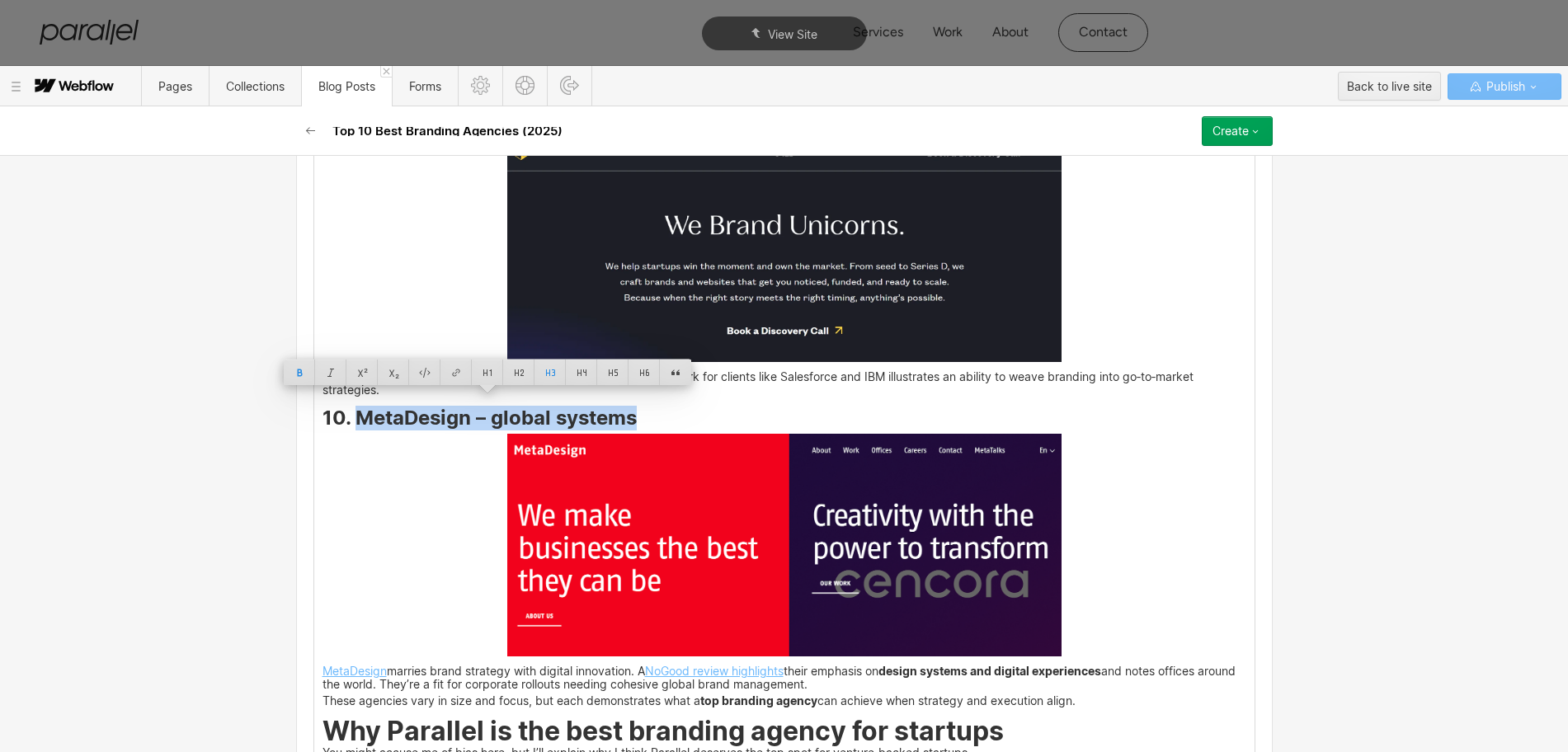
copy strong "MetaDesign – global systems"
click at [868, 603] on img at bounding box center [784, 545] width 554 height 223
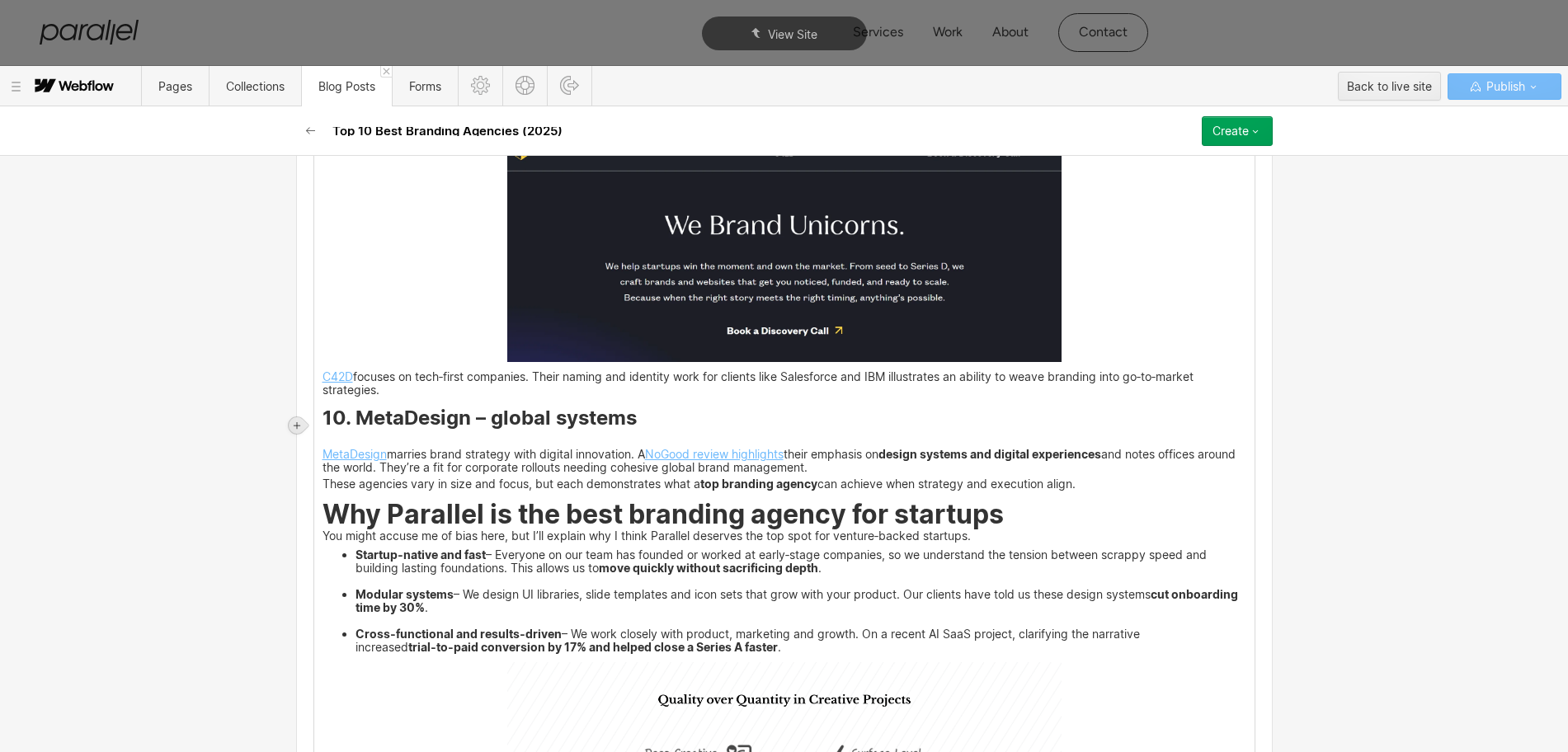
click at [294, 425] on icon at bounding box center [297, 425] width 7 height 7
click at [331, 426] on div at bounding box center [328, 425] width 31 height 25
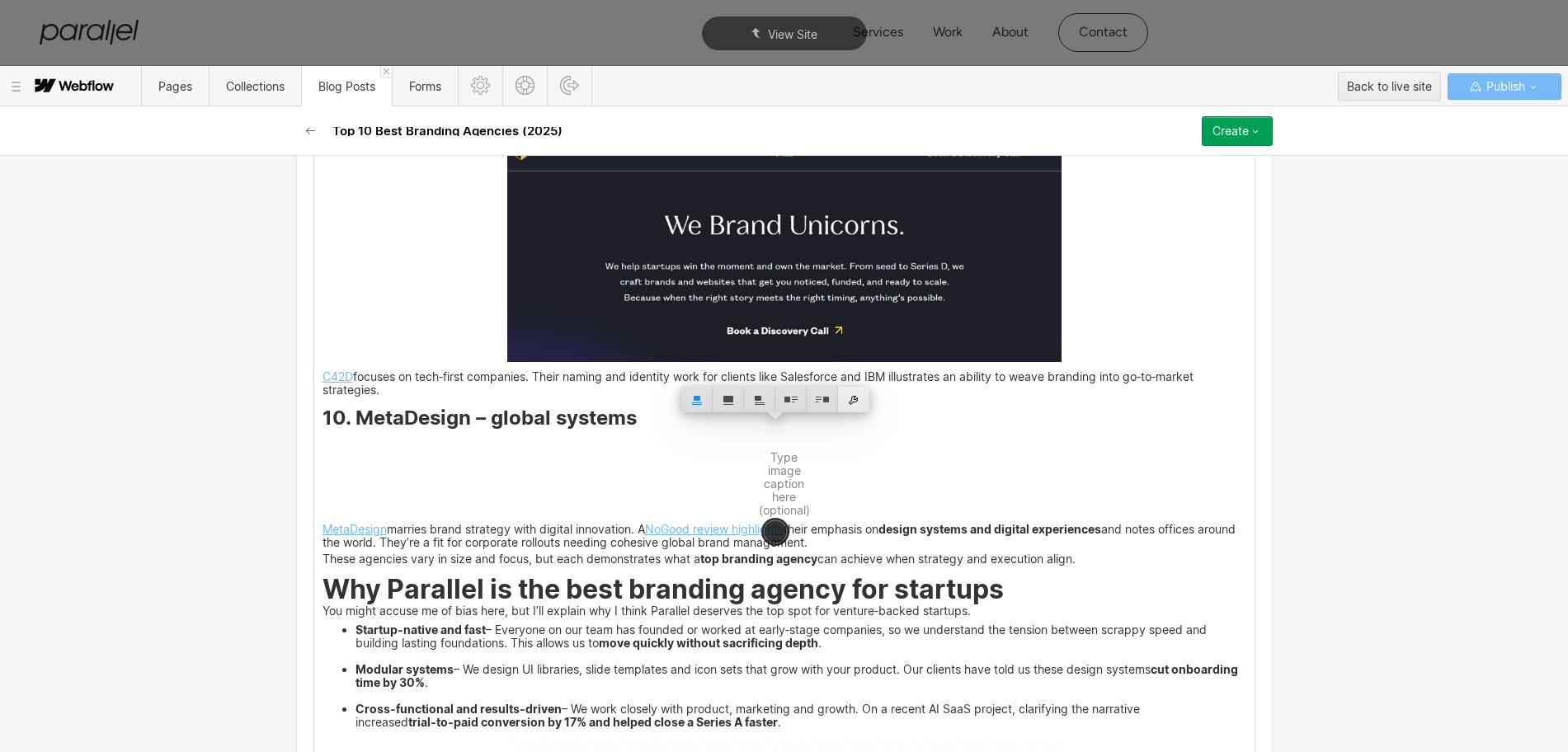
click at [856, 399] on div at bounding box center [854, 399] width 31 height 25
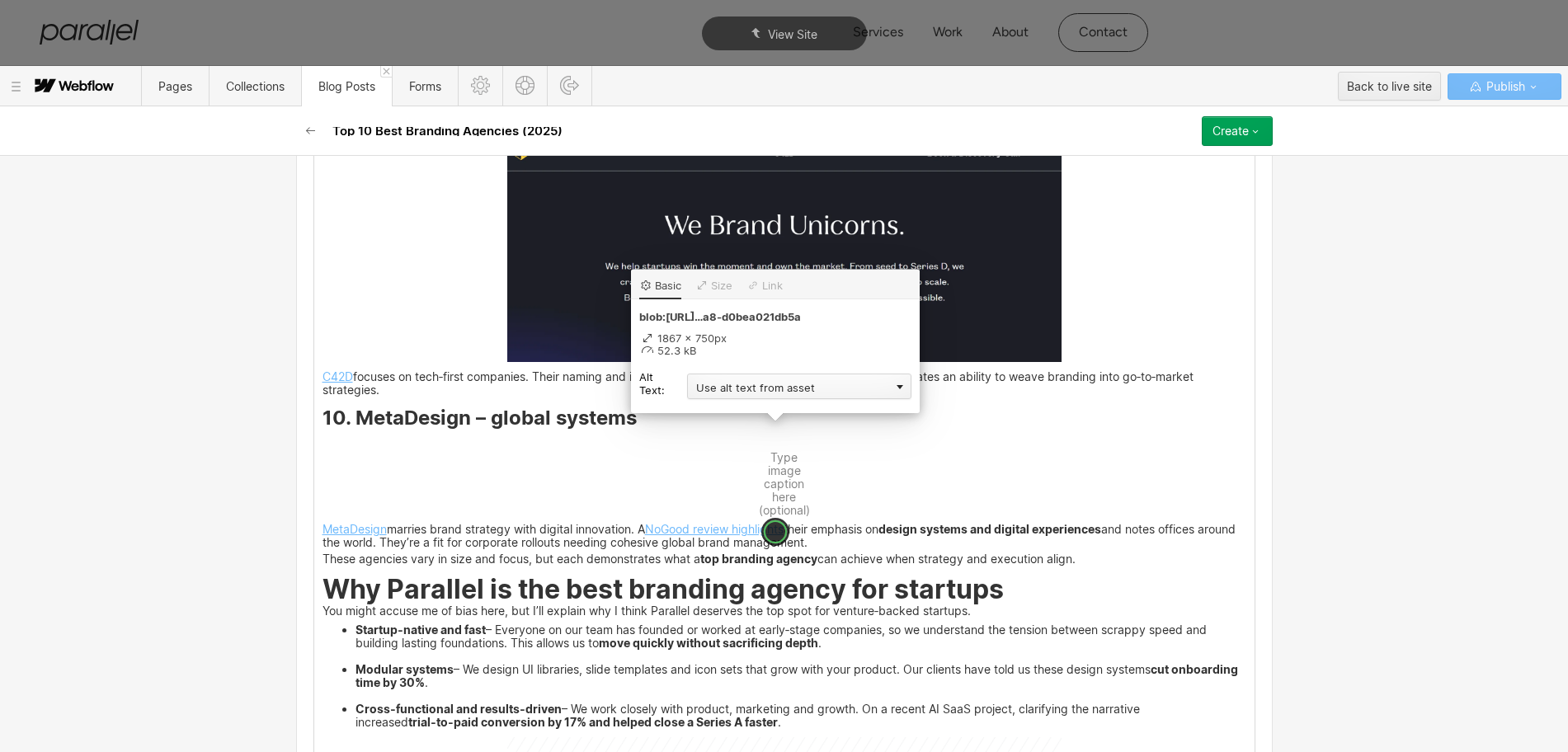
click at [729, 390] on div "Use alt text from asset" at bounding box center [799, 386] width 225 height 25
click at [715, 411] on div "Custom description" at bounding box center [799, 409] width 225 height 21
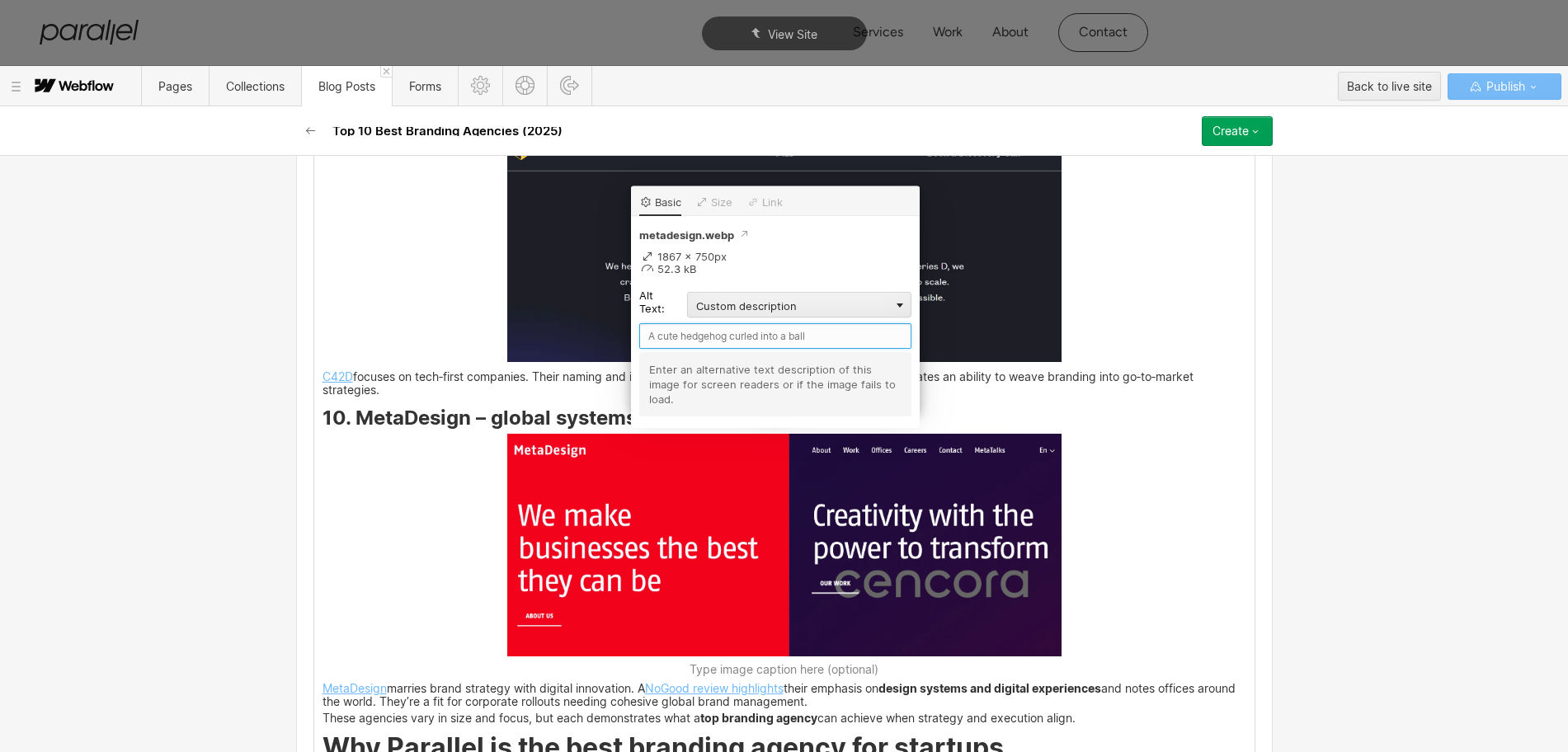
click at [682, 342] on input "text" at bounding box center [775, 336] width 273 height 25
paste input "MetaDesign – global systems"
type input "MetaDesign – global systems"
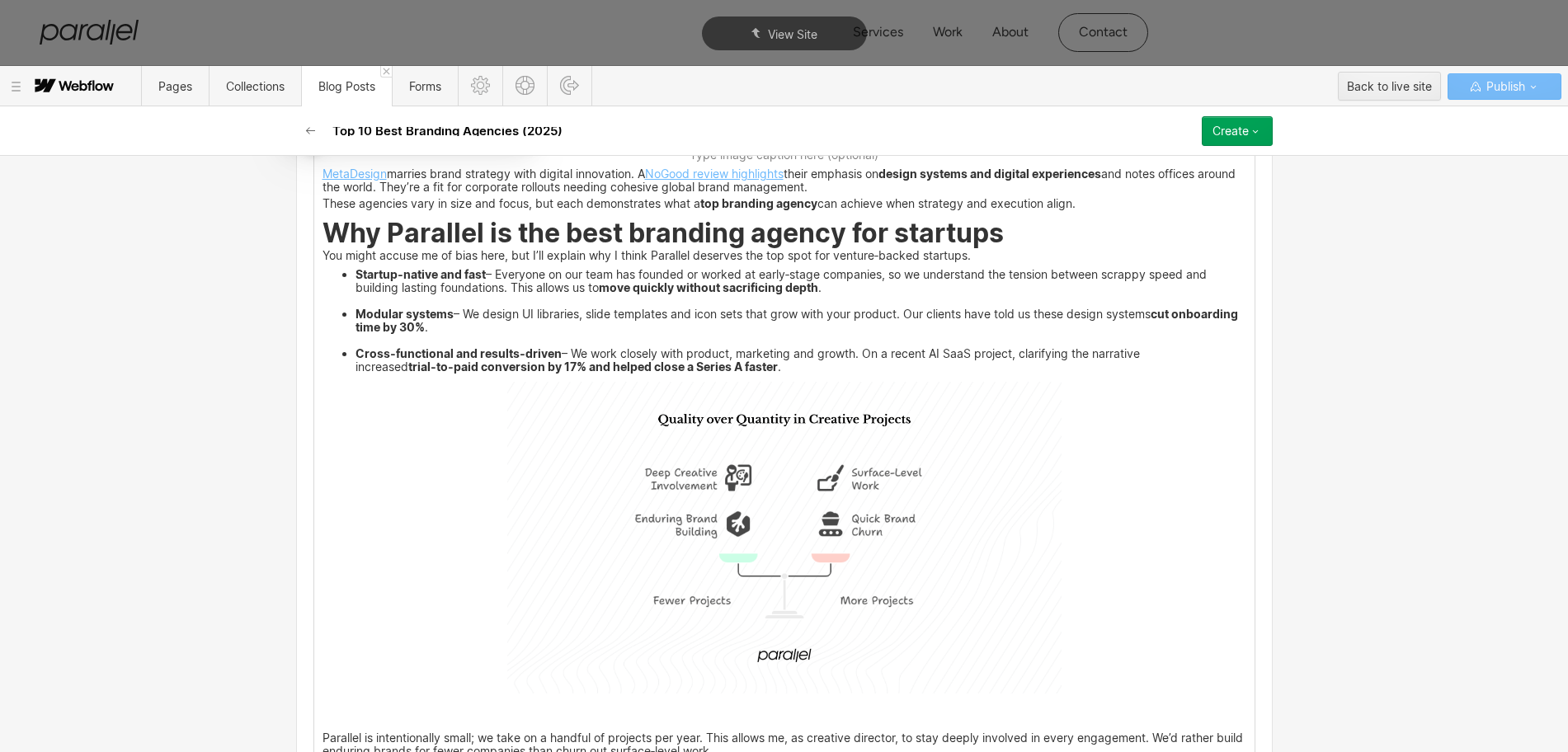
scroll to position [6912, 0]
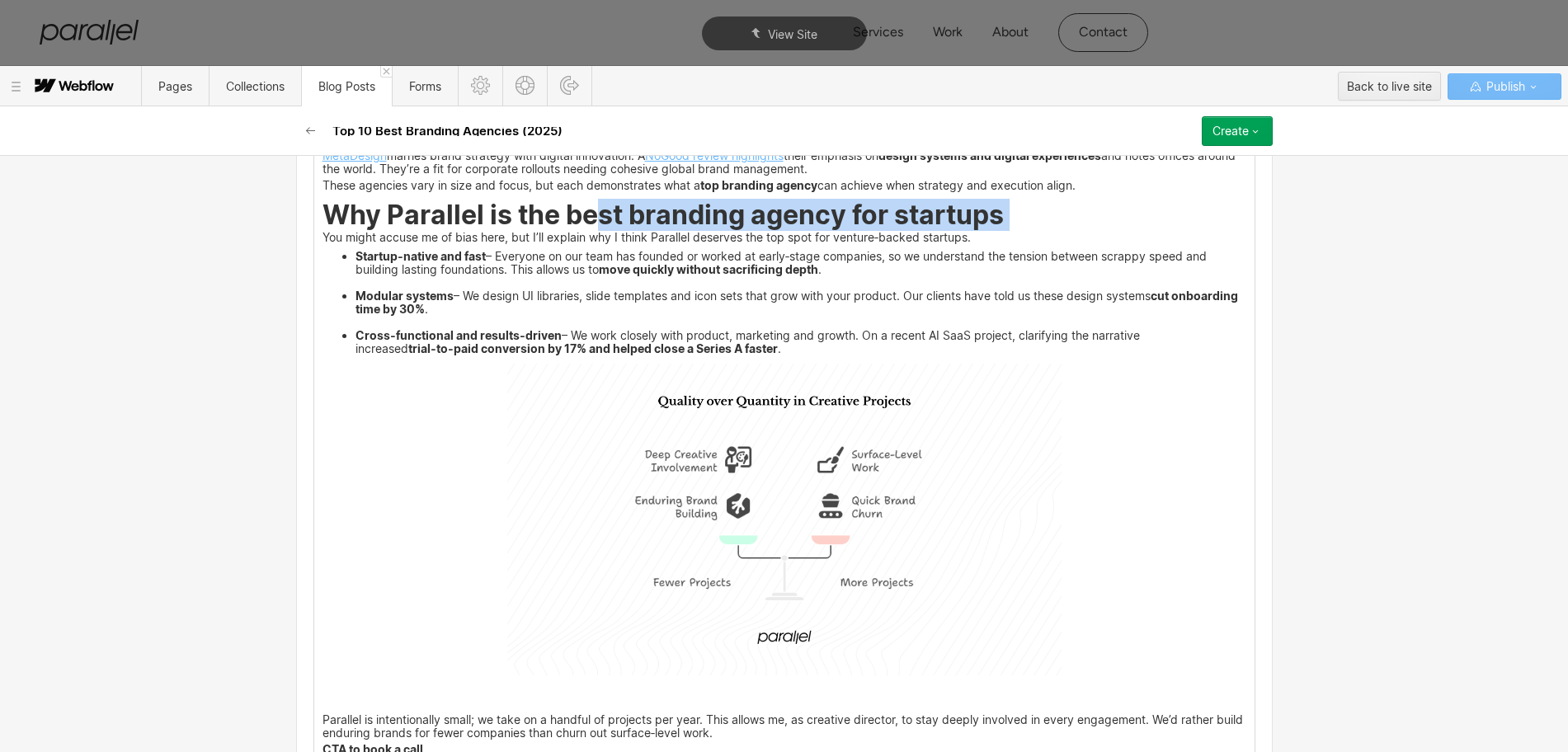
drag, startPoint x: 316, startPoint y: 220, endPoint x: 357, endPoint y: 206, distance: 43.3
click at [559, 198] on strong "Why Parallel is the best branding agency for startups" at bounding box center [662, 214] width 681 height 32
drag, startPoint x: 410, startPoint y: 204, endPoint x: 1010, endPoint y: 197, distance: 600.0
click at [1010, 206] on h2 "Why Parallel is the best branding agency for startups" at bounding box center [784, 218] width 924 height 24
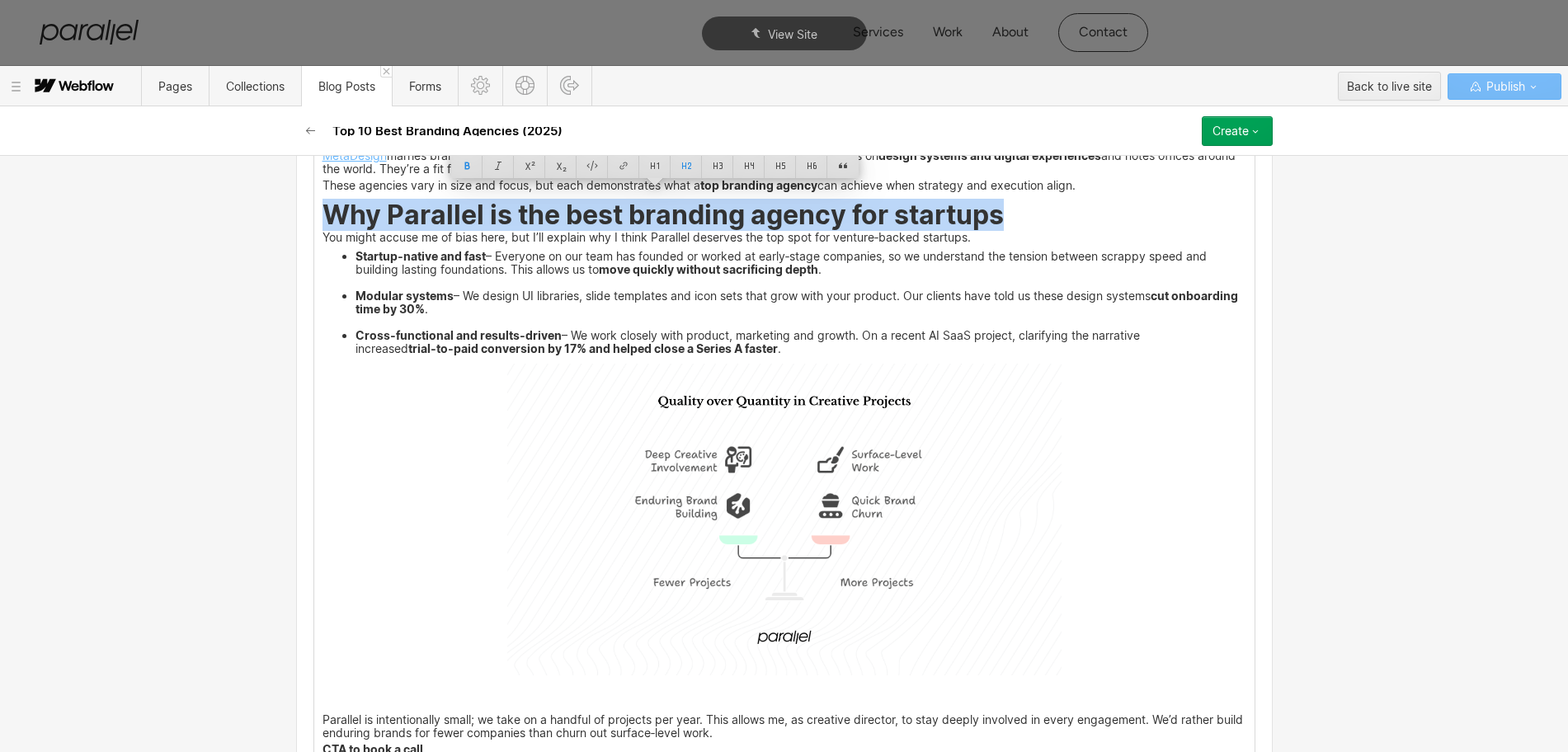
copy strong "Why Parallel is the best branding agency for startups"
click at [897, 423] on img at bounding box center [784, 519] width 554 height 312
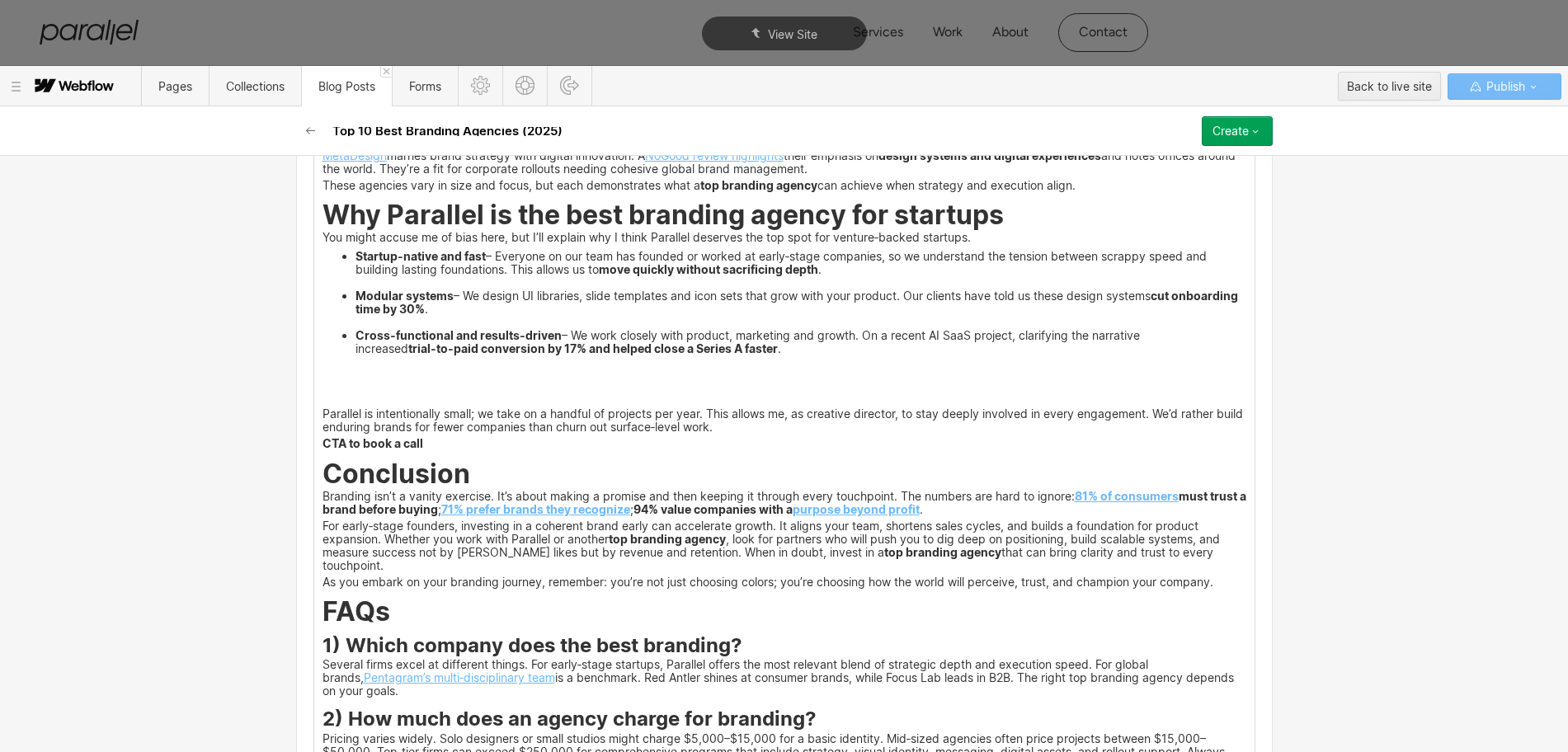
click at [322, 394] on p "‍" at bounding box center [784, 398] width 924 height 11
click at [299, 381] on icon at bounding box center [297, 385] width 10 height 10
click at [332, 385] on div at bounding box center [328, 385] width 31 height 25
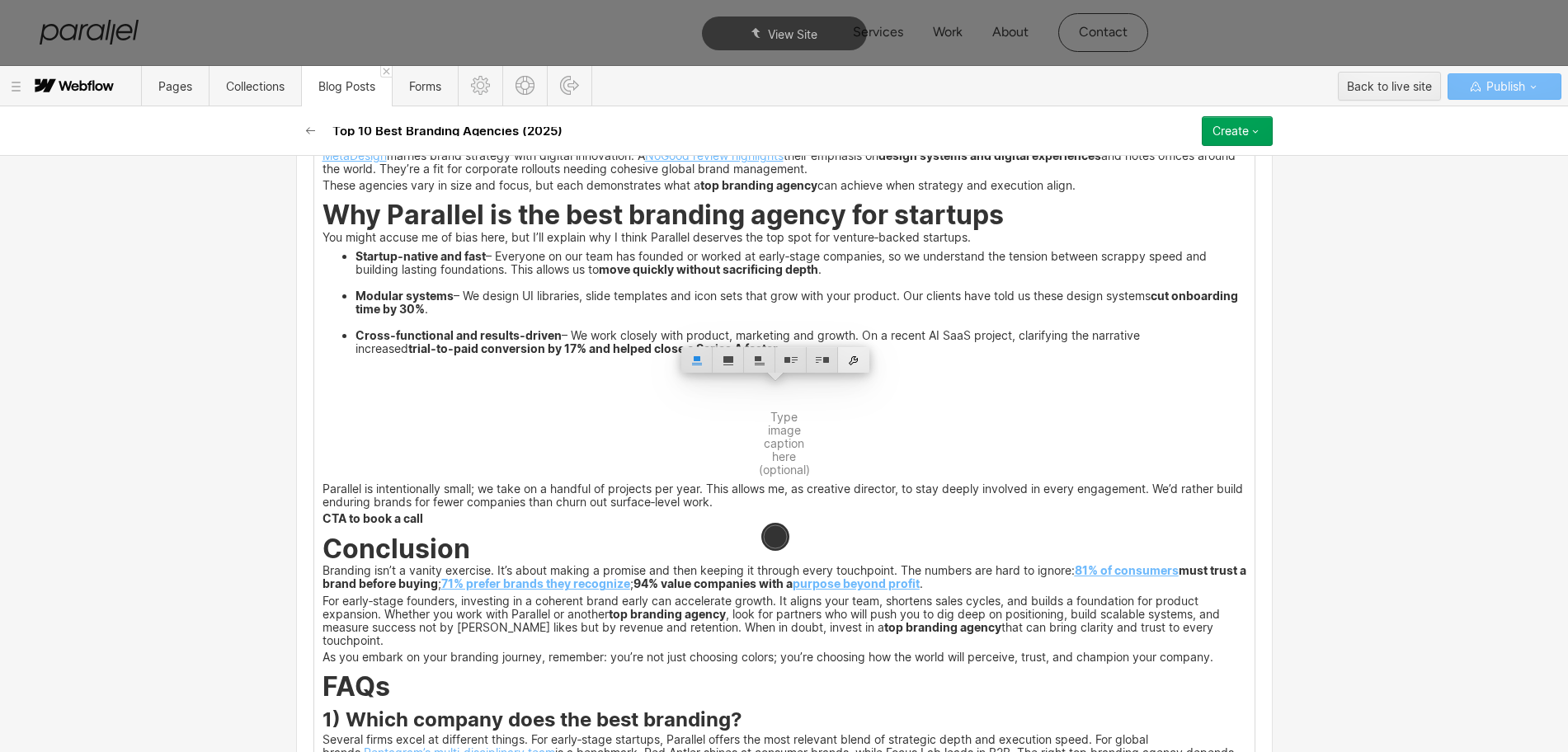
click at [856, 355] on div at bounding box center [854, 359] width 31 height 25
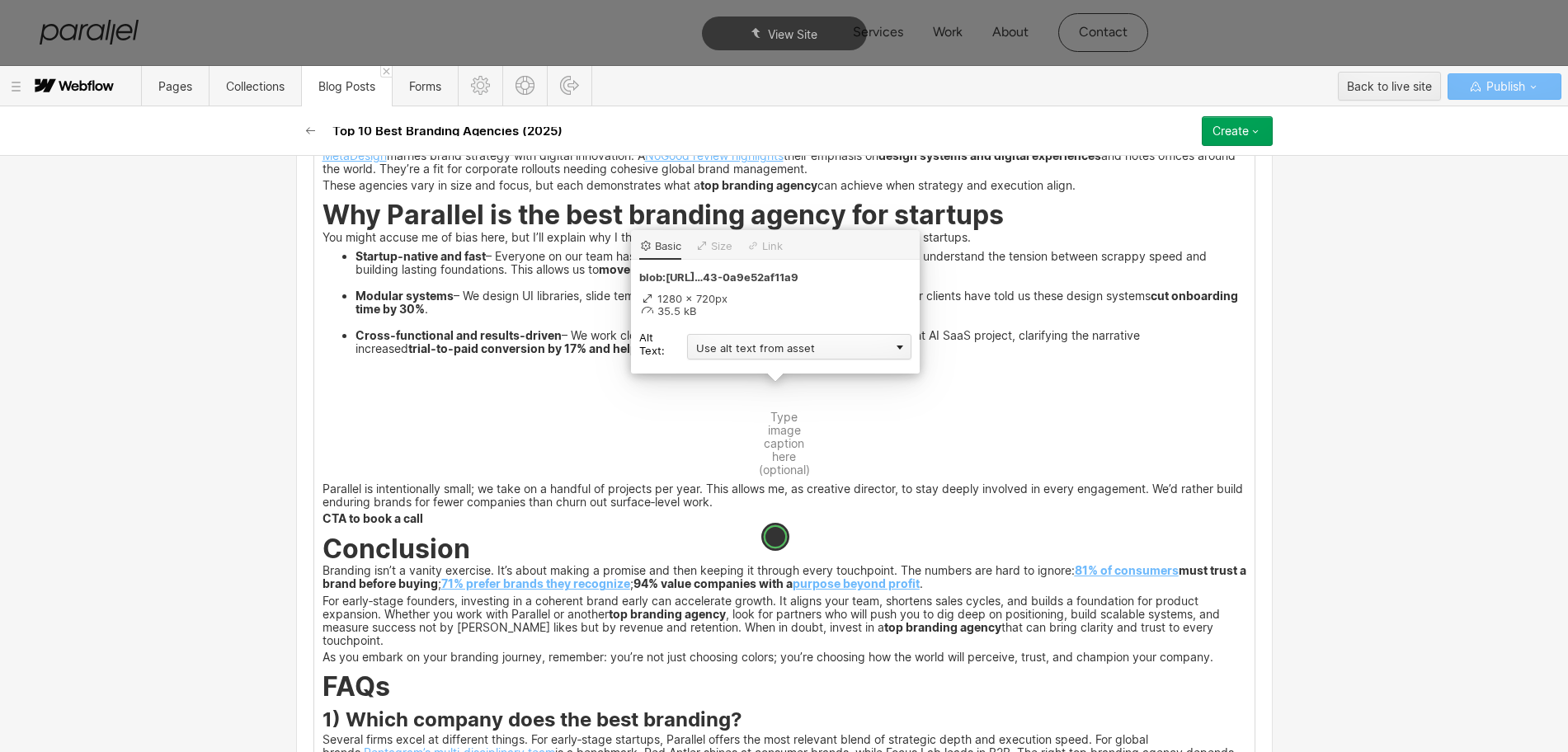
click at [749, 350] on div "Use alt text from asset" at bounding box center [799, 347] width 225 height 25
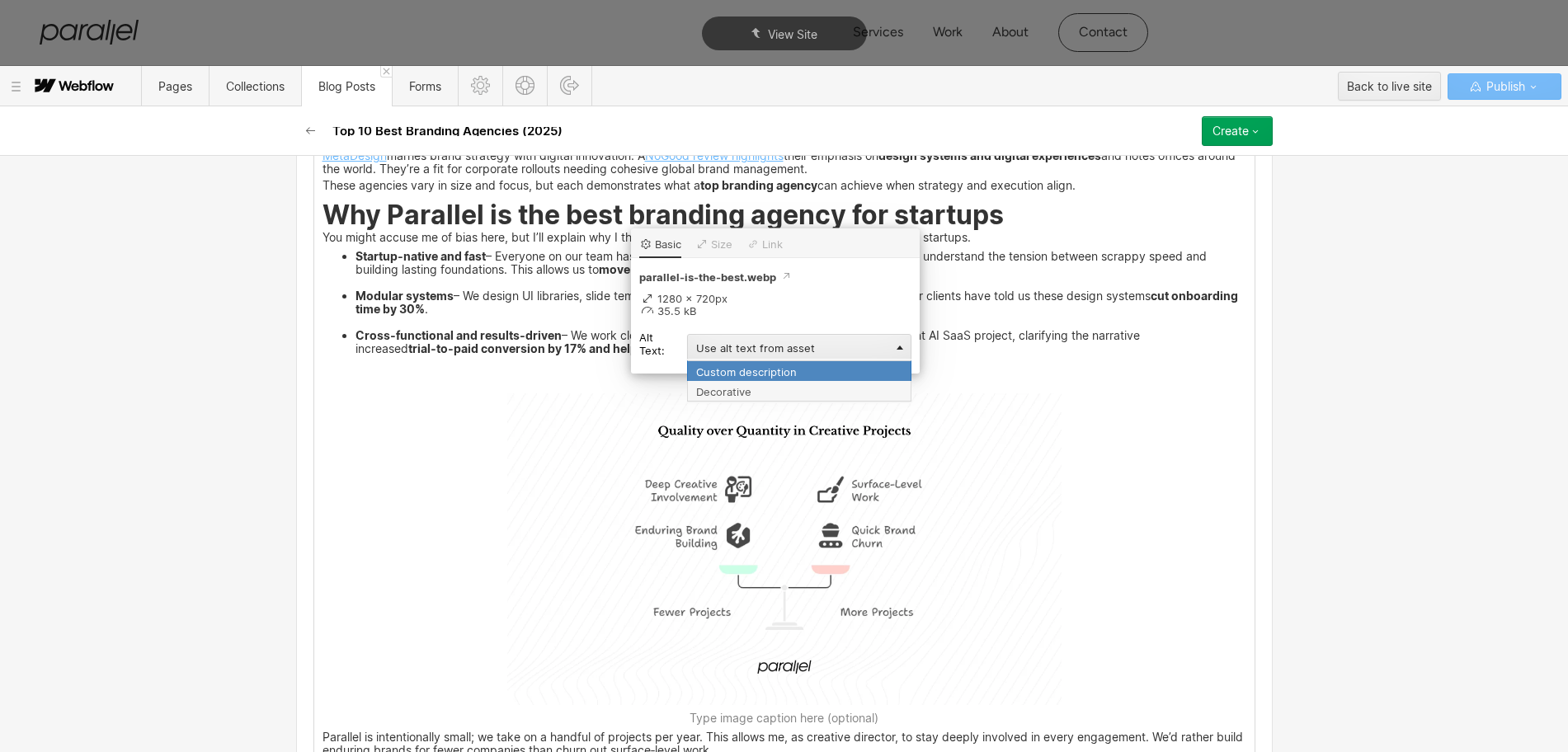
click at [732, 375] on div "Custom description" at bounding box center [799, 370] width 225 height 21
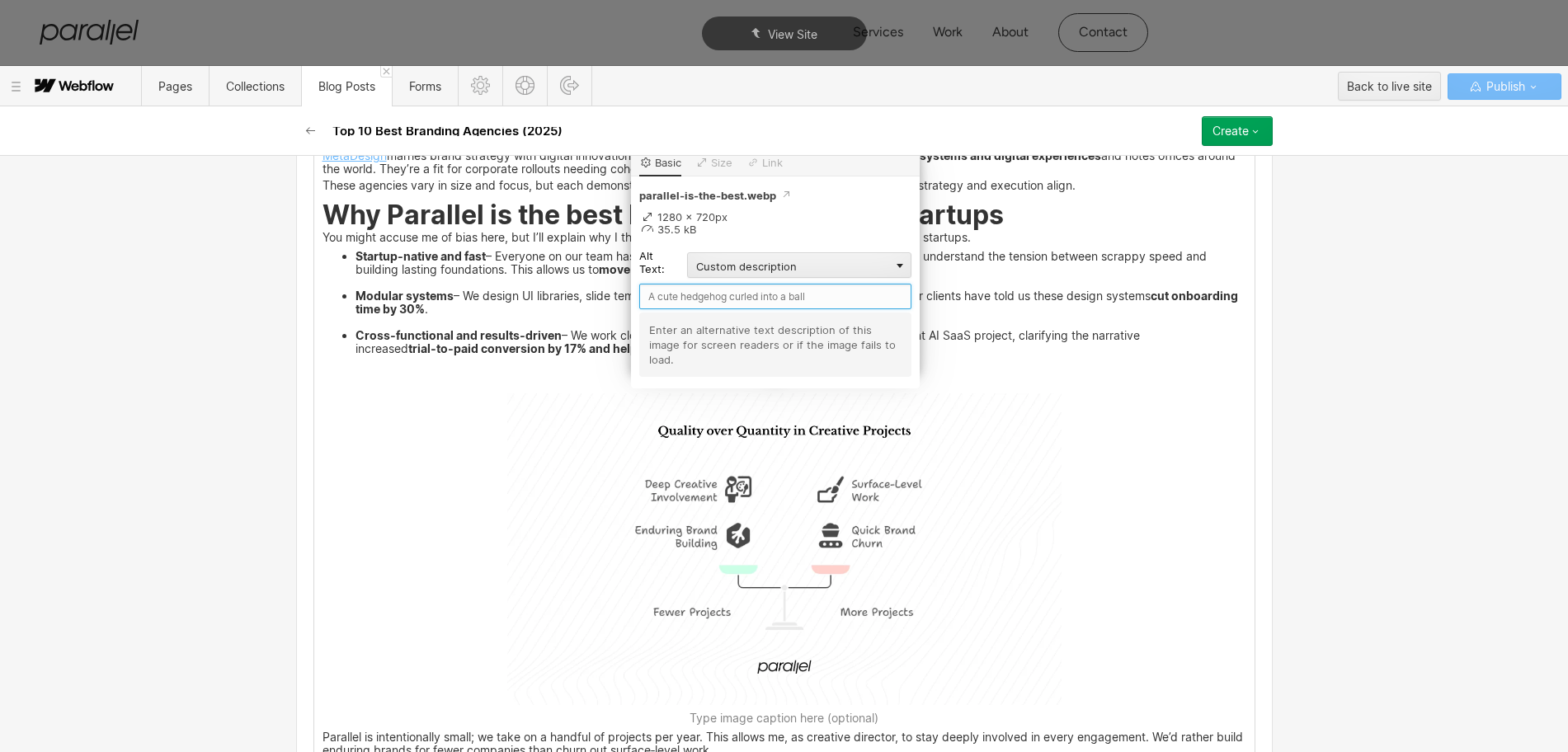
click at [672, 295] on input "text" at bounding box center [775, 296] width 273 height 25
paste input "Why Parallel is the best branding agency for startups"
type input "Why Parallel is the best branding agency for startups"
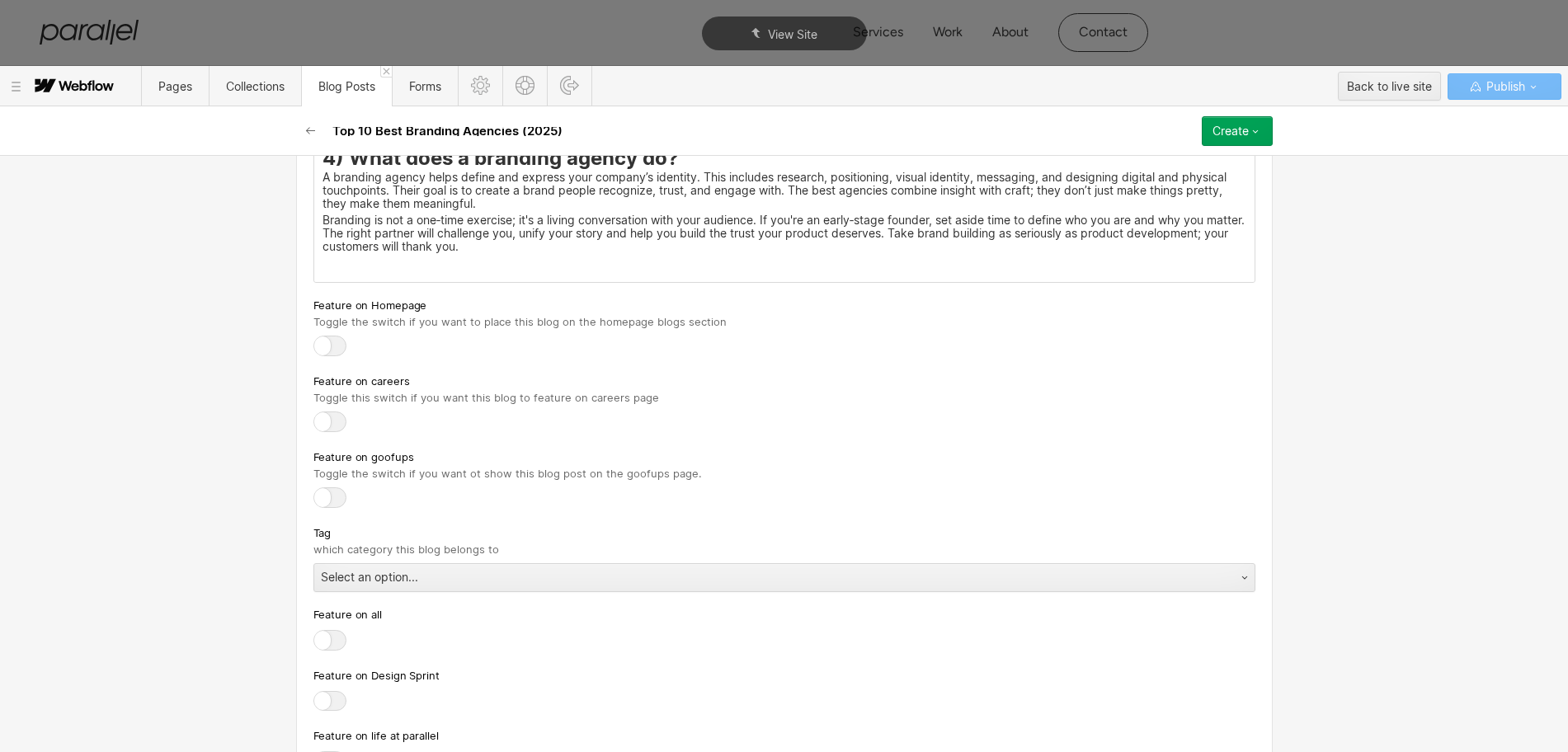
scroll to position [7943, 0]
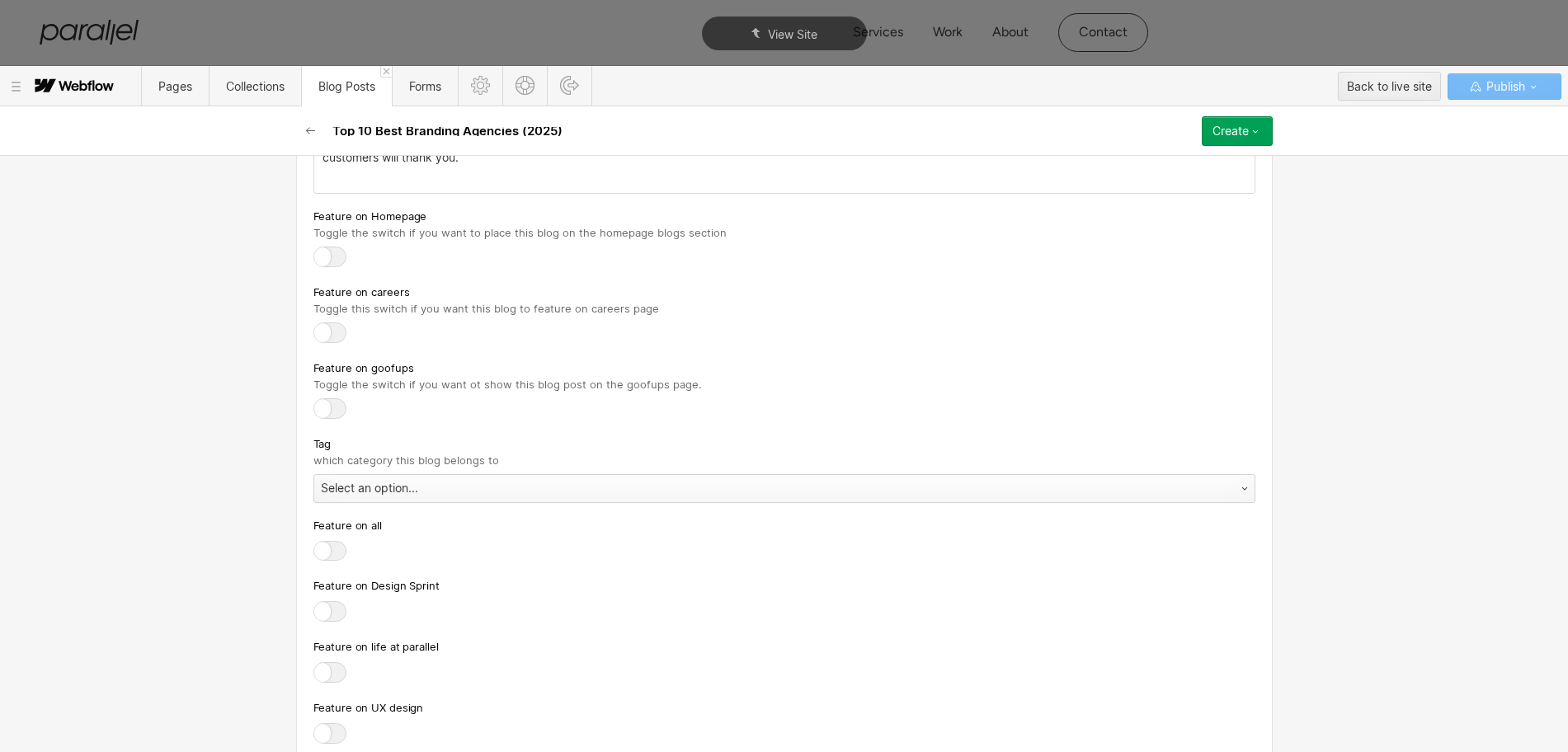
click at [344, 475] on div "Select an option..." at bounding box center [768, 487] width 908 height 26
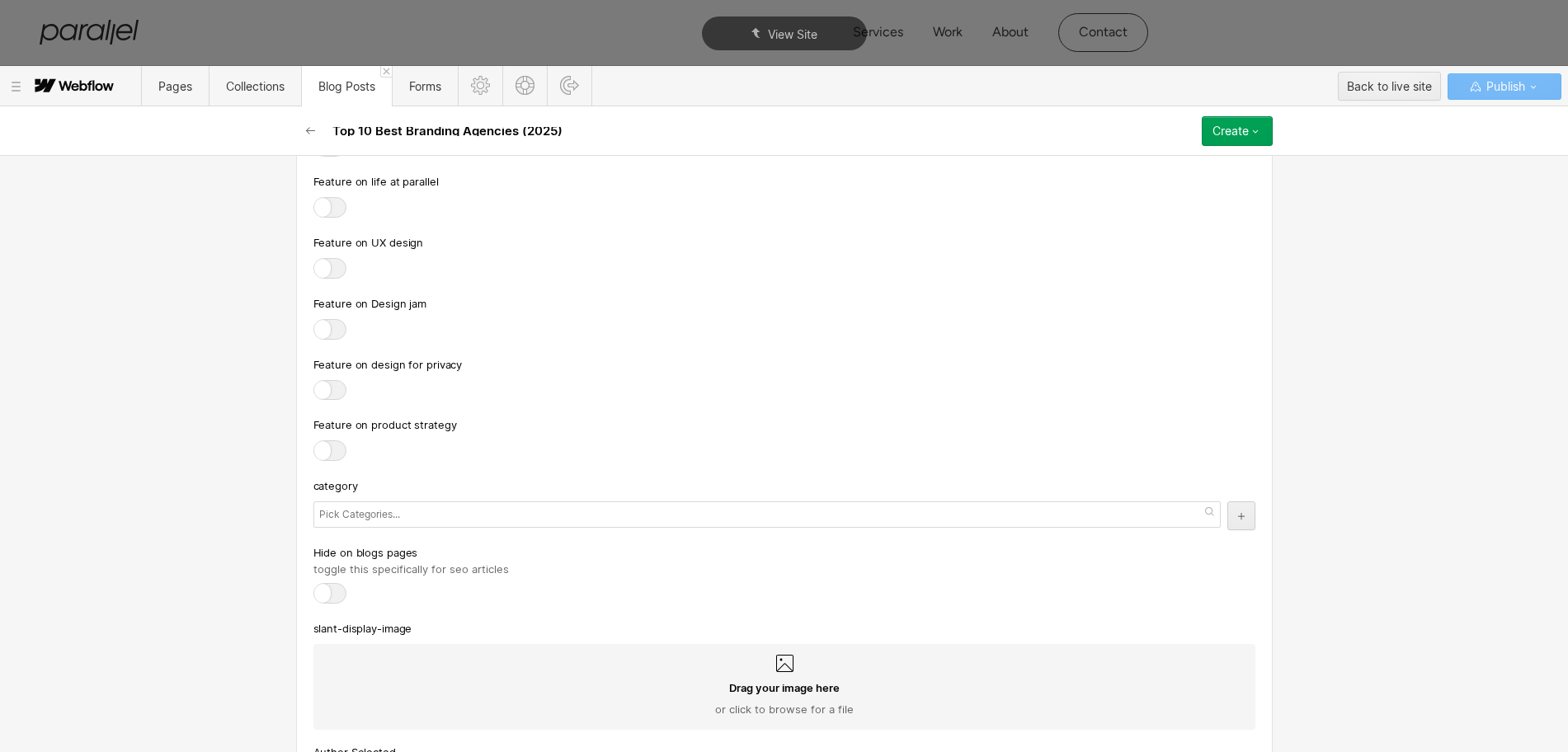
scroll to position [8458, 0]
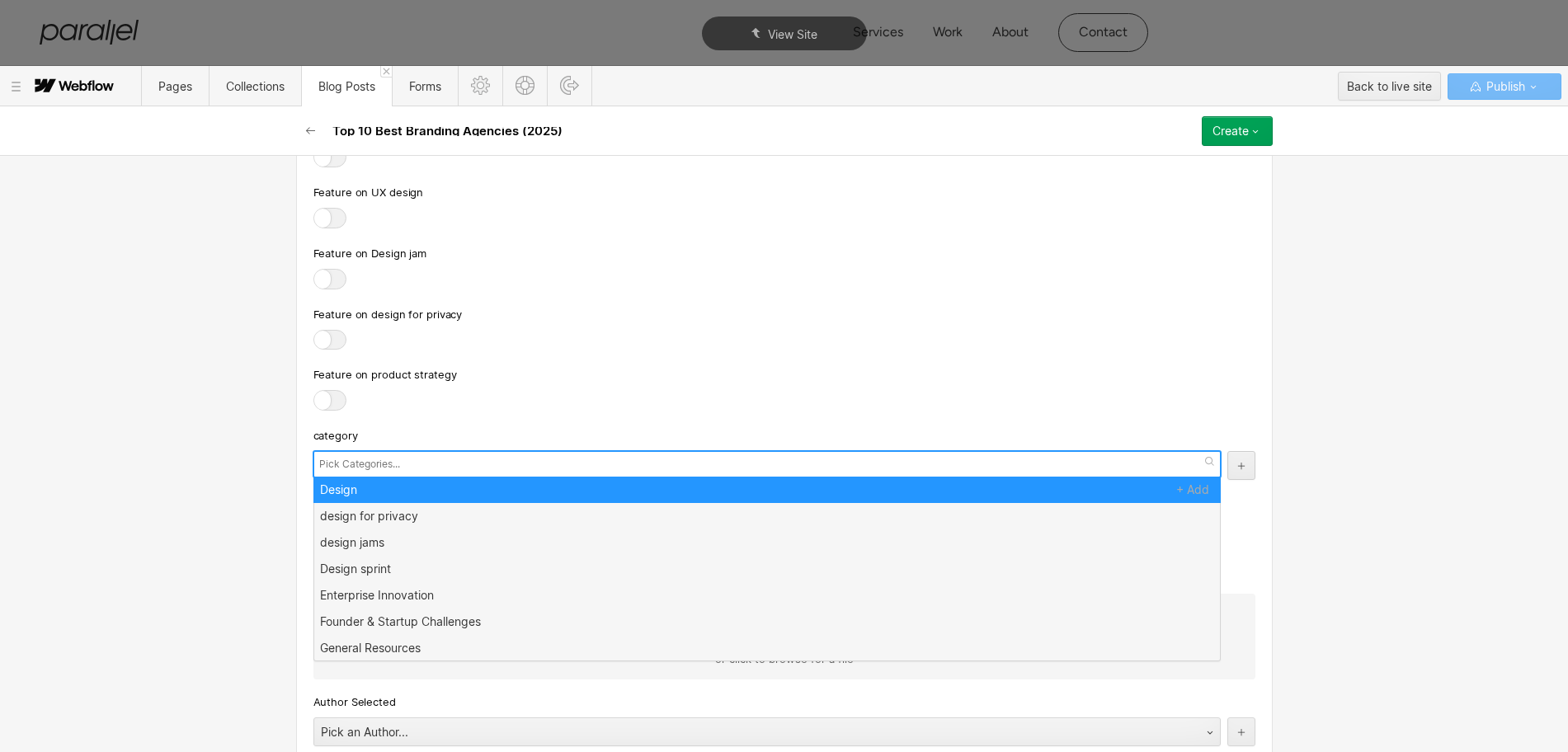
click at [331, 453] on input "text" at bounding box center [361, 465] width 85 height 23
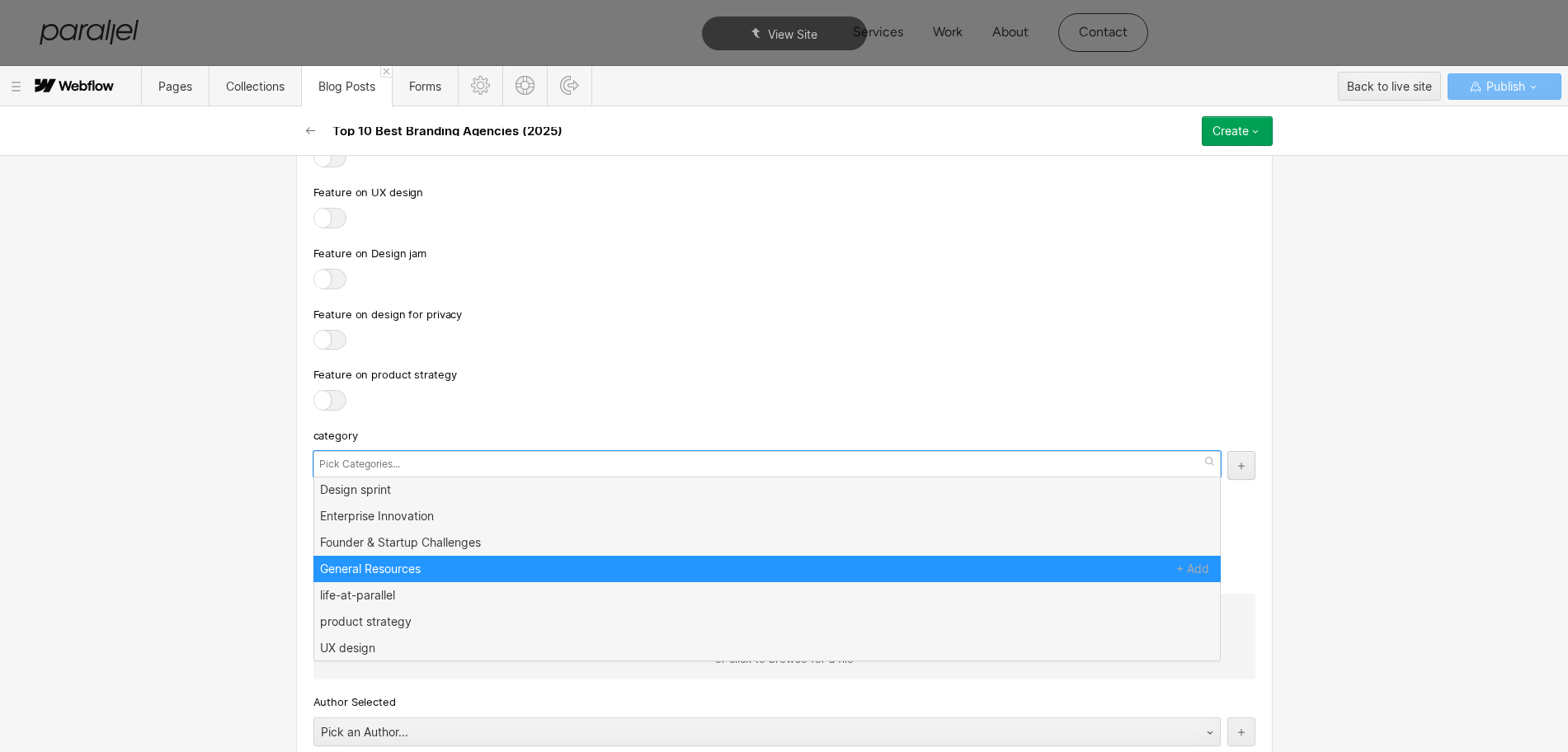
scroll to position [0, 0]
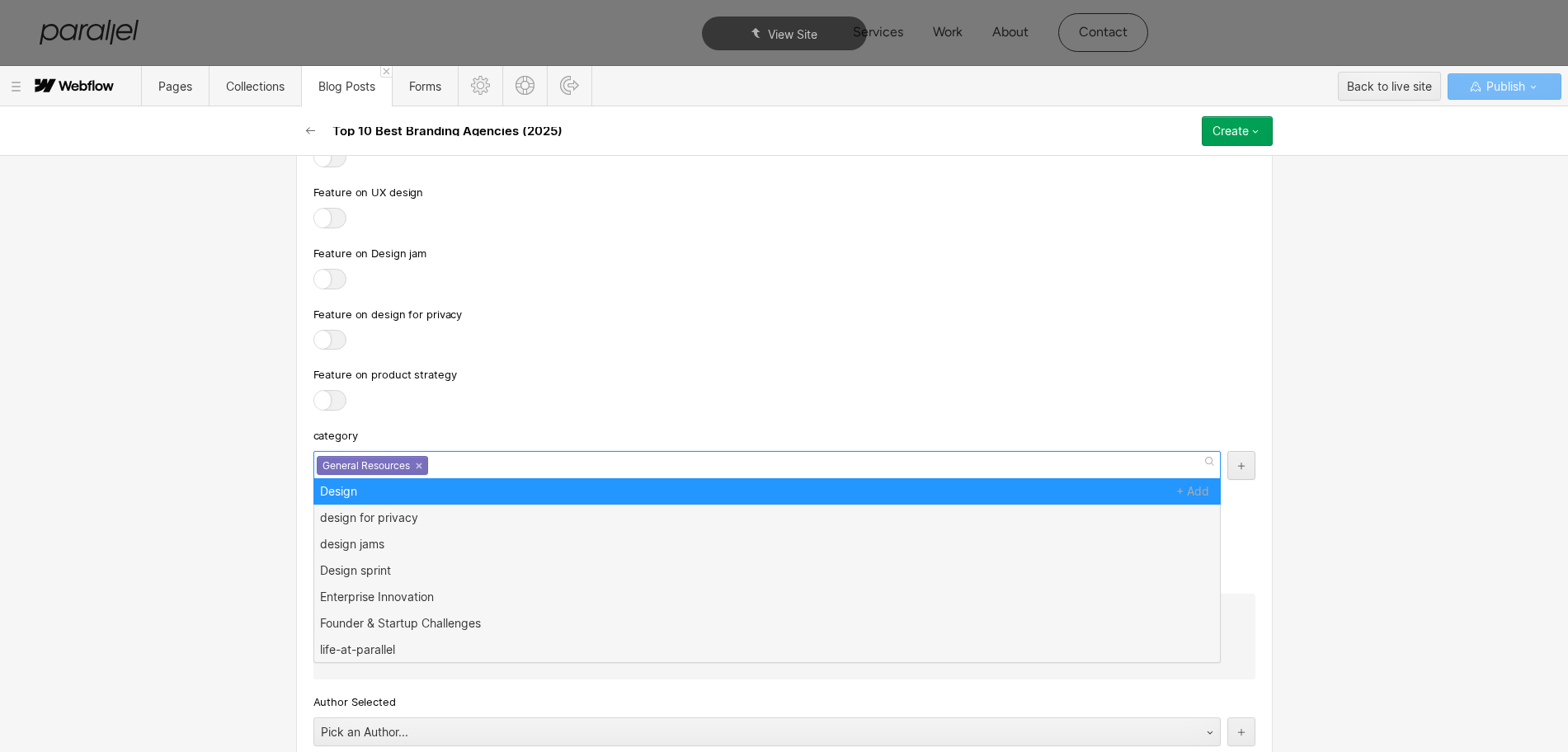
click at [572, 390] on div at bounding box center [784, 401] width 942 height 23
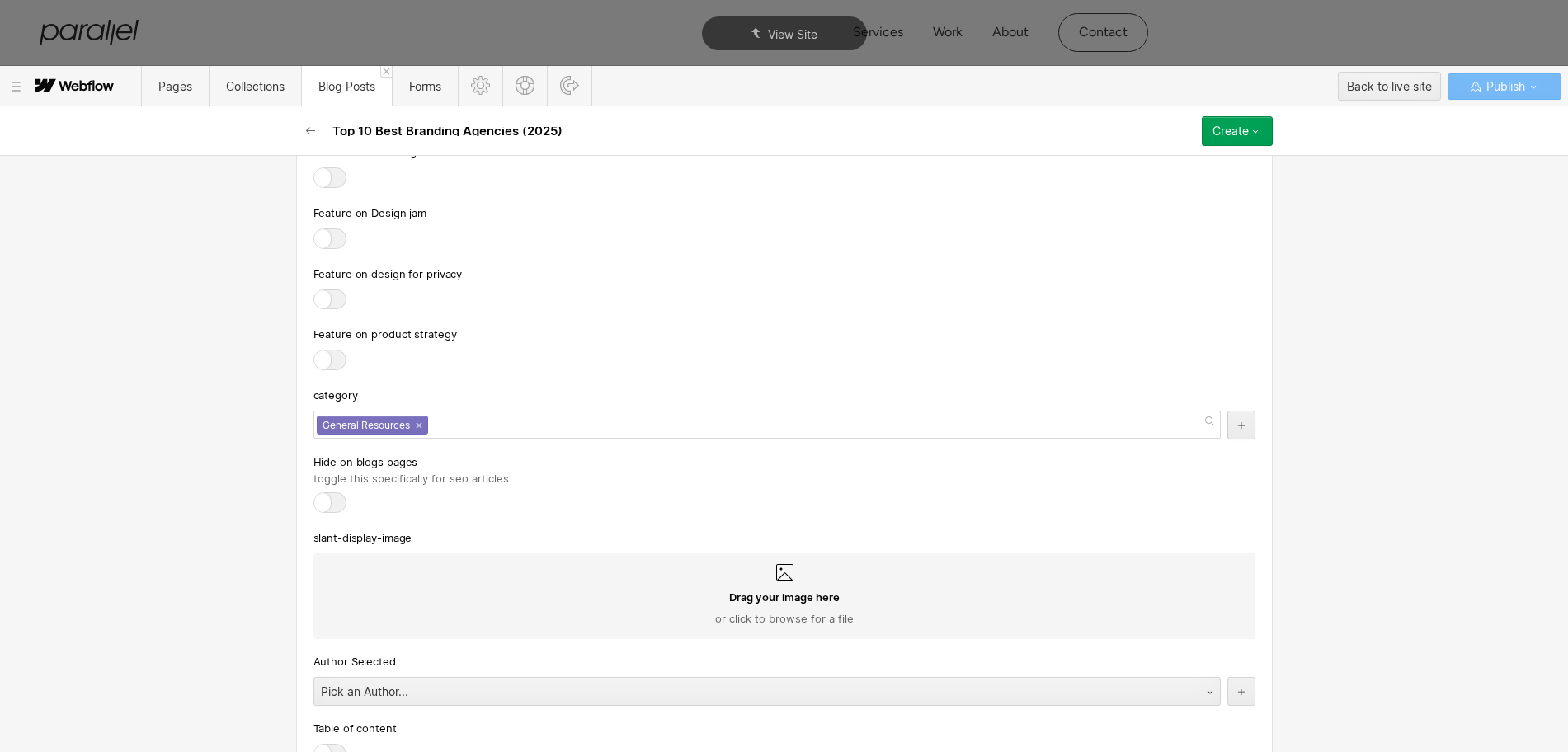
scroll to position [8520, 0]
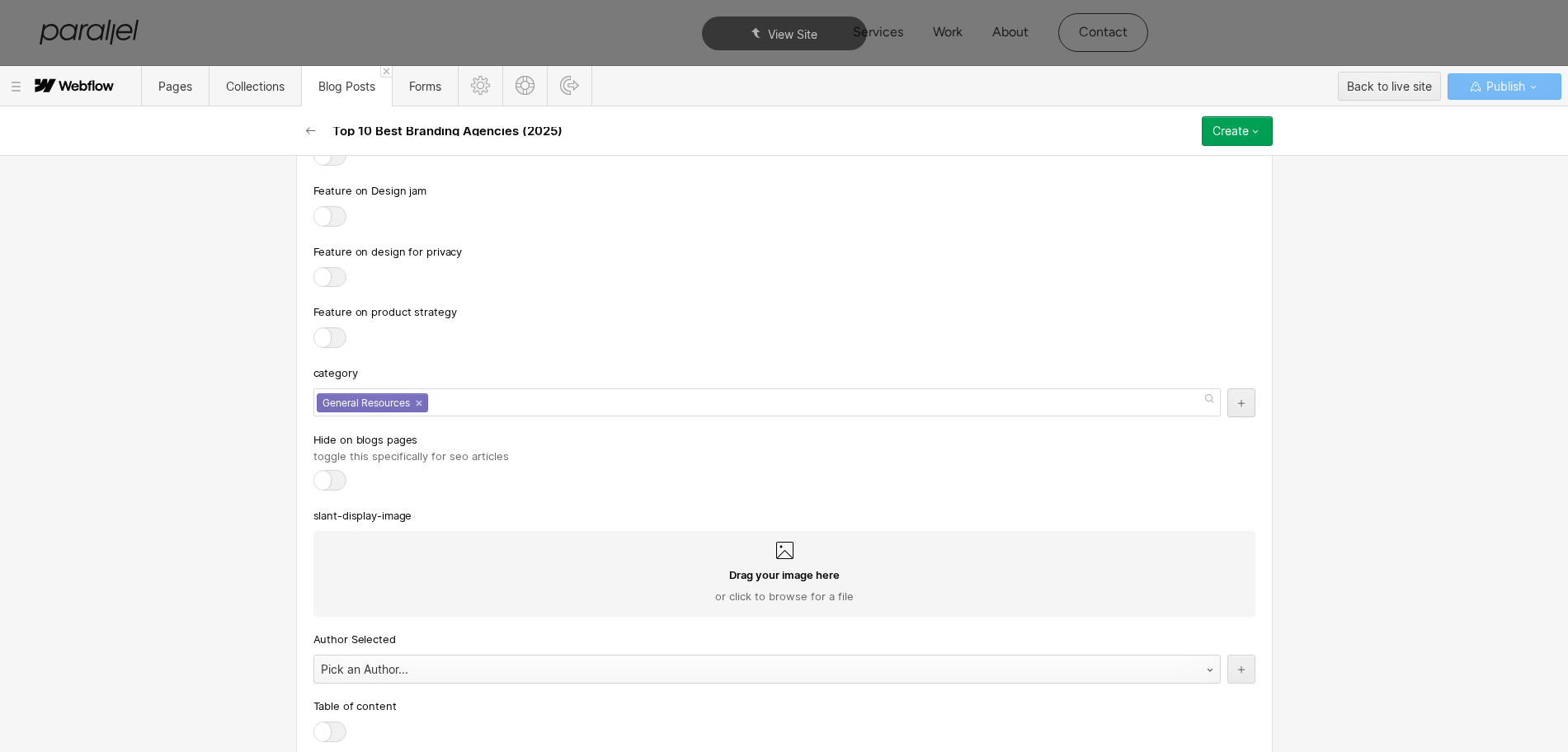
click at [389, 656] on div "Pick an Author..." at bounding box center [750, 669] width 872 height 26
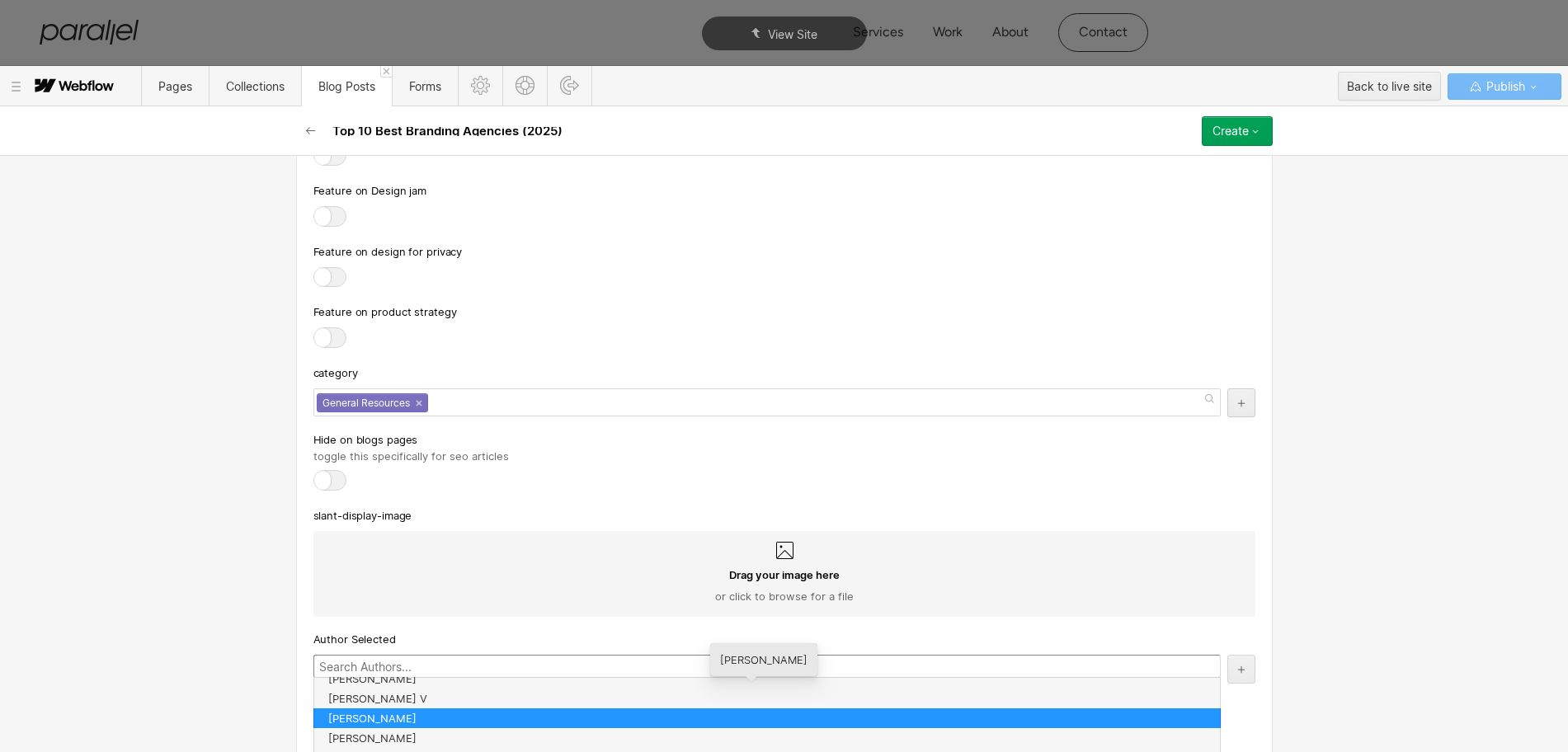
scroll to position [297, 0]
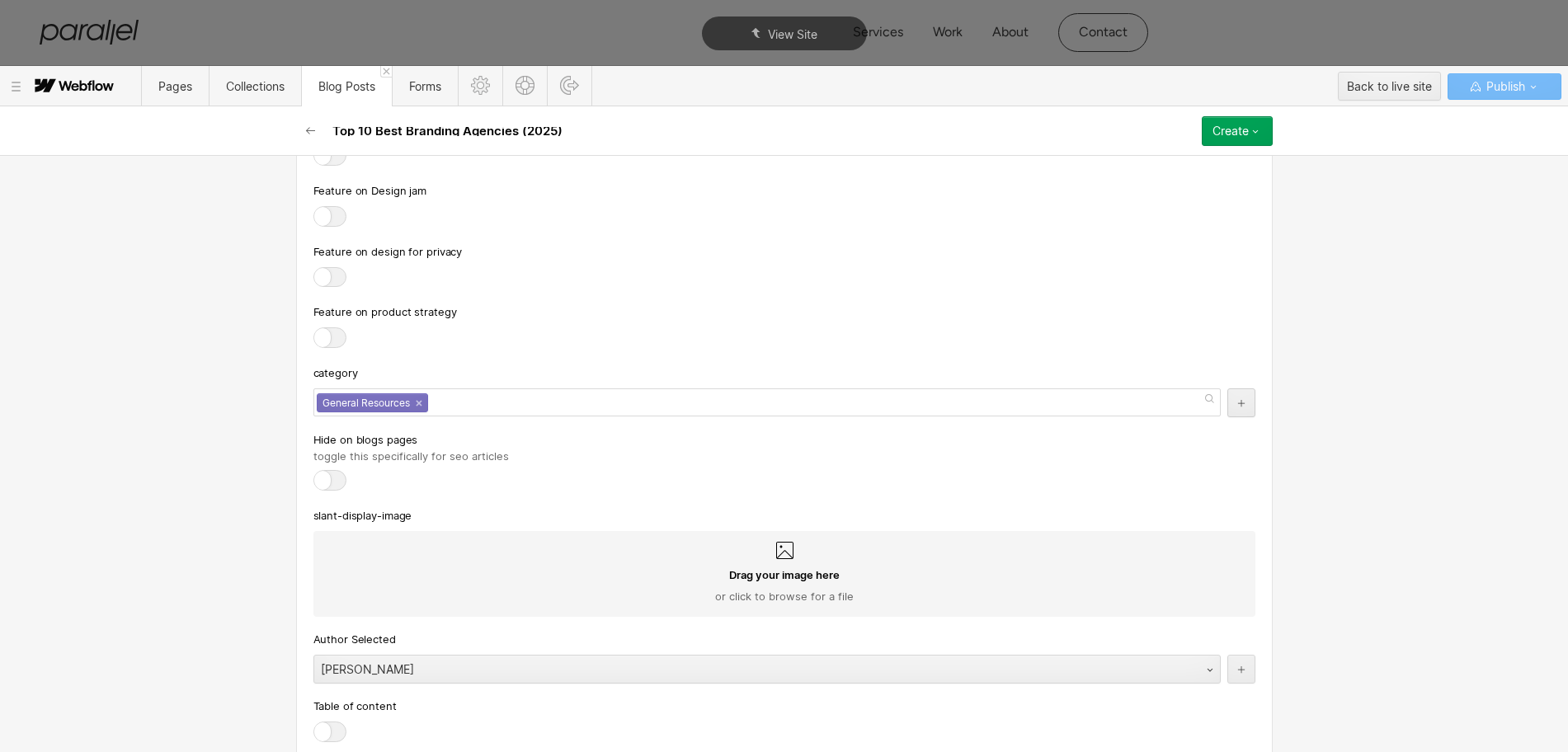
click at [314, 722] on div at bounding box center [330, 731] width 33 height 21
click at [0, 0] on input "checkbox" at bounding box center [0, 0] width 0 height 0
